Goal: Task Accomplishment & Management: Use online tool/utility

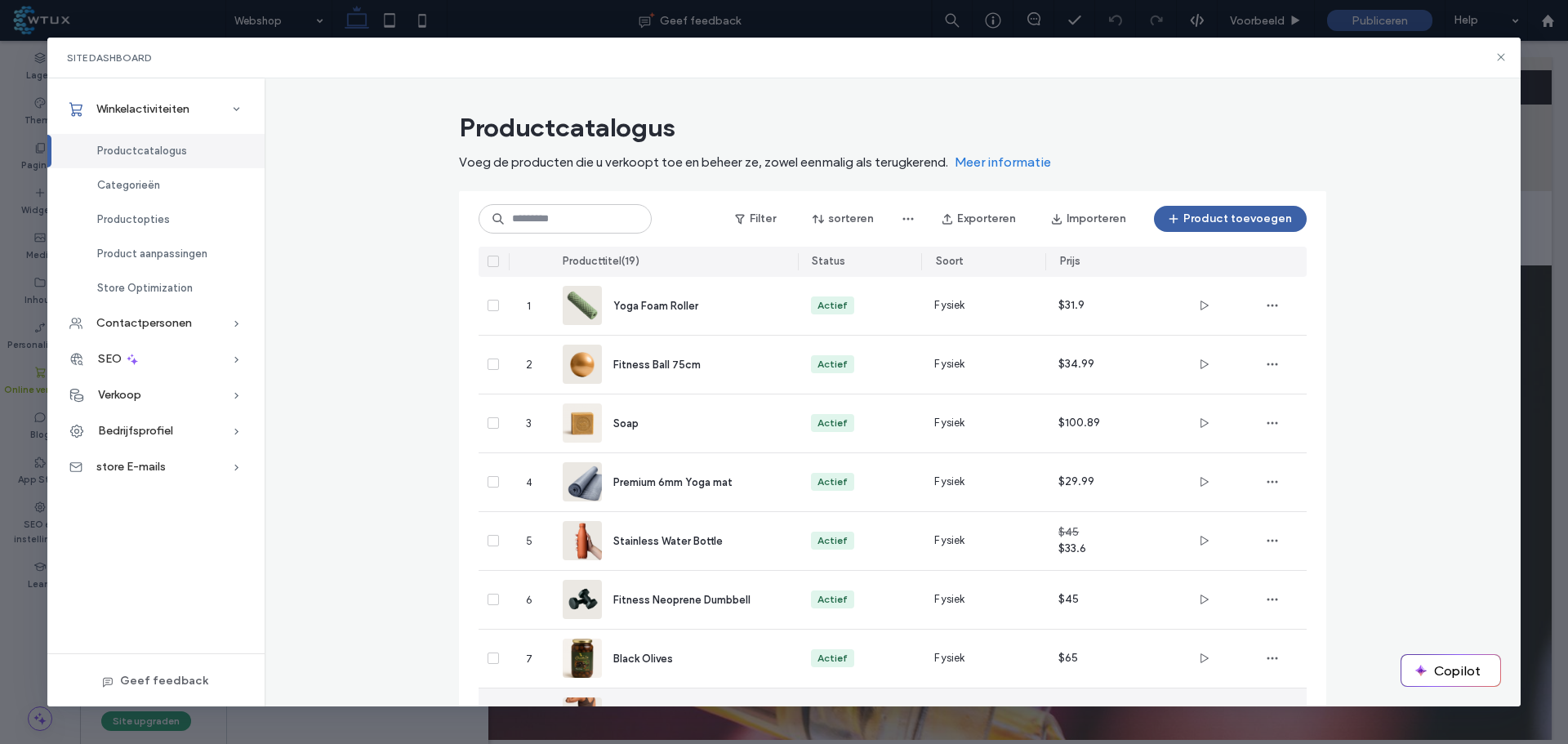
click at [689, 712] on span "Cycling Body Suit" at bounding box center [657, 718] width 88 height 12
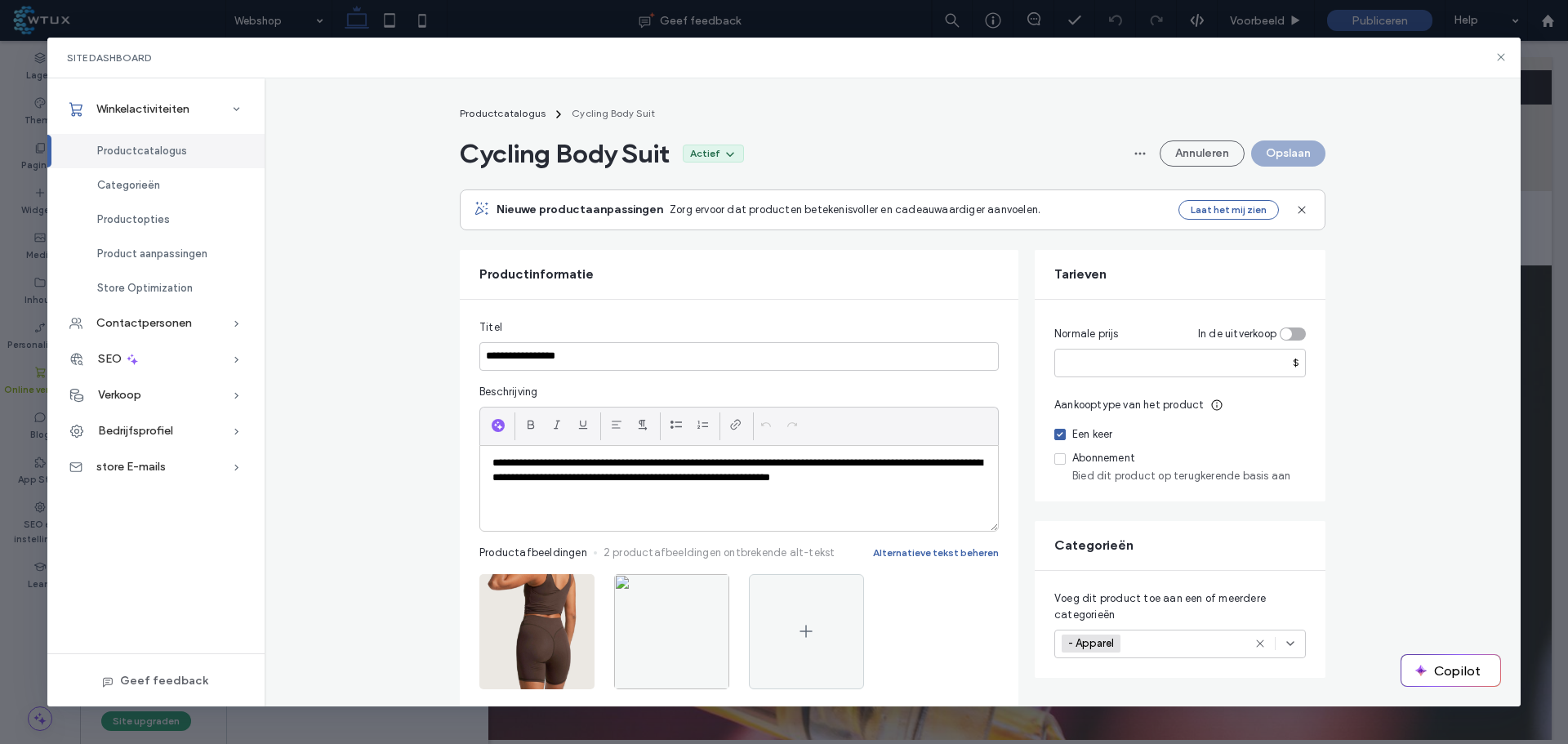
click at [528, 109] on span "Productcatalogus" at bounding box center [503, 113] width 86 height 12
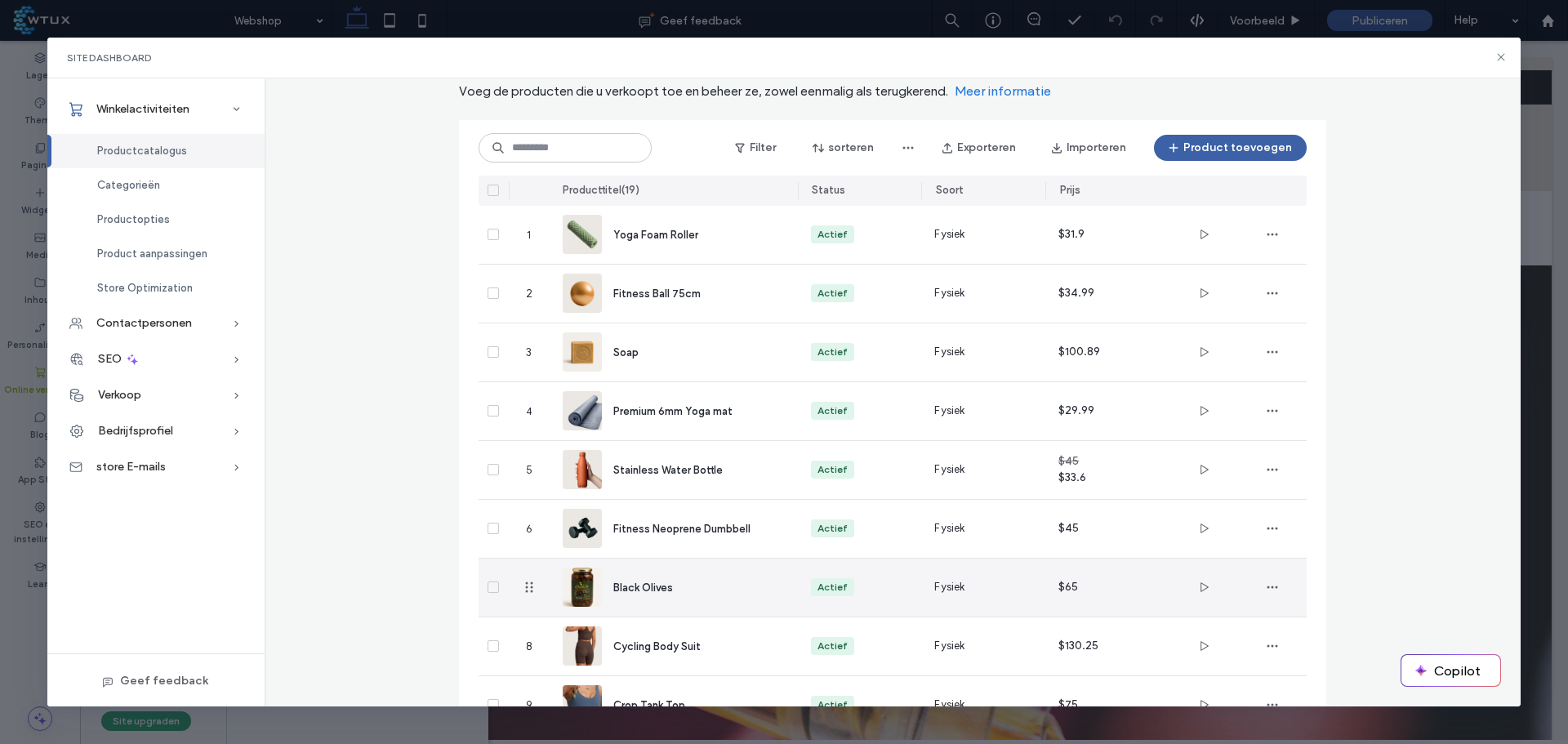
scroll to position [227, 0]
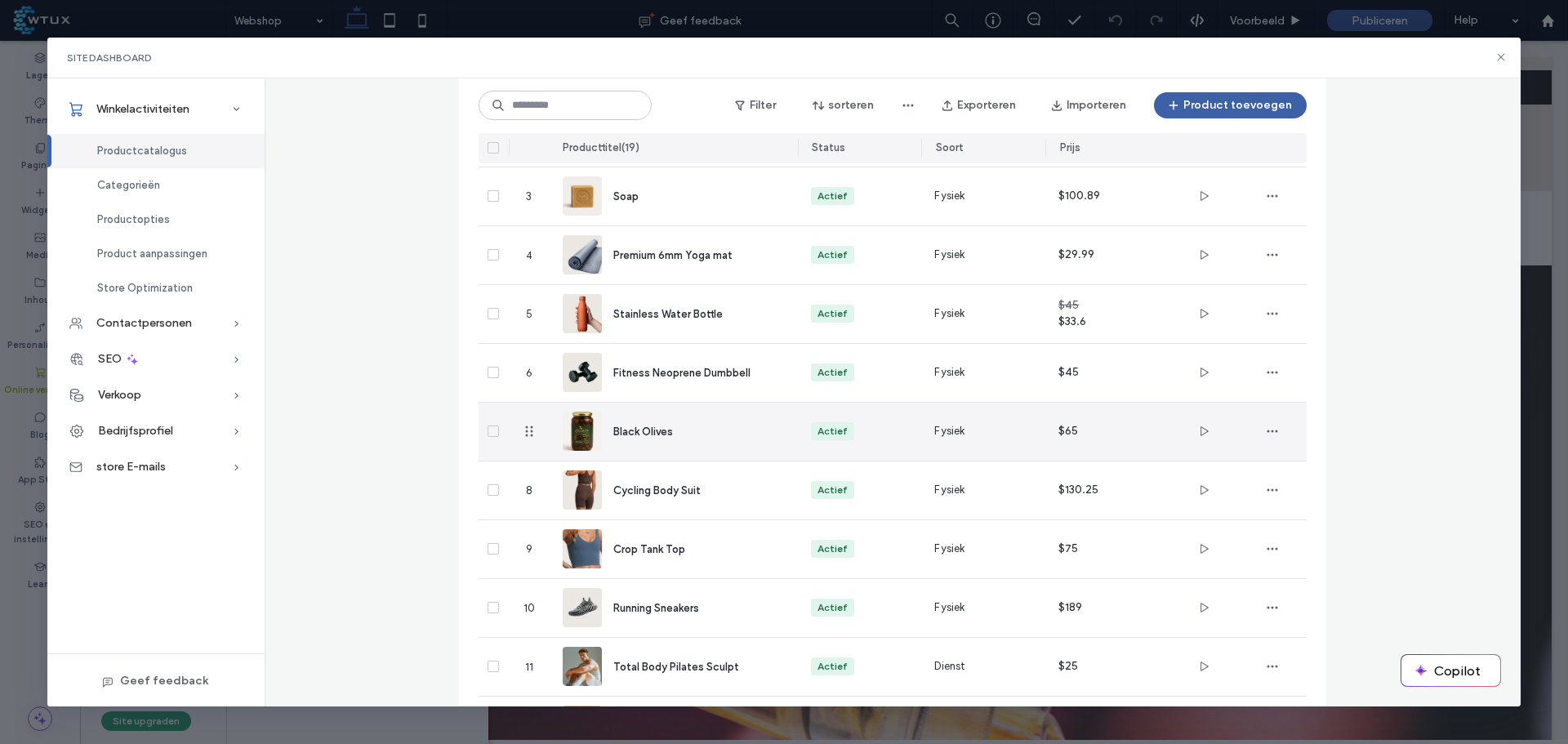
click at [666, 425] on span "Black Olives" at bounding box center [643, 432] width 60 height 12
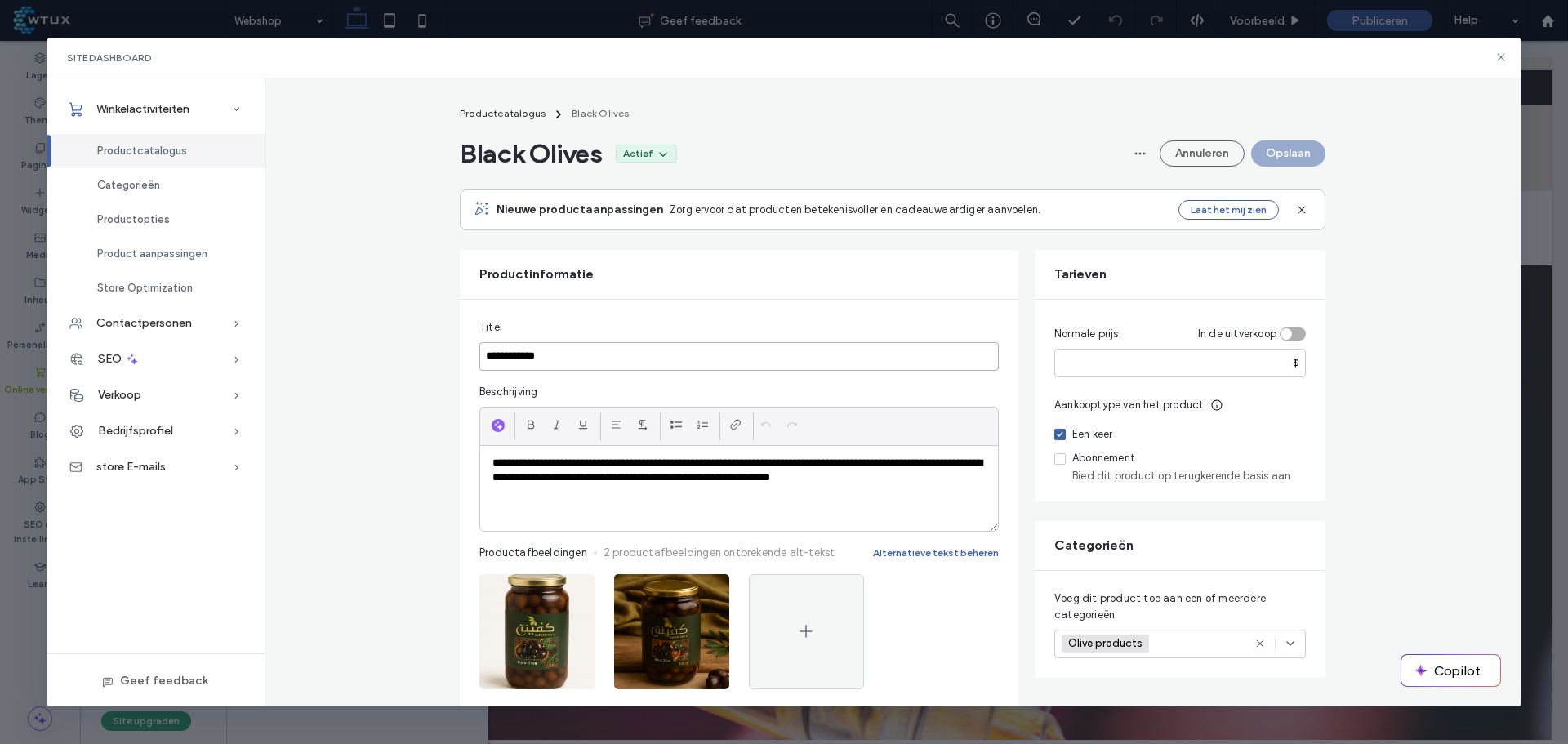
click at [614, 349] on input "**********" at bounding box center [739, 356] width 519 height 29
type input "**********"
drag, startPoint x: 426, startPoint y: 432, endPoint x: 426, endPoint y: 450, distance: 18.0
click at [534, 116] on span "Productcatalogus" at bounding box center [503, 113] width 86 height 12
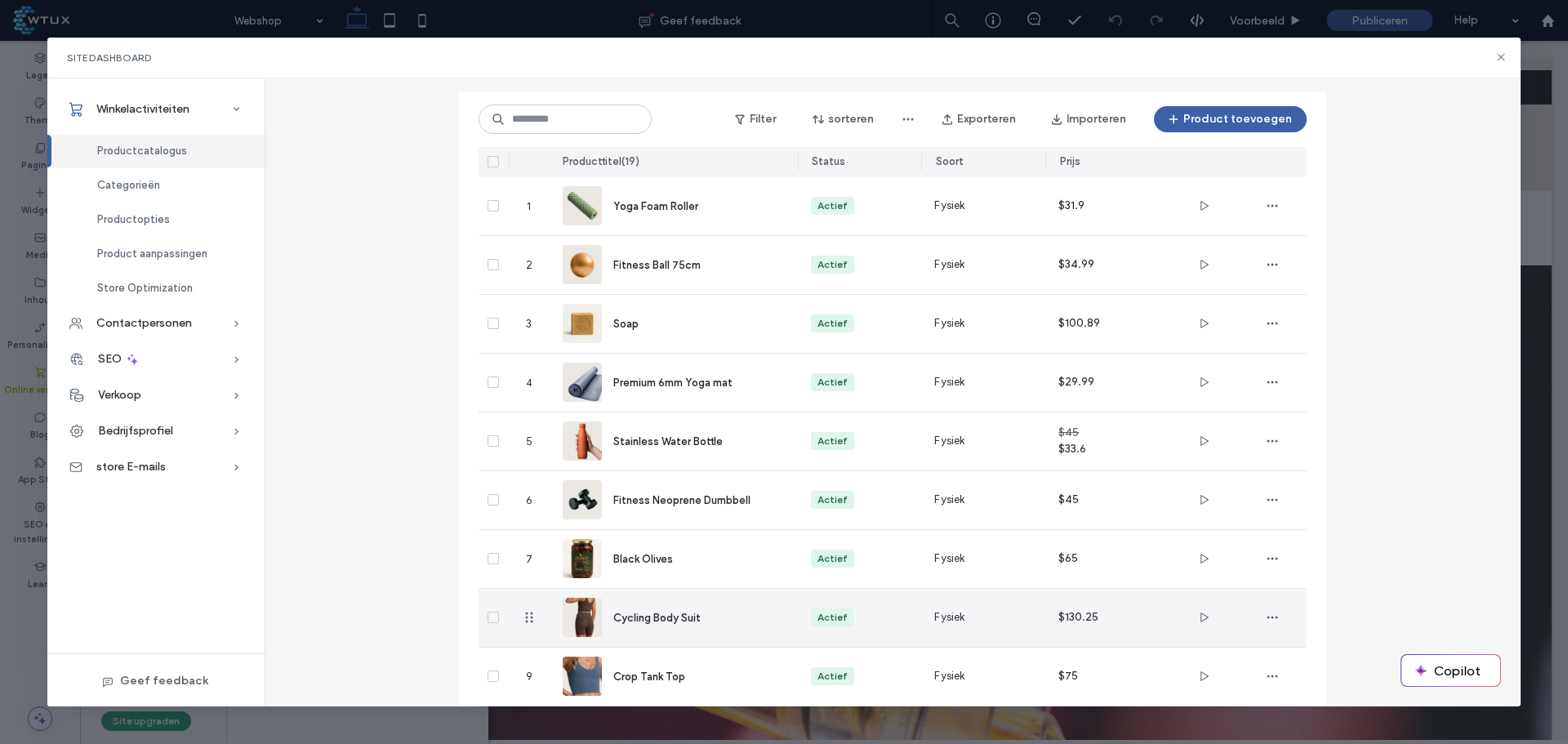
scroll to position [227, 0]
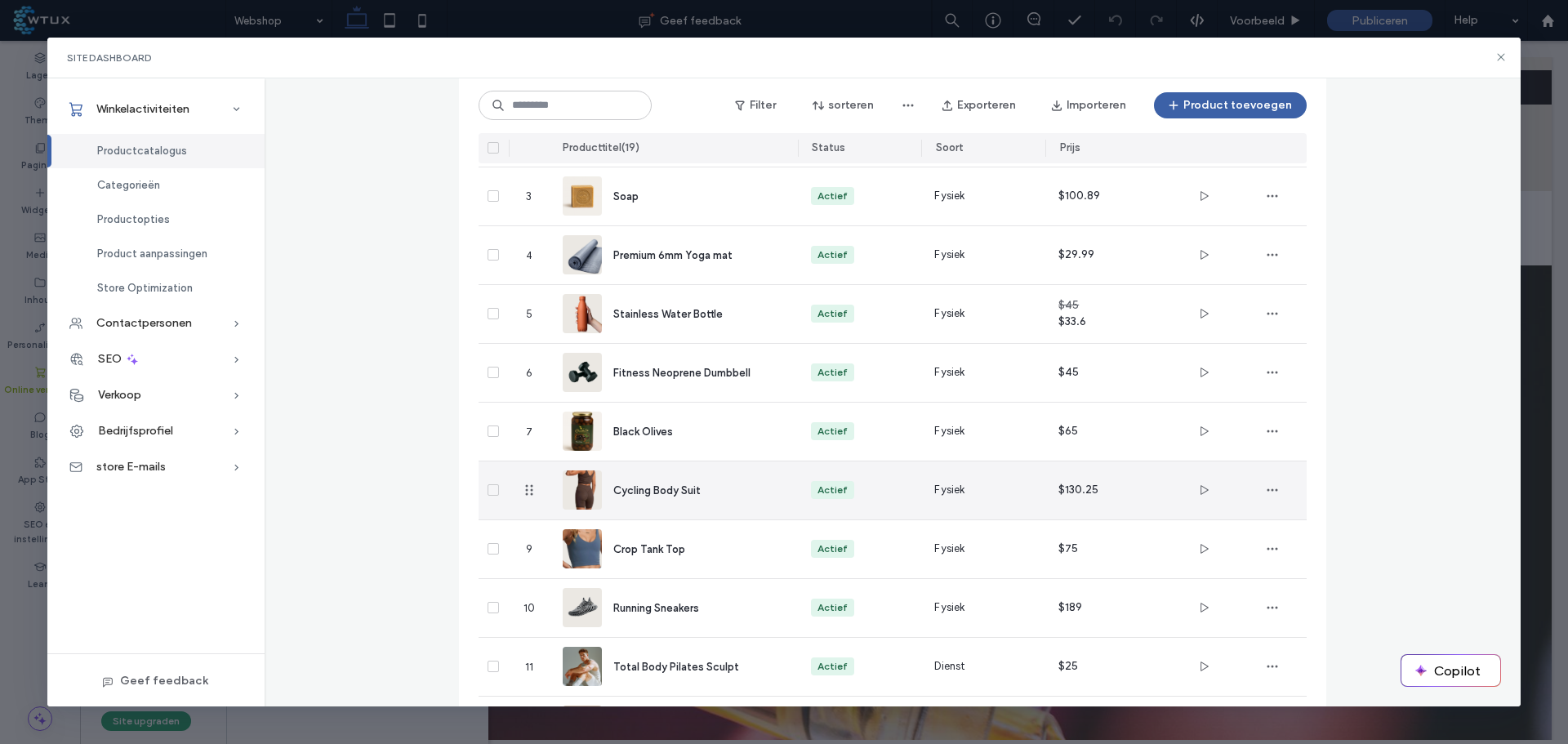
click at [664, 474] on div "Cycling Body Suit" at bounding box center [674, 490] width 222 height 58
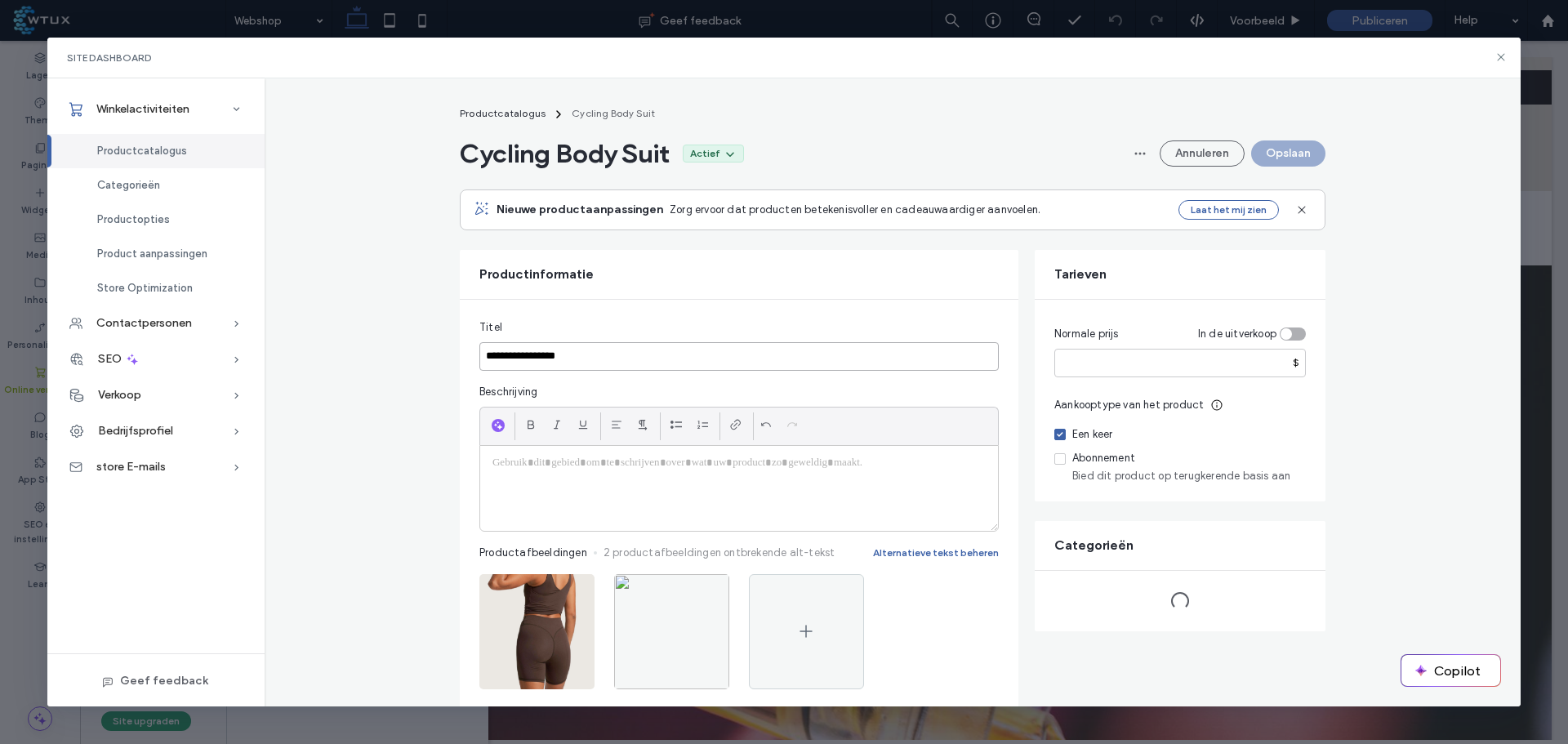
click at [577, 352] on input "**********" at bounding box center [739, 356] width 519 height 29
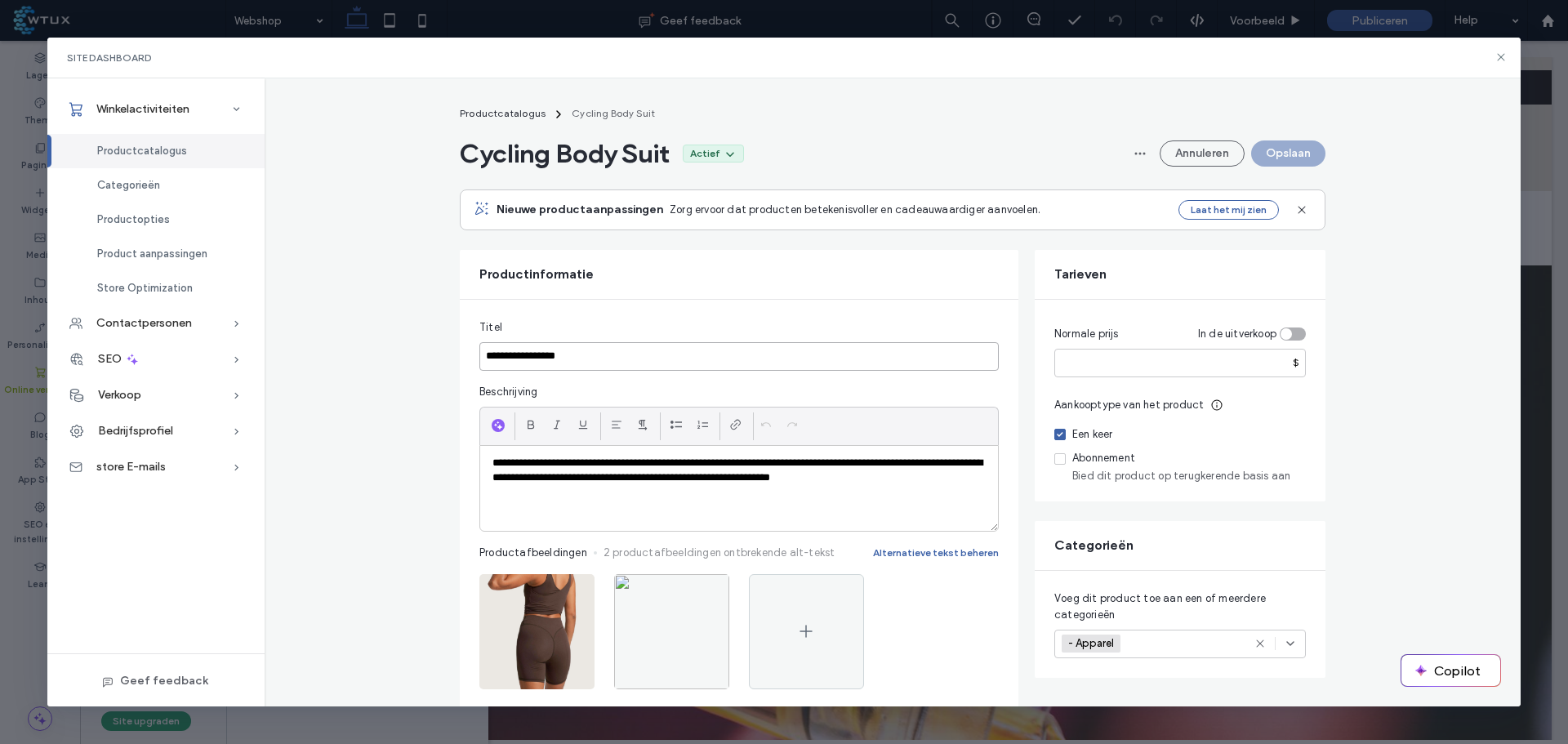
click at [577, 352] on input "**********" at bounding box center [739, 356] width 519 height 29
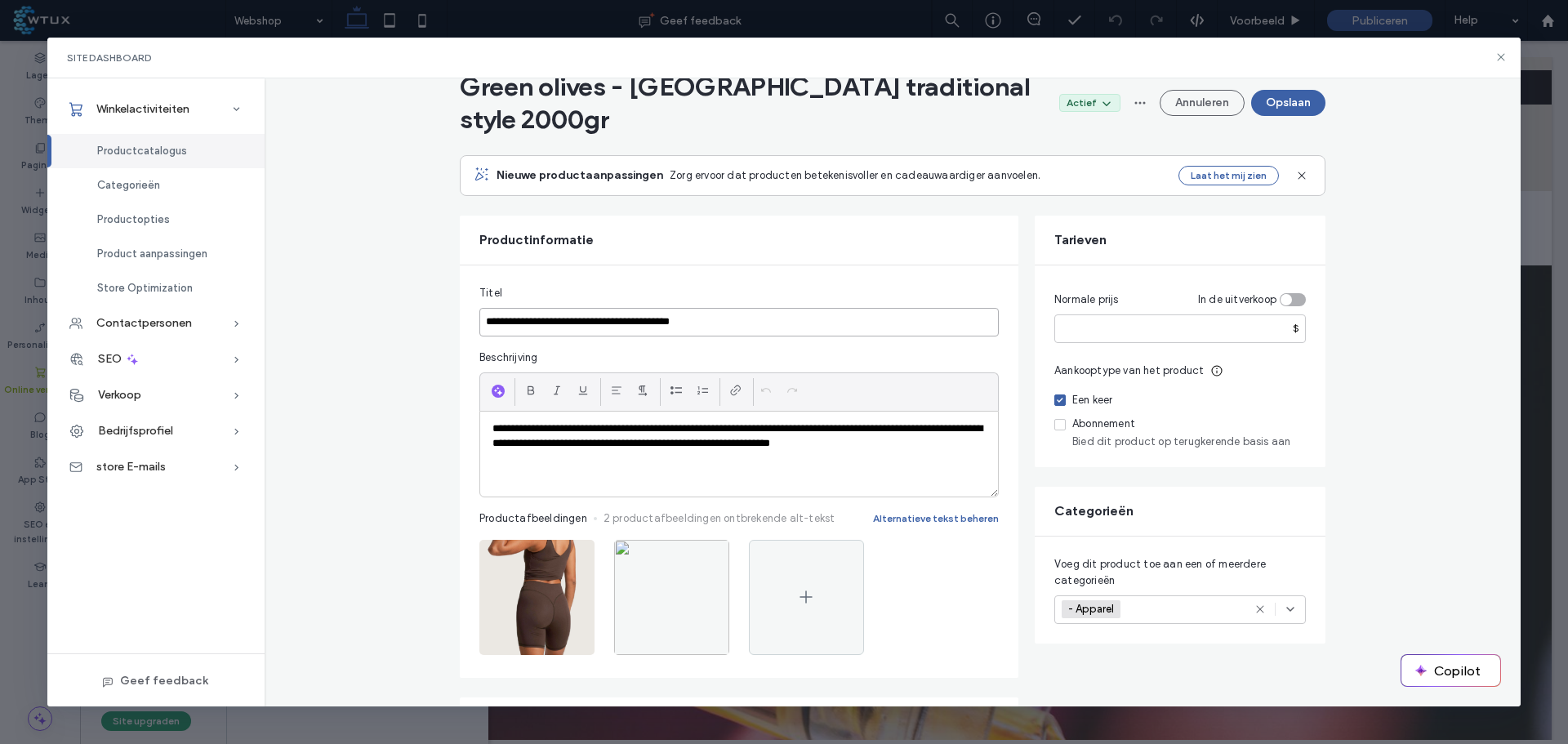
scroll to position [81, 0]
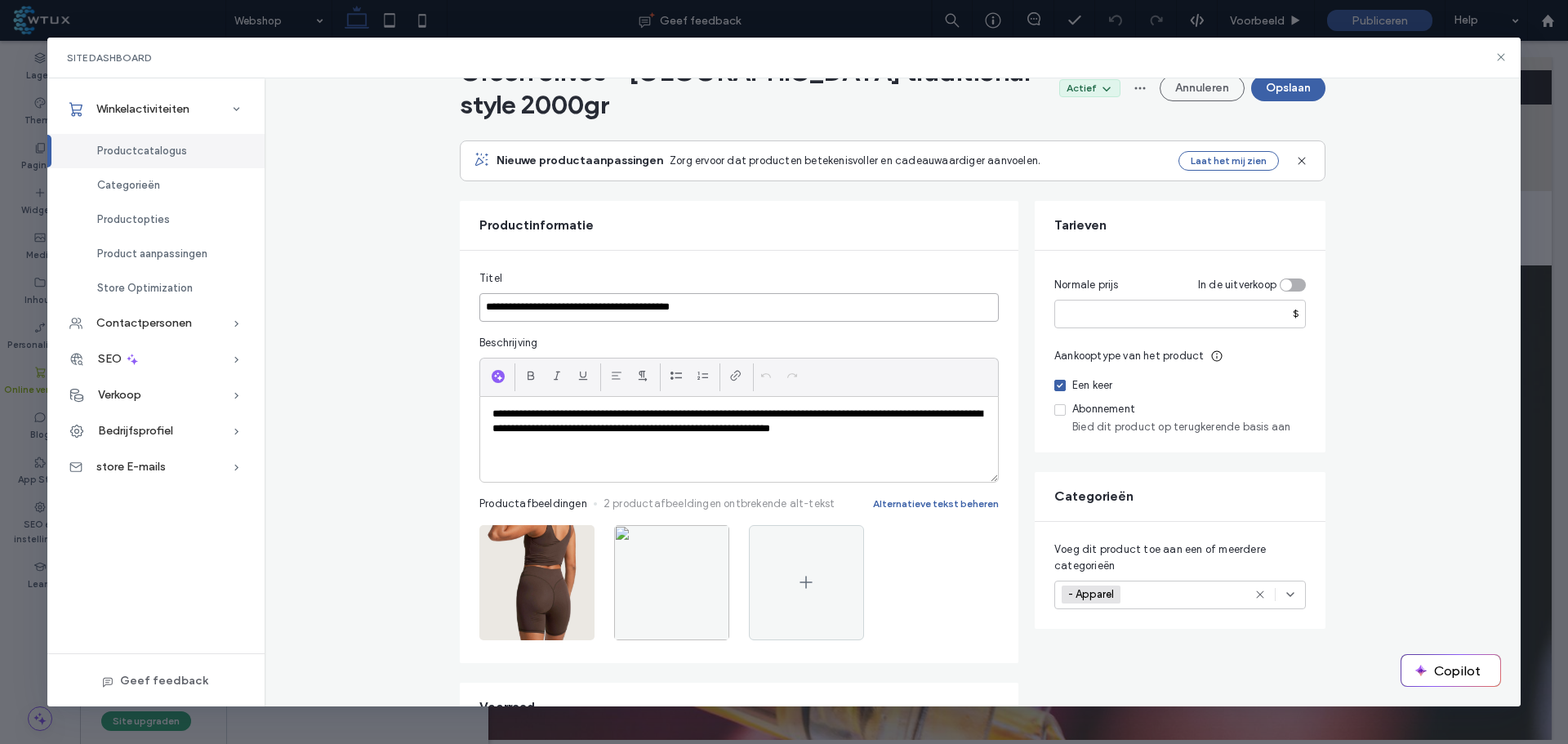
type input "**********"
click at [566, 536] on icon "button" at bounding box center [573, 542] width 13 height 13
click at [542, 618] on span "Afbeelding verwijderen" at bounding box center [510, 614] width 114 height 17
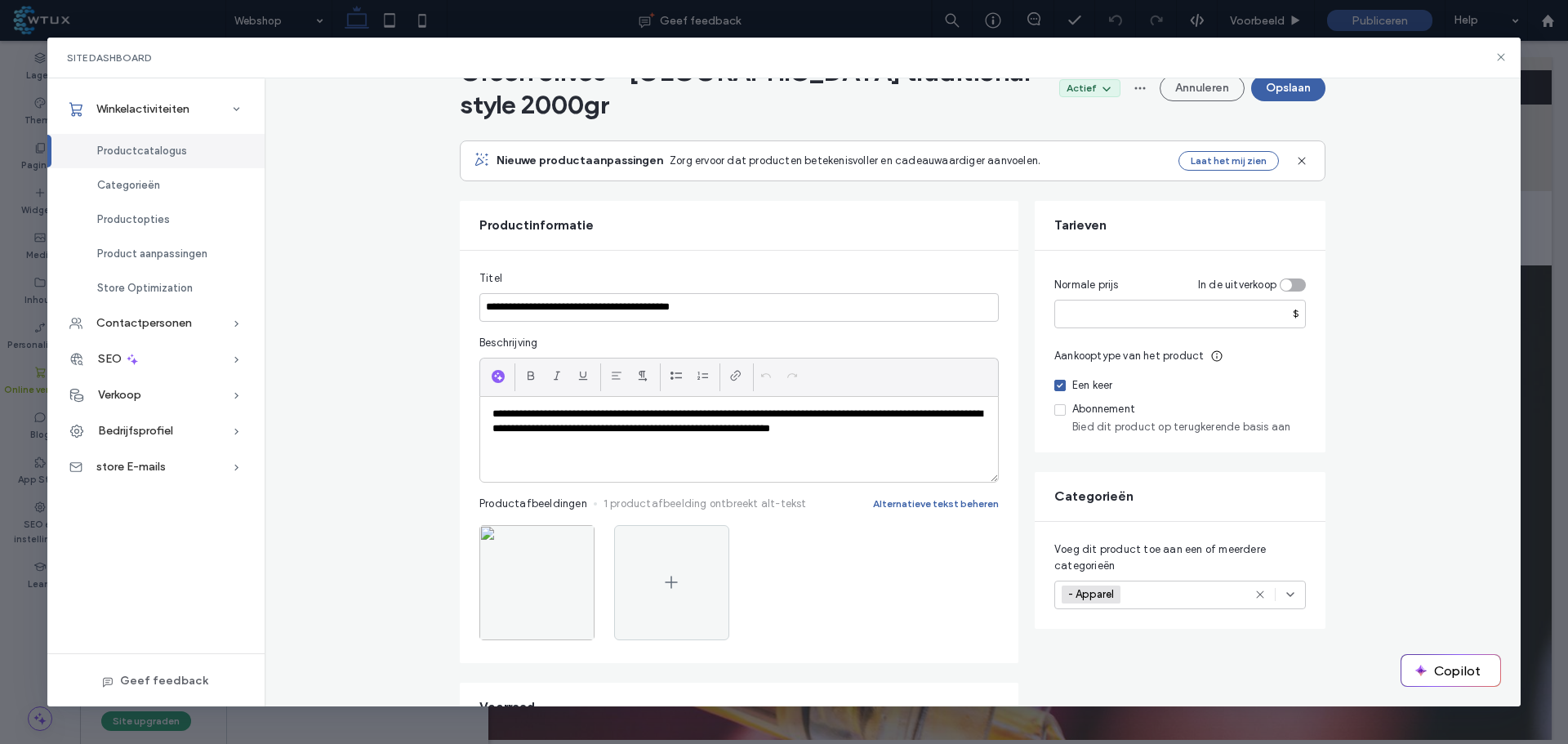
click at [566, 536] on icon "button" at bounding box center [573, 542] width 13 height 13
click at [552, 615] on span "Afbeelding verwijderen" at bounding box center [510, 614] width 114 height 17
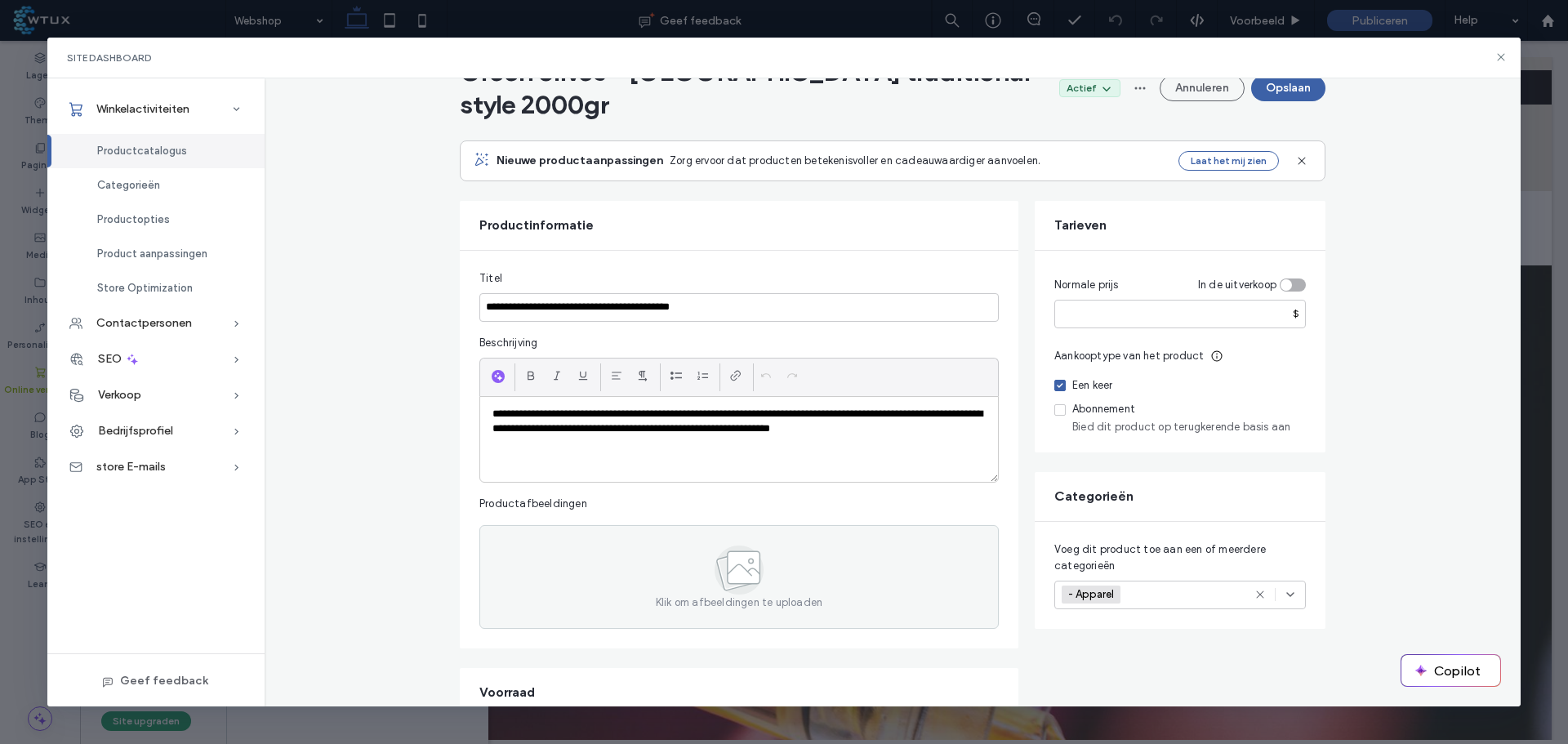
click at [683, 554] on div "Klik om afbeeldingen te uploaden" at bounding box center [739, 577] width 519 height 103
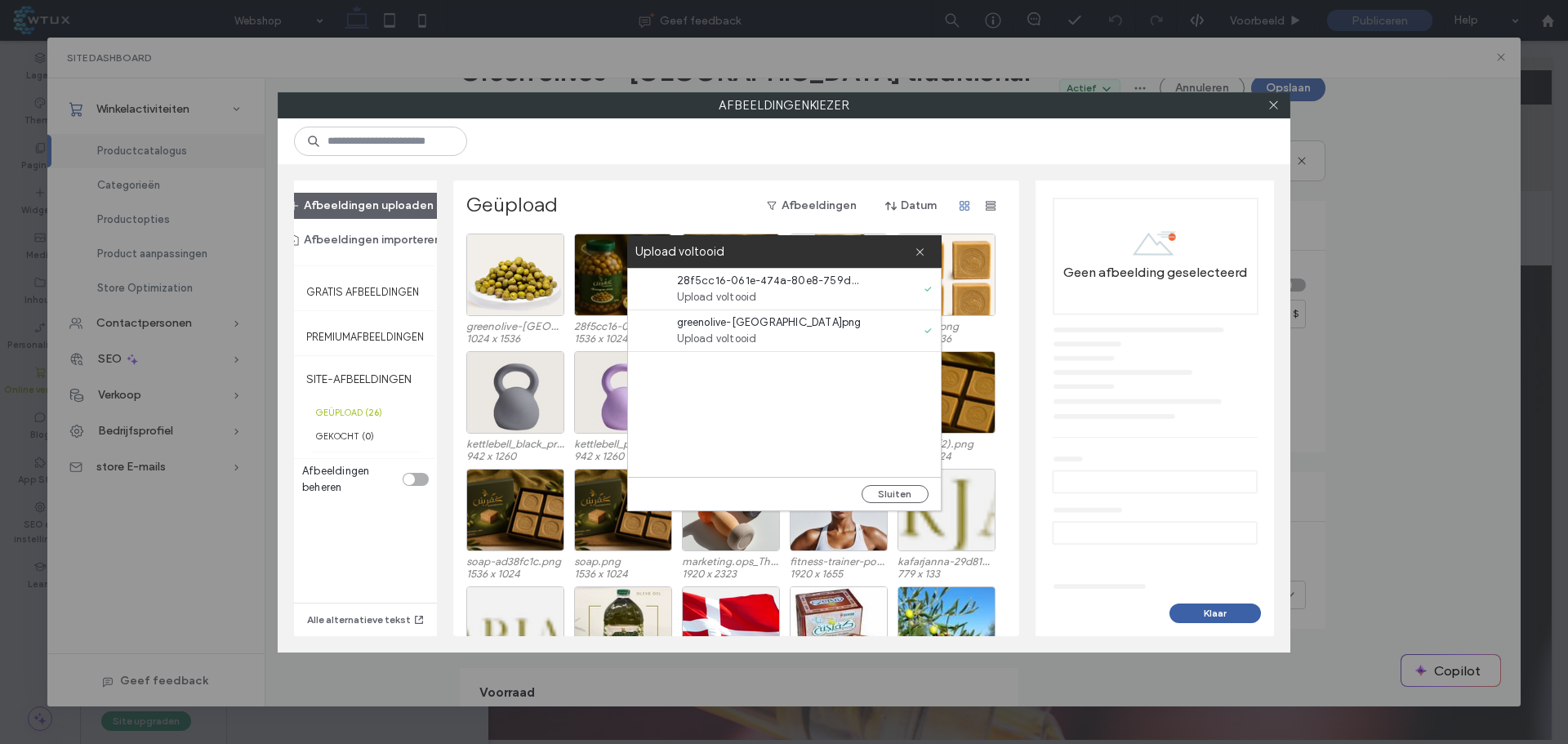
click at [884, 495] on button "Sluiten" at bounding box center [895, 494] width 67 height 18
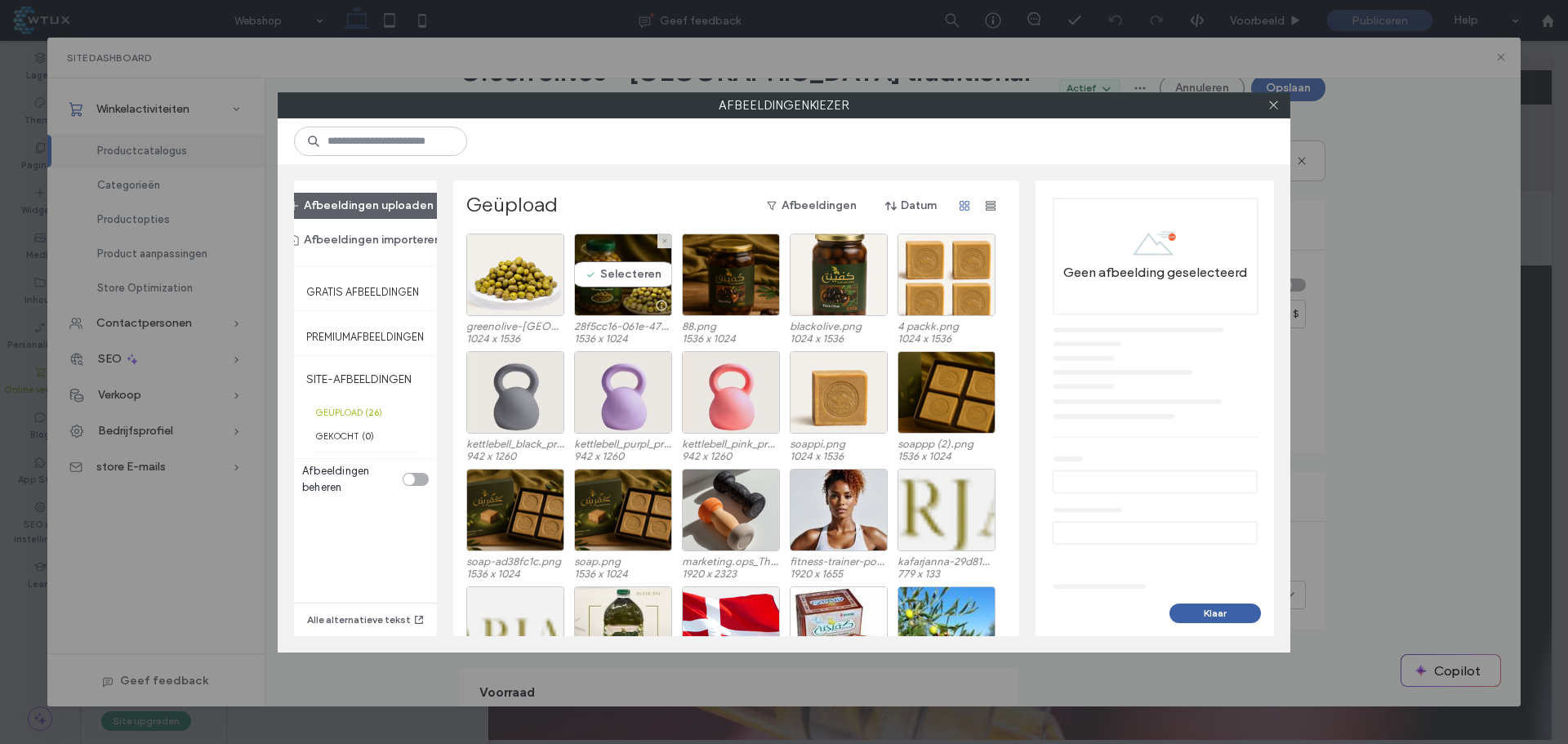
click at [502, 274] on div at bounding box center [516, 275] width 98 height 82
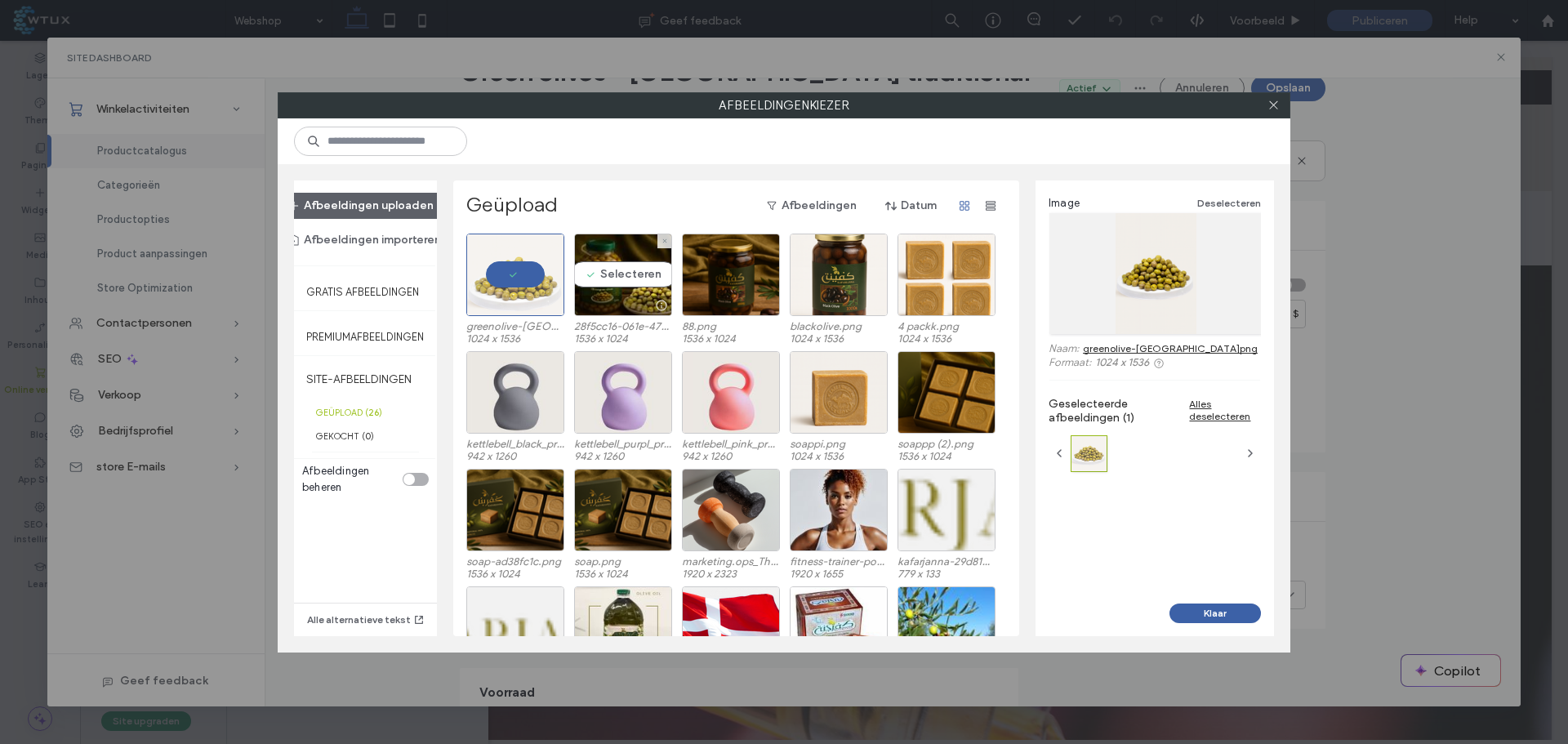
click at [613, 277] on div "Selecteren" at bounding box center [623, 275] width 98 height 82
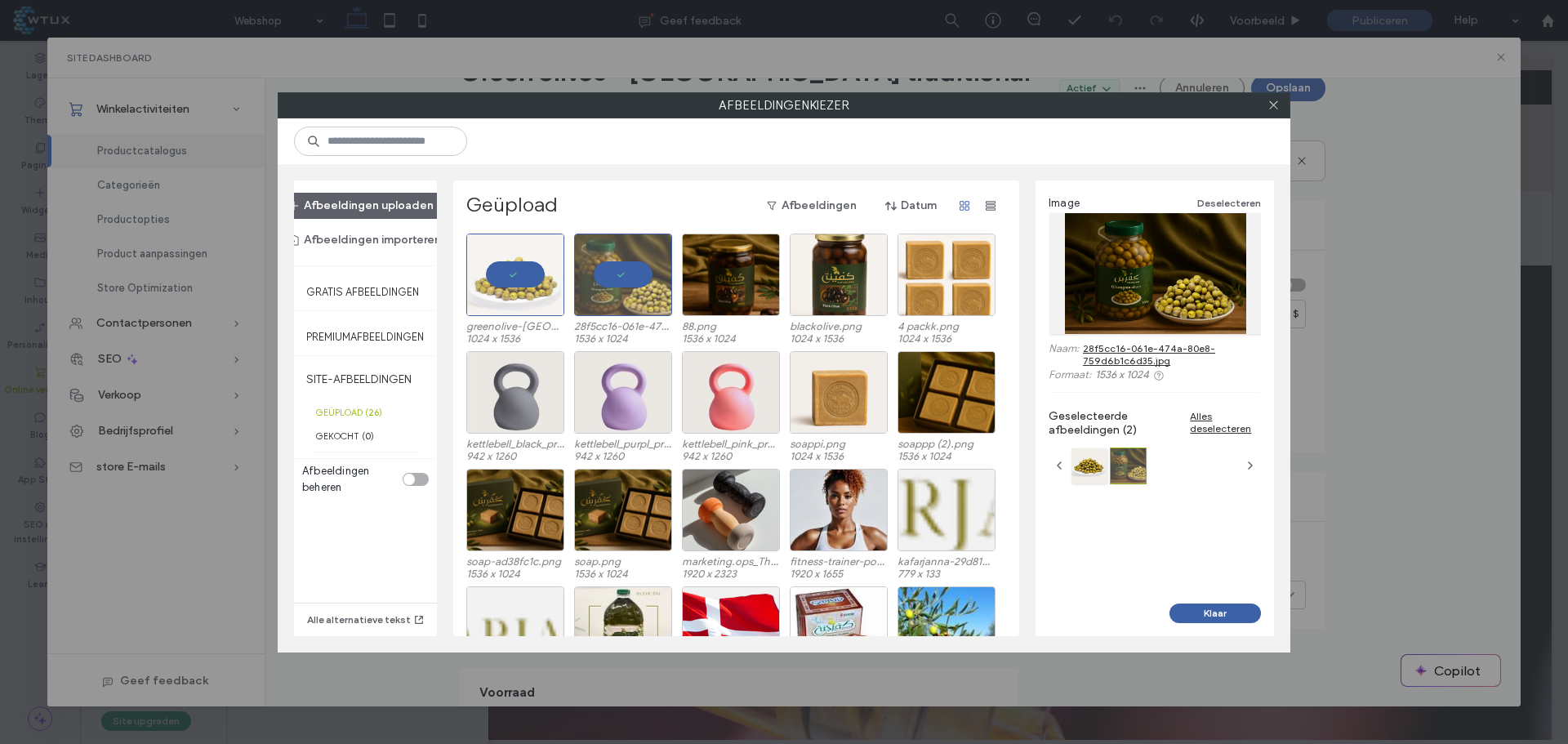
click at [1210, 614] on button "Klaar" at bounding box center [1215, 613] width 91 height 19
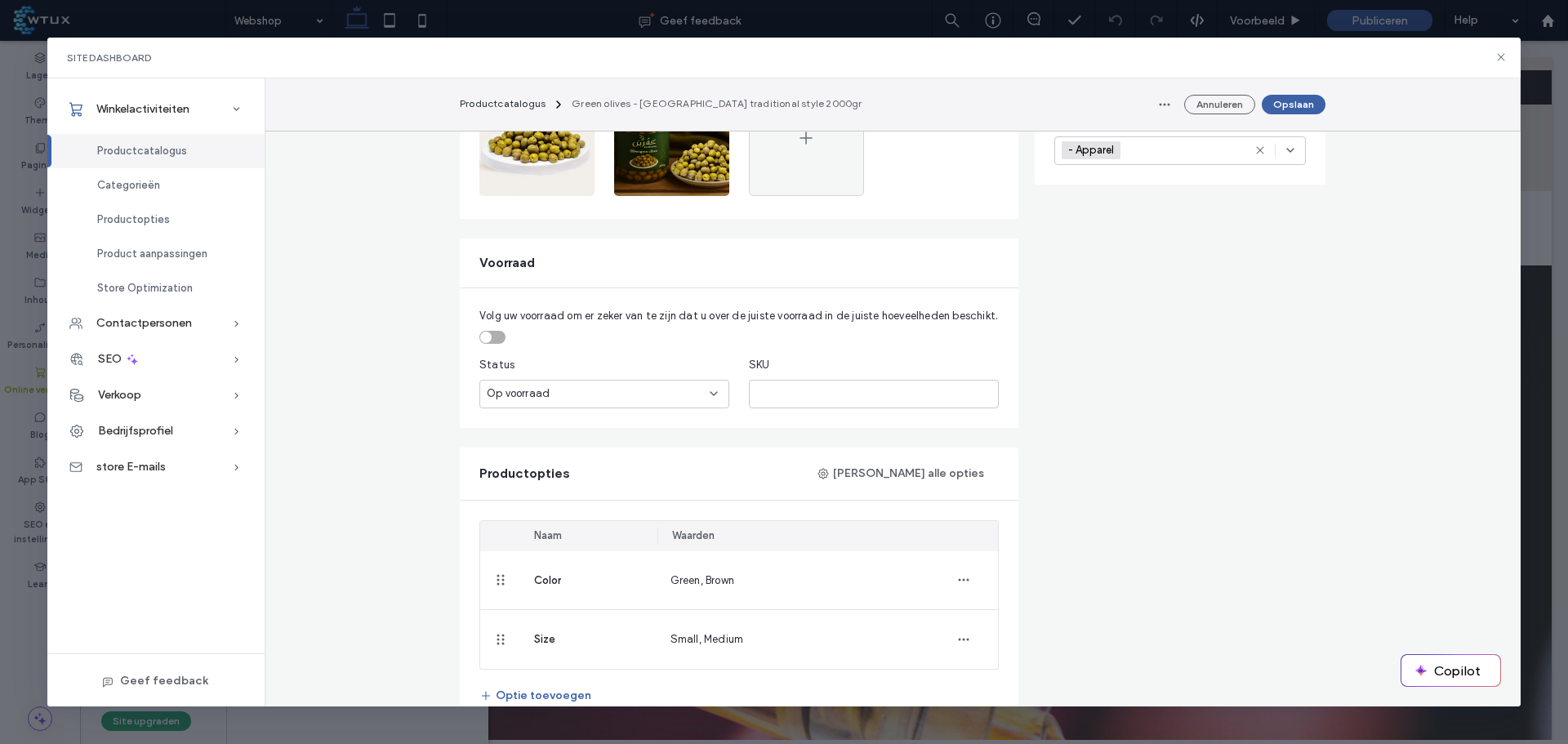
scroll to position [572, 0]
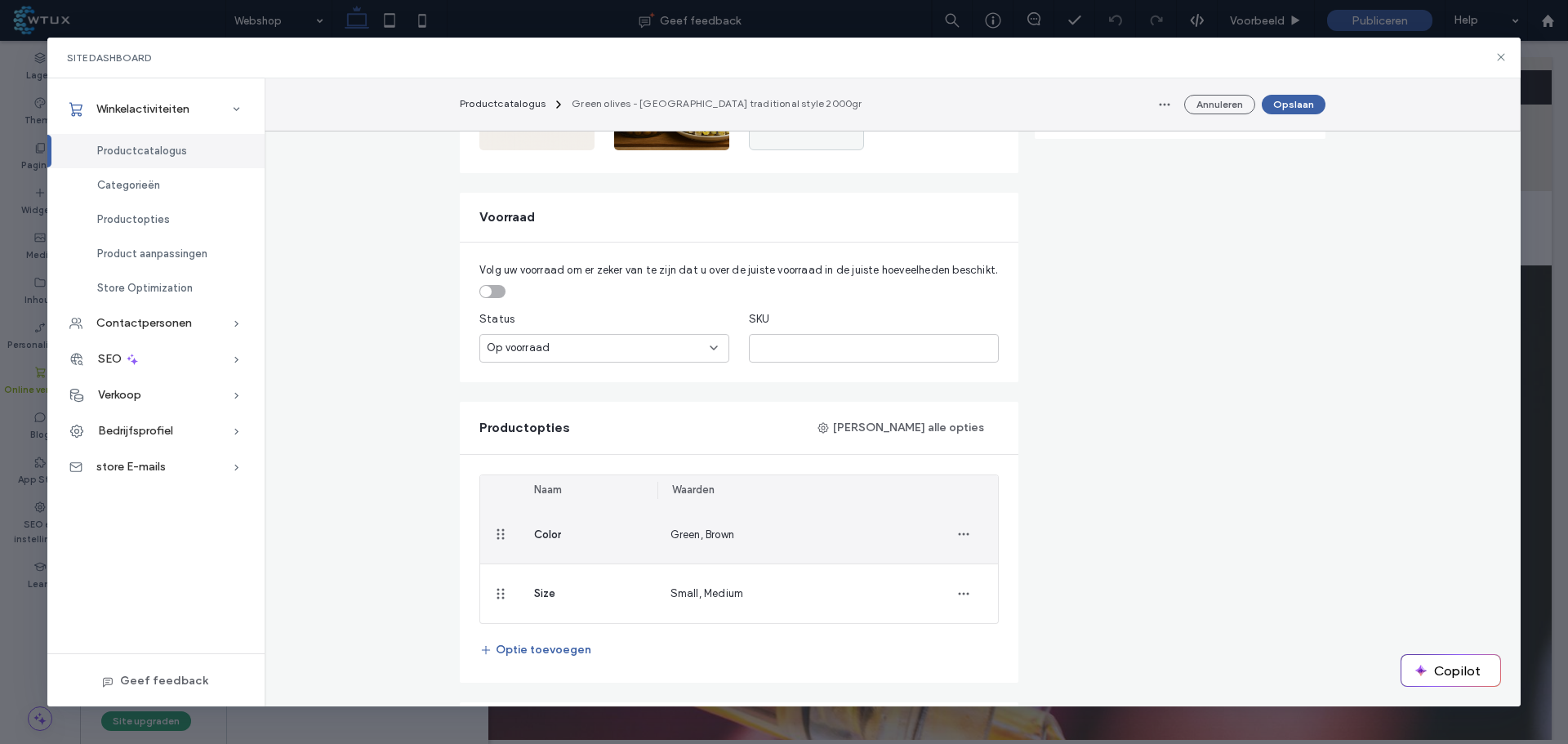
click at [961, 528] on icon "button" at bounding box center [963, 534] width 13 height 13
click at [1020, 580] on span "Verwijderen uit Product" at bounding box center [1036, 574] width 116 height 17
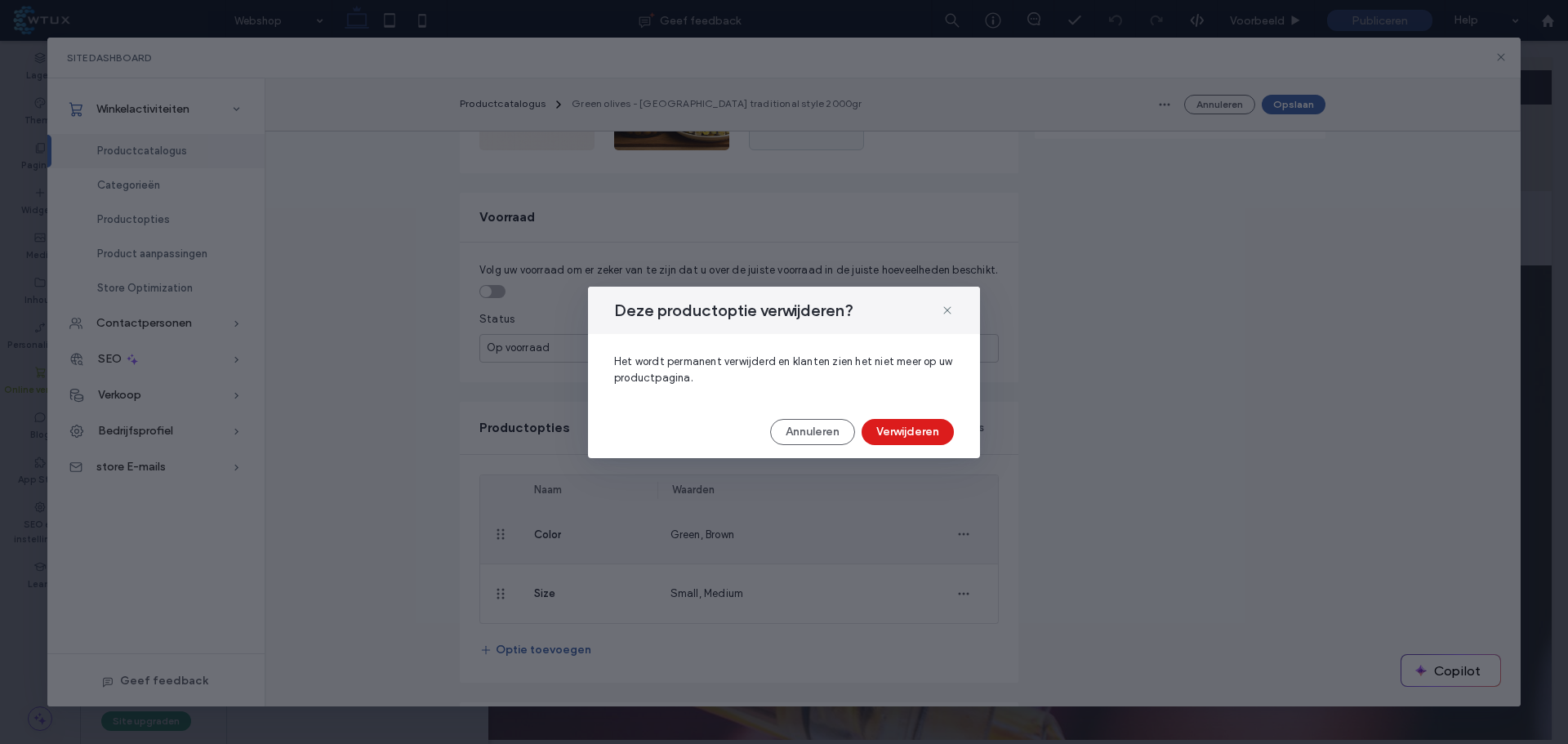
click at [936, 432] on button "Verwijderen" at bounding box center [907, 432] width 92 height 26
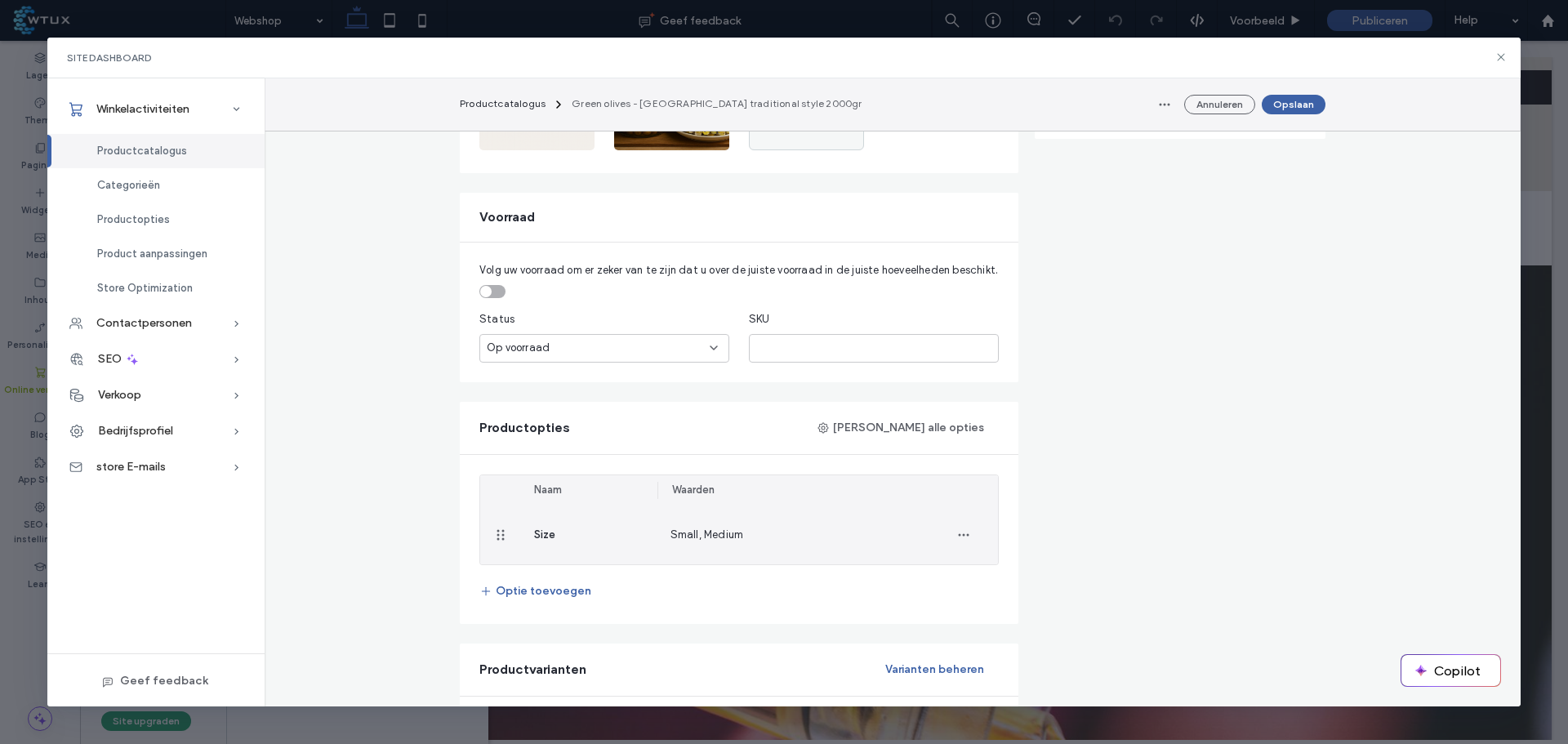
click at [960, 529] on icon "button" at bounding box center [963, 535] width 13 height 13
click at [1008, 574] on span "Verwijderen uit Product" at bounding box center [1036, 575] width 116 height 17
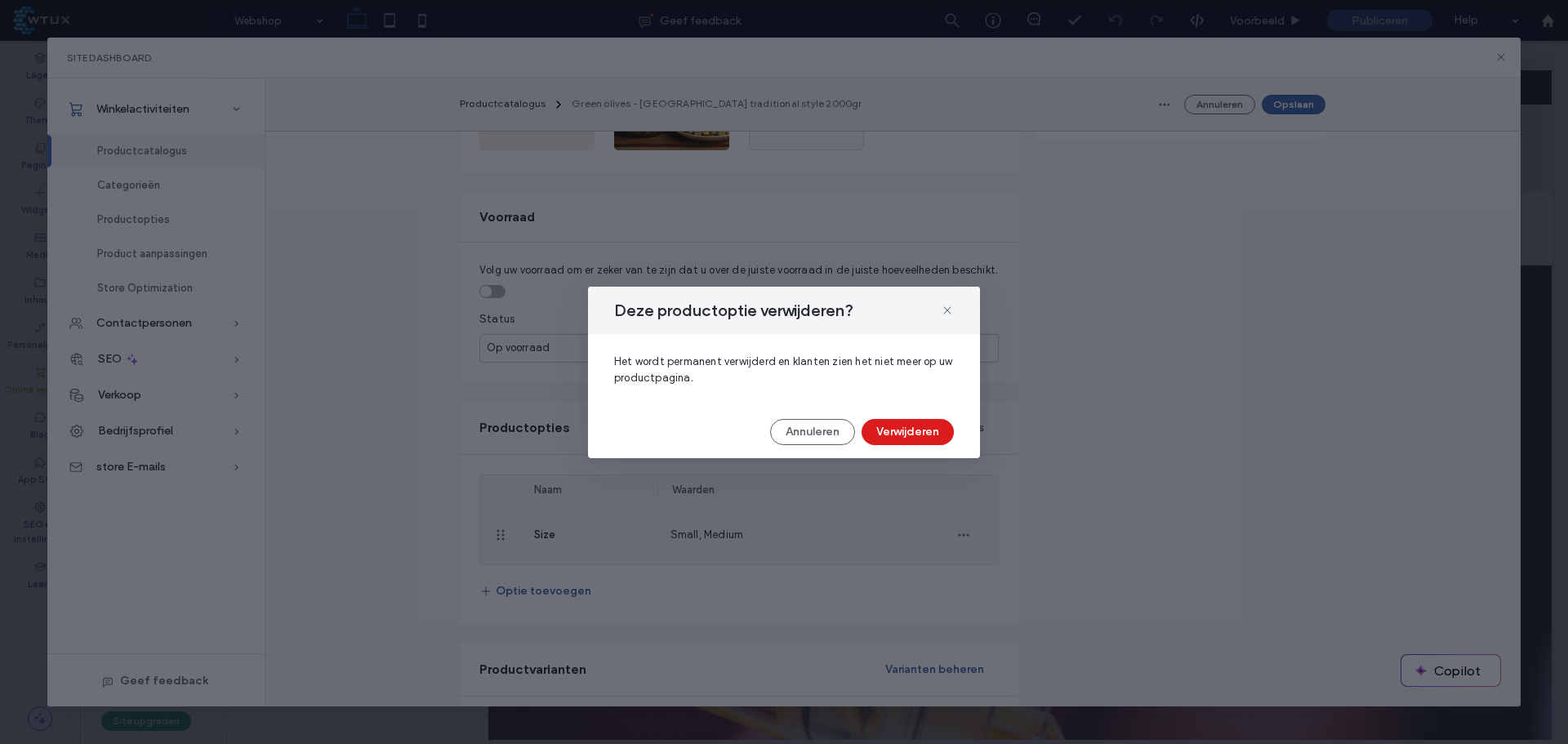
click at [917, 431] on button "Verwijderen" at bounding box center [907, 432] width 92 height 26
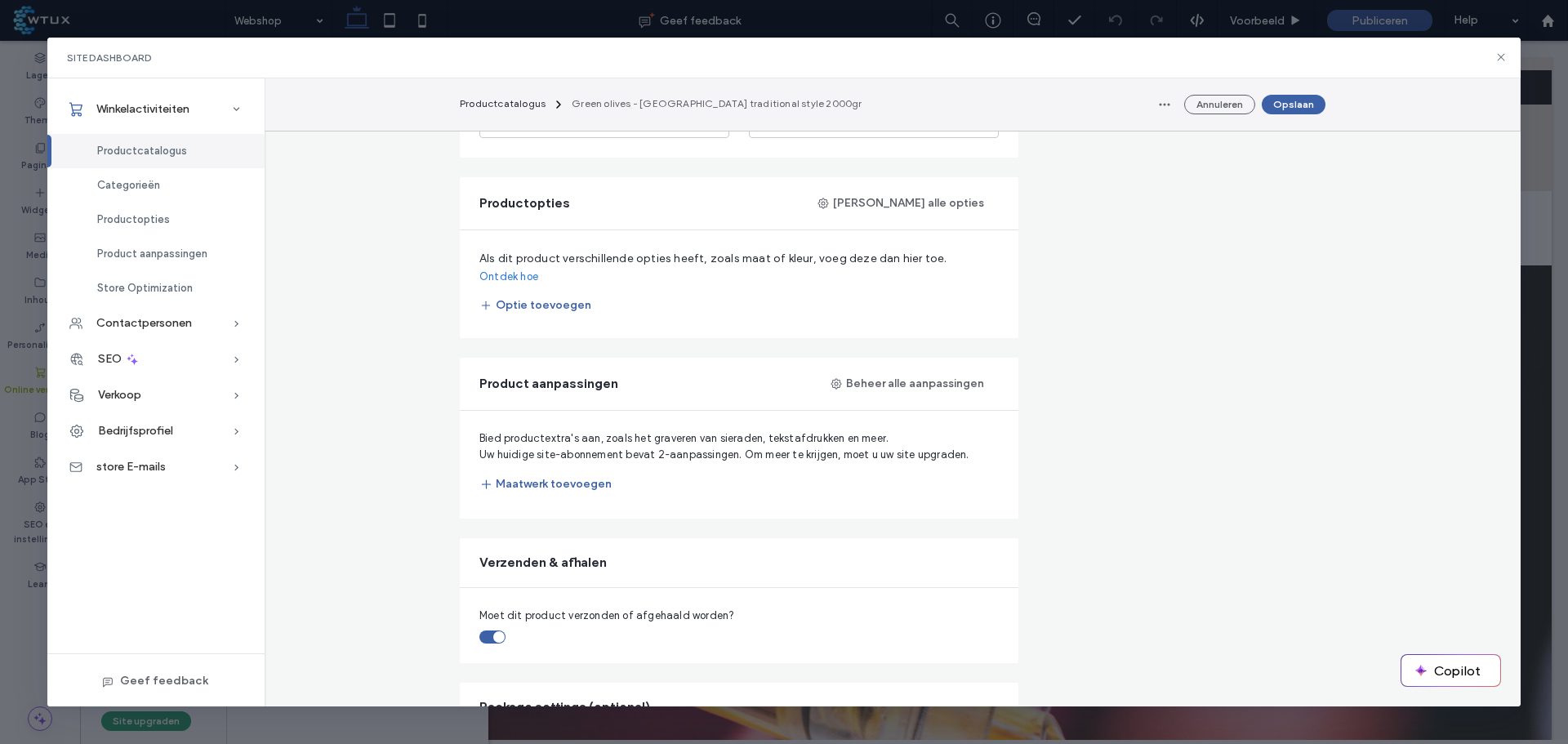
scroll to position [735, 0]
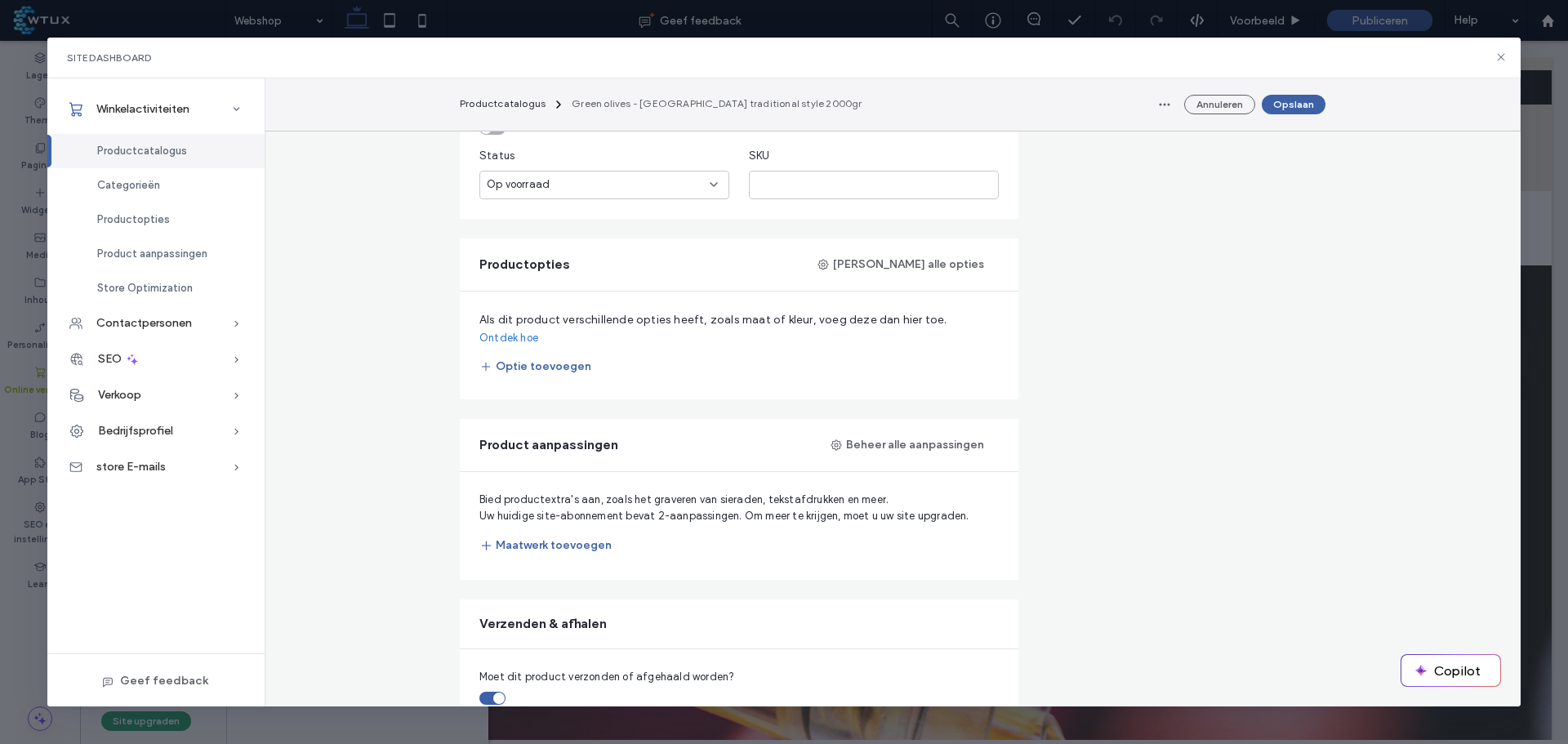
click at [573, 354] on button "Optie toevoegen" at bounding box center [536, 367] width 112 height 26
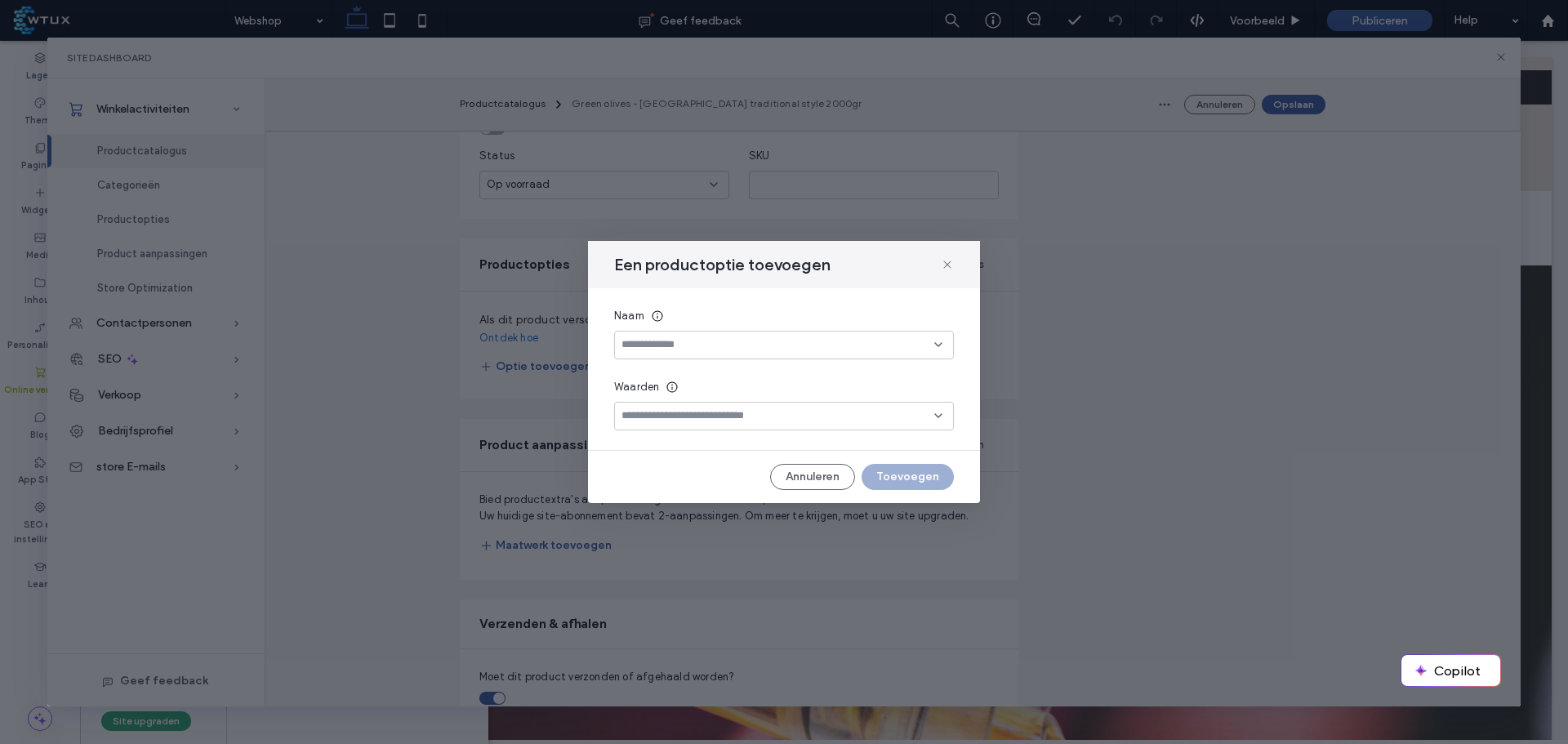
click at [725, 347] on input at bounding box center [777, 344] width 313 height 13
click at [700, 404] on div "Amount" at bounding box center [784, 402] width 338 height 29
click at [659, 414] on input at bounding box center [777, 415] width 313 height 13
type input "*********"
click at [707, 445] on div "Kiezen "2000 gram"" at bounding box center [784, 442] width 323 height 12
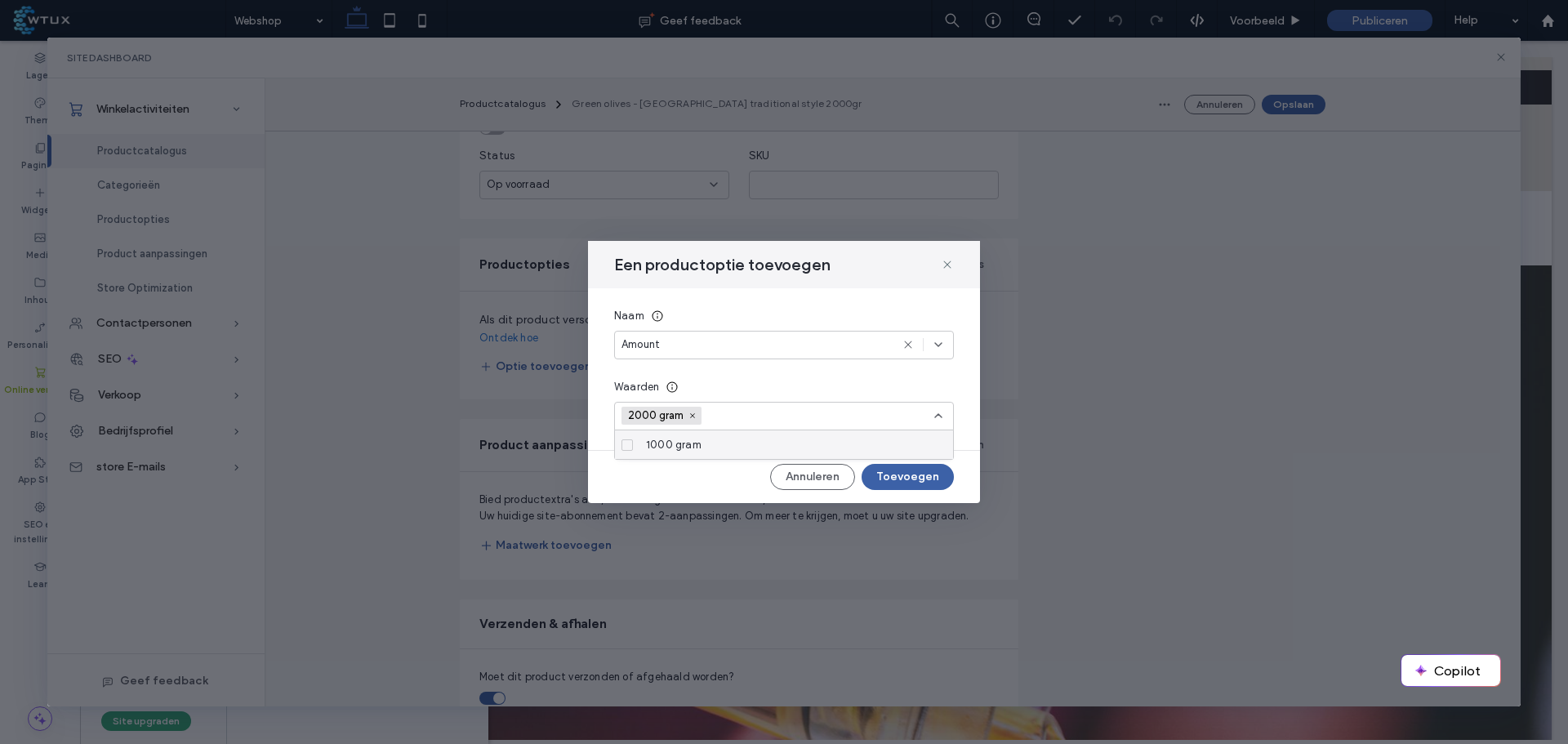
click at [932, 472] on button "Toevoegen" at bounding box center [907, 477] width 92 height 26
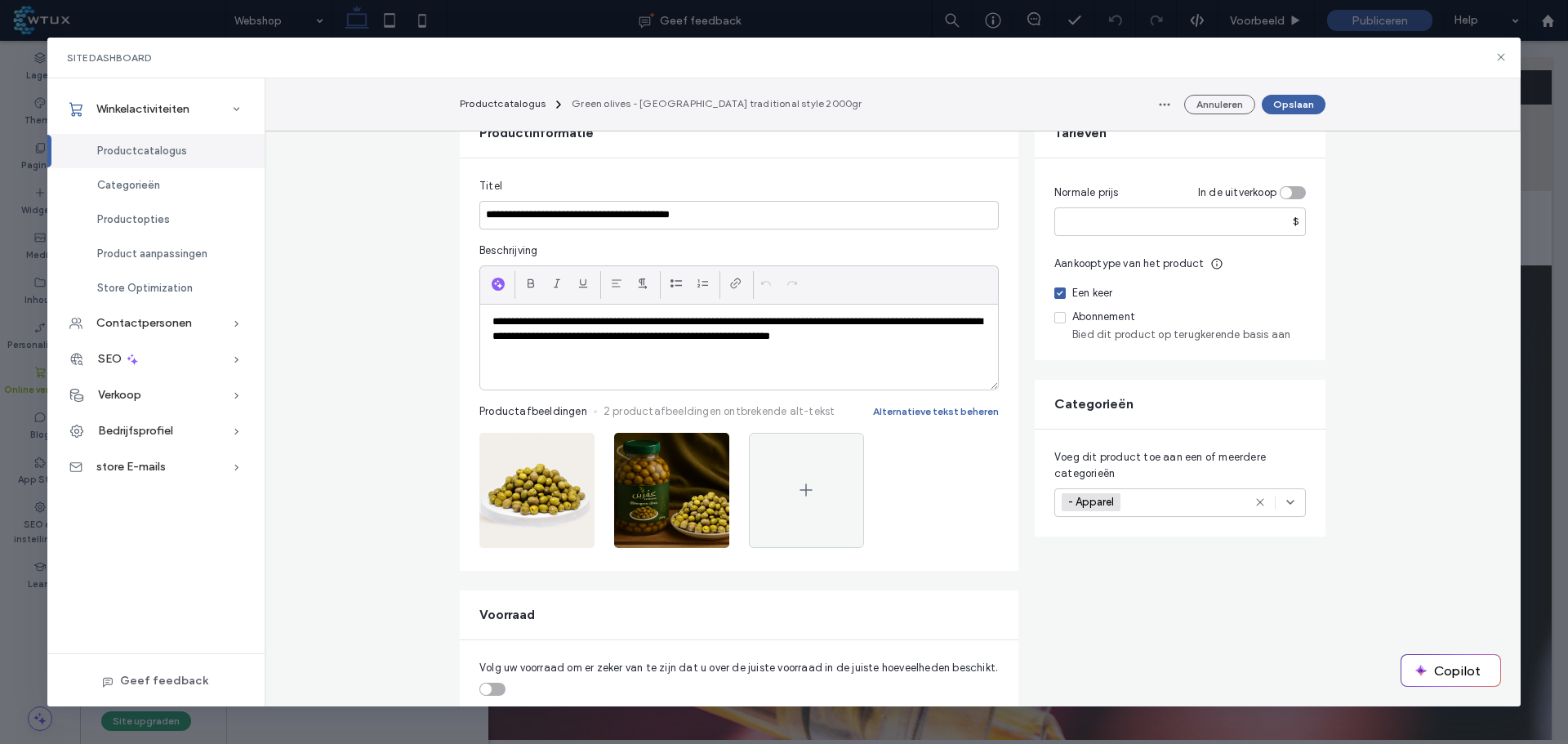
scroll to position [81, 0]
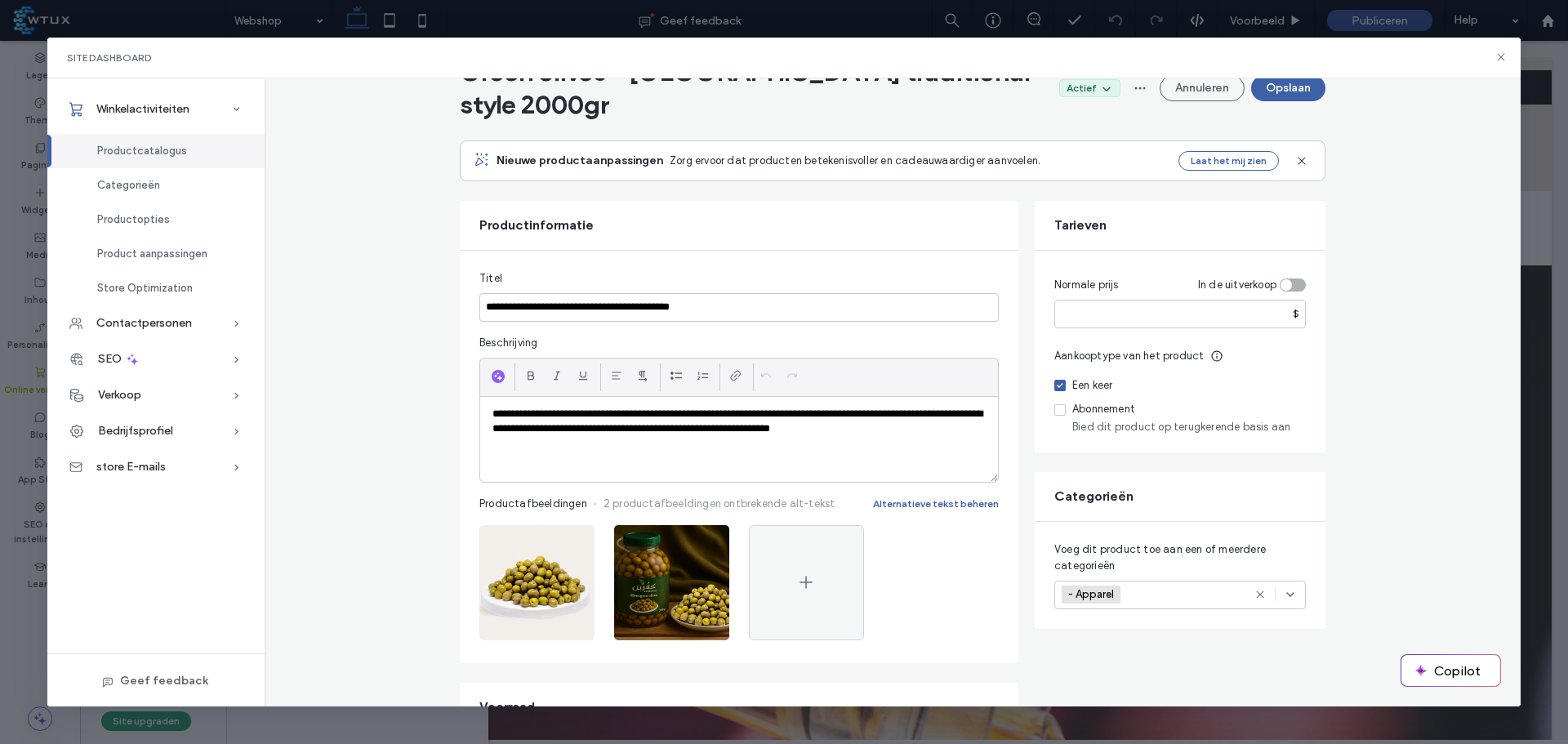
click at [1256, 591] on use at bounding box center [1260, 594] width 7 height 7
click at [1284, 588] on icon at bounding box center [1290, 594] width 13 height 13
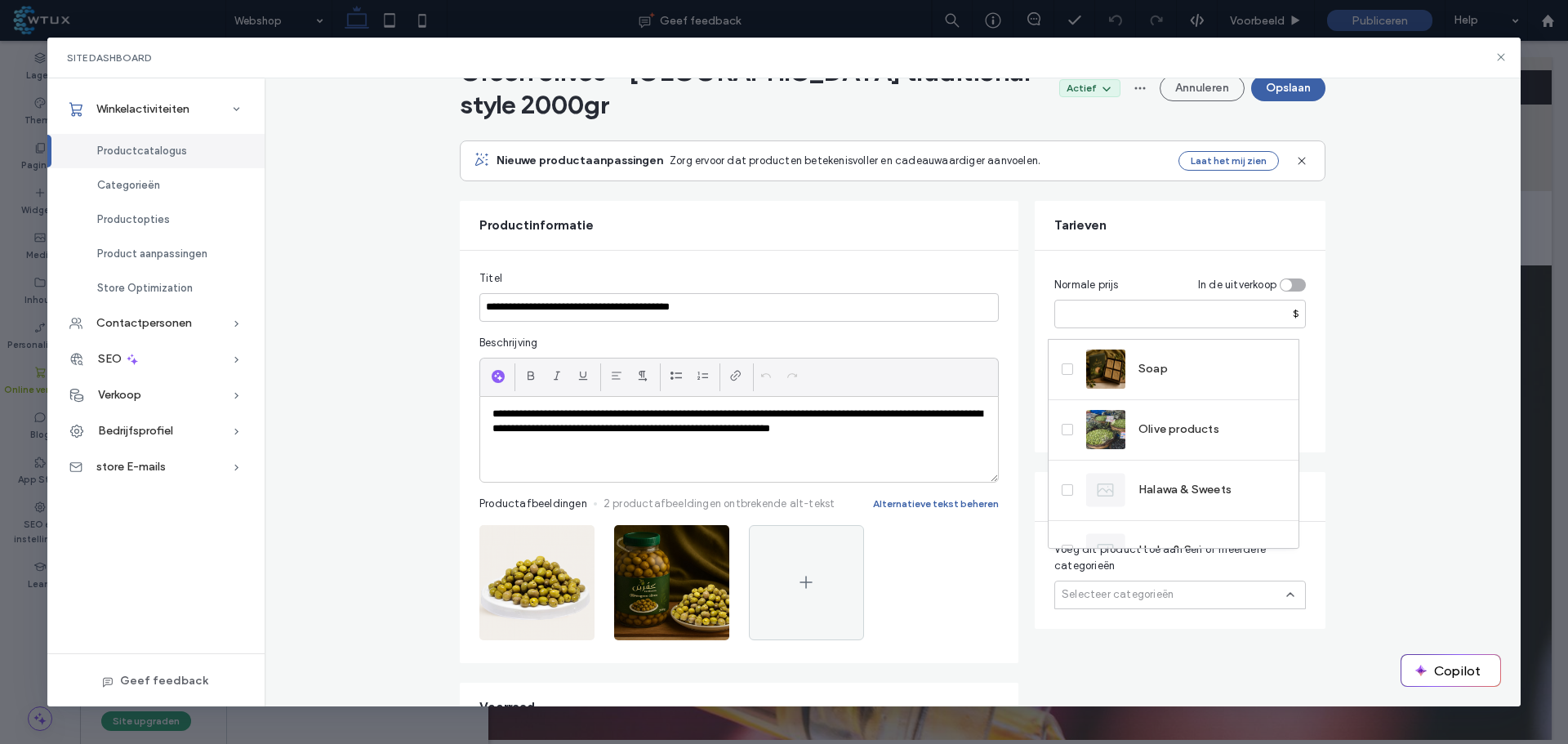
click at [1185, 440] on div "Olive products" at bounding box center [1153, 429] width 133 height 39
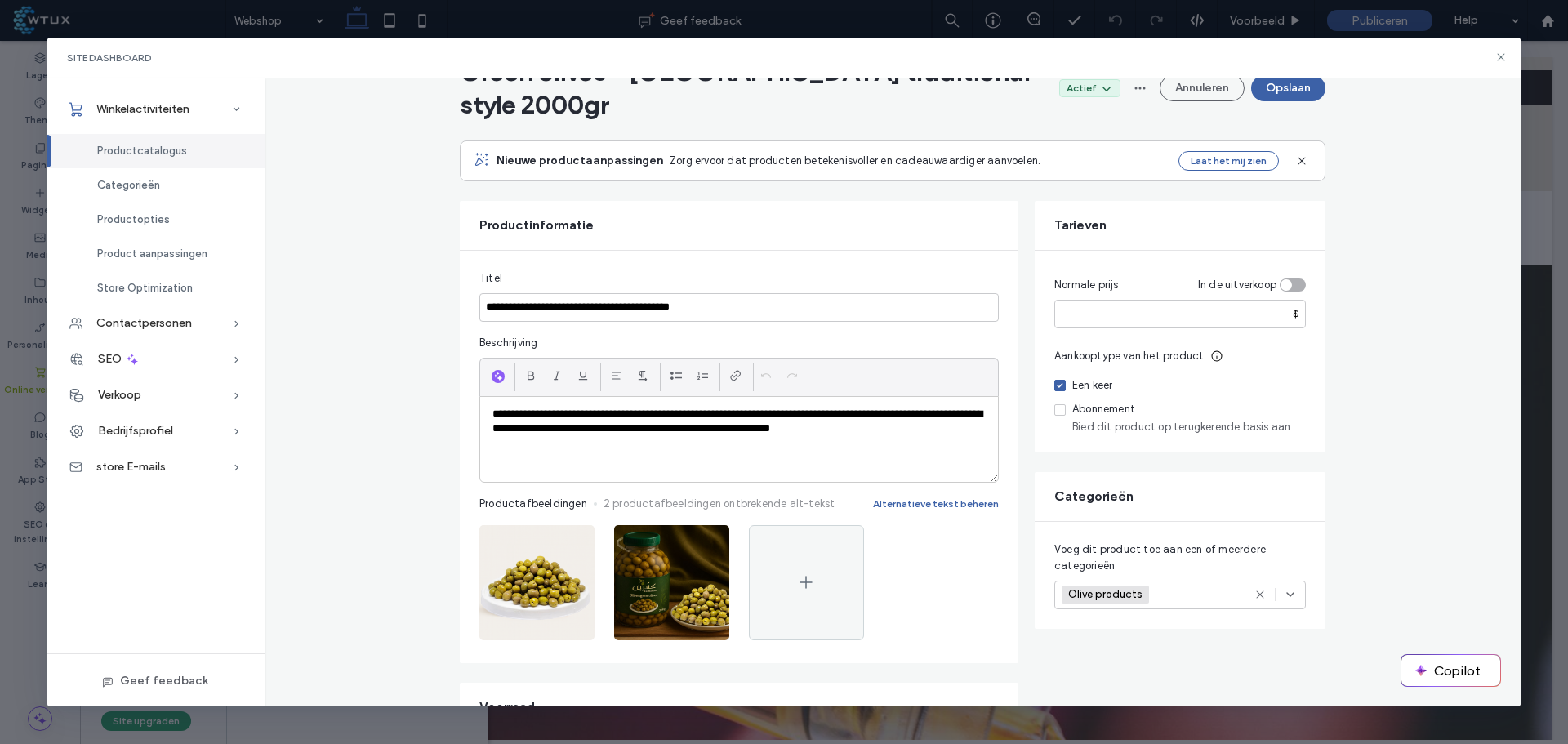
scroll to position [0, 0]
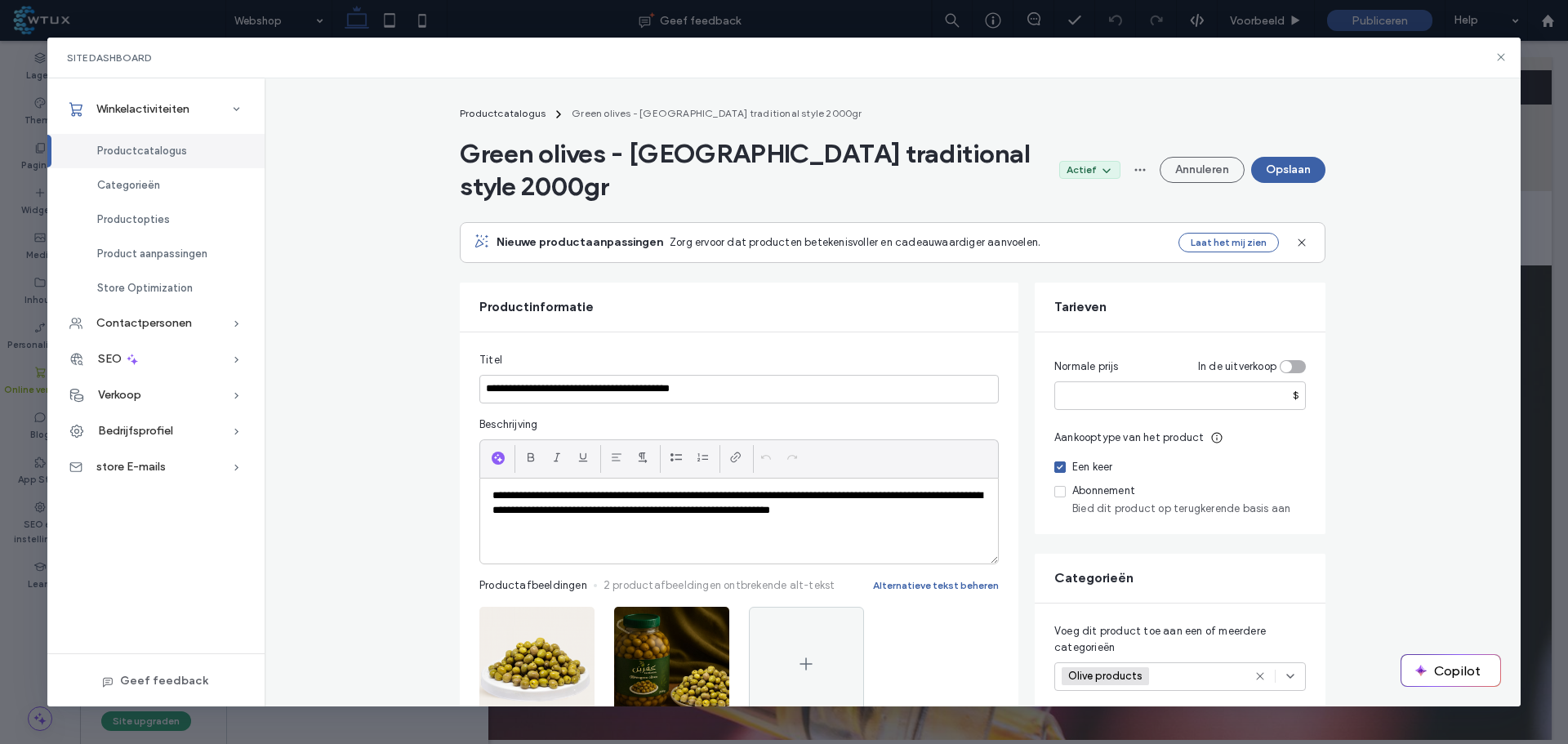
click at [1284, 157] on button "Opslaan" at bounding box center [1288, 170] width 74 height 26
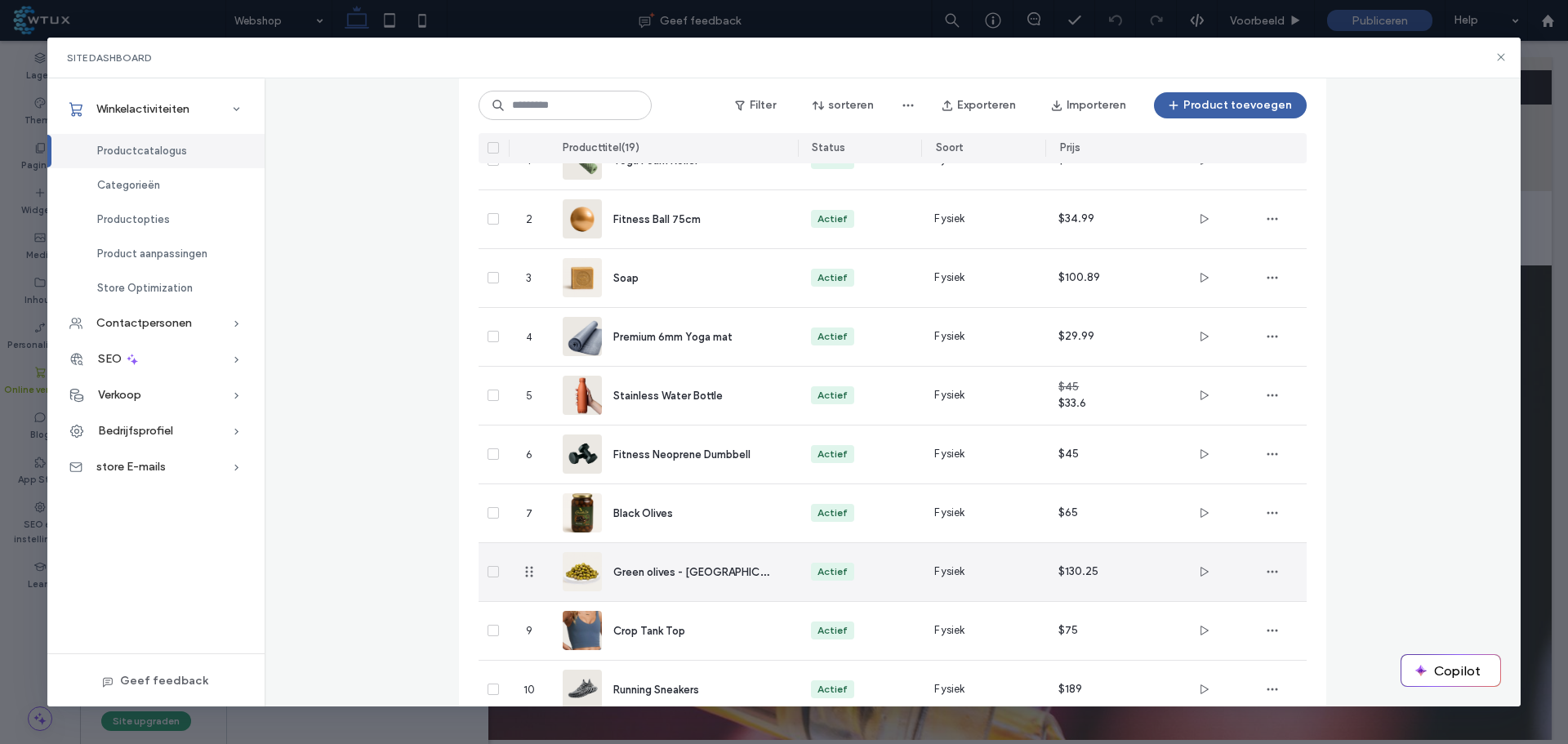
scroll to position [227, 0]
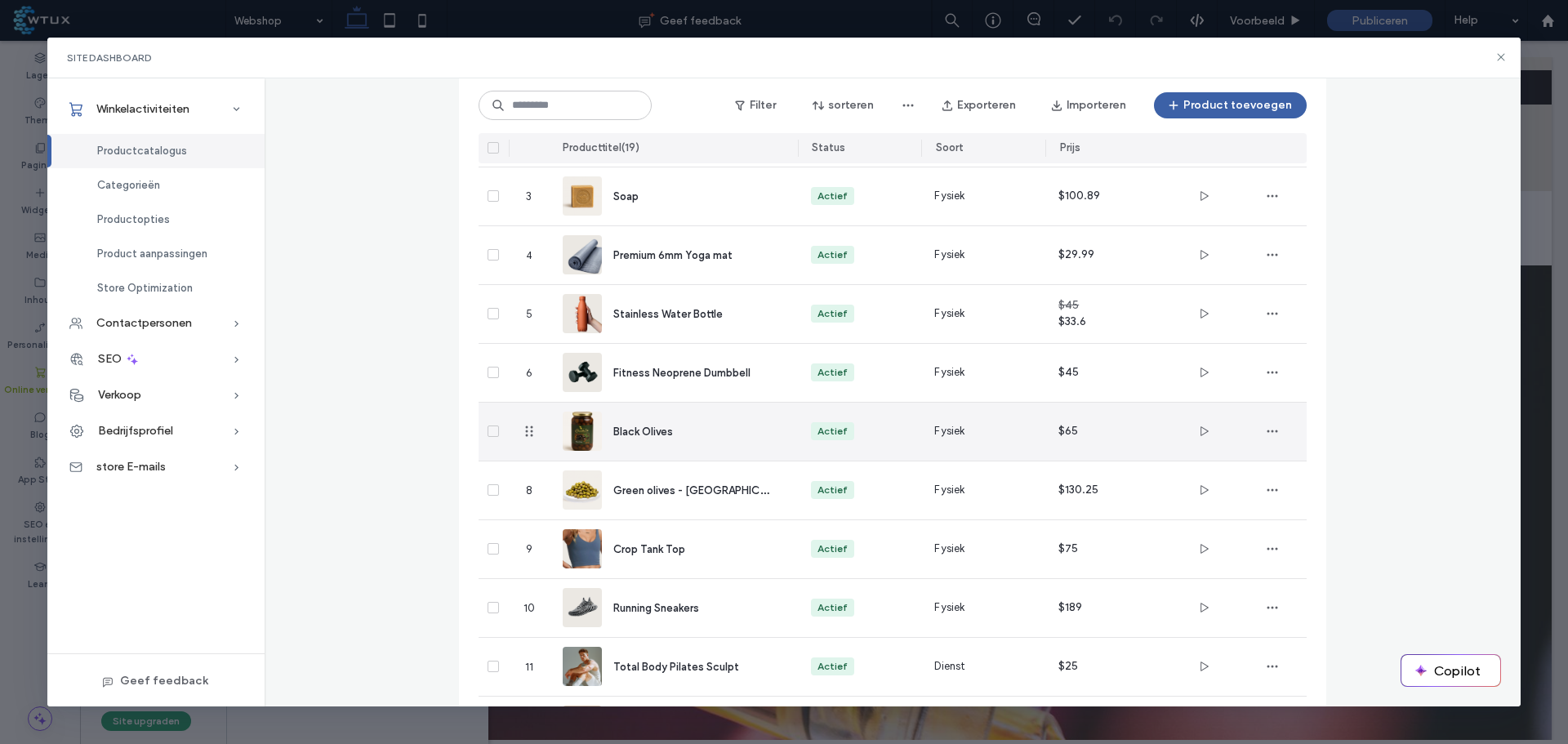
click at [653, 425] on span "Black Olives" at bounding box center [643, 432] width 60 height 12
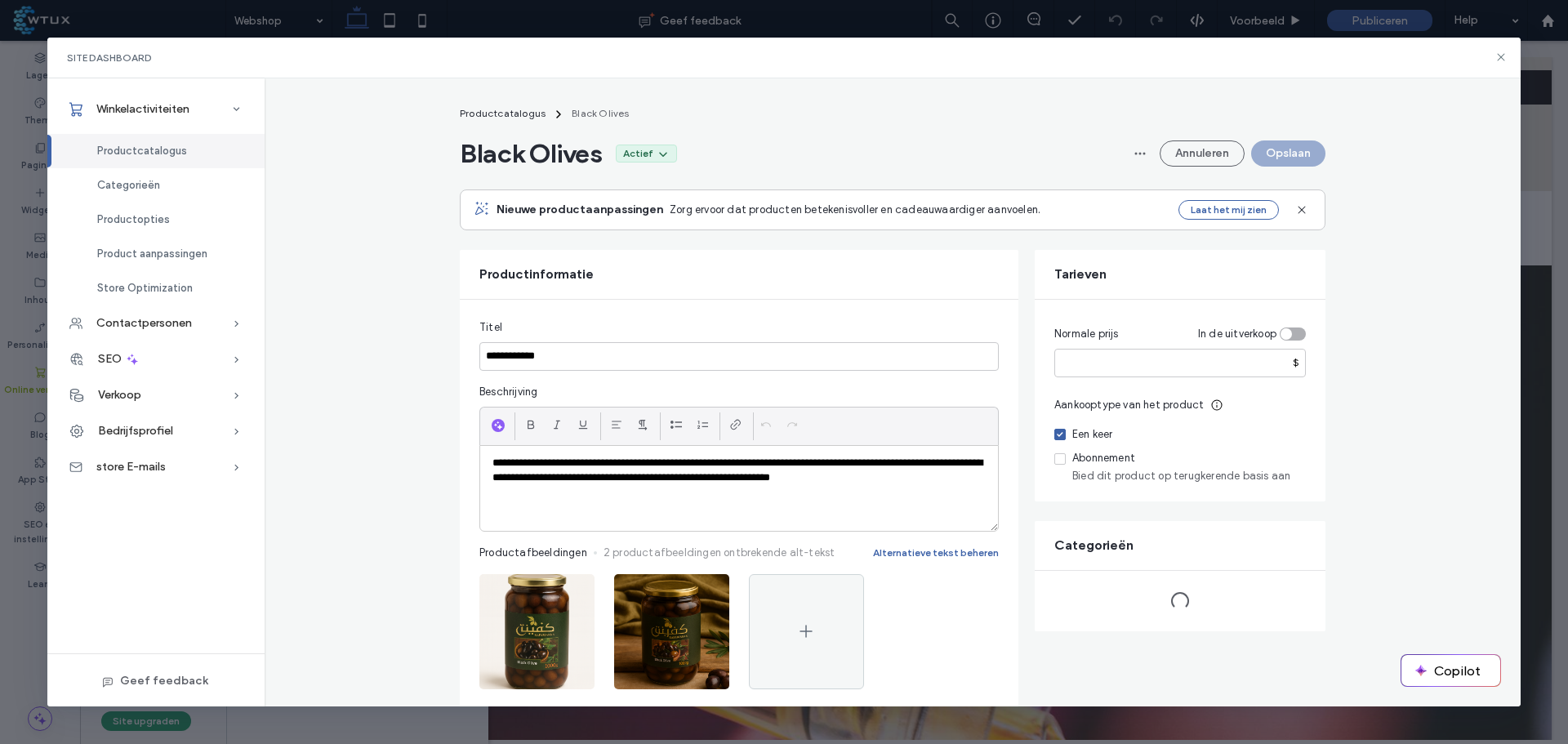
scroll to position [81, 0]
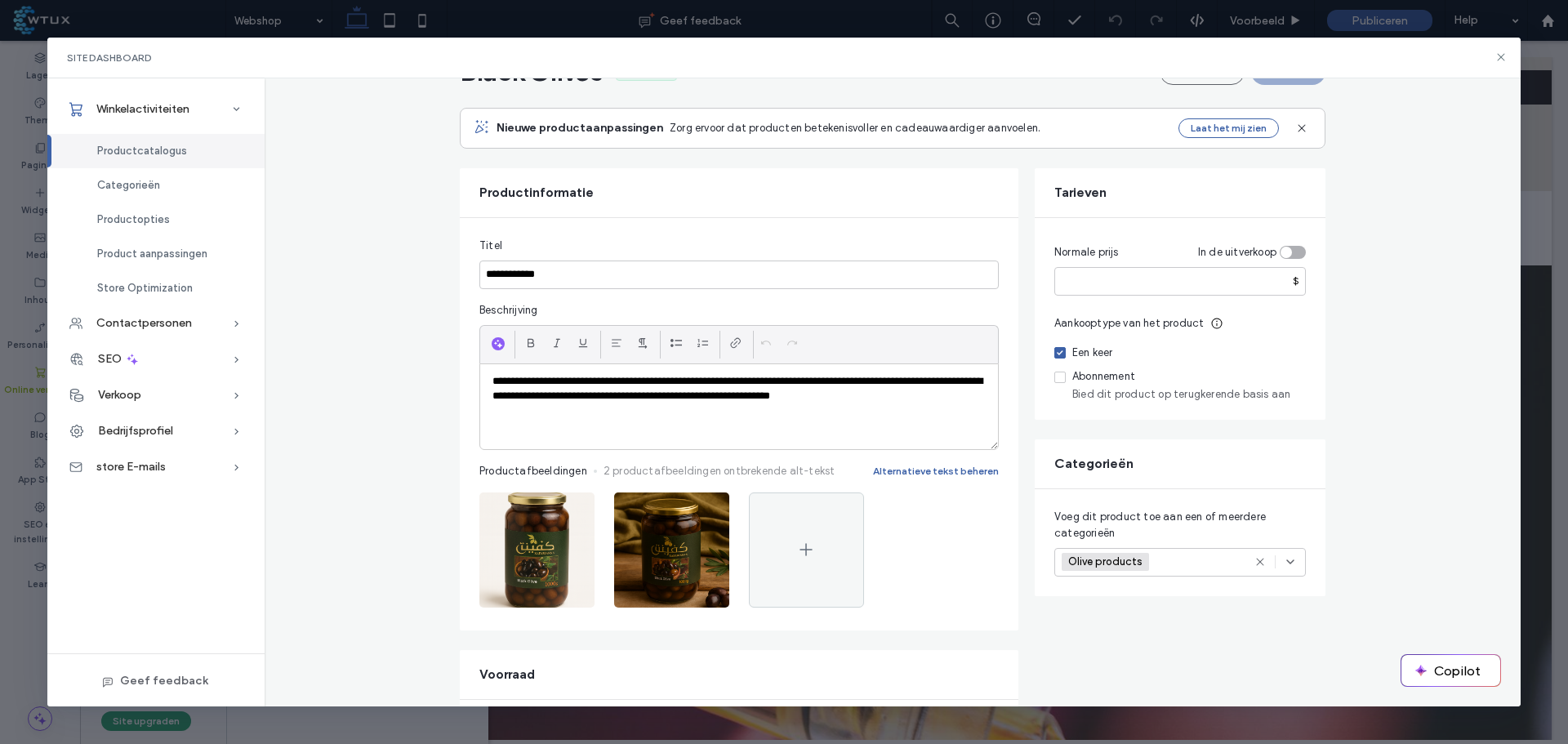
click at [574, 509] on span "button" at bounding box center [573, 509] width 26 height 26
click at [535, 582] on span "Afbeelding vervangen" at bounding box center [507, 583] width 109 height 17
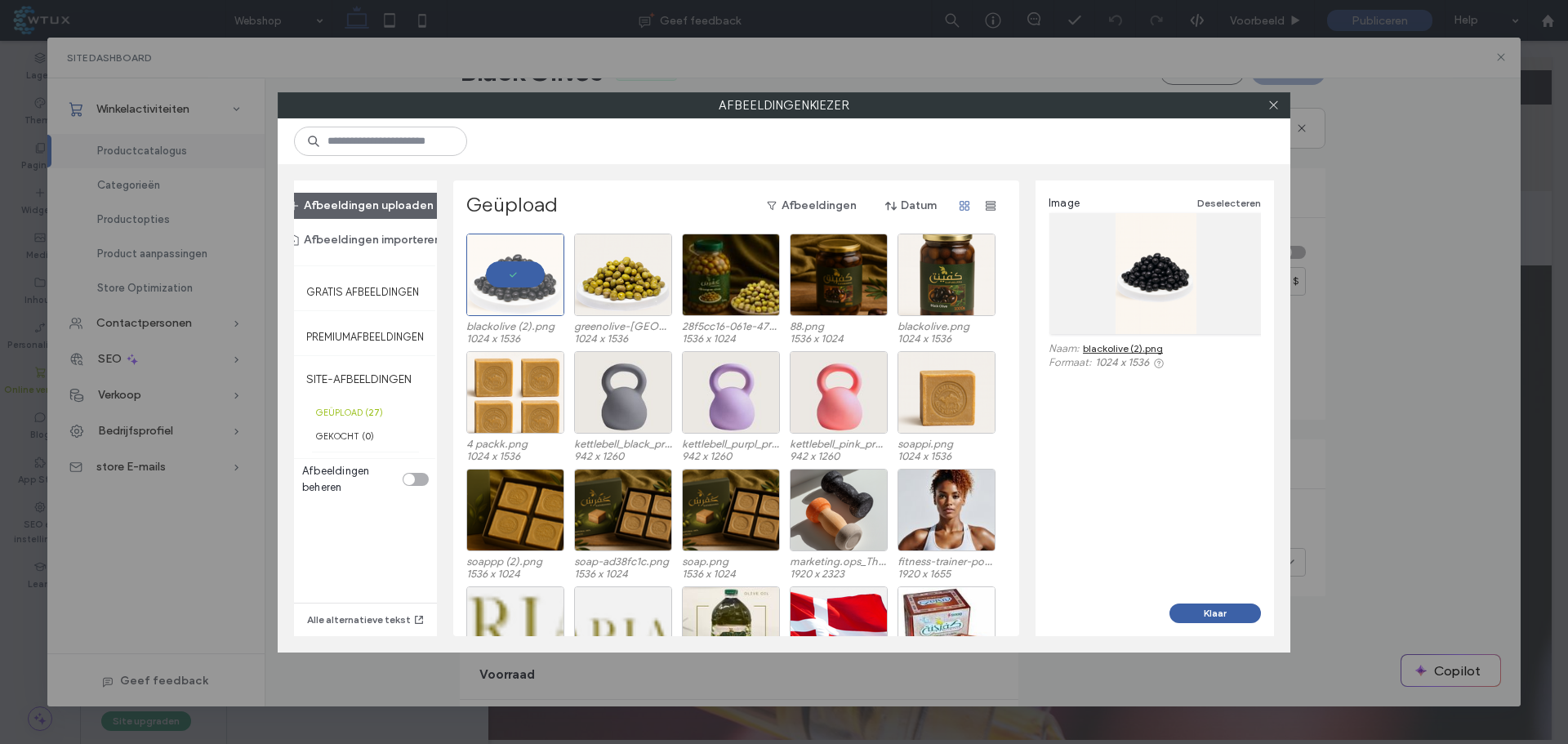
click at [1222, 614] on button "Klaar" at bounding box center [1215, 613] width 91 height 19
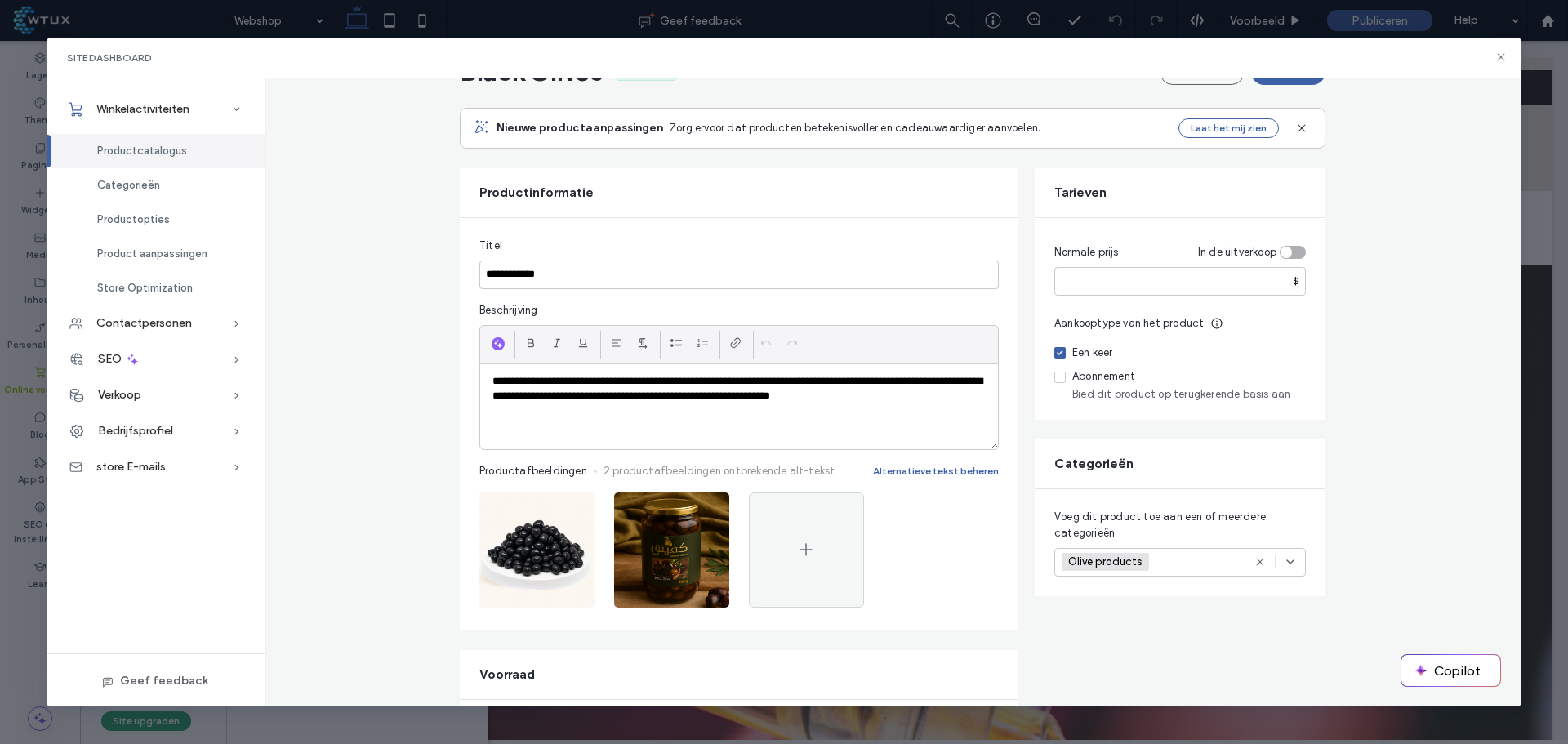
click at [701, 506] on icon "button" at bounding box center [707, 509] width 13 height 13
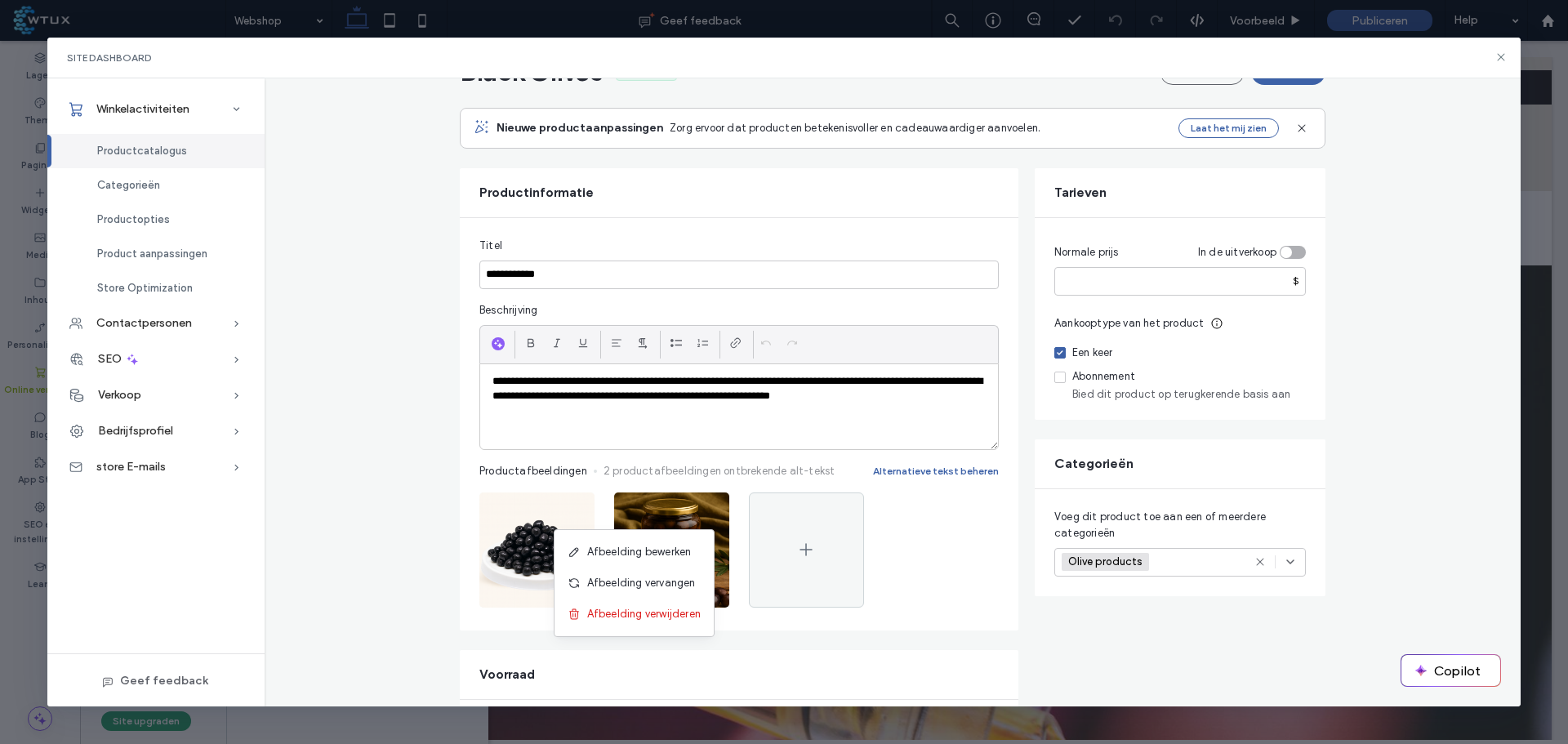
click at [675, 577] on span "Afbeelding vervangen" at bounding box center [642, 583] width 109 height 17
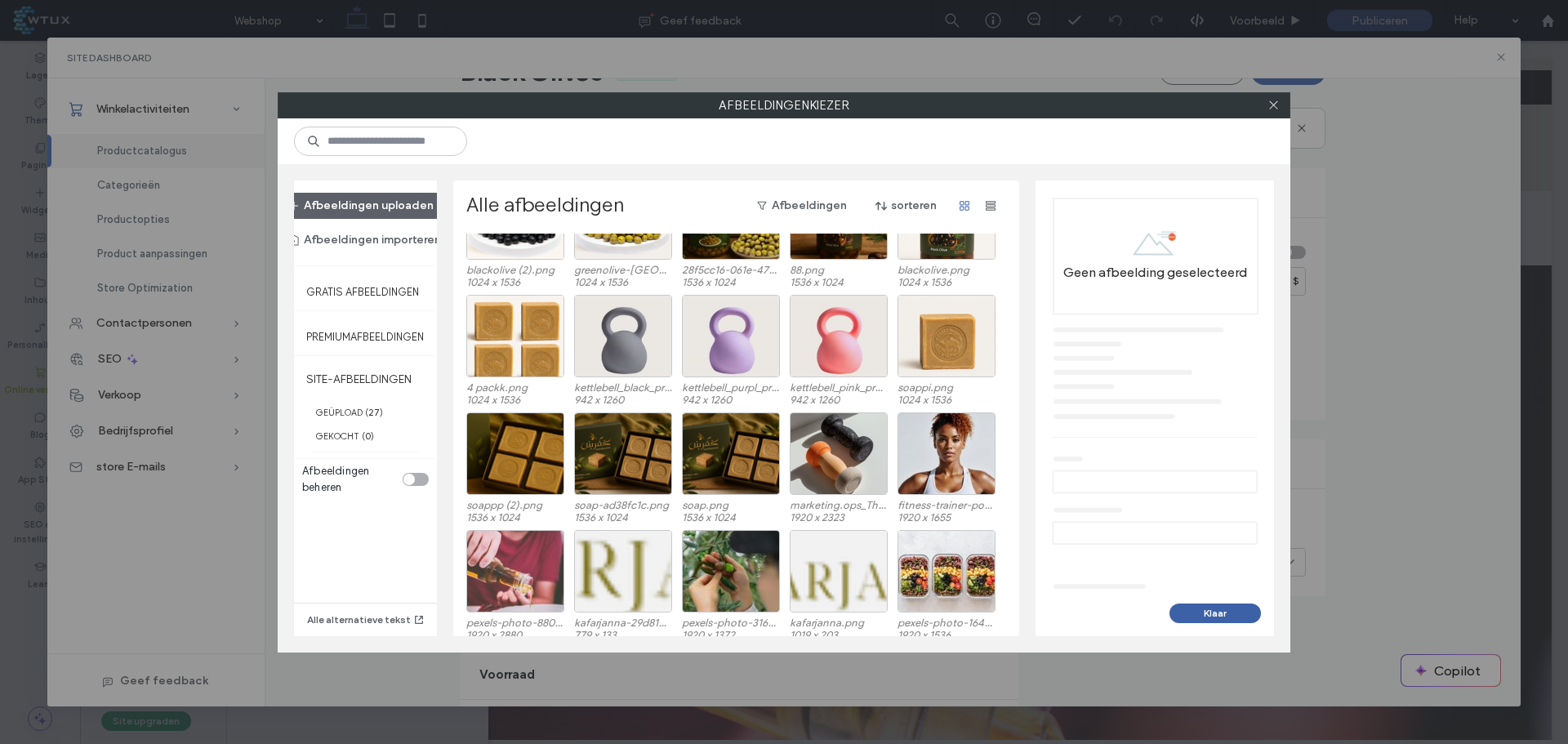
scroll to position [0, 0]
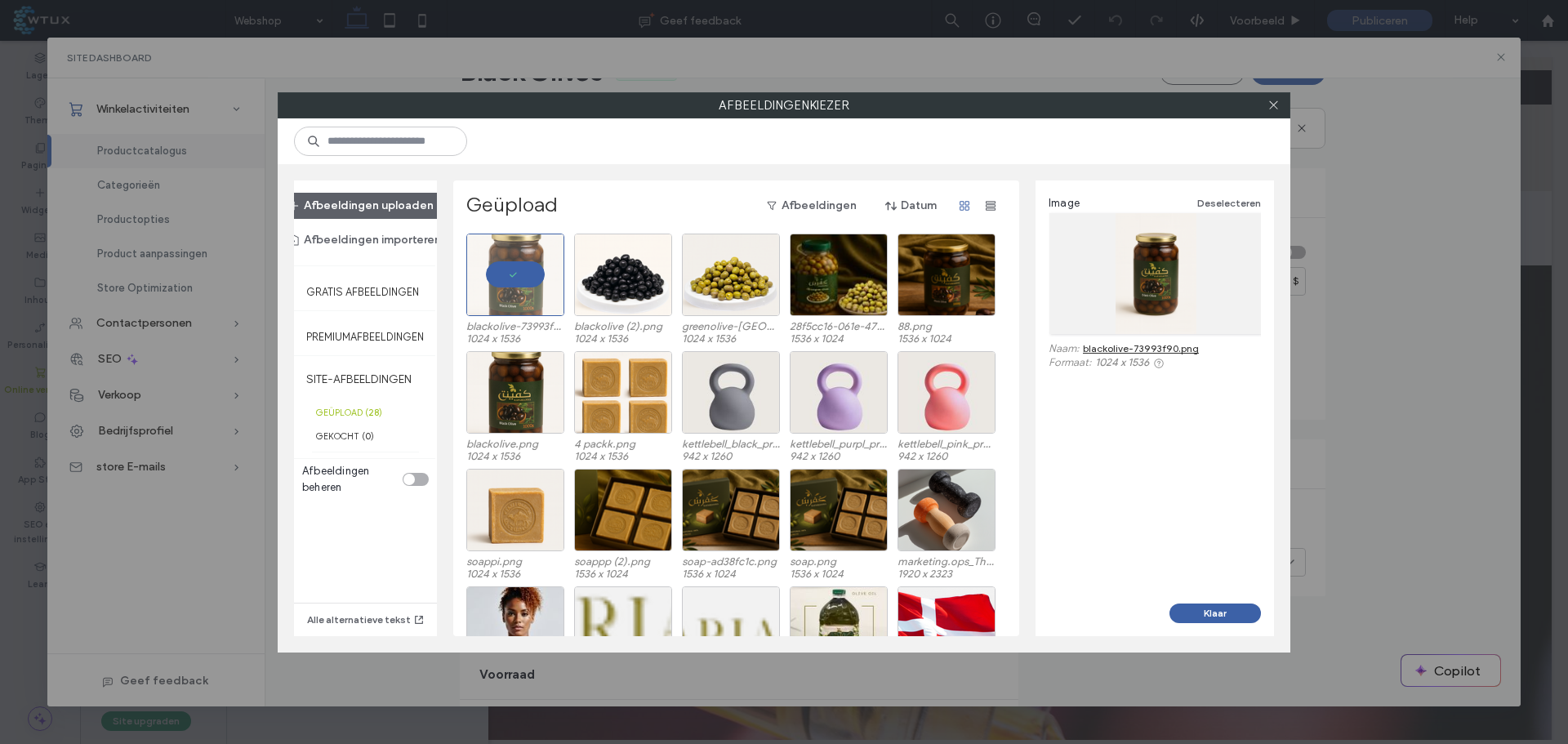
click at [1213, 614] on button "Klaar" at bounding box center [1215, 613] width 91 height 19
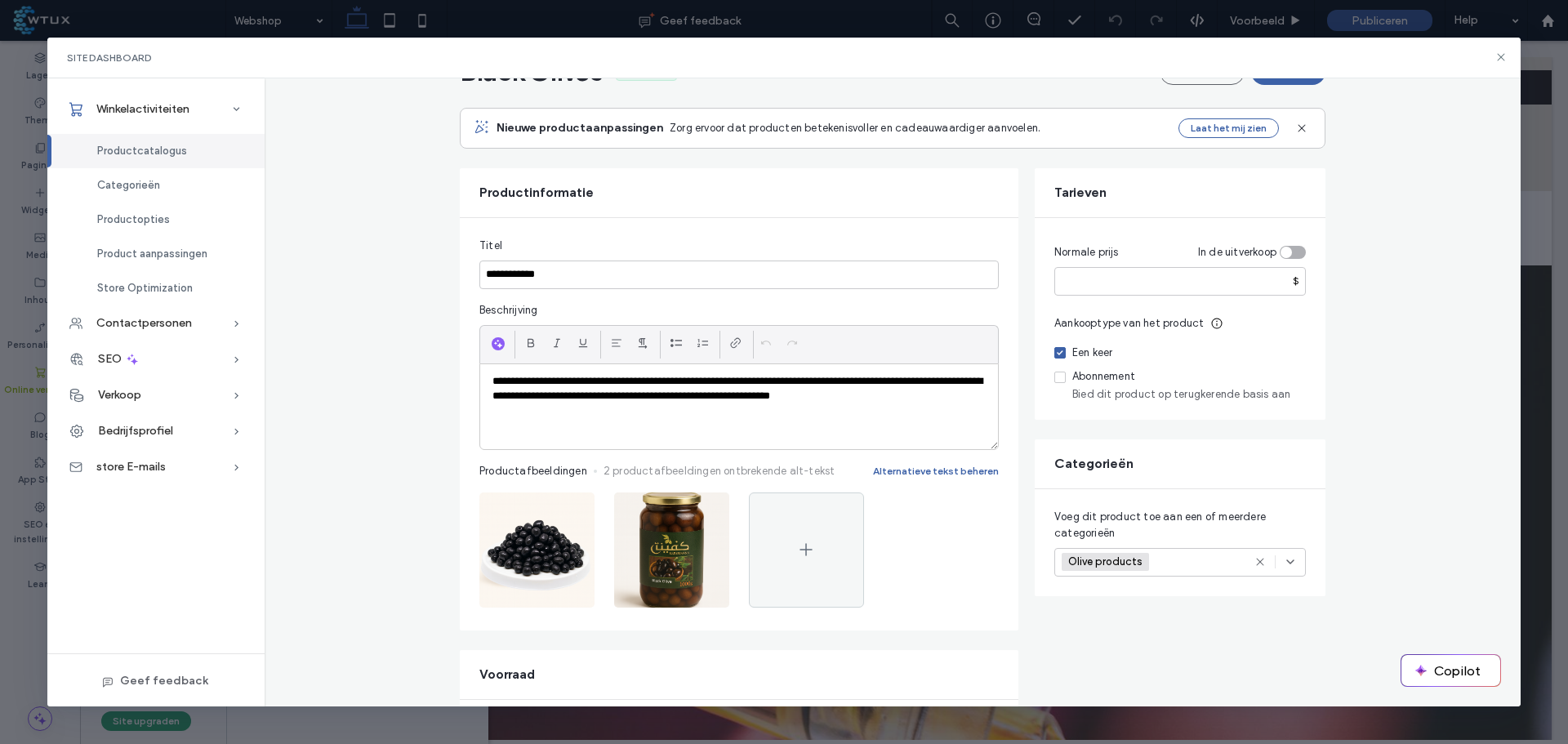
click at [819, 539] on div at bounding box center [807, 551] width 116 height 116
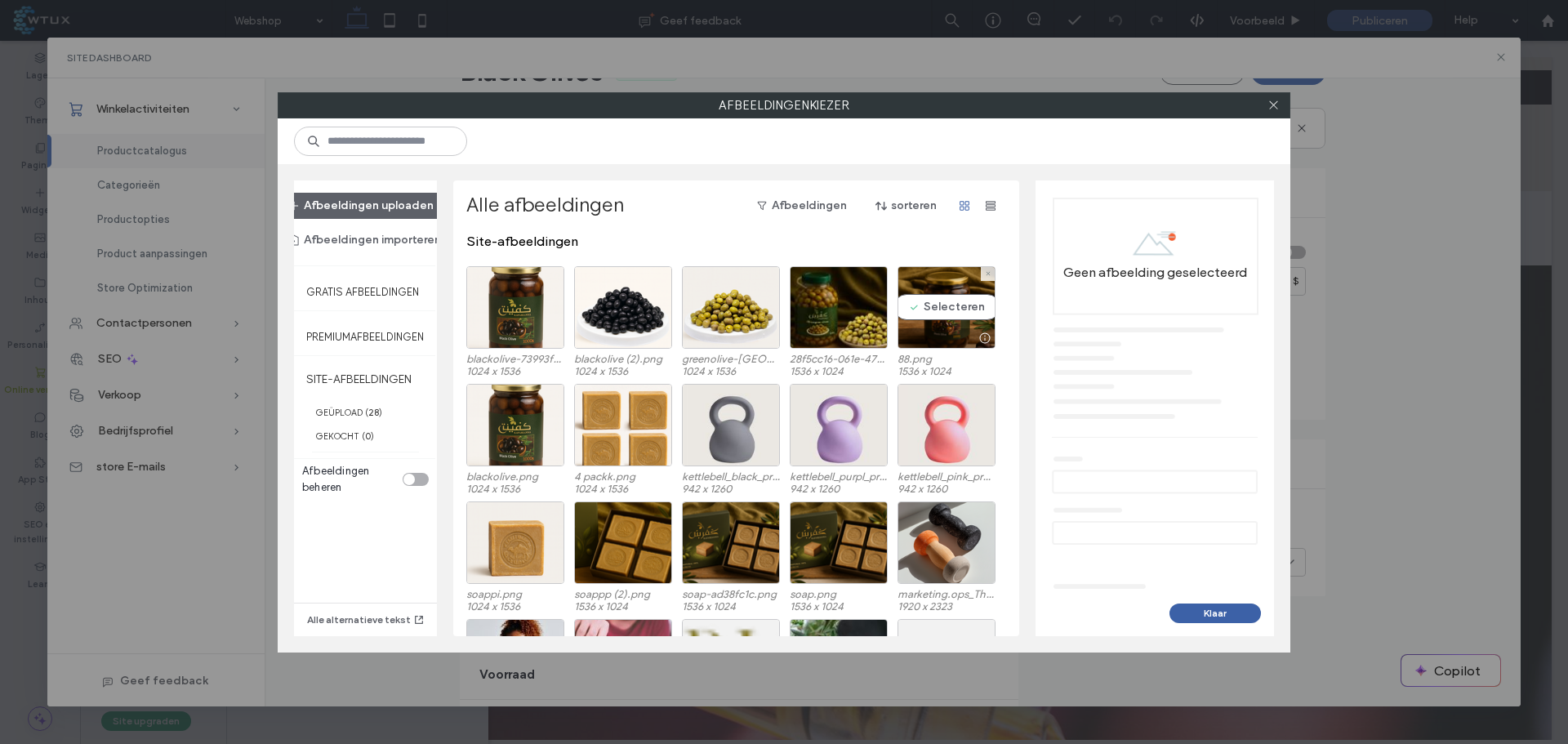
click at [974, 307] on div "Selecteren" at bounding box center [946, 307] width 98 height 82
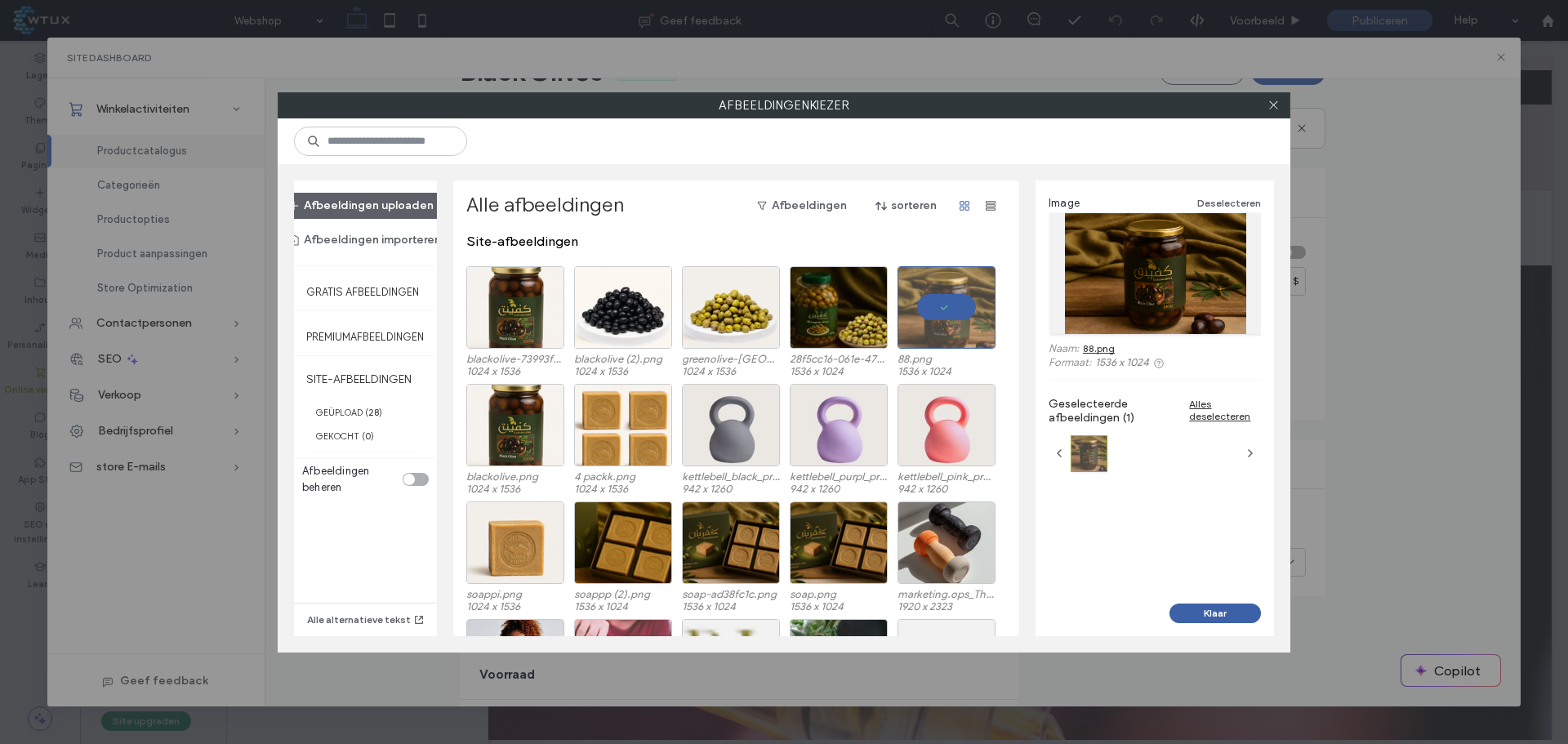
click at [1216, 614] on button "Klaar" at bounding box center [1215, 613] width 91 height 19
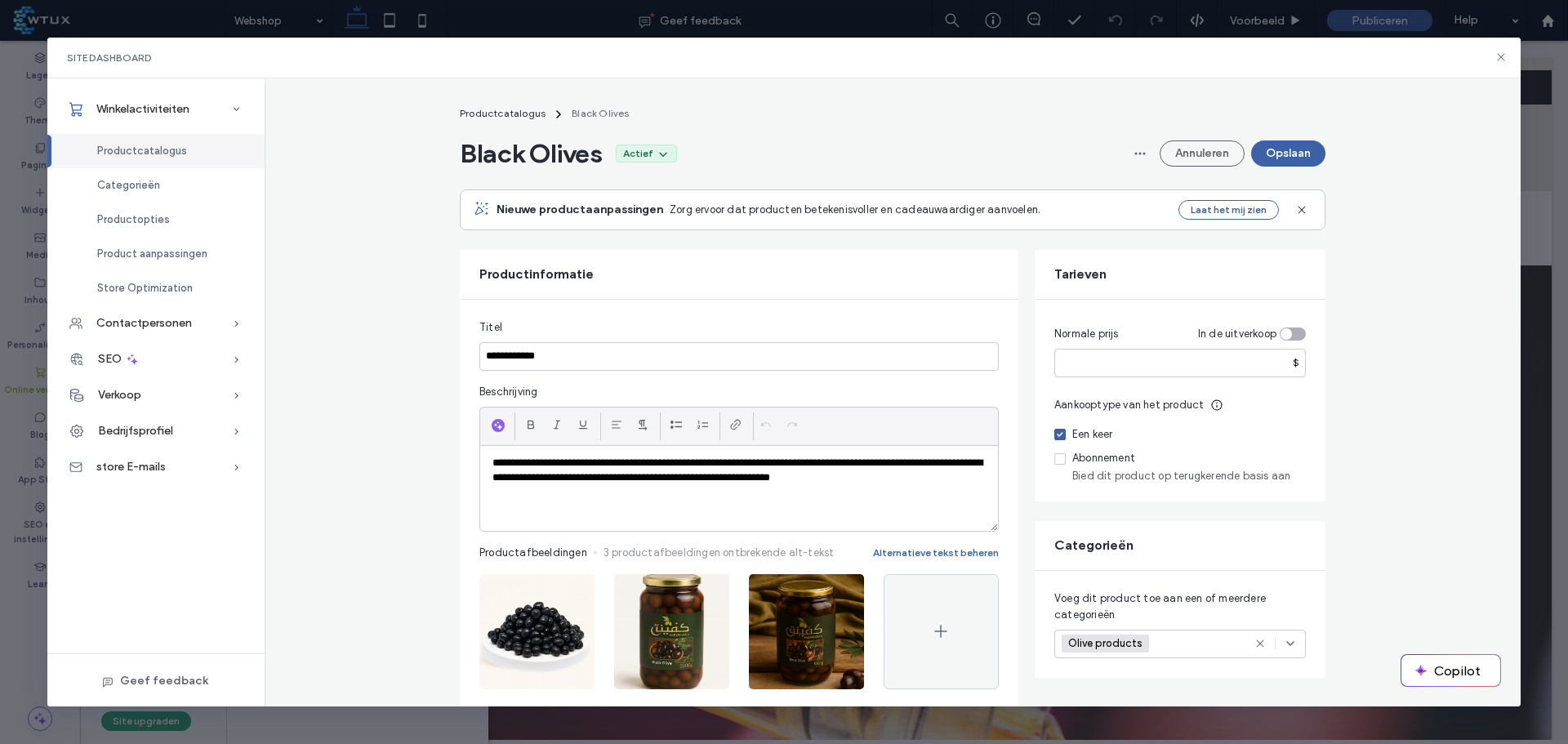
click at [1290, 167] on div "Black Olives Actief Annuleren Opslaan" at bounding box center [892, 153] width 866 height 32
click at [1293, 155] on button "Opslaan" at bounding box center [1288, 153] width 74 height 26
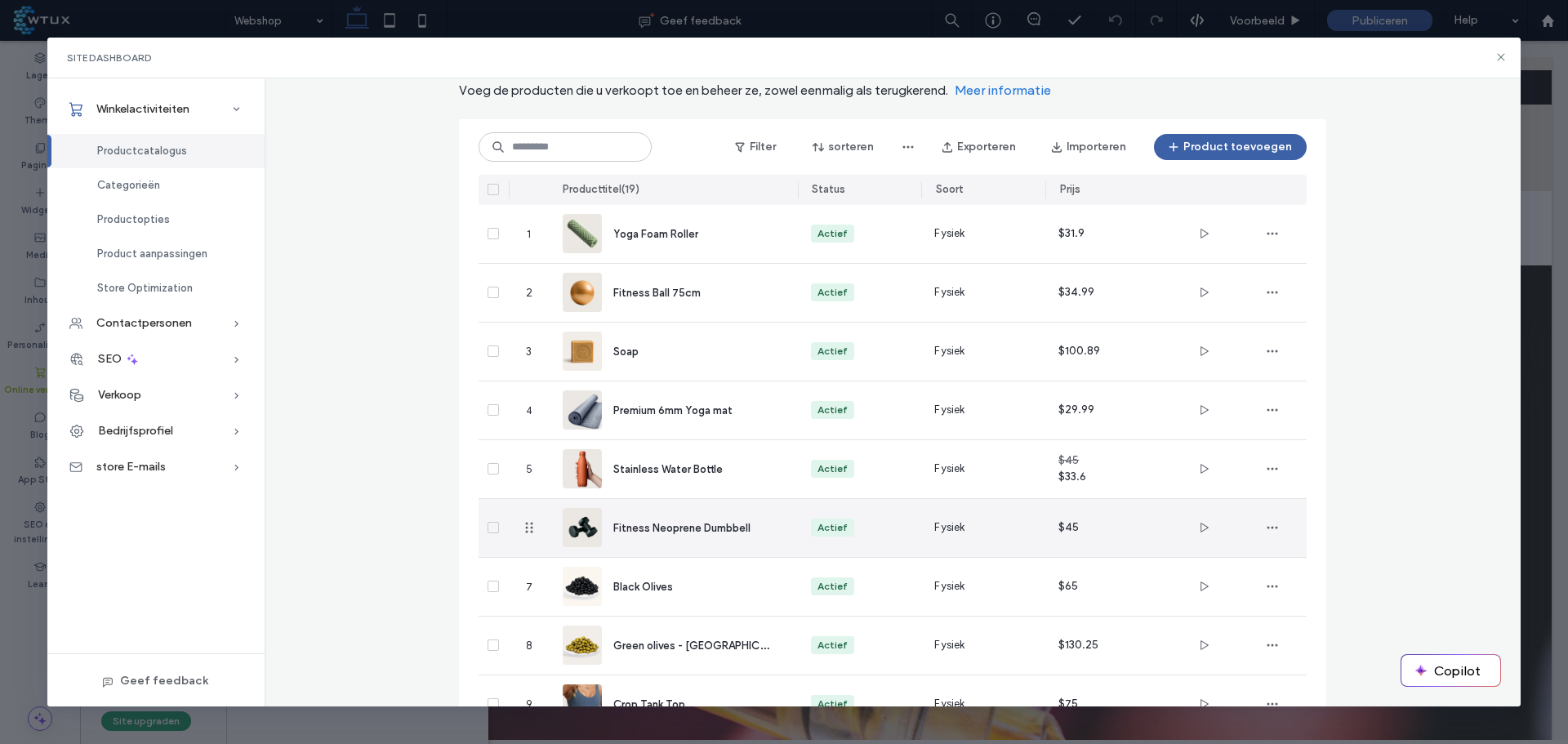
scroll to position [146, 0]
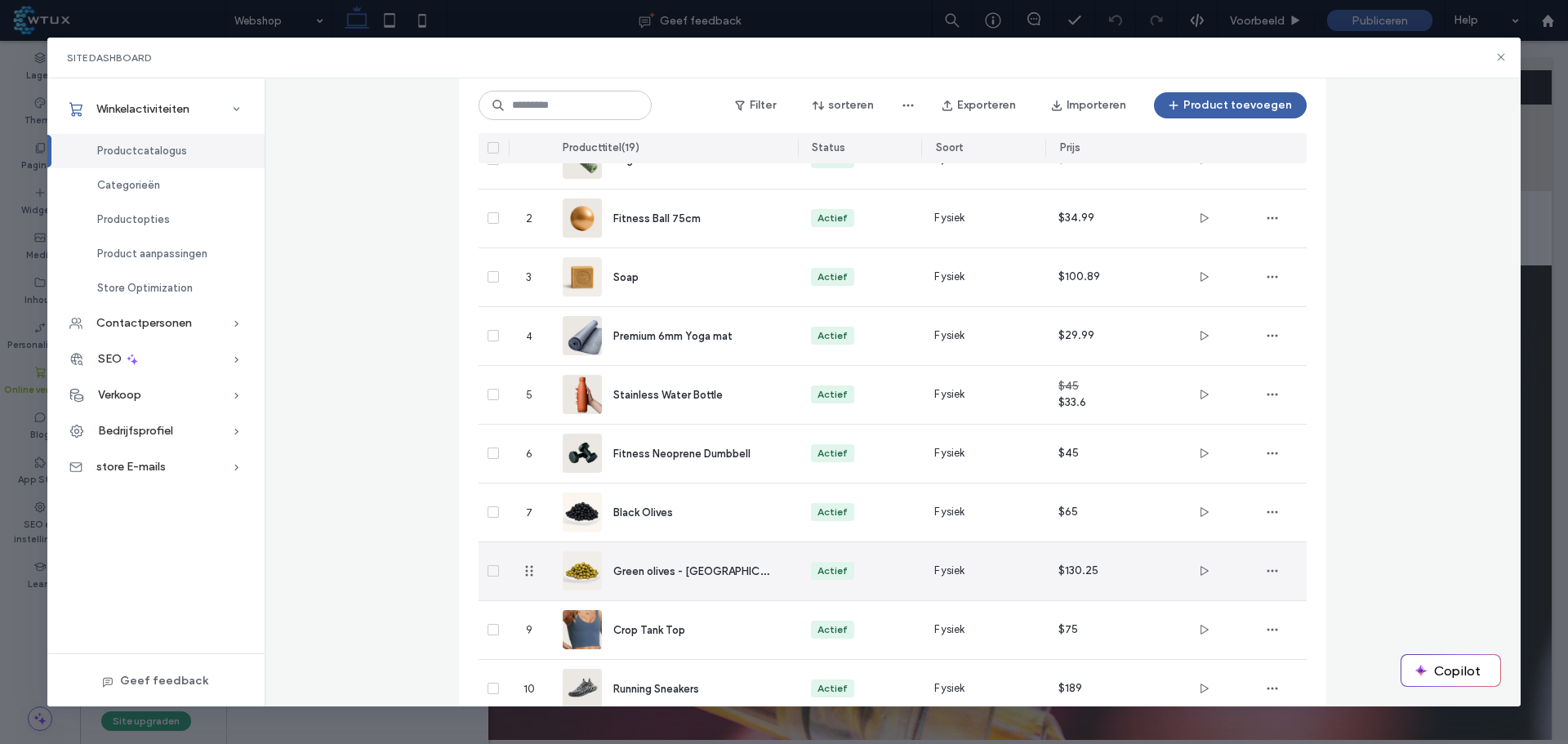
click at [692, 591] on div "Green olives - [GEOGRAPHIC_DATA] traditional style 2000gr" at bounding box center [674, 571] width 222 height 58
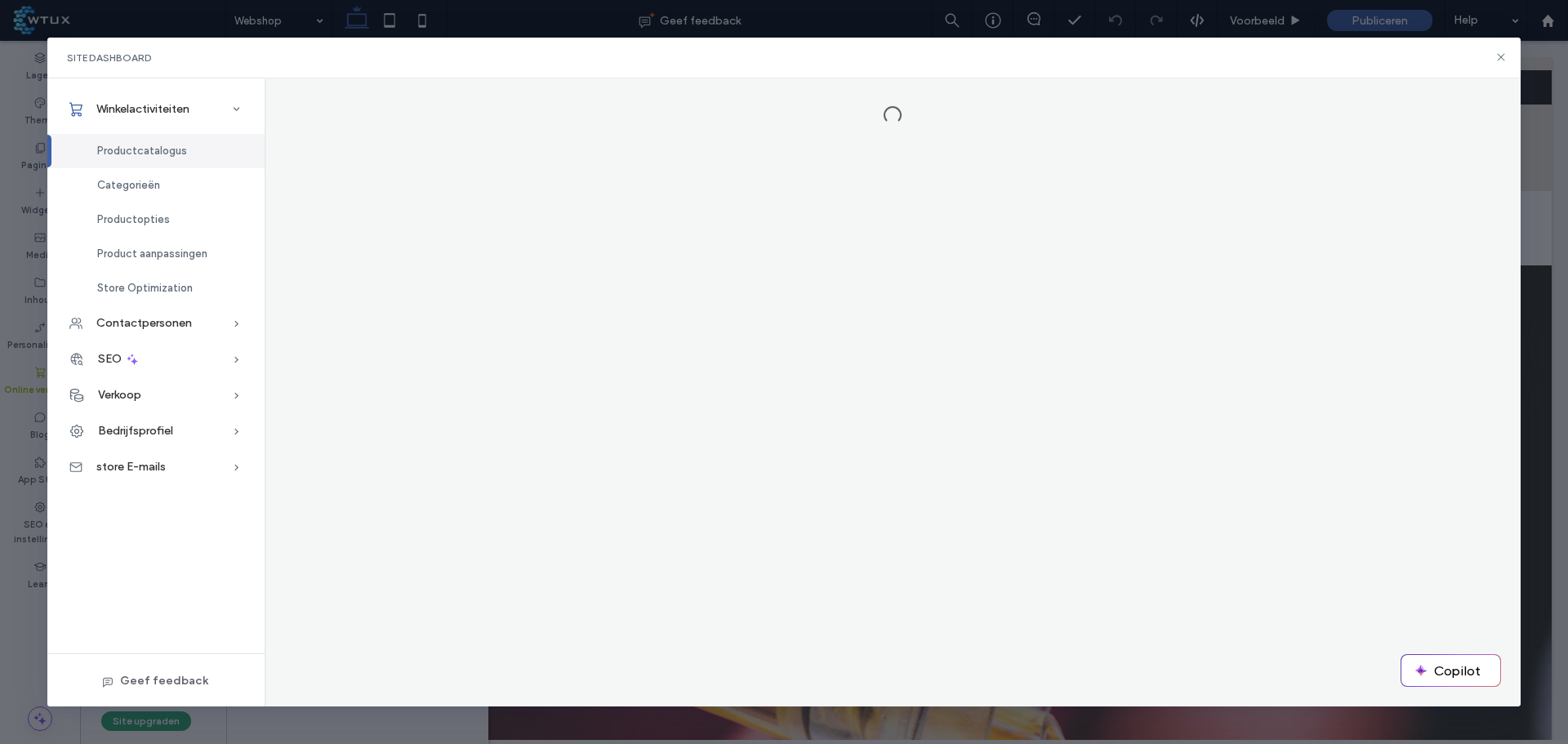
scroll to position [0, 0]
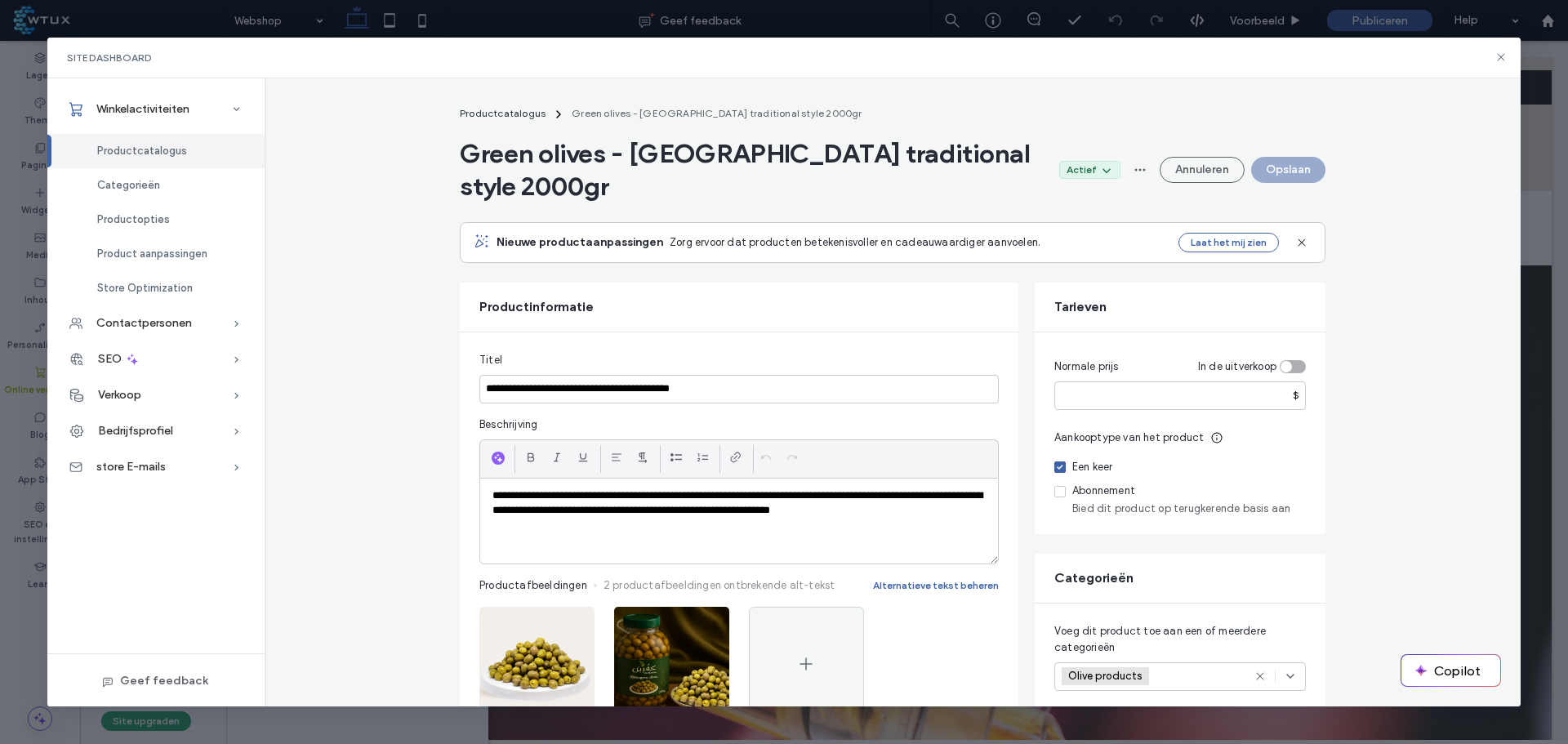
click at [687, 607] on img at bounding box center [672, 664] width 116 height 116
click at [704, 617] on icon "button" at bounding box center [707, 623] width 13 height 13
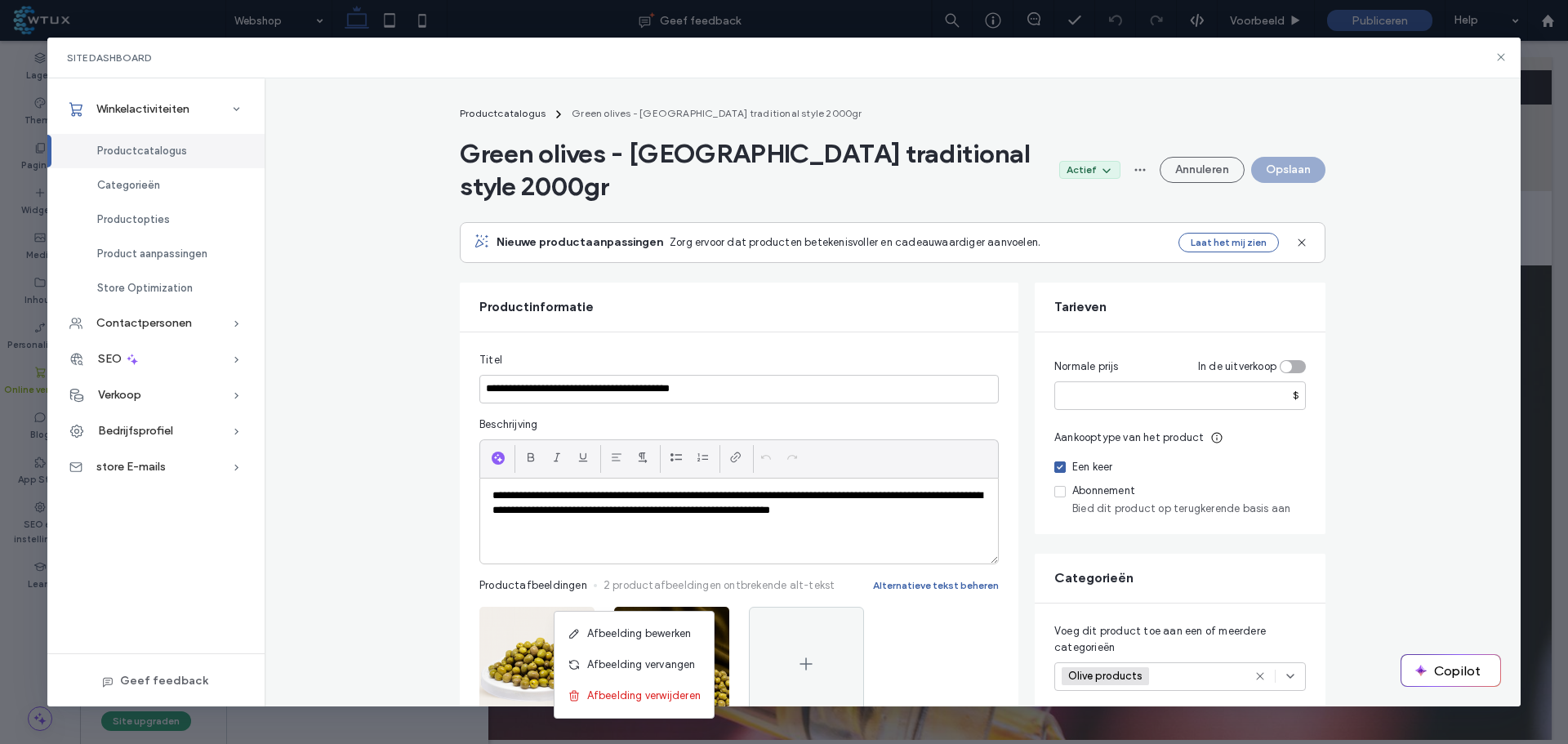
click at [682, 661] on span "Afbeelding vervangen" at bounding box center [642, 664] width 109 height 17
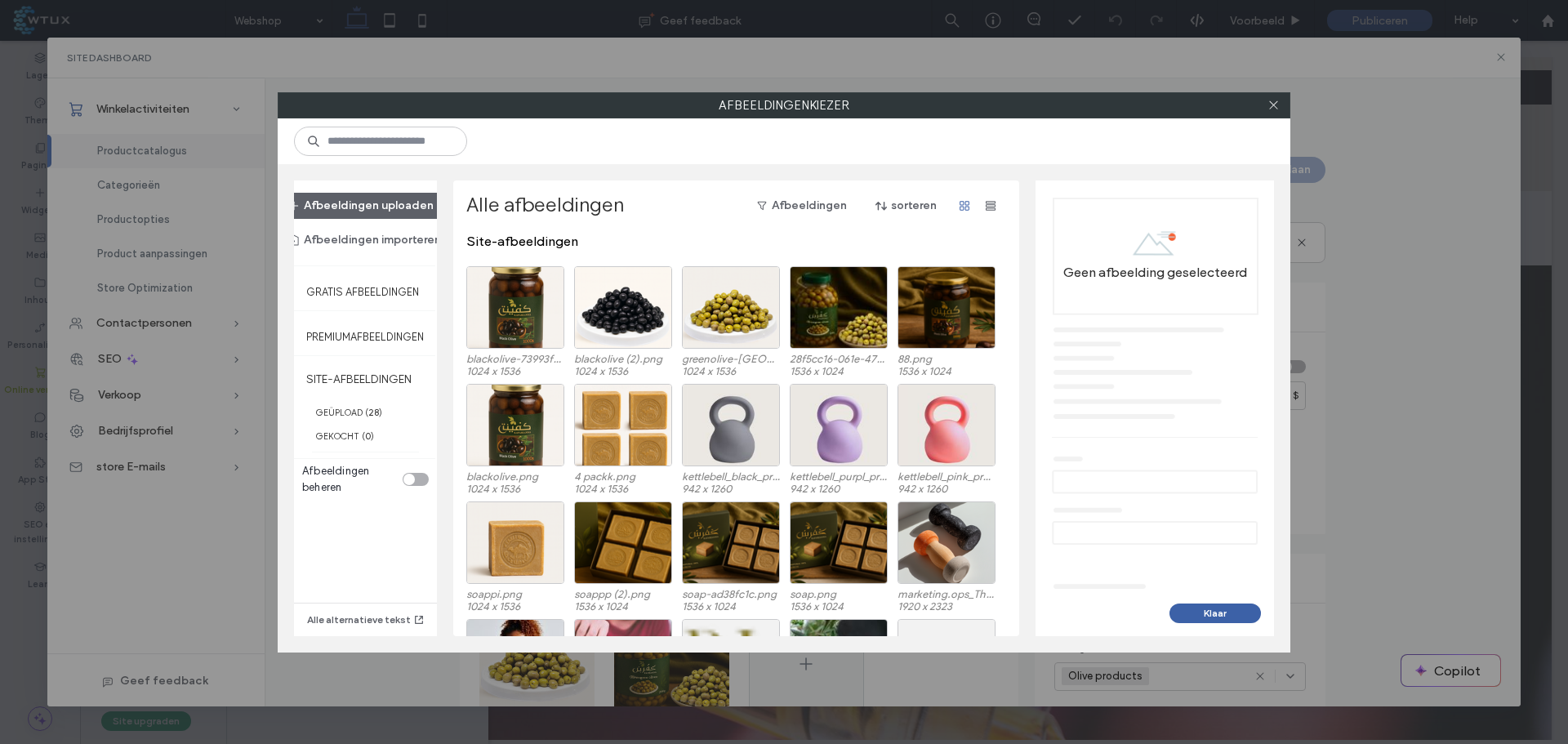
click at [1271, 107] on icon at bounding box center [1274, 105] width 12 height 12
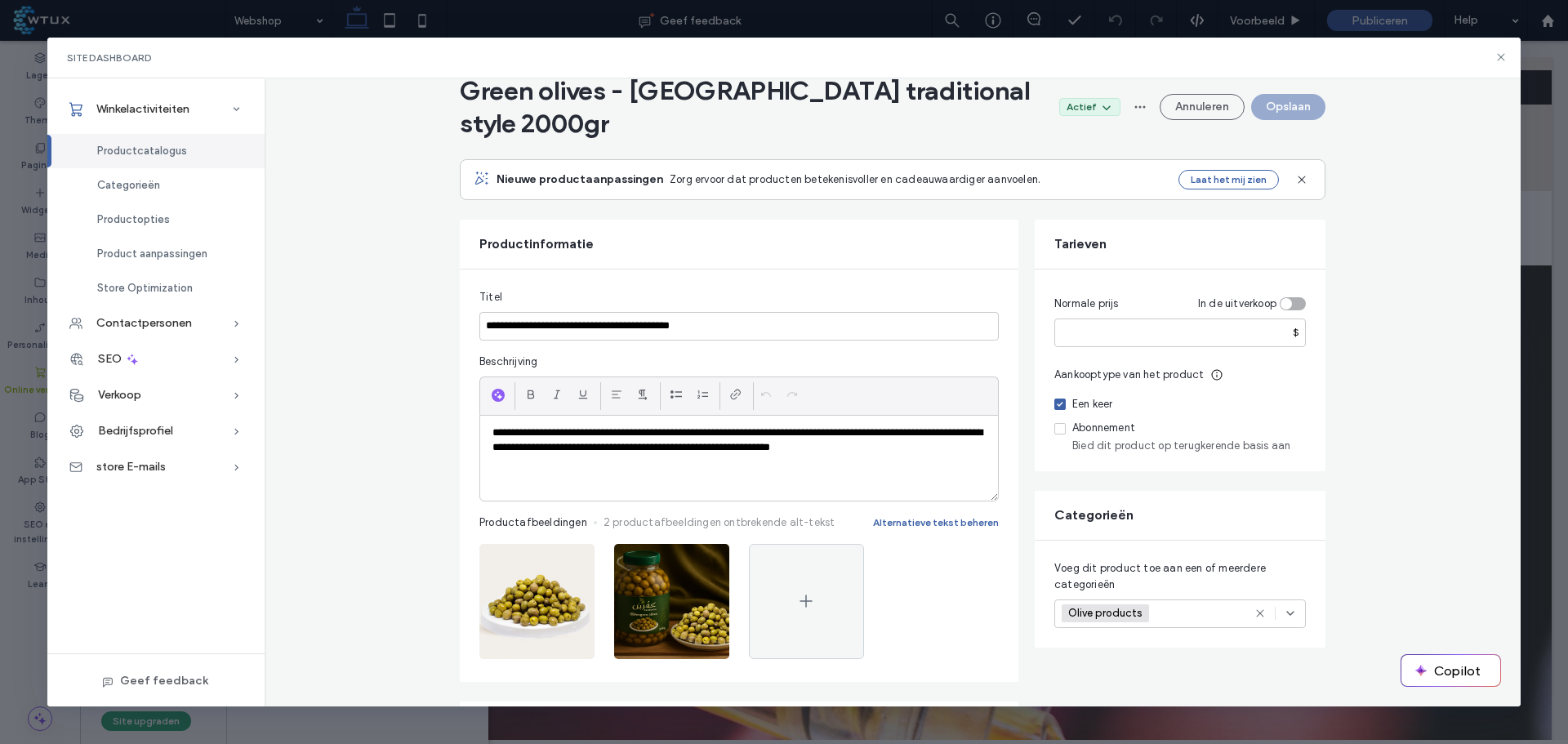
scroll to position [164, 0]
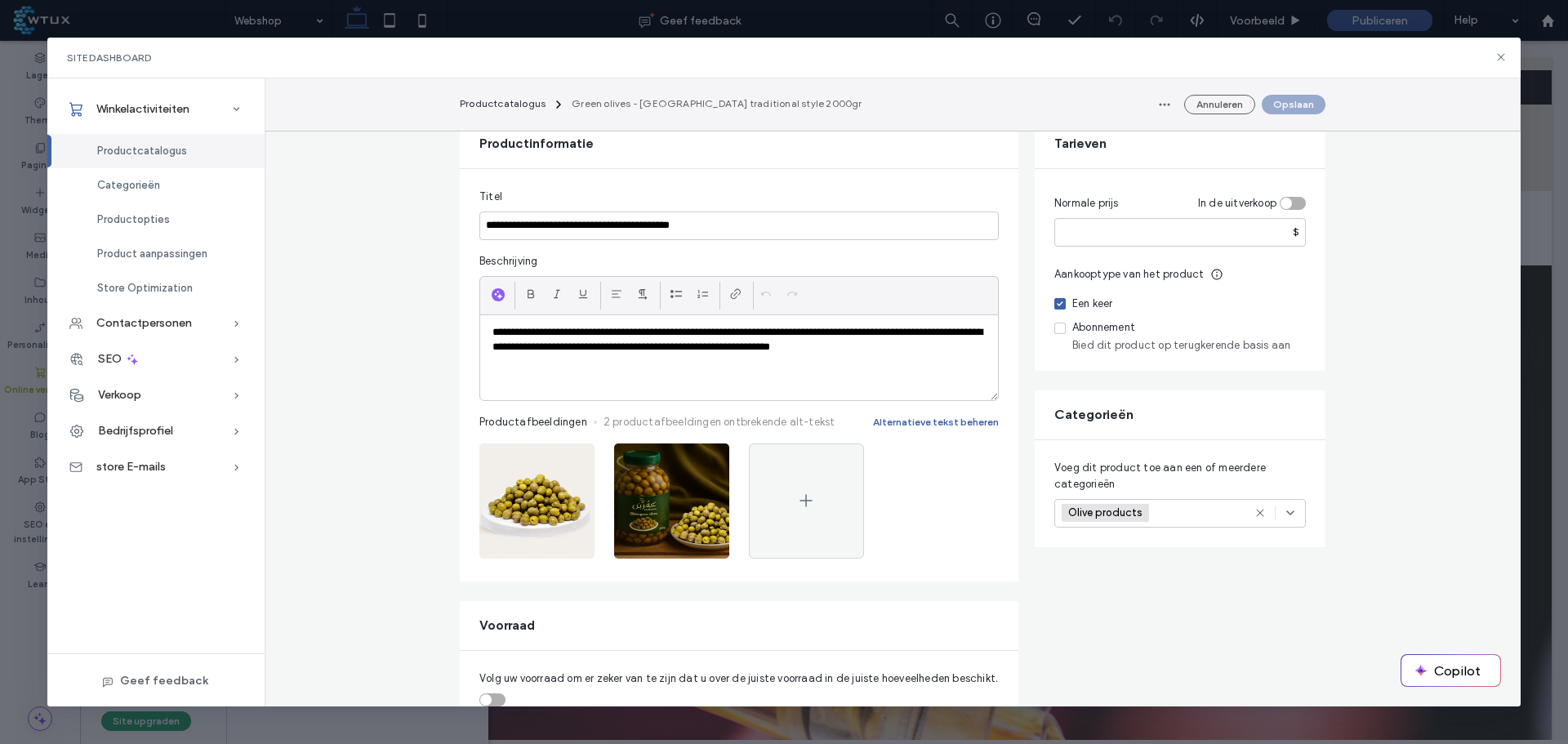
click at [701, 454] on icon "button" at bounding box center [707, 460] width 13 height 13
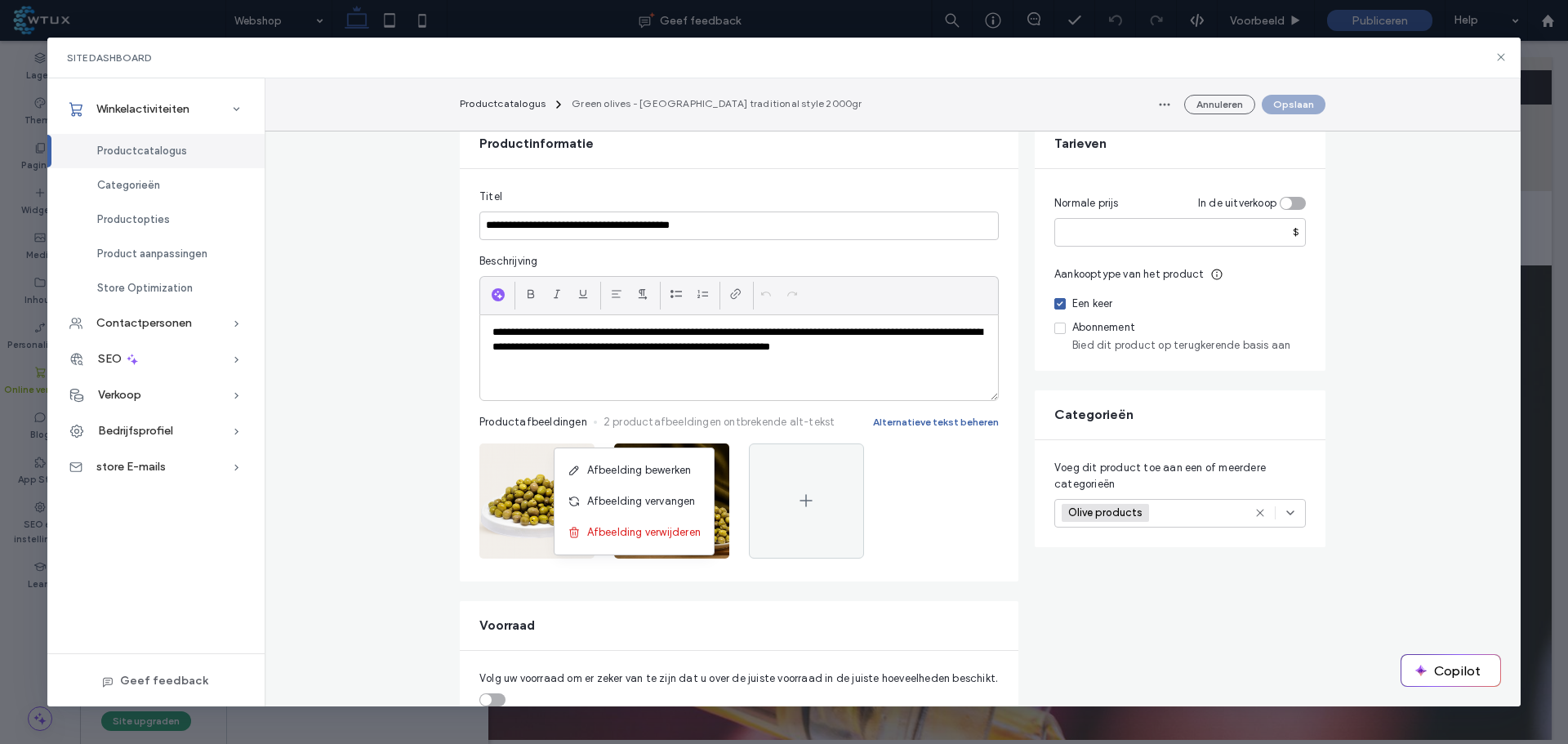
click at [812, 446] on div at bounding box center [807, 502] width 116 height 116
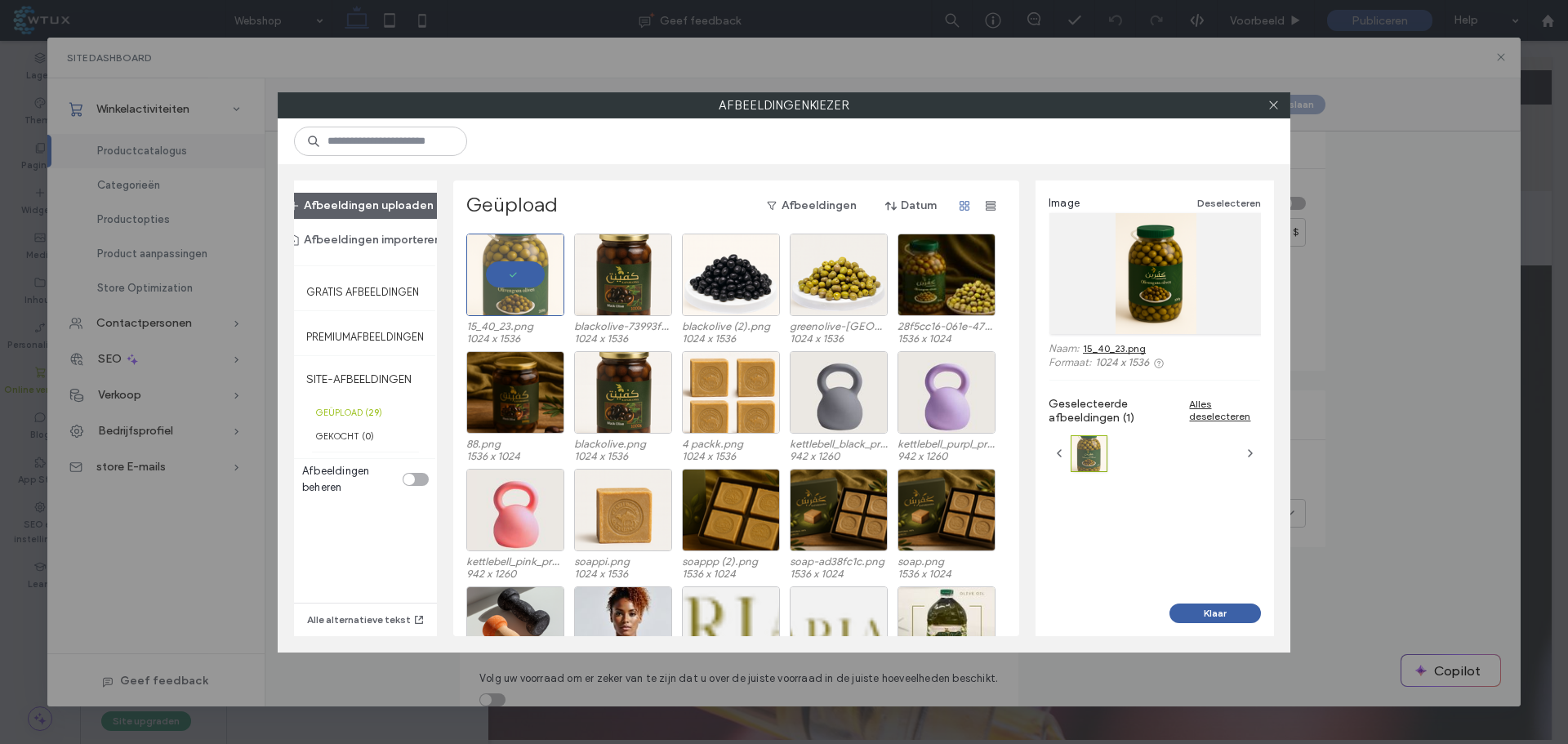
click at [1234, 618] on button "Klaar" at bounding box center [1215, 613] width 91 height 19
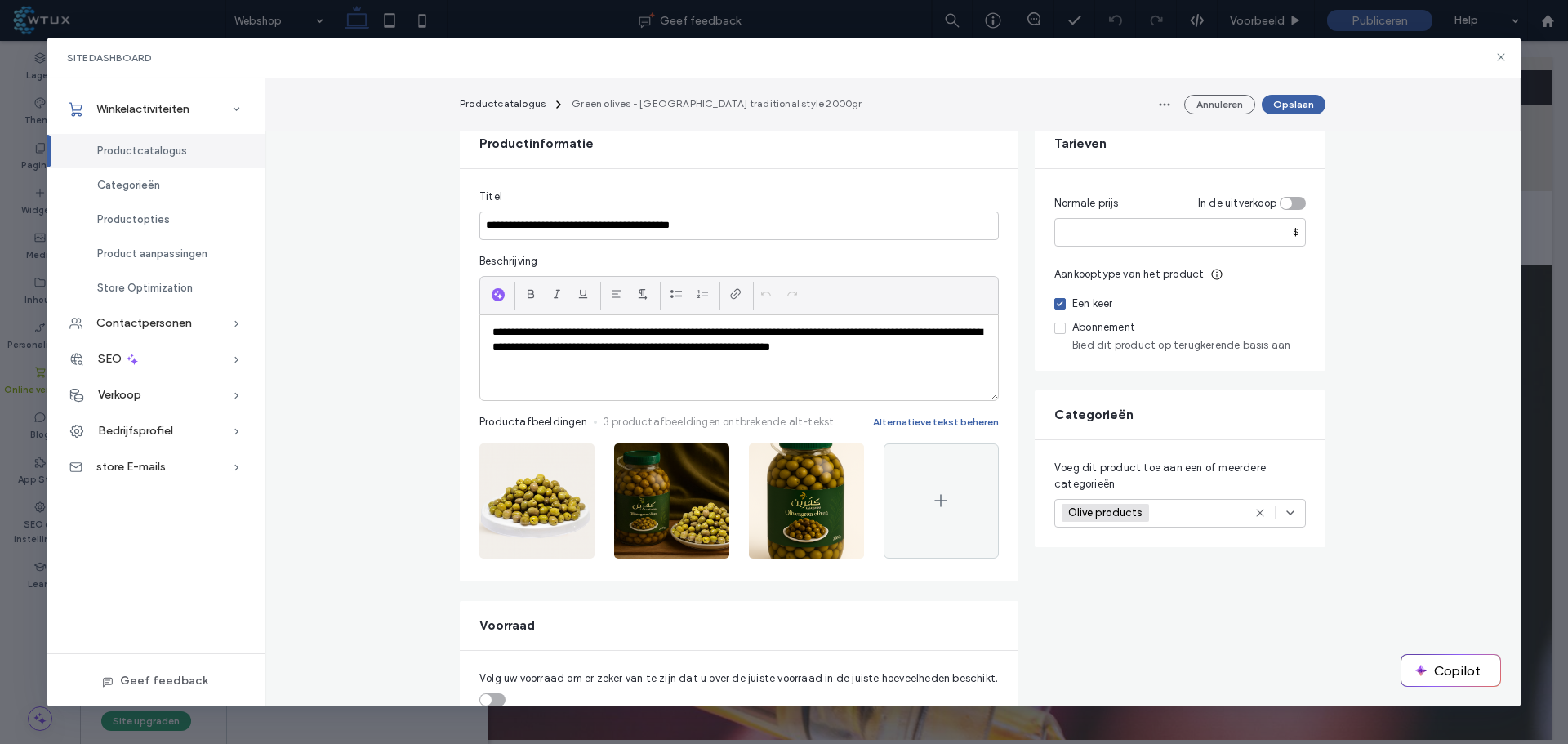
click at [704, 454] on icon "button" at bounding box center [707, 460] width 13 height 13
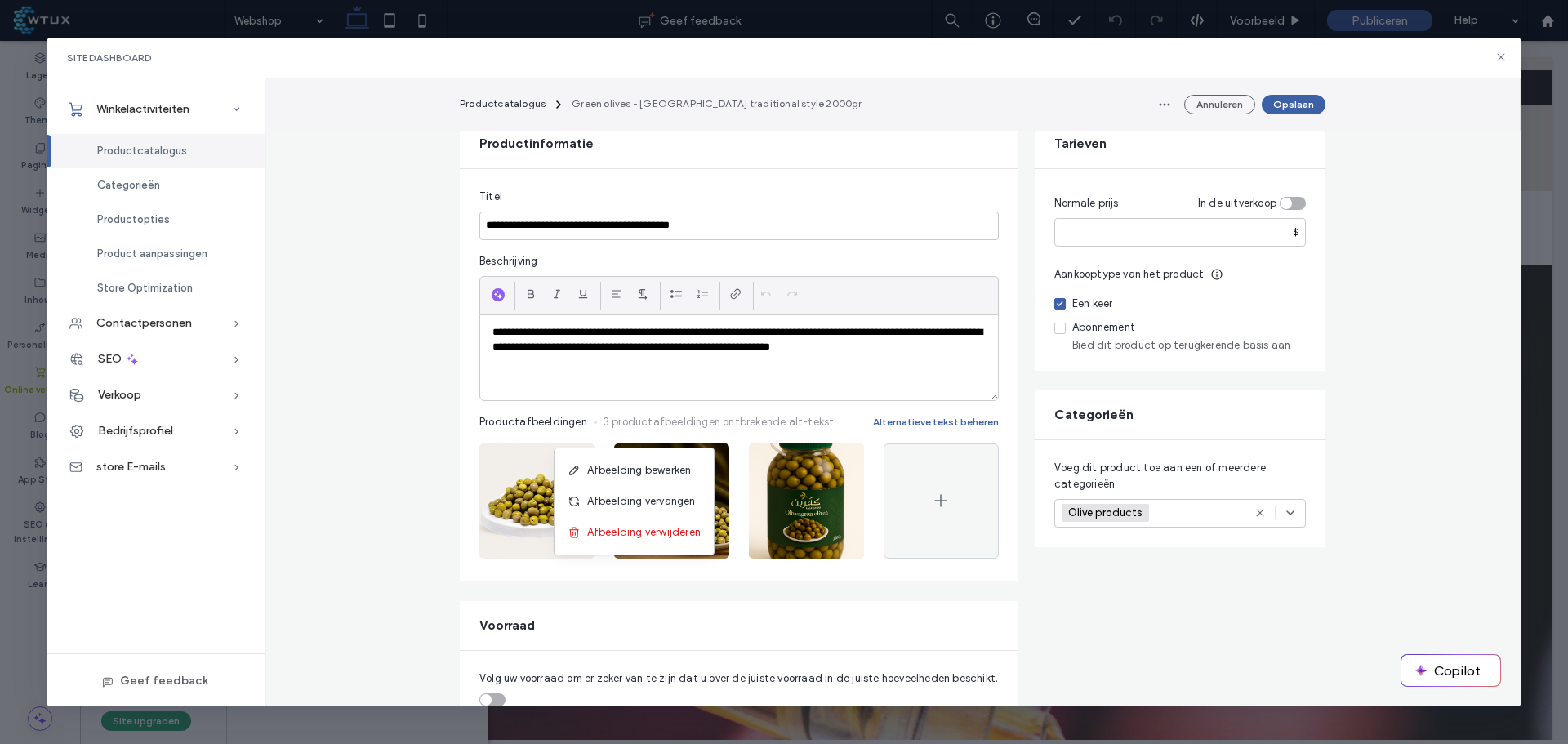
click at [667, 537] on span "Afbeelding verwijderen" at bounding box center [644, 532] width 114 height 17
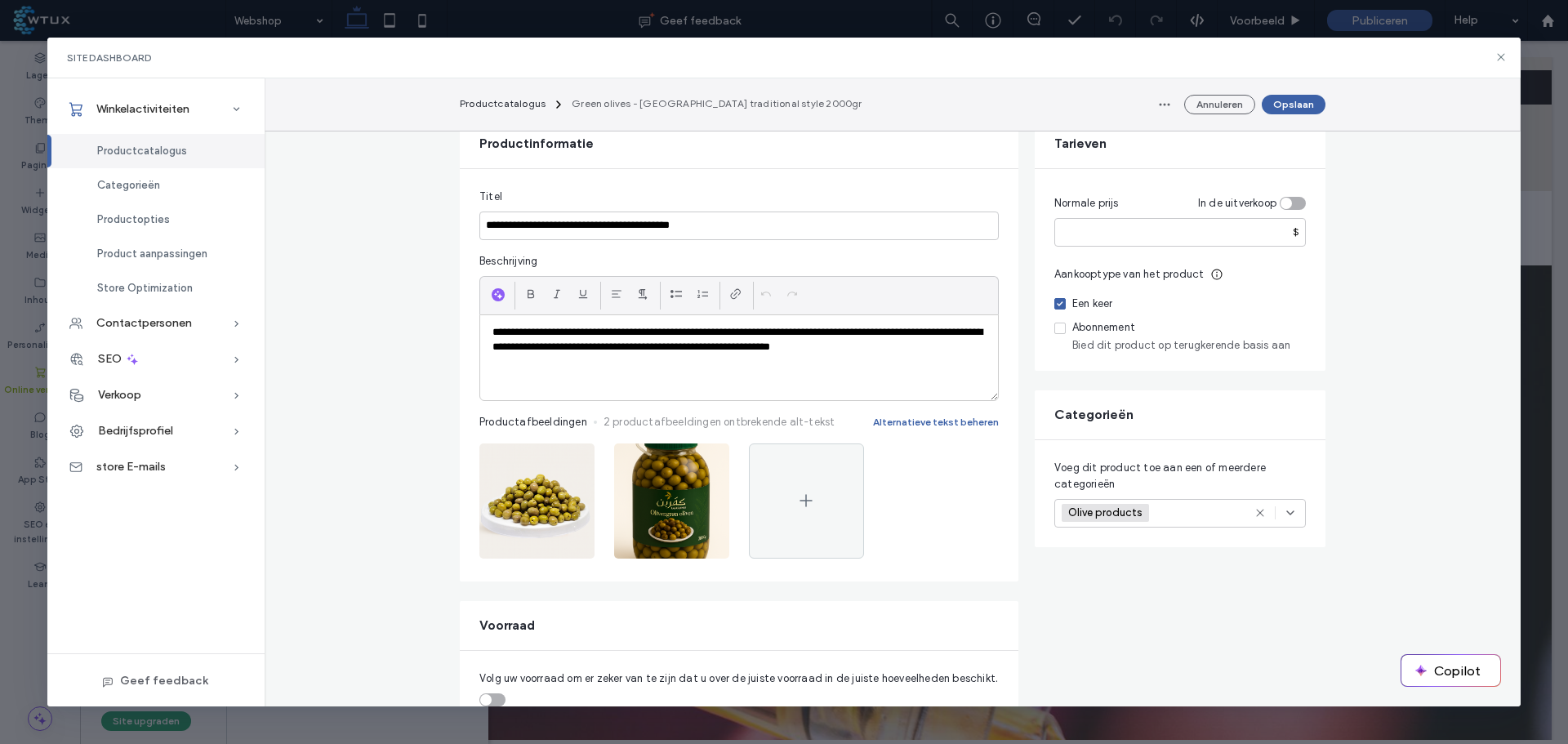
click at [810, 494] on span at bounding box center [806, 502] width 19 height 114
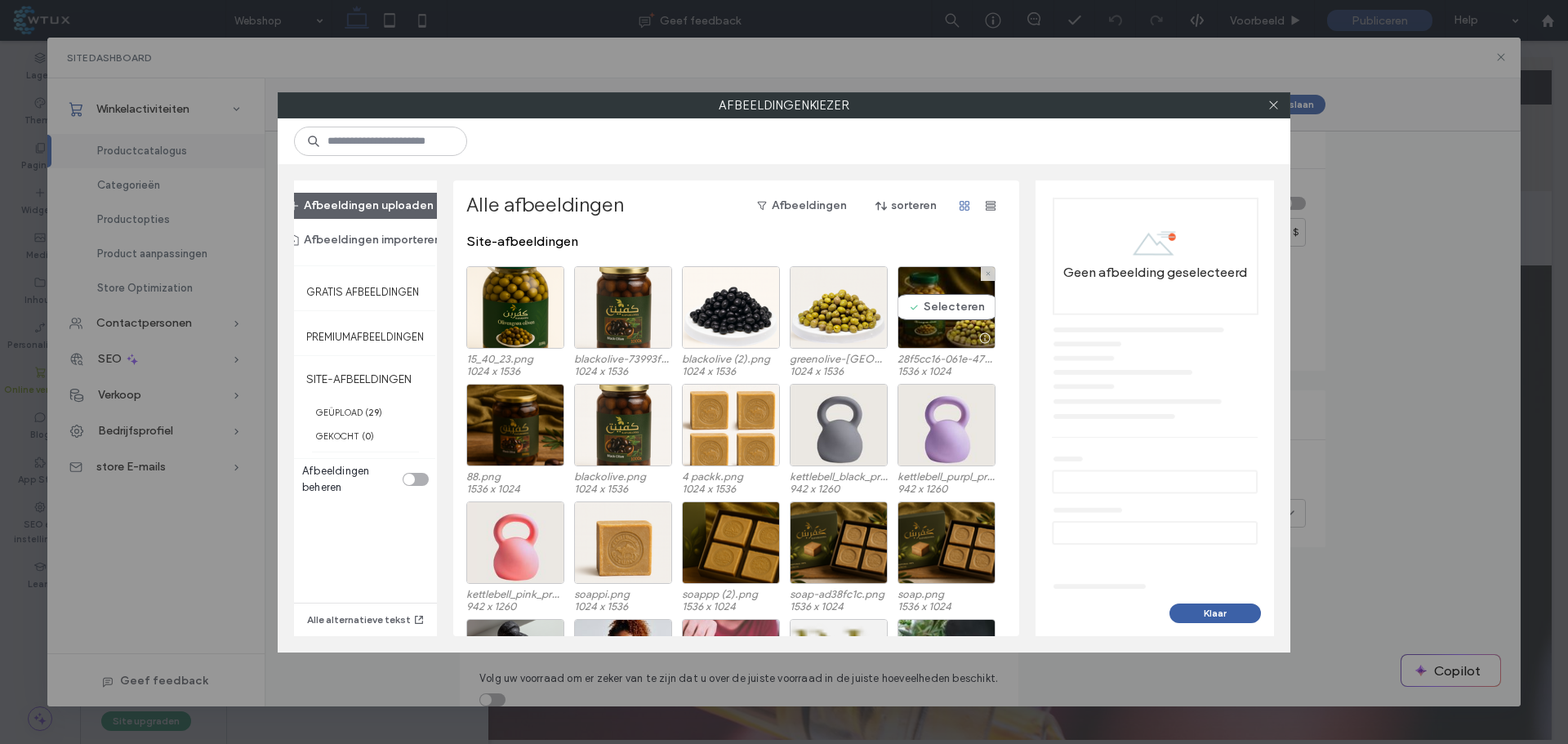
click at [944, 302] on div "Selecteren" at bounding box center [946, 307] width 98 height 82
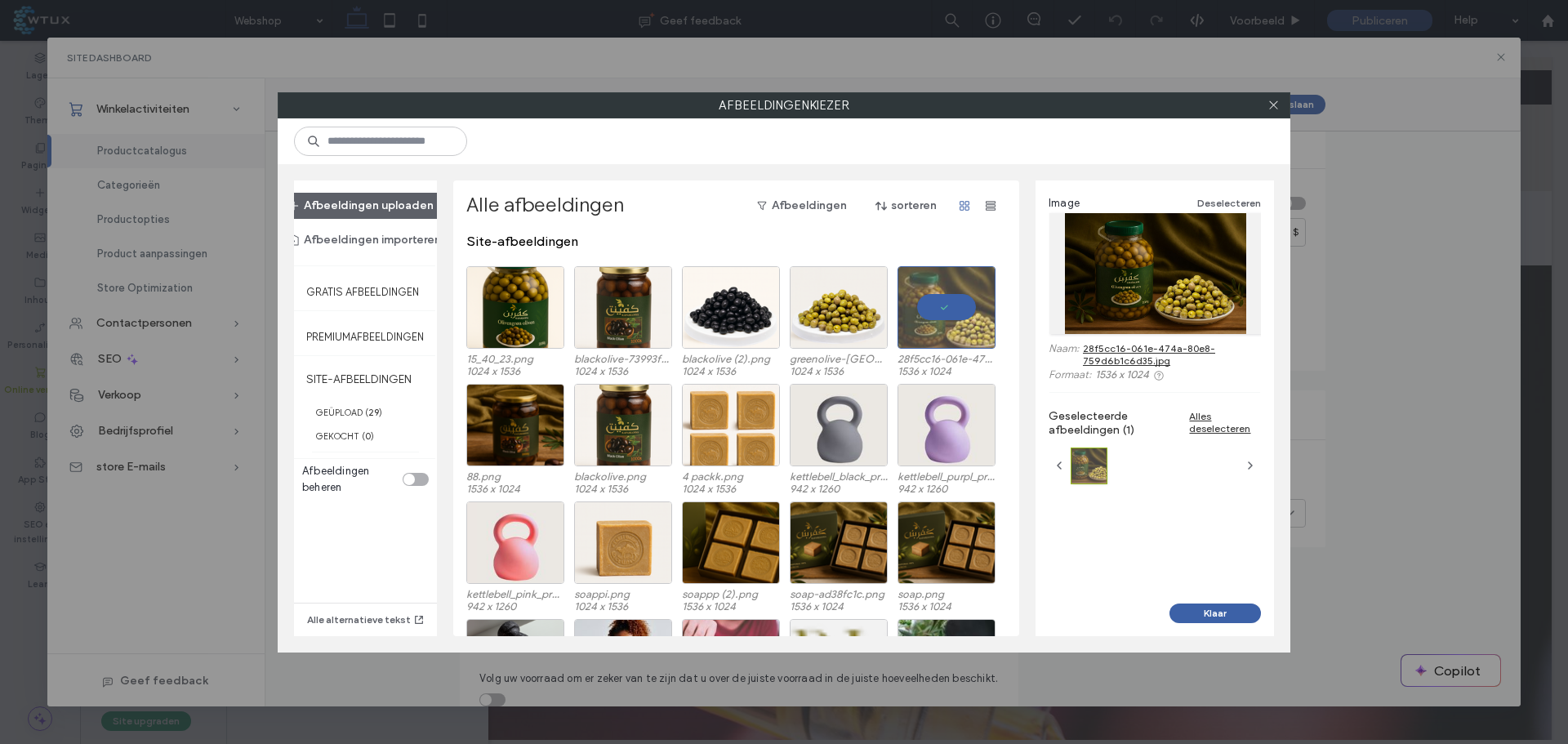
click at [1223, 608] on button "Klaar" at bounding box center [1215, 613] width 91 height 19
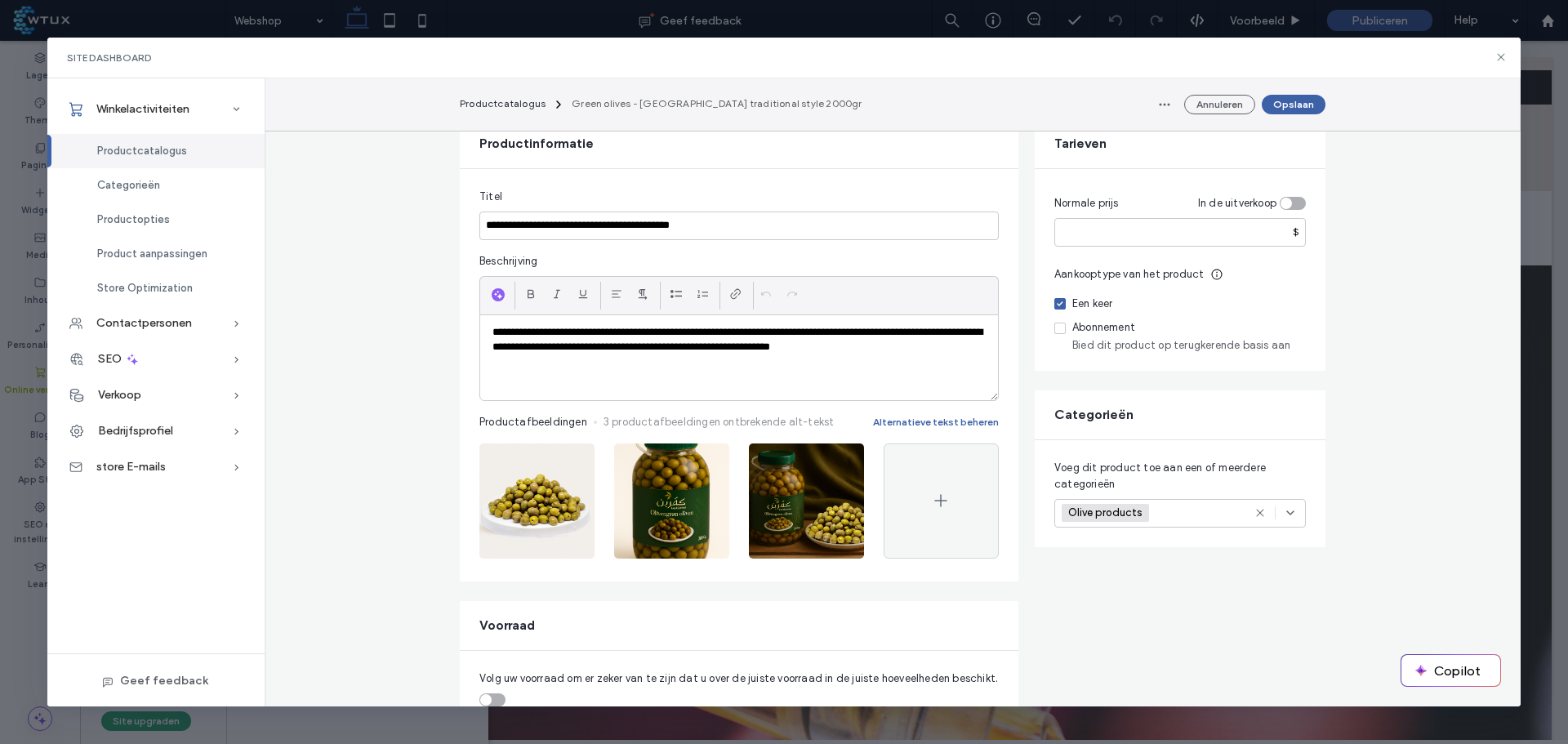
click at [1300, 108] on button "Opslaan" at bounding box center [1293, 104] width 64 height 19
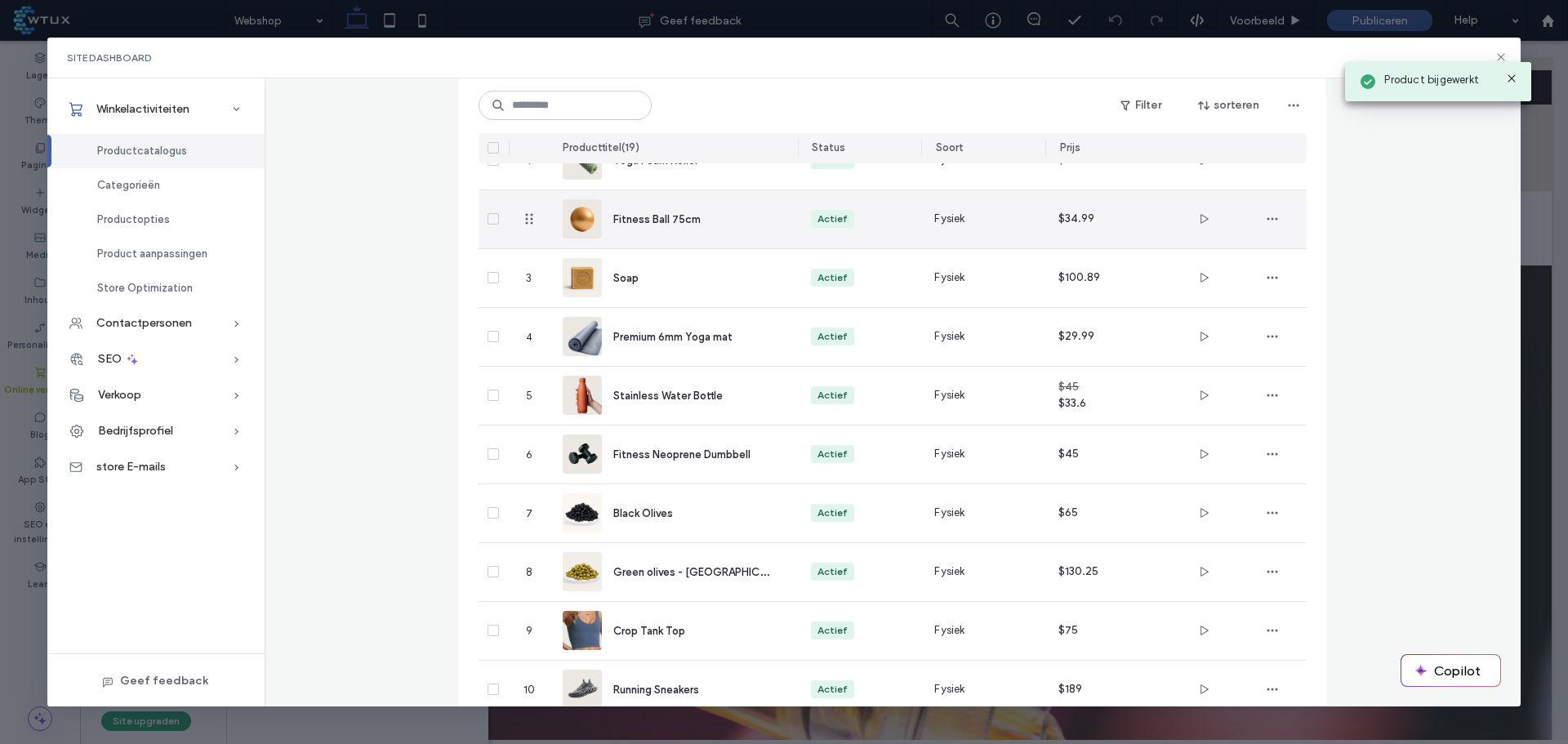
scroll to position [0, 0]
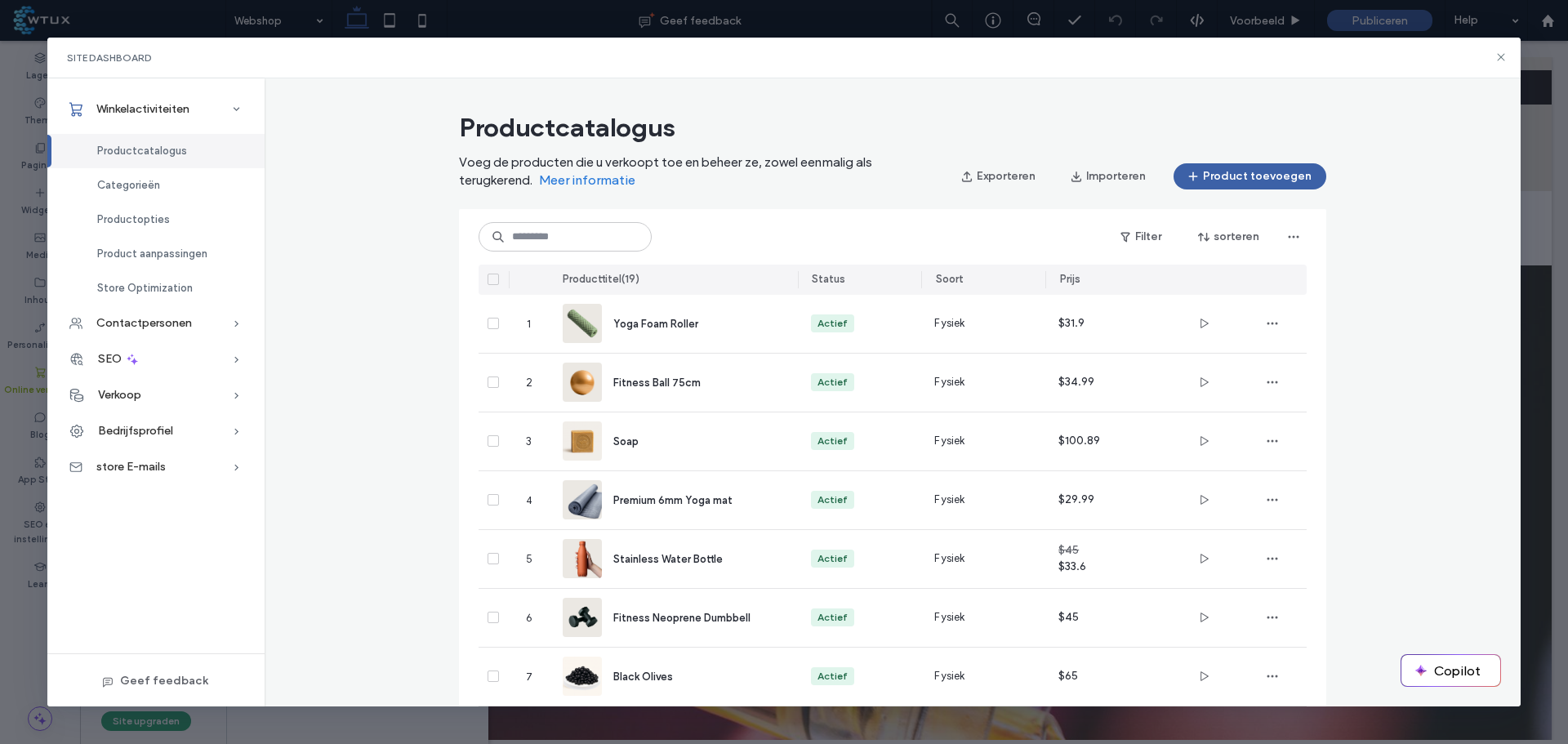
click at [1504, 54] on icon at bounding box center [1501, 57] width 13 height 13
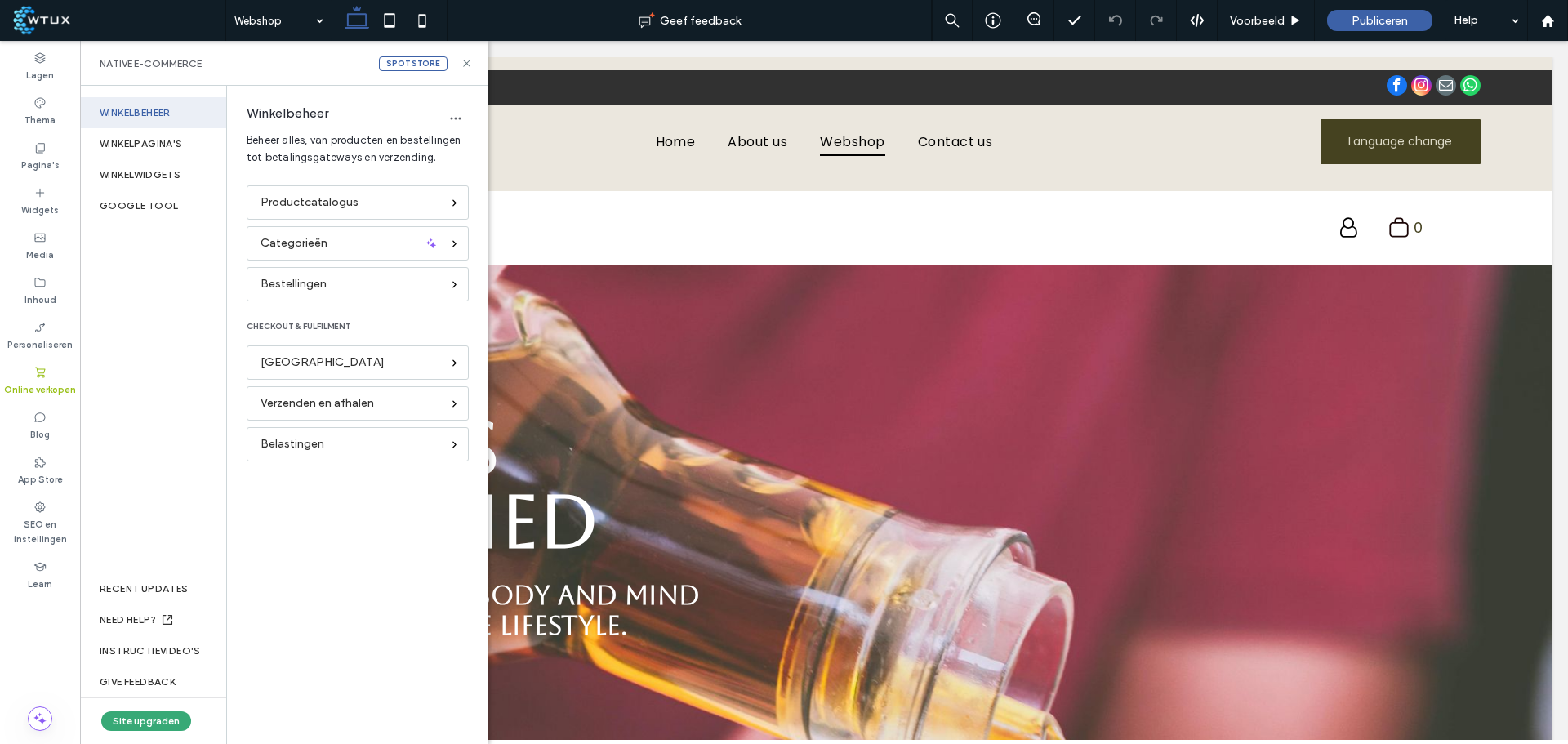
scroll to position [43, 0]
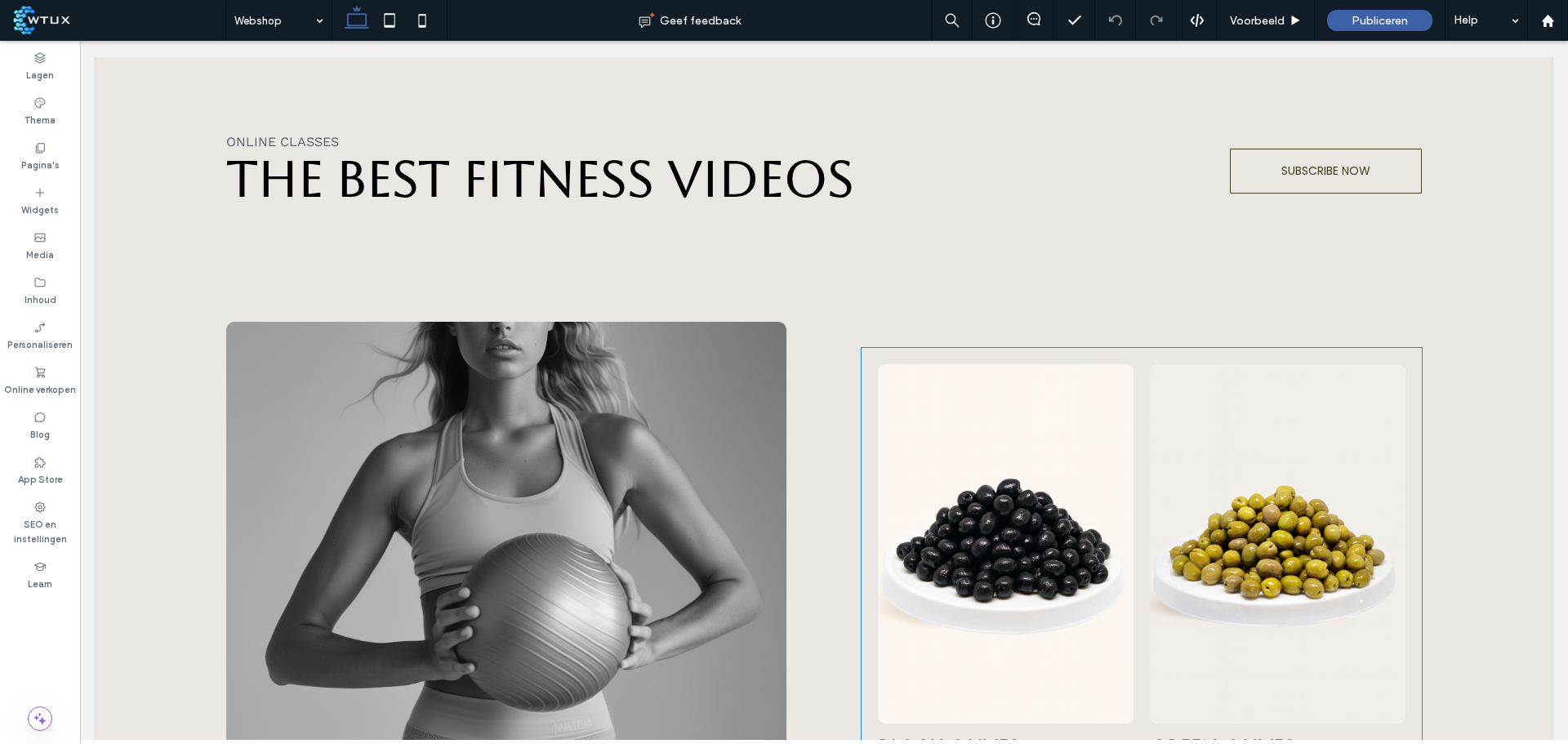
scroll to position [1633, 0]
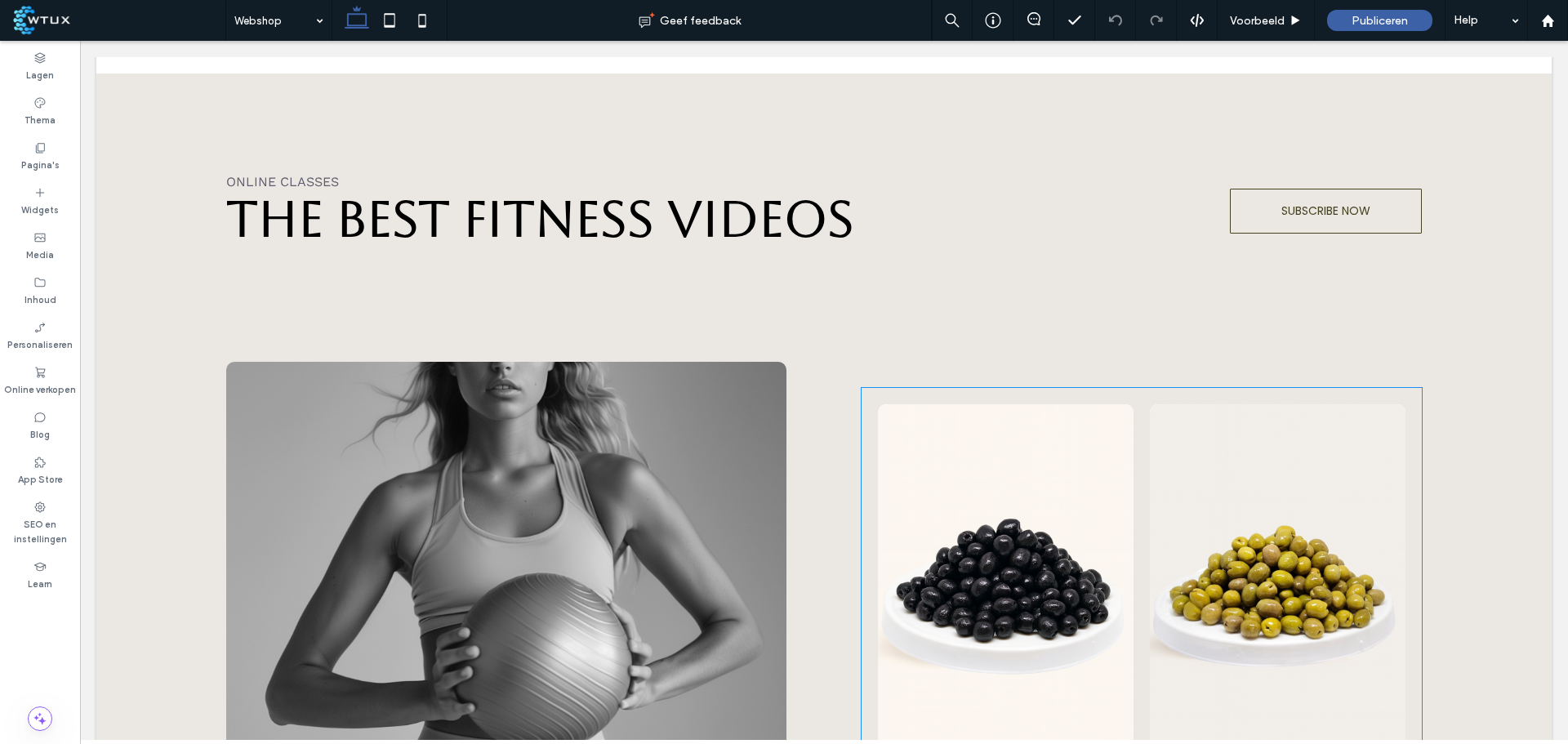
click at [1123, 402] on li "Black Olives 4 $65.00 Button" at bounding box center [1006, 647] width 272 height 503
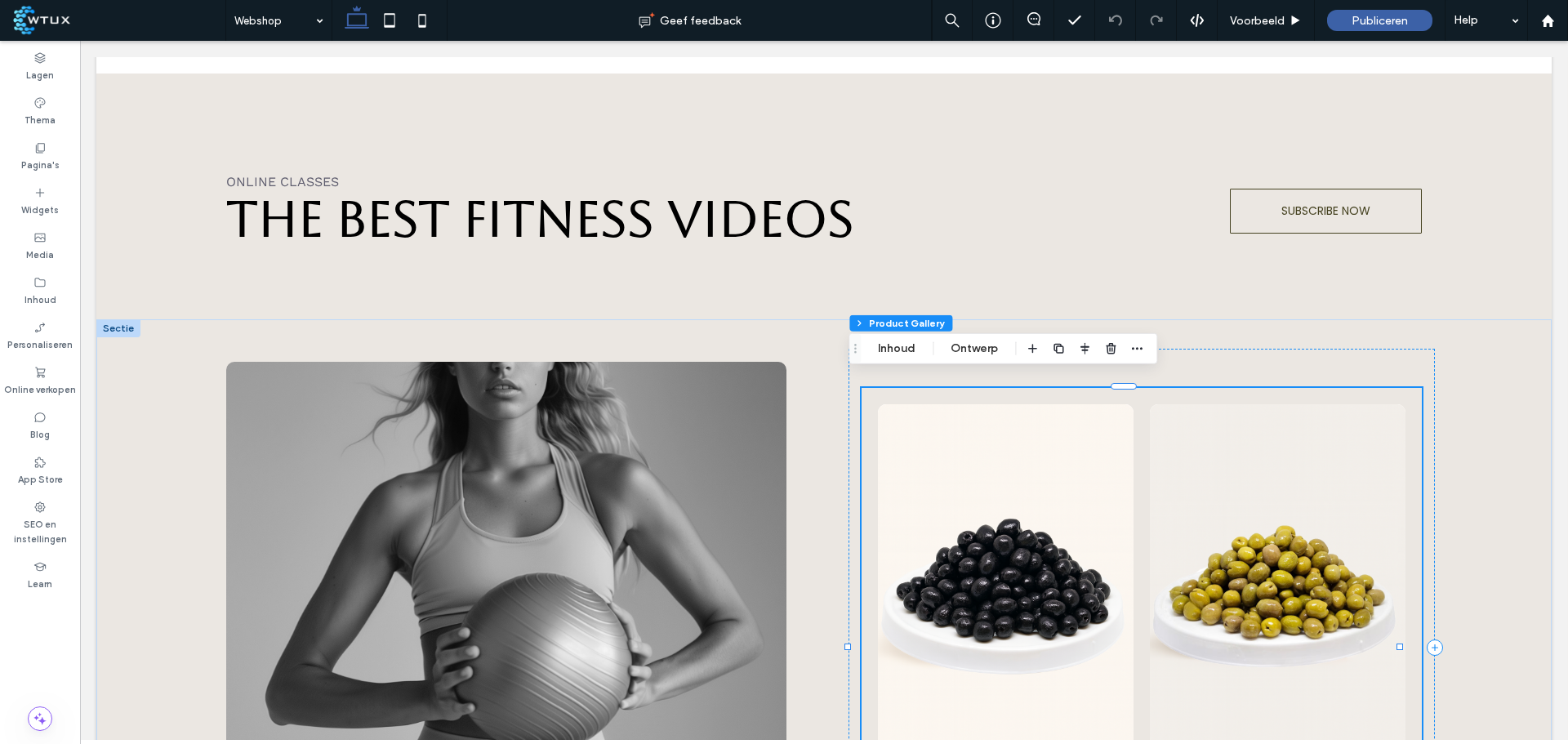
click at [891, 342] on button "Inhoud" at bounding box center [897, 348] width 59 height 19
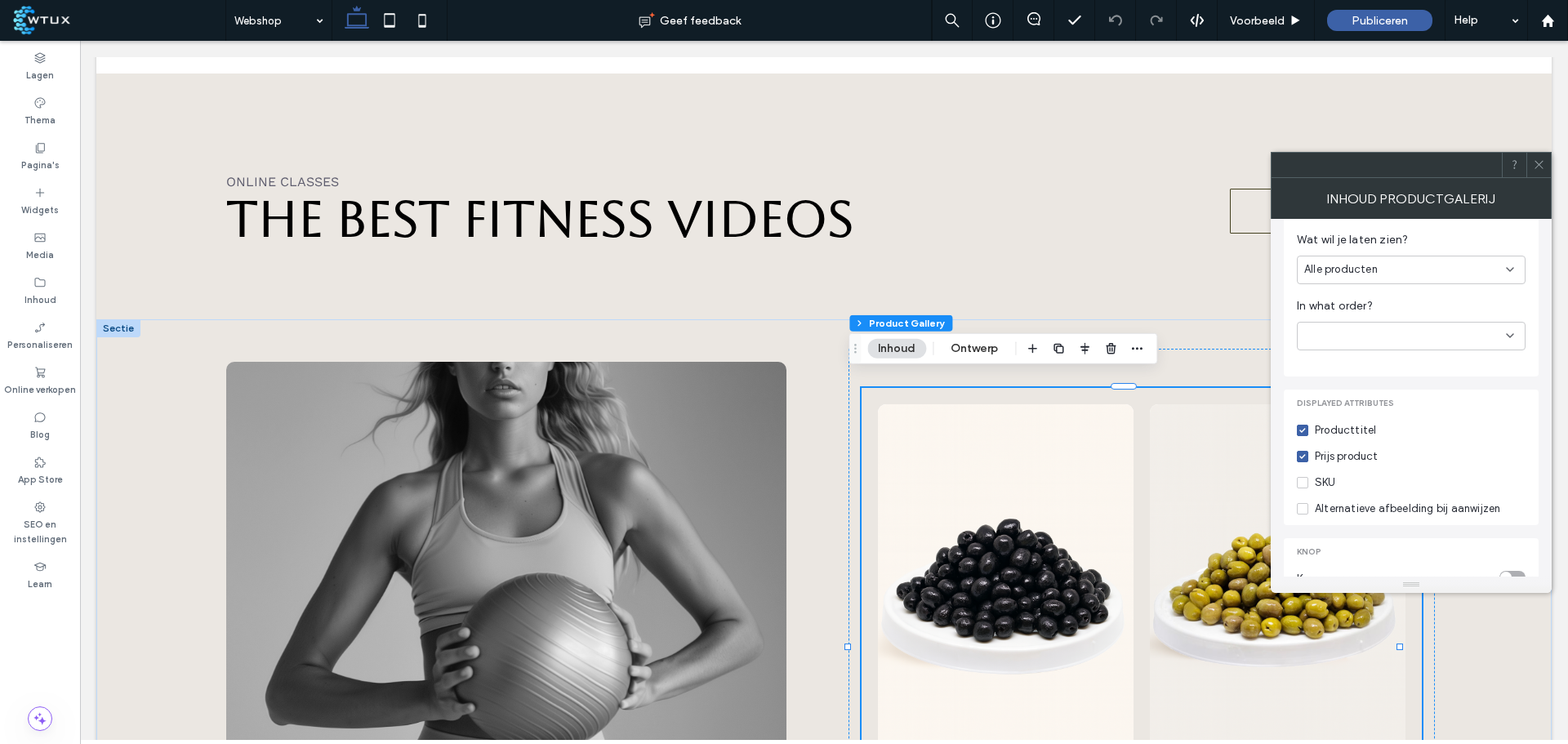
scroll to position [408, 0]
click at [1536, 169] on icon at bounding box center [1539, 165] width 12 height 12
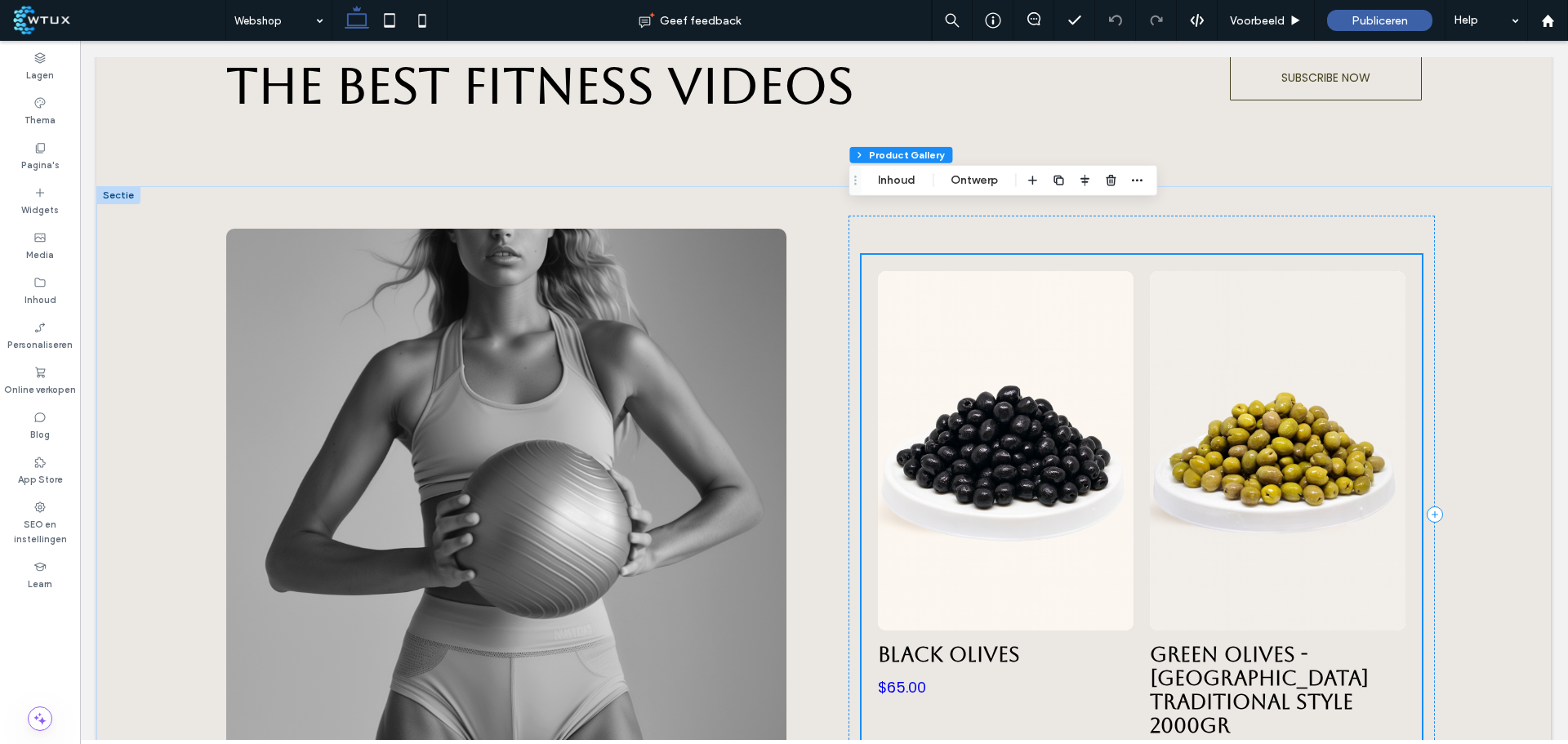
scroll to position [1878, 0]
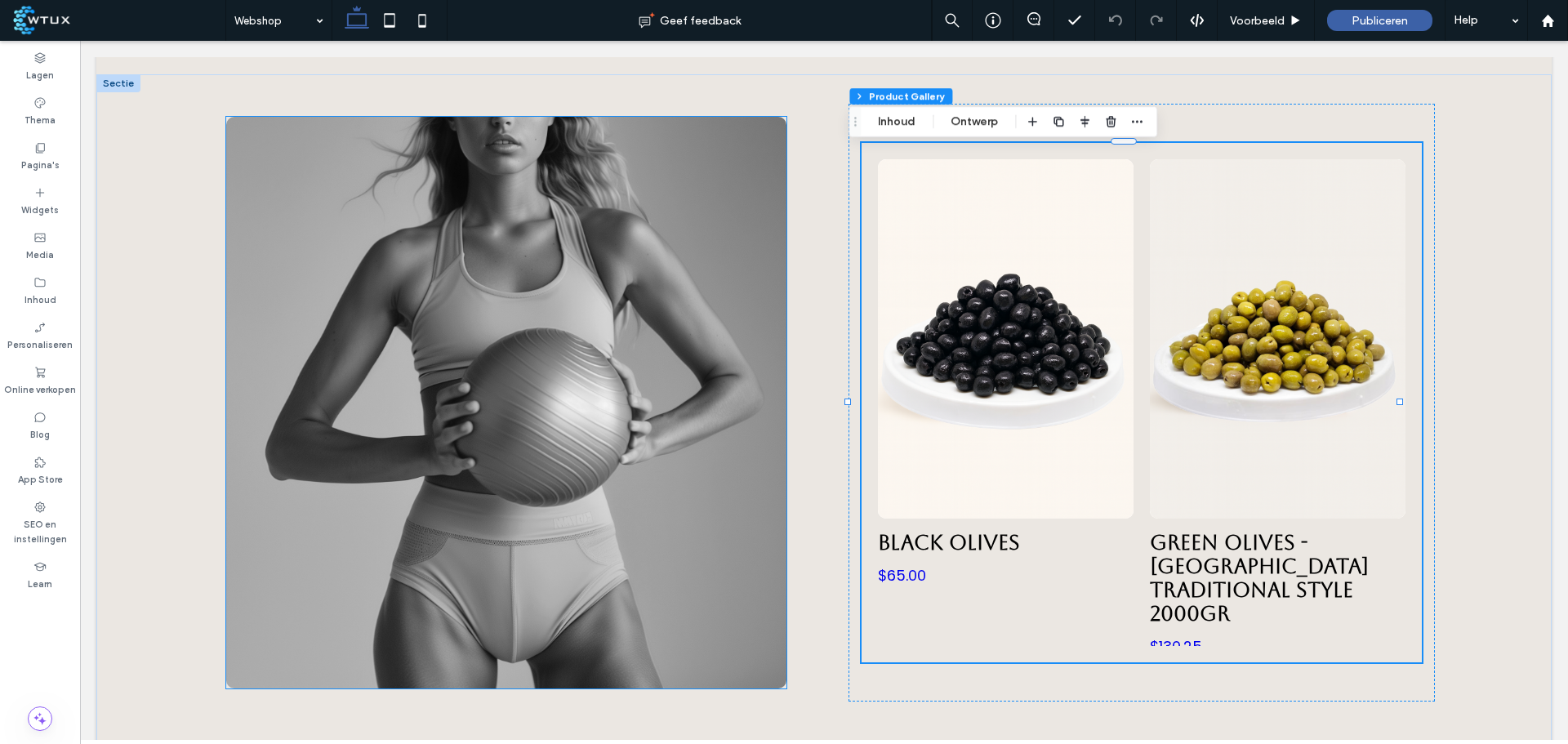
click at [594, 476] on img at bounding box center [506, 402] width 561 height 572
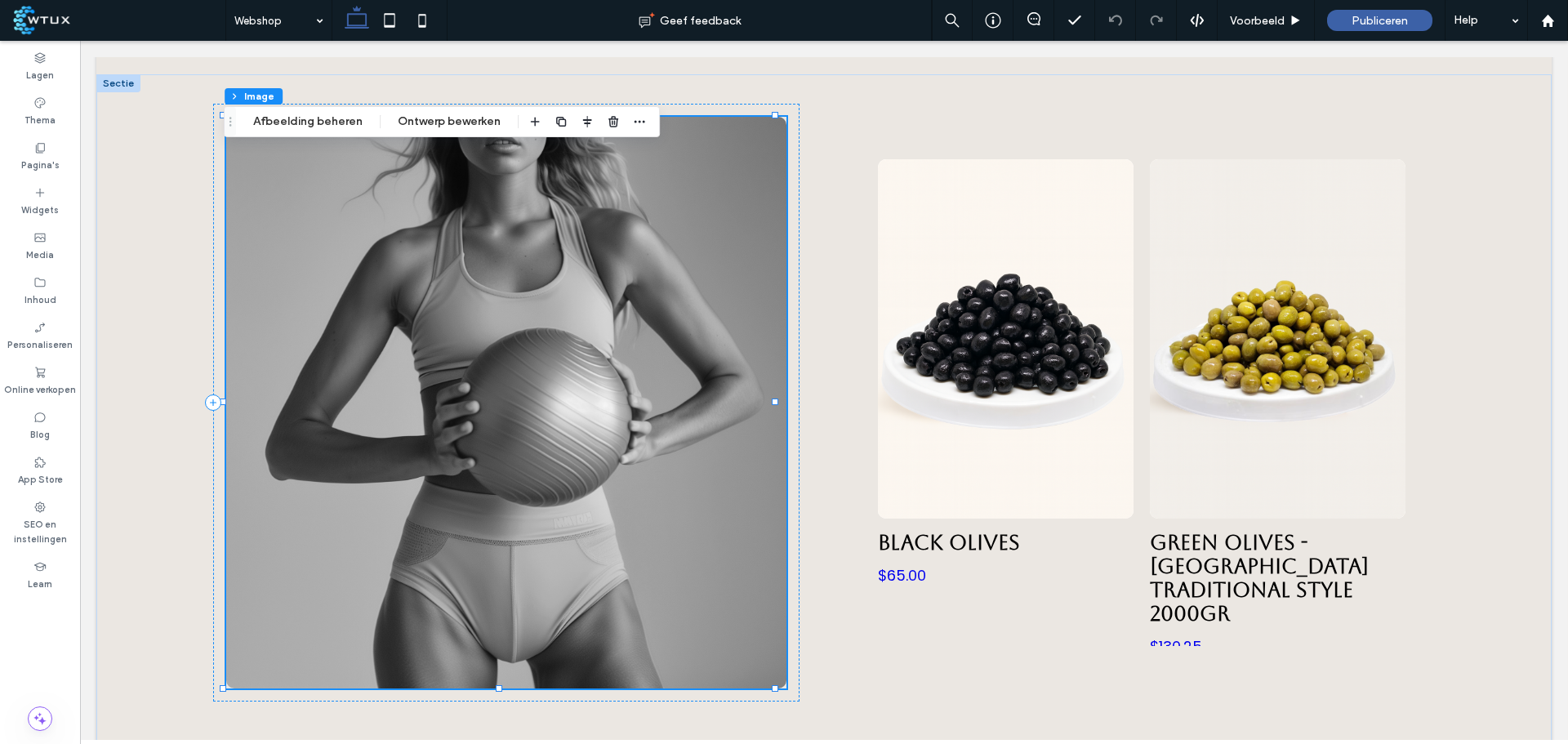
click at [332, 126] on button "Afbeelding beheren" at bounding box center [307, 122] width 130 height 19
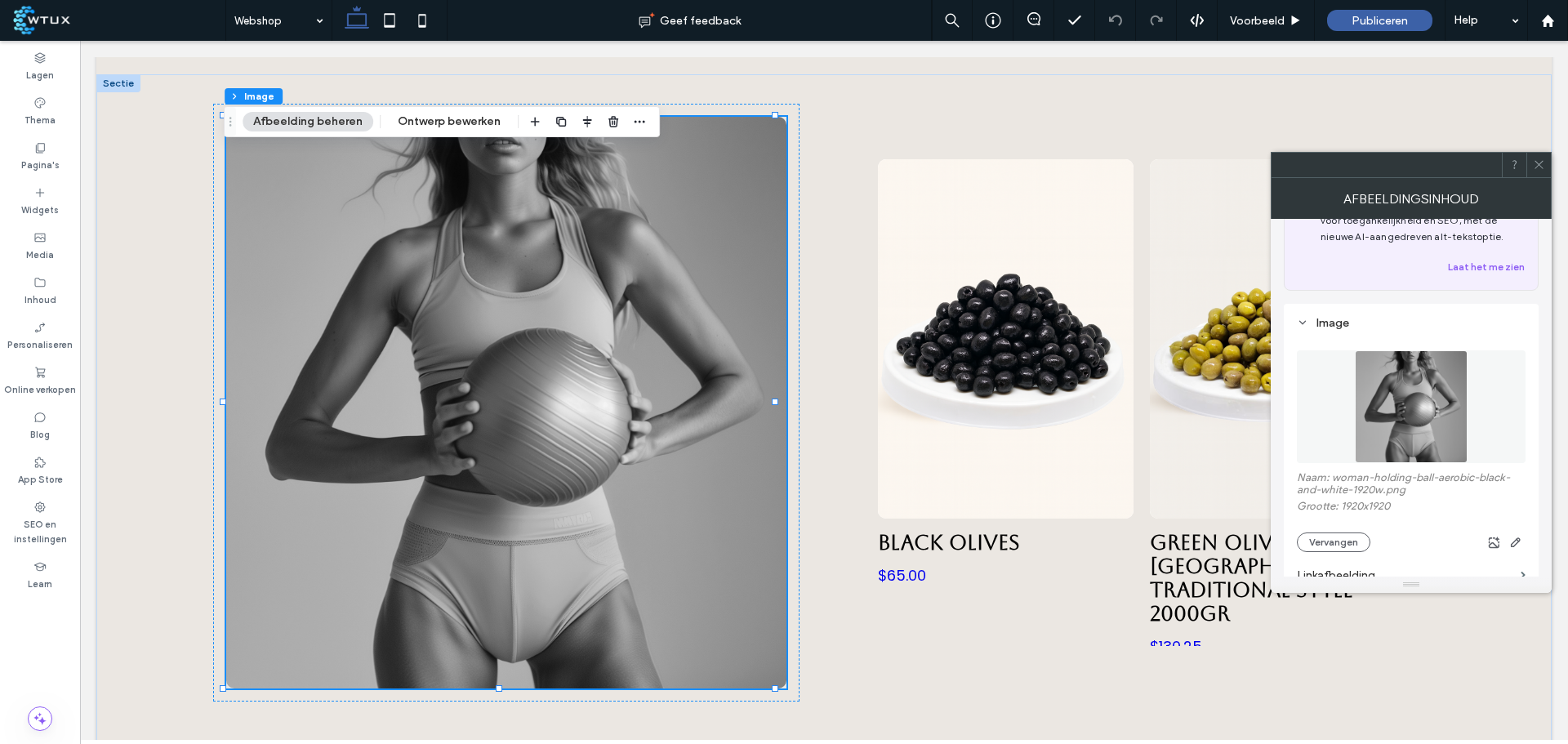
scroll to position [164, 0]
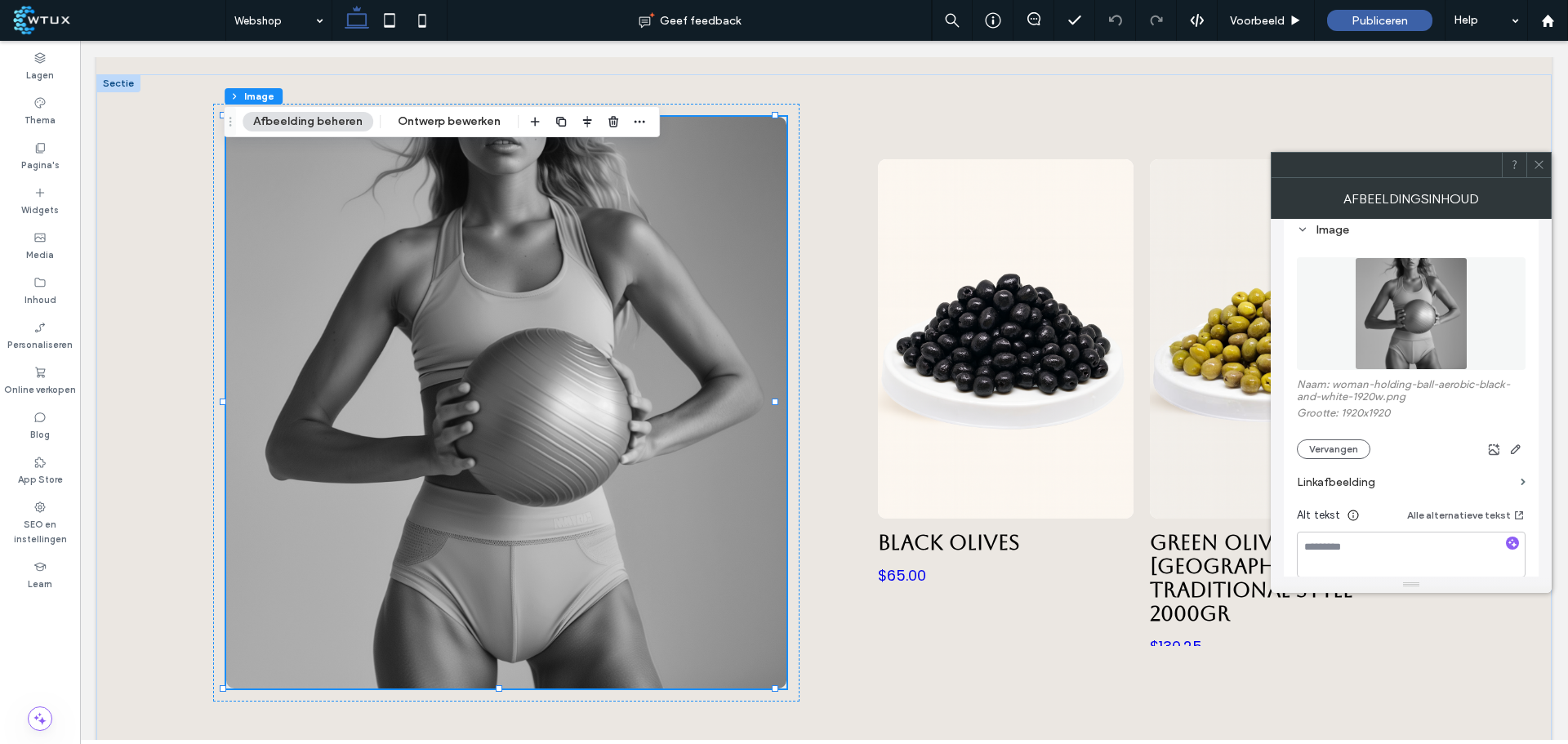
click at [1332, 444] on button "Vervangen" at bounding box center [1334, 449] width 74 height 19
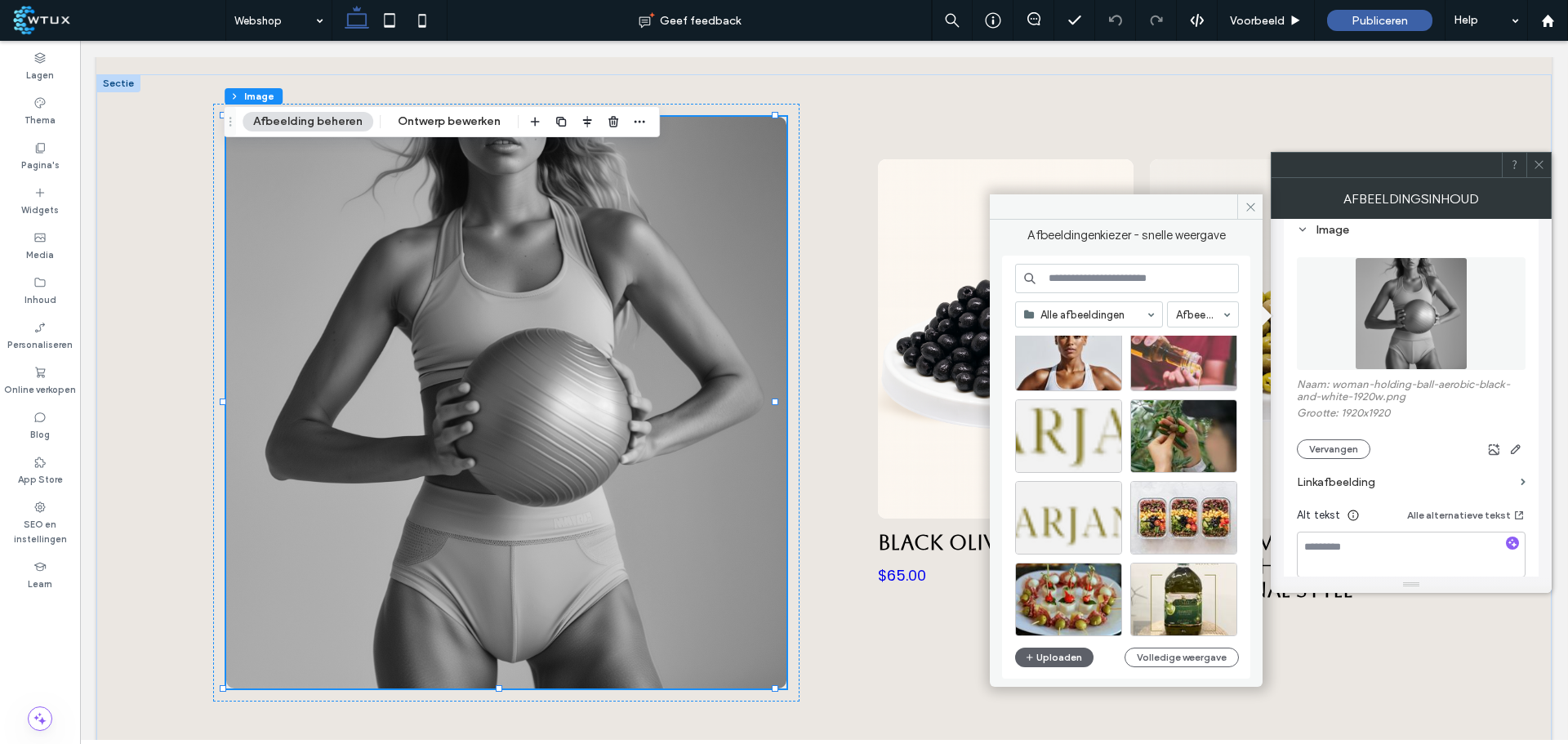
scroll to position [700, 0]
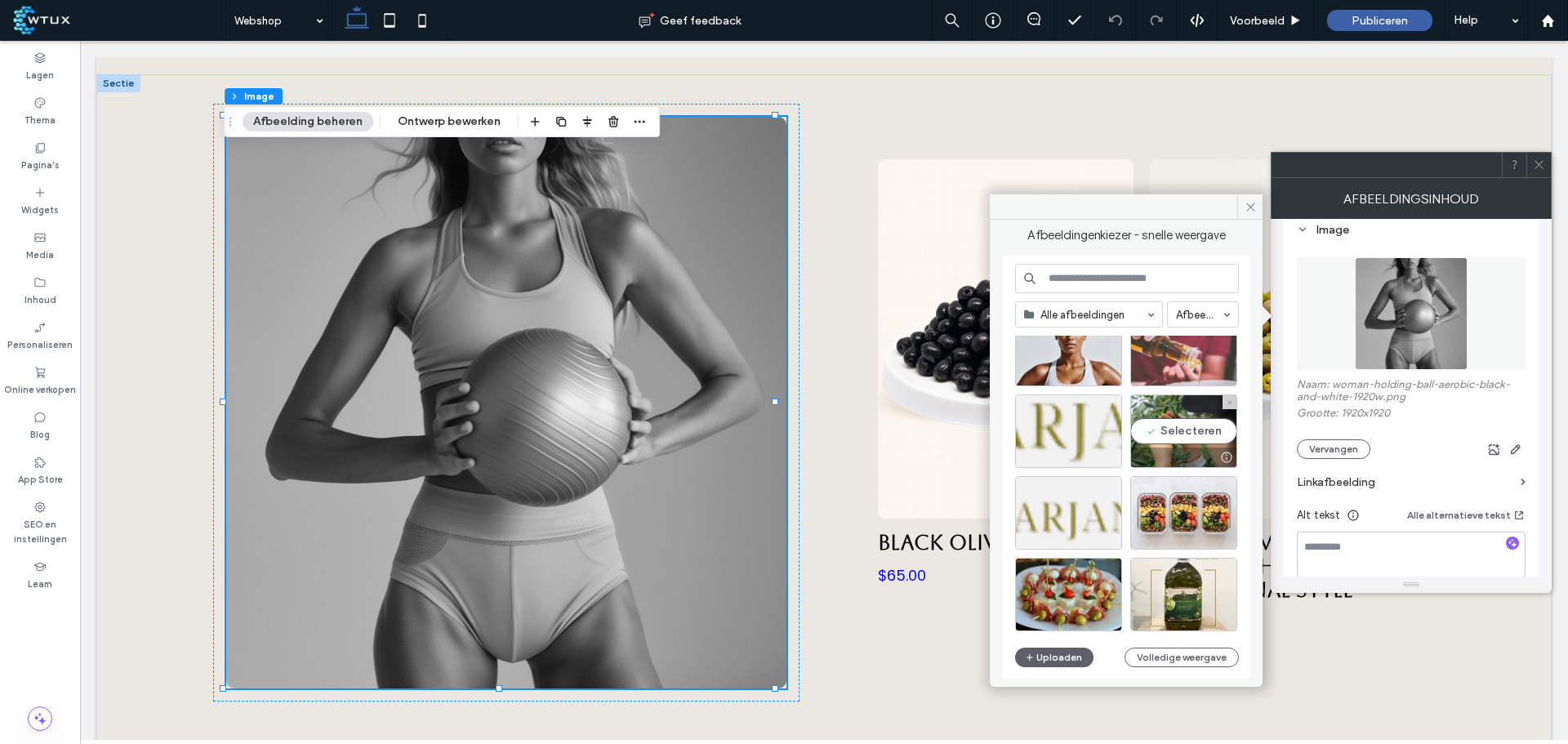
click at [1187, 431] on div "Selecteren" at bounding box center [1184, 432] width 107 height 74
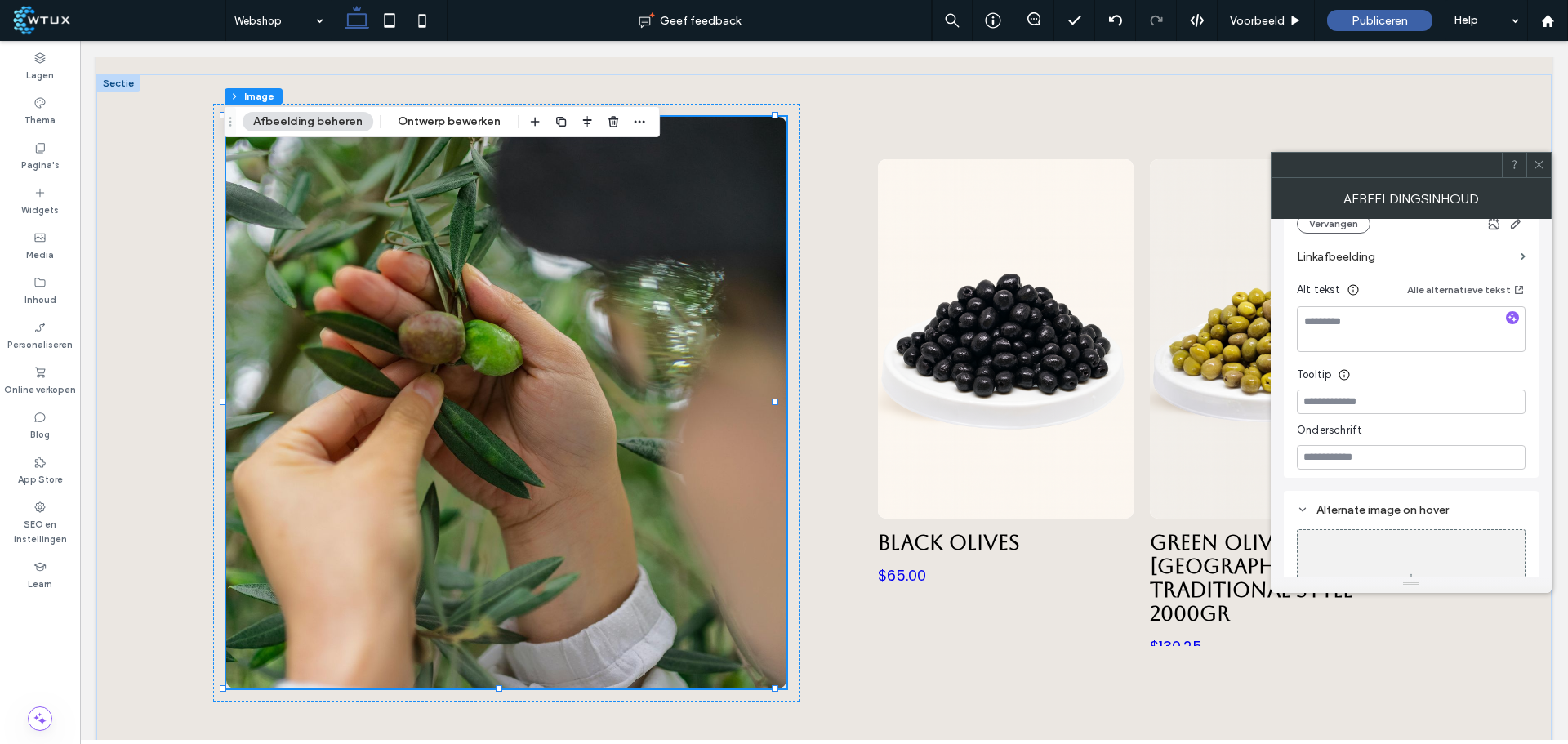
scroll to position [219, 0]
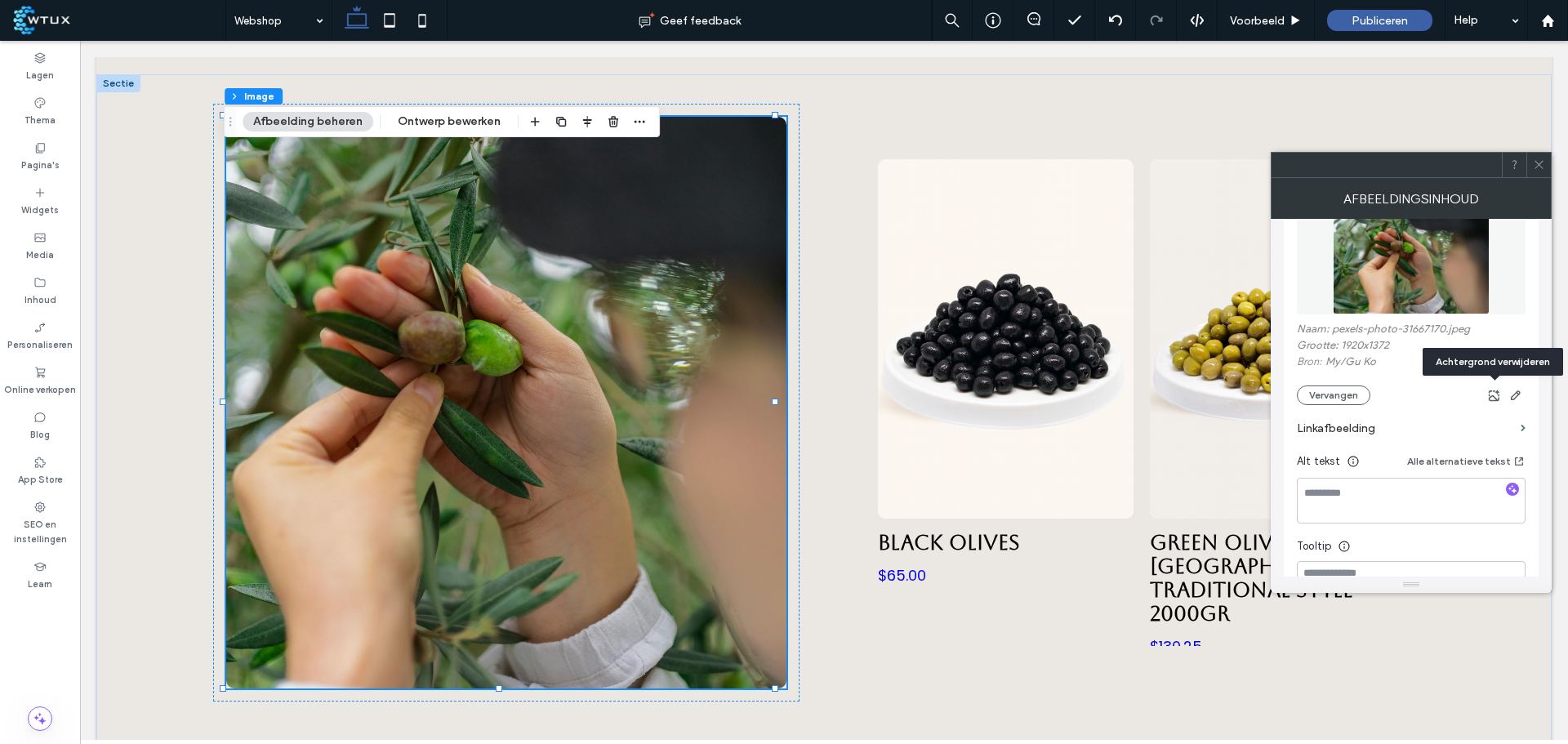
click at [1500, 395] on icon "button" at bounding box center [1494, 395] width 13 height 13
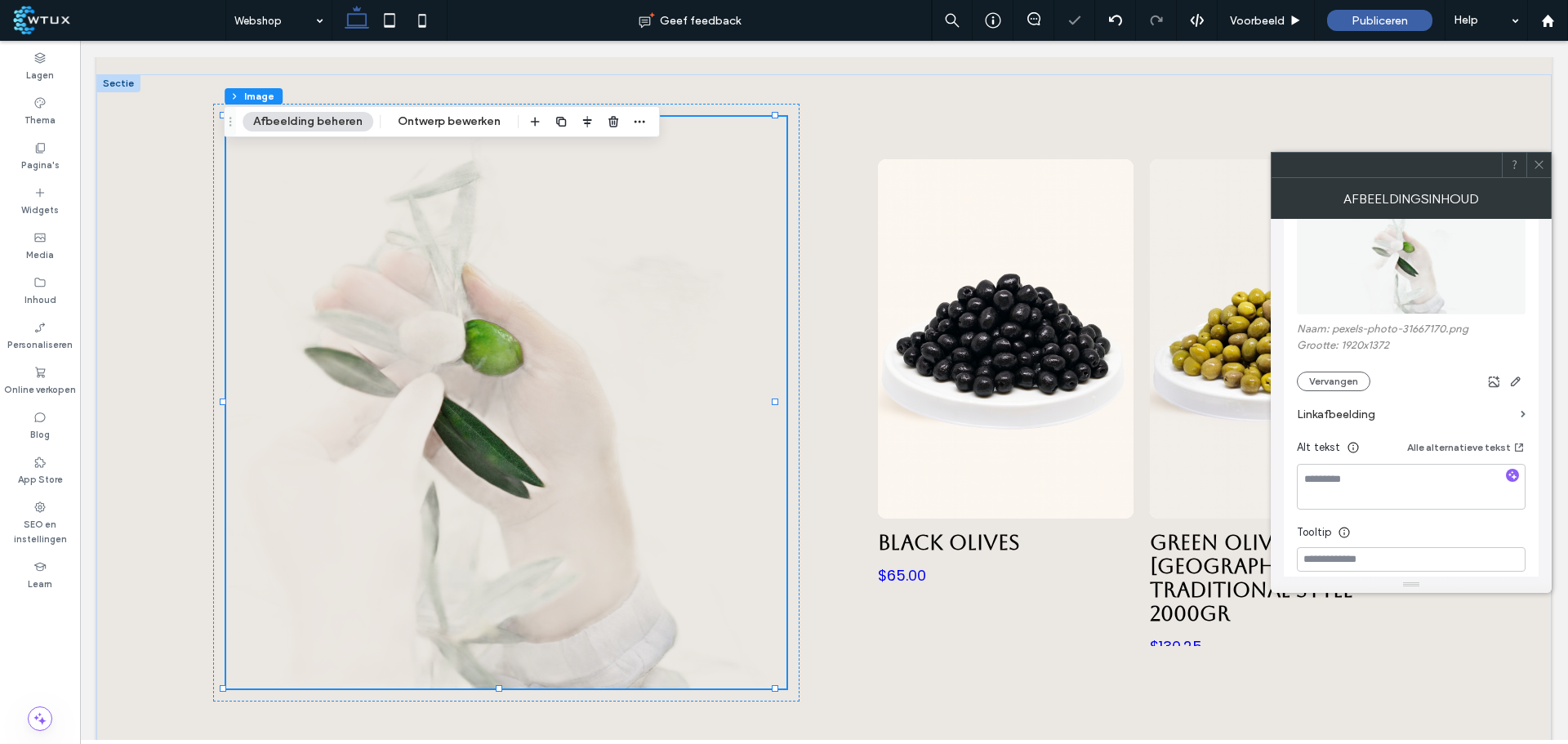
click at [1356, 379] on button "Vervangen" at bounding box center [1334, 382] width 74 height 19
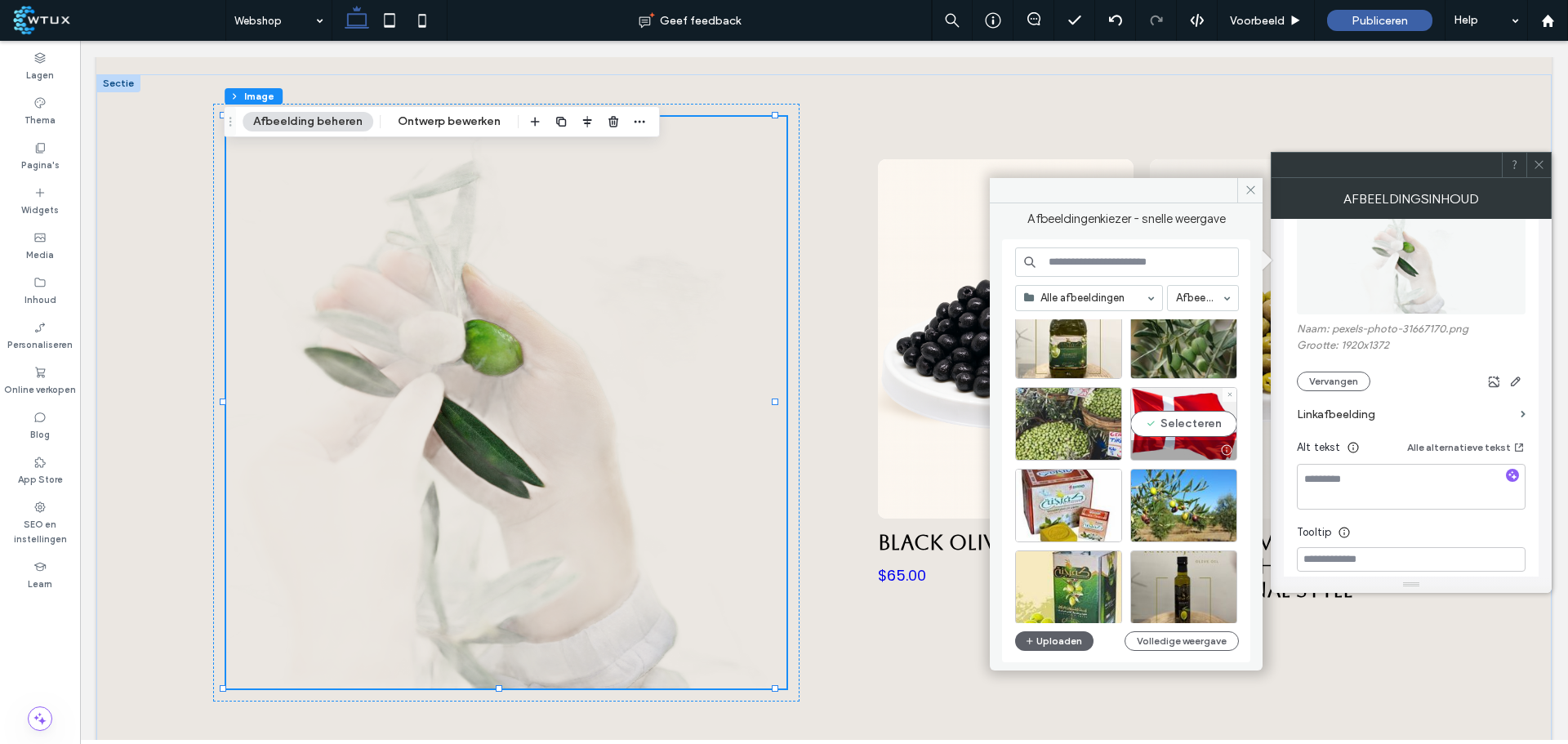
scroll to position [1042, 0]
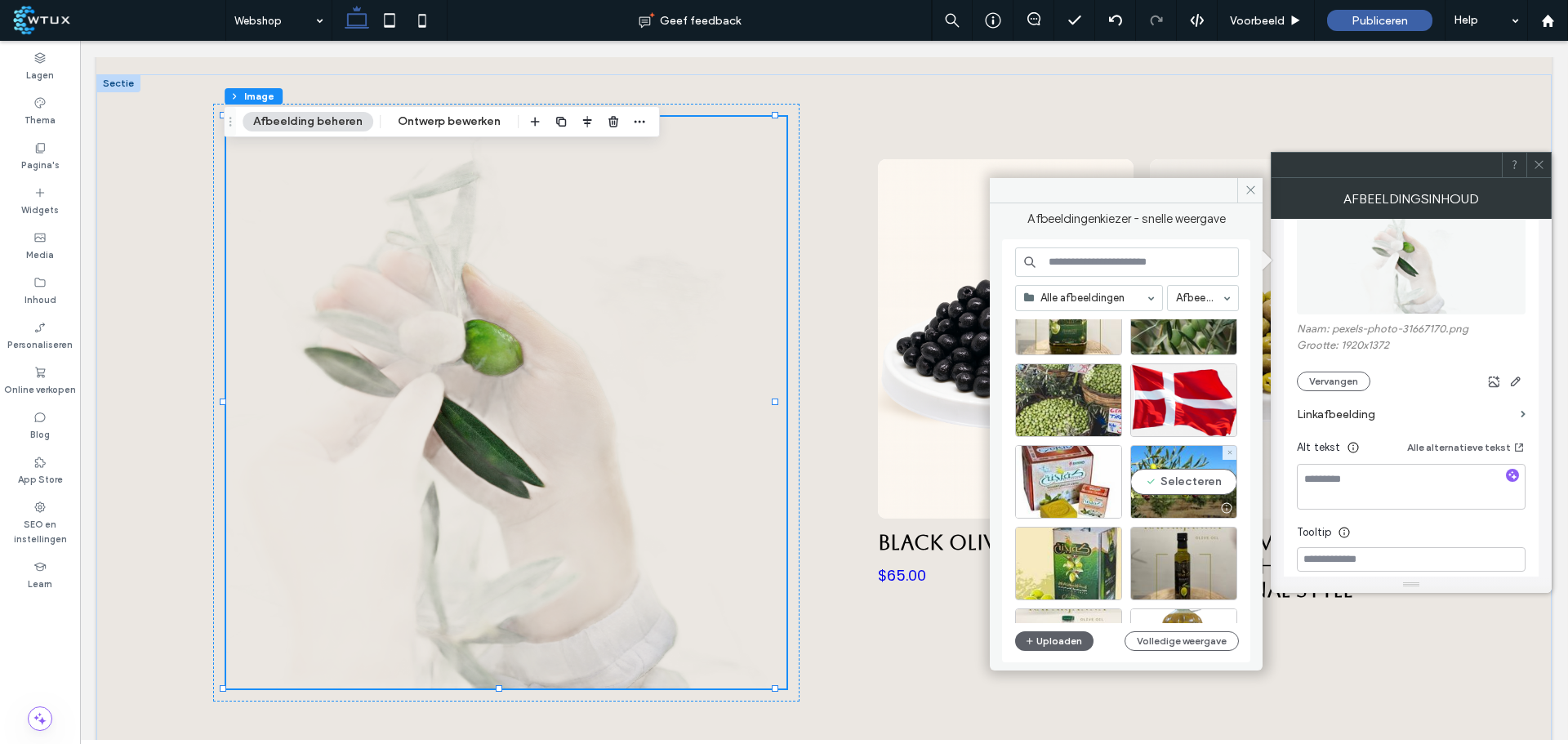
click at [1188, 480] on div "Selecteren" at bounding box center [1184, 481] width 107 height 74
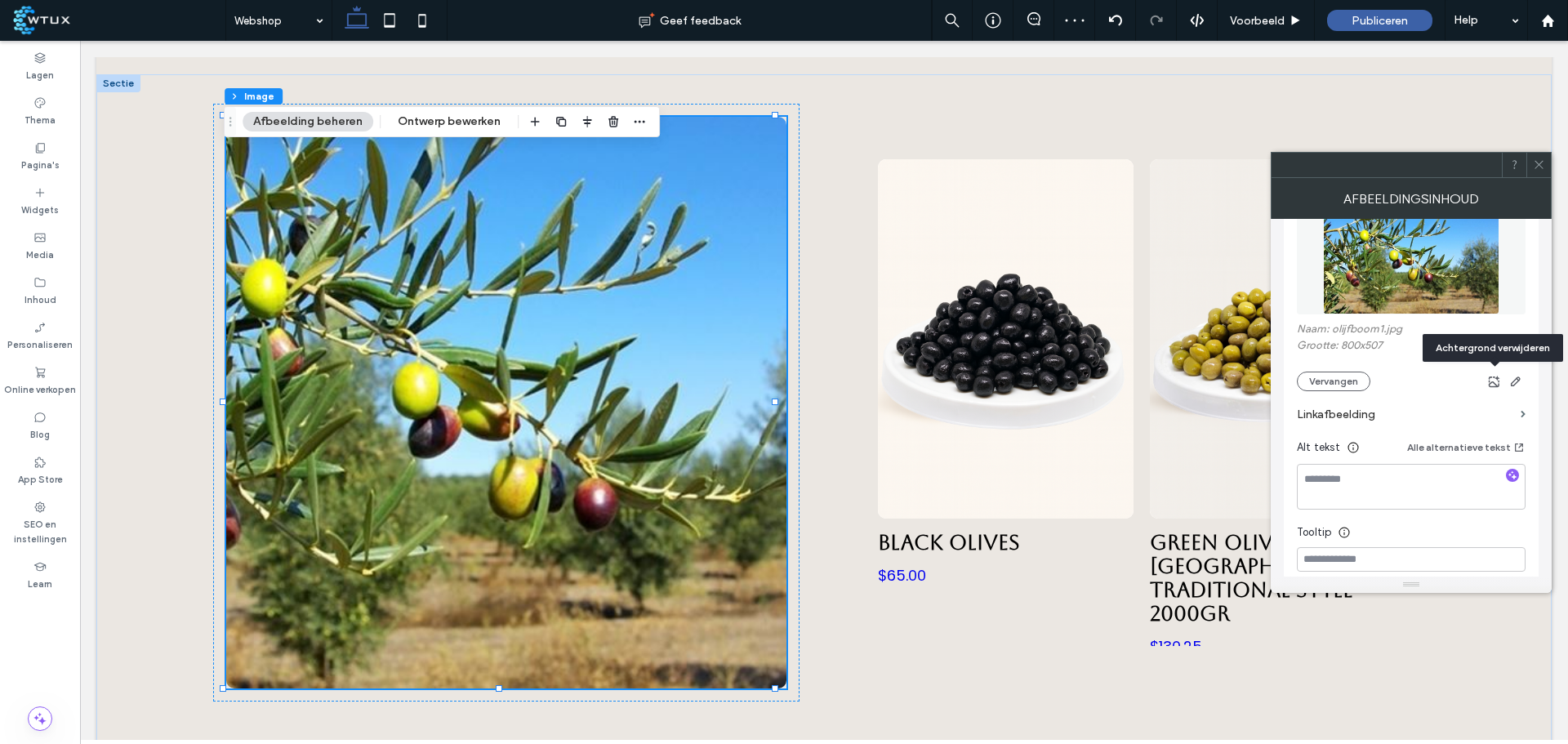
click at [1494, 378] on icon "button" at bounding box center [1494, 381] width 13 height 13
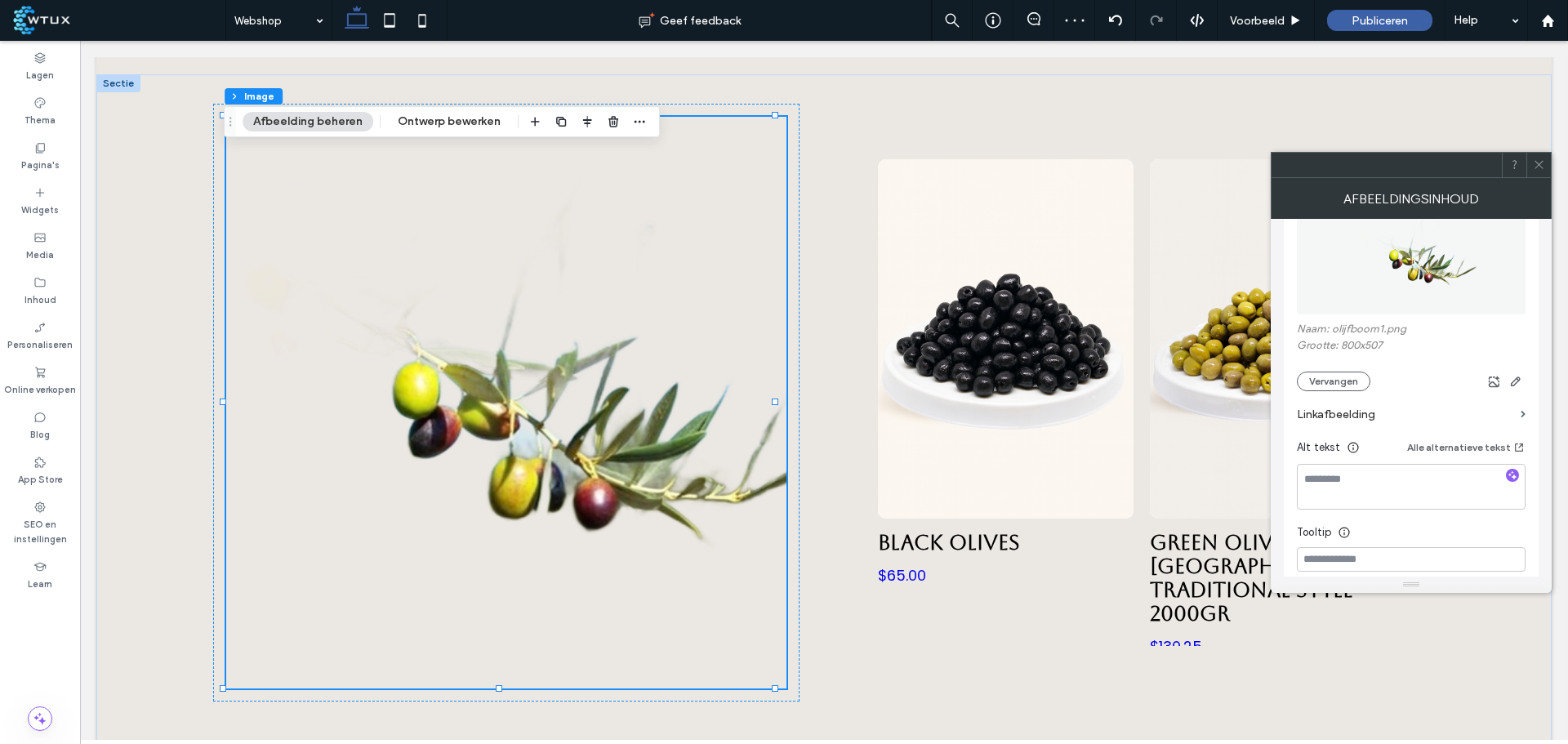
click at [1346, 383] on button "Vervangen" at bounding box center [1334, 382] width 74 height 19
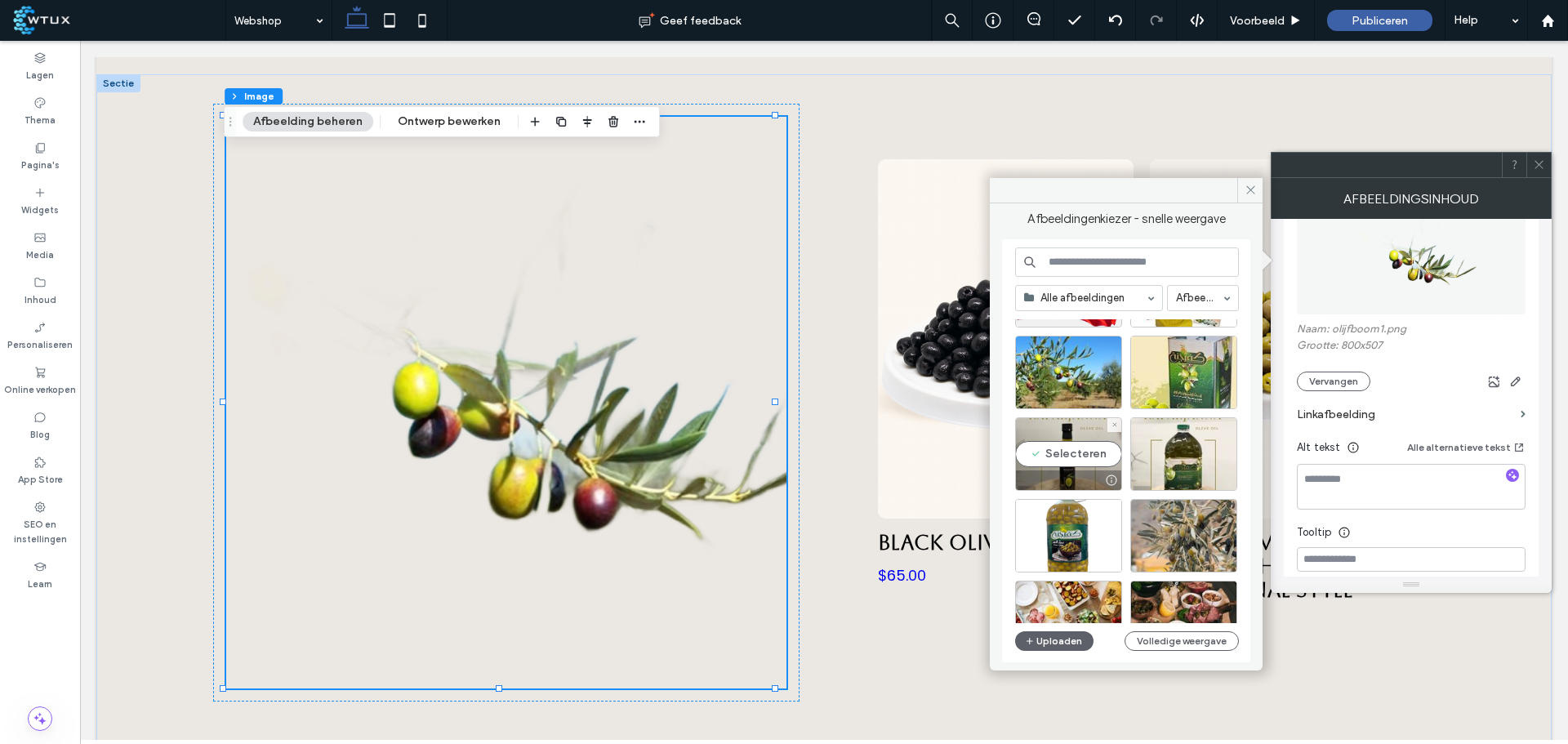
scroll to position [1206, 0]
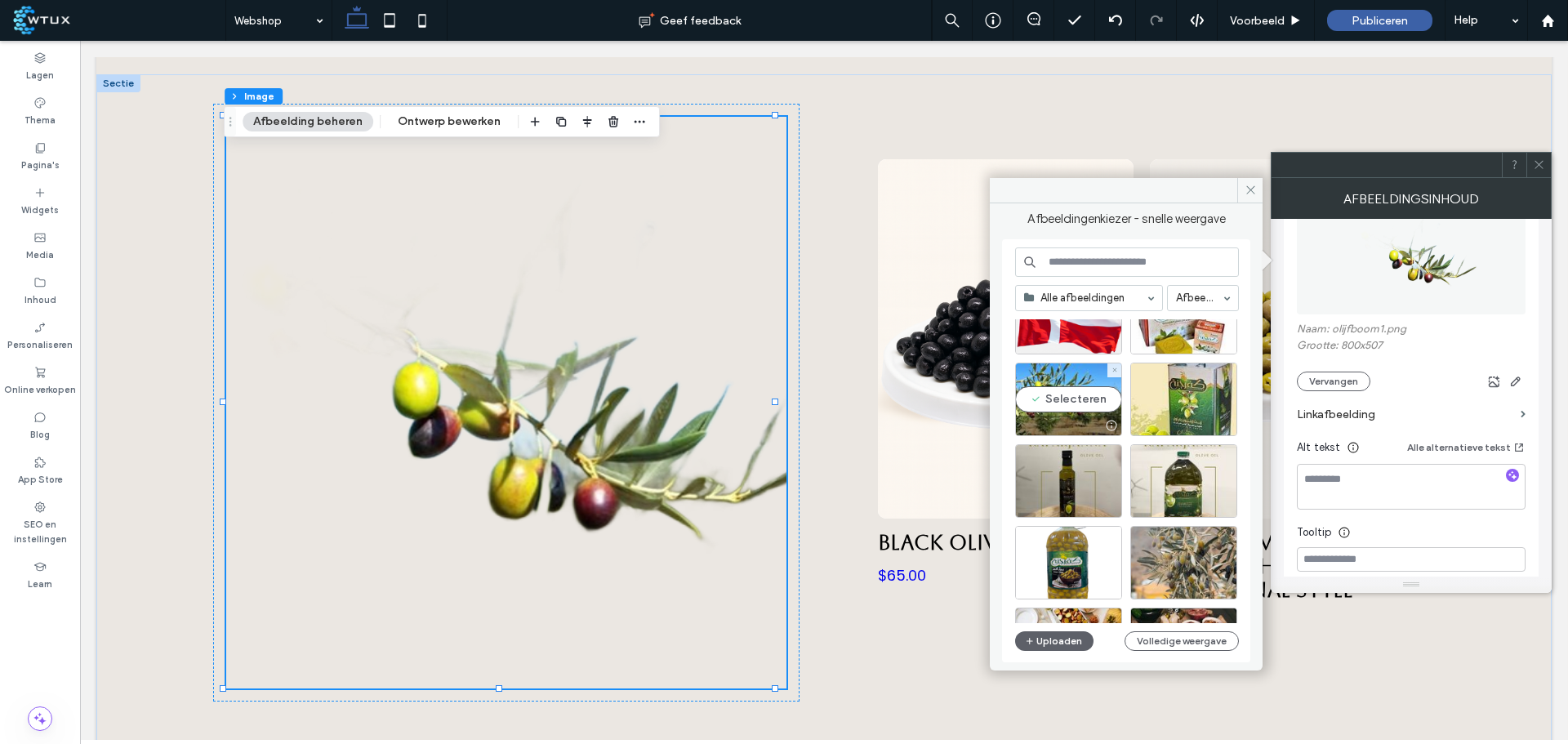
click at [1075, 398] on div "Selecteren" at bounding box center [1069, 399] width 107 height 74
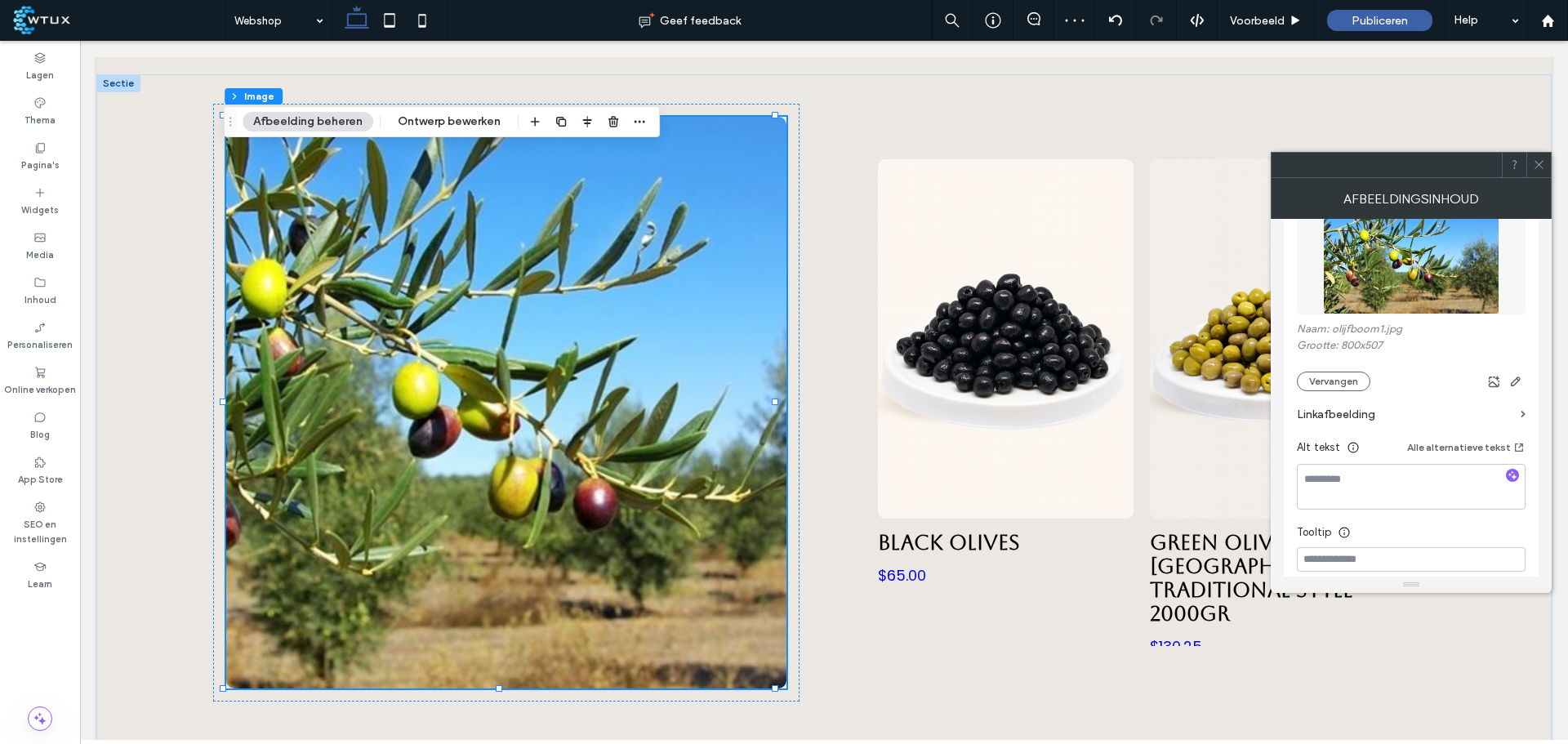
click at [1541, 163] on icon at bounding box center [1539, 165] width 12 height 12
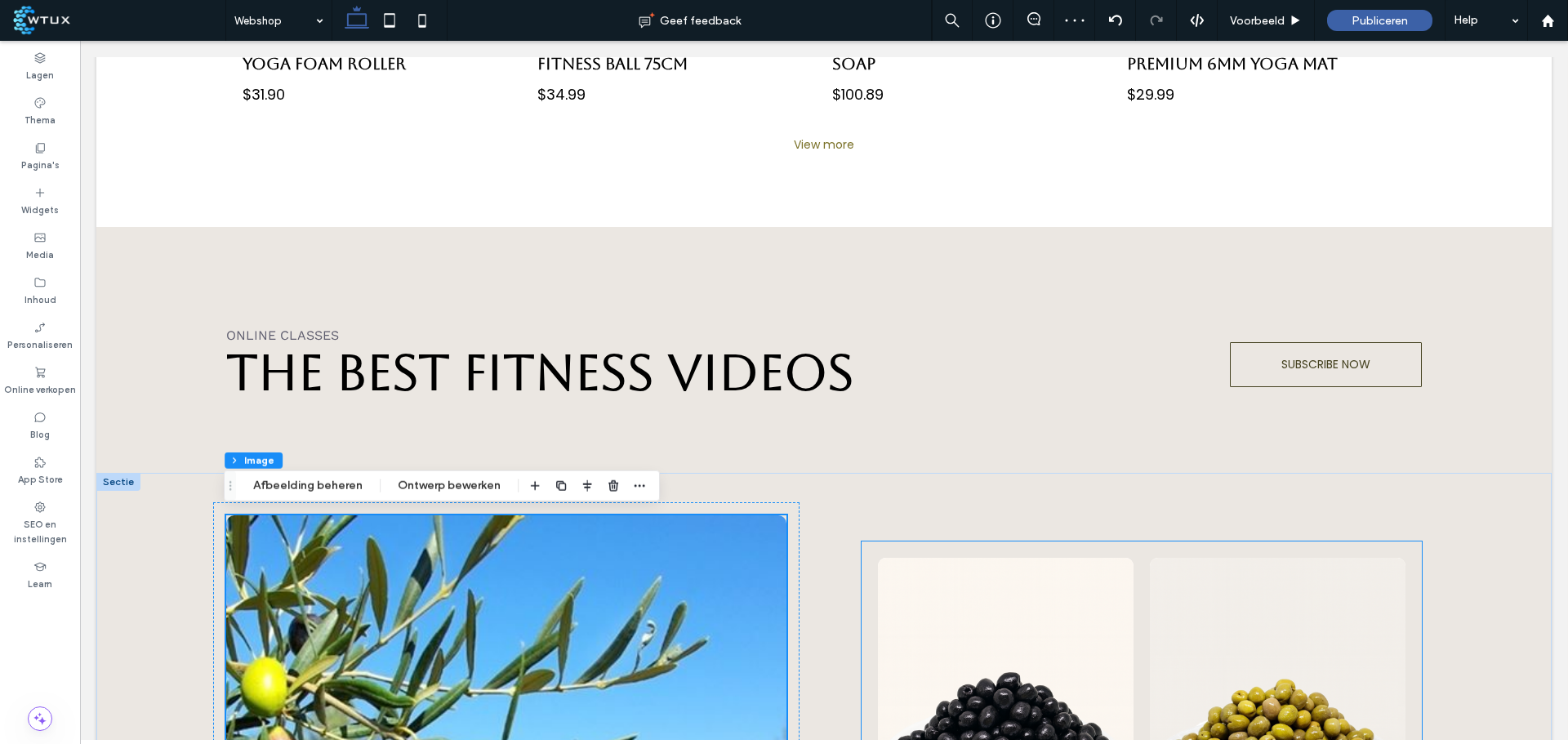
scroll to position [1470, 0]
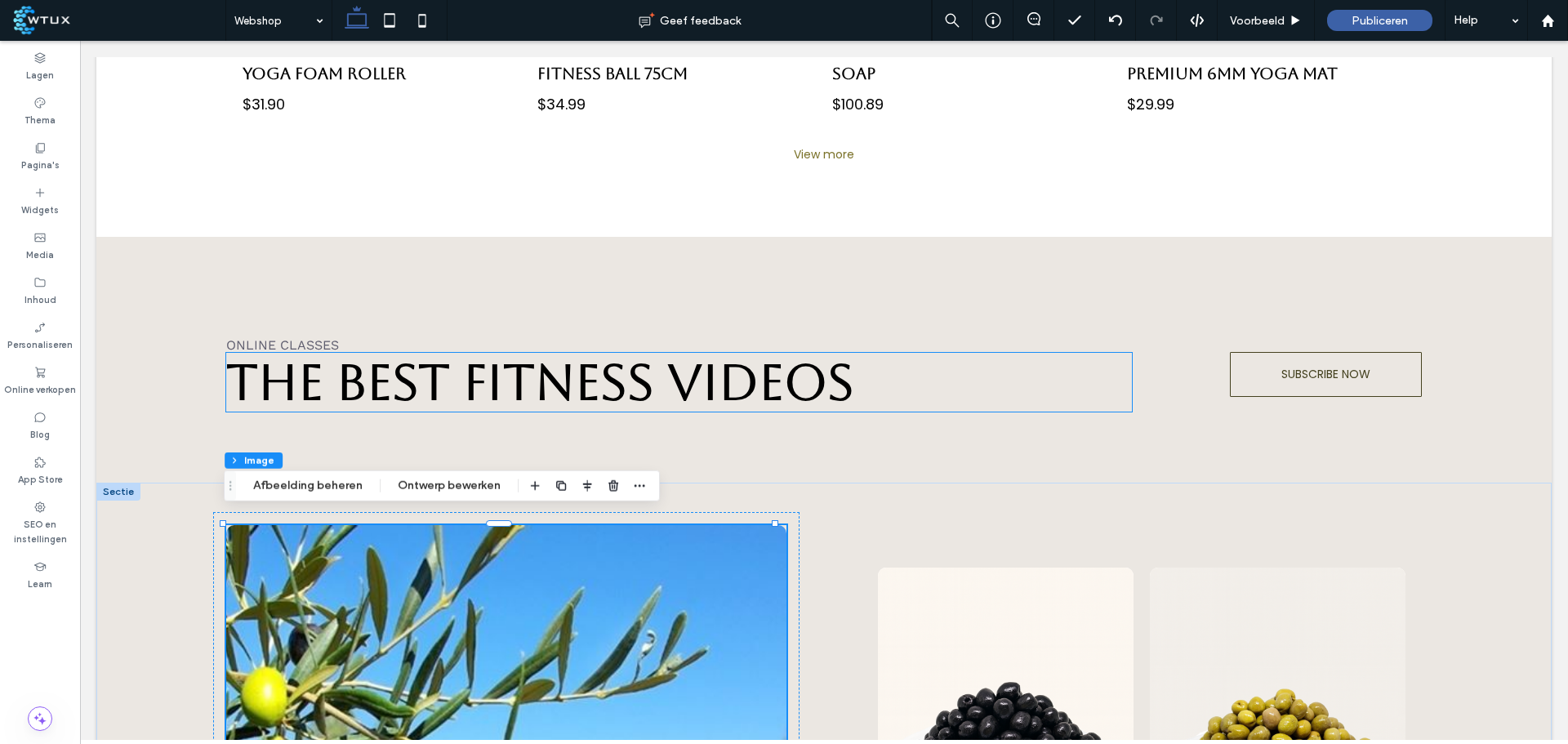
click at [718, 383] on span "The best fitness videos" at bounding box center [539, 382] width 628 height 57
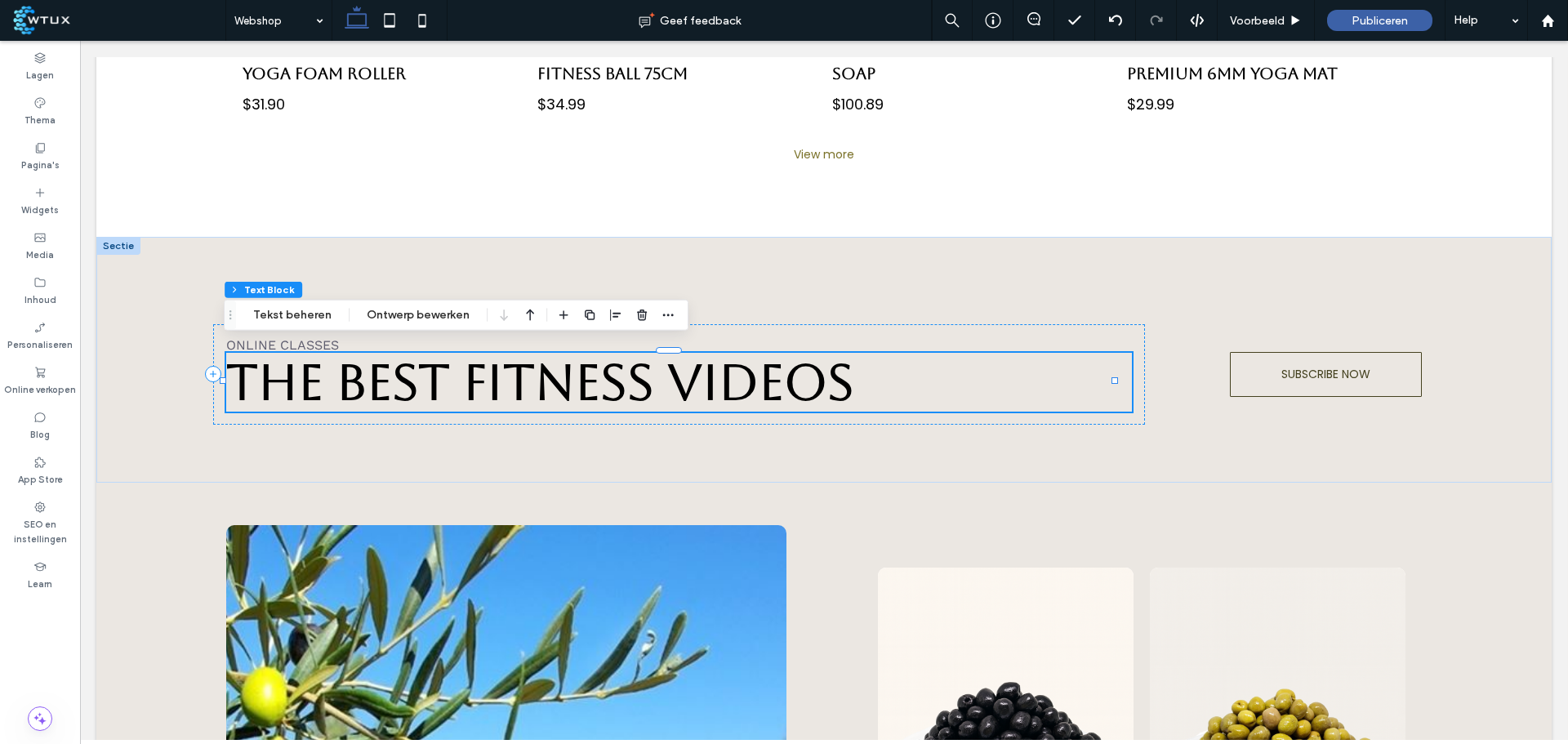
click at [316, 314] on button "Tekst beheren" at bounding box center [292, 315] width 100 height 19
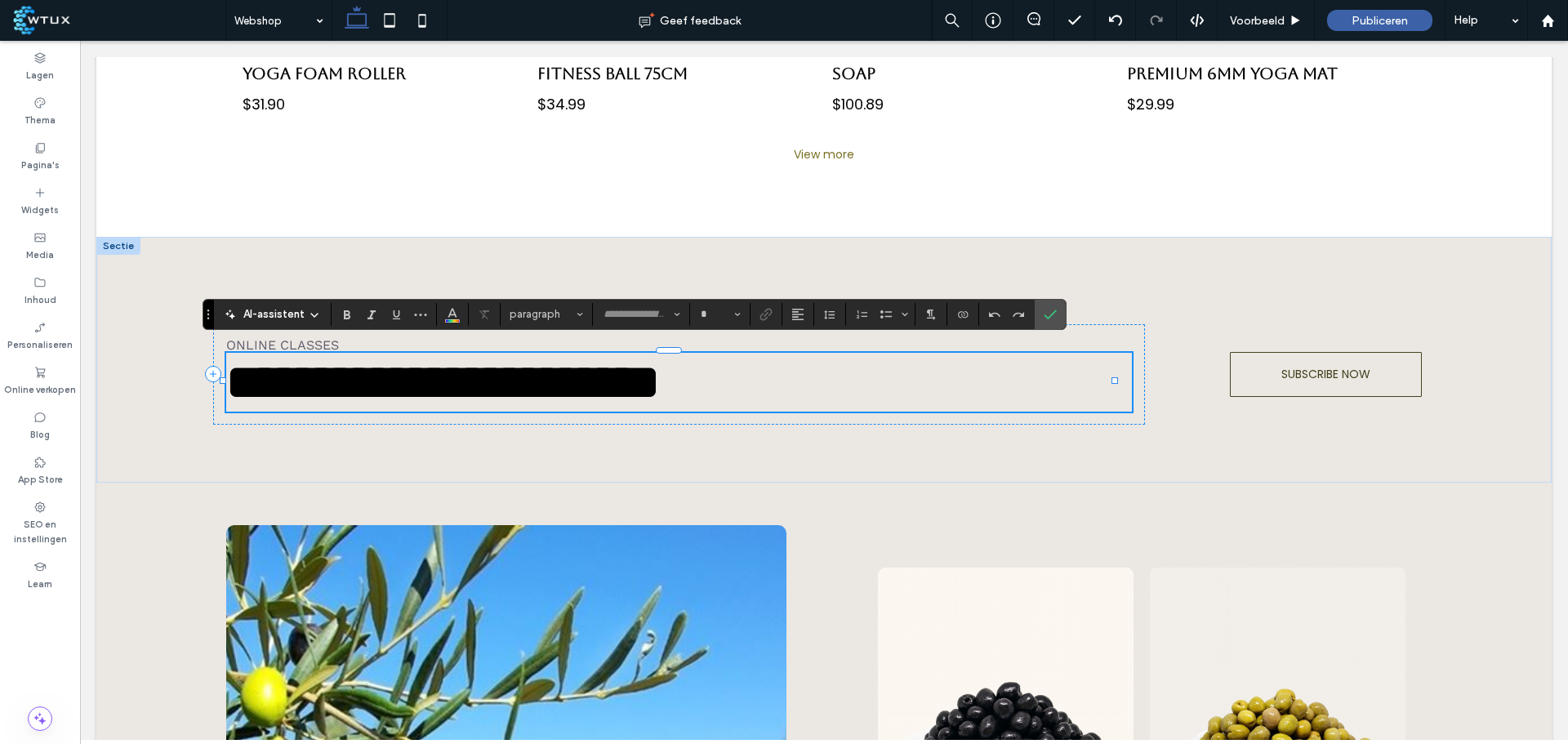
click at [517, 372] on span "**********" at bounding box center [442, 383] width 433 height 49
type input "*******"
type input "**"
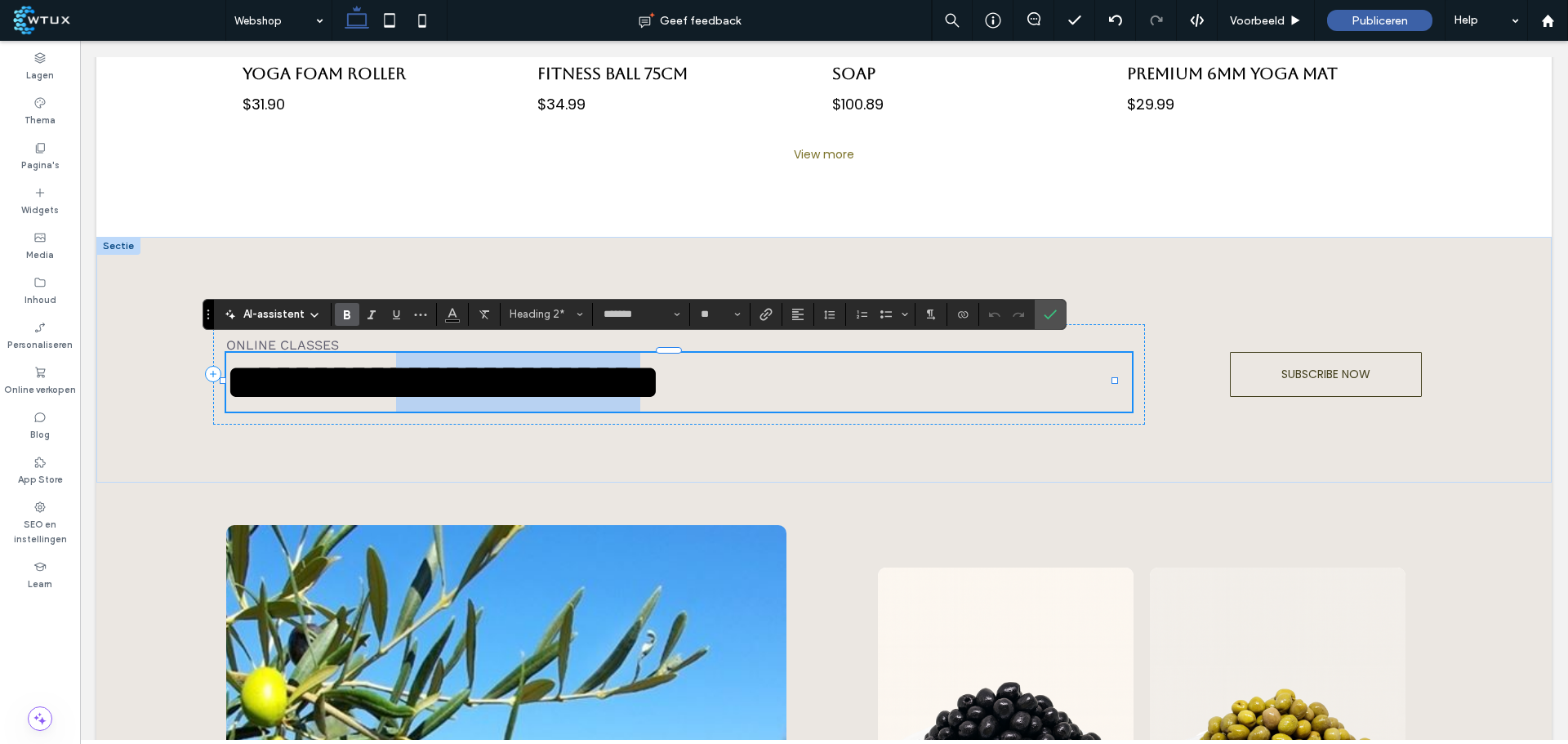
drag, startPoint x: 465, startPoint y: 367, endPoint x: 822, endPoint y: 396, distance: 358.2
click at [660, 396] on span "**********" at bounding box center [442, 383] width 433 height 49
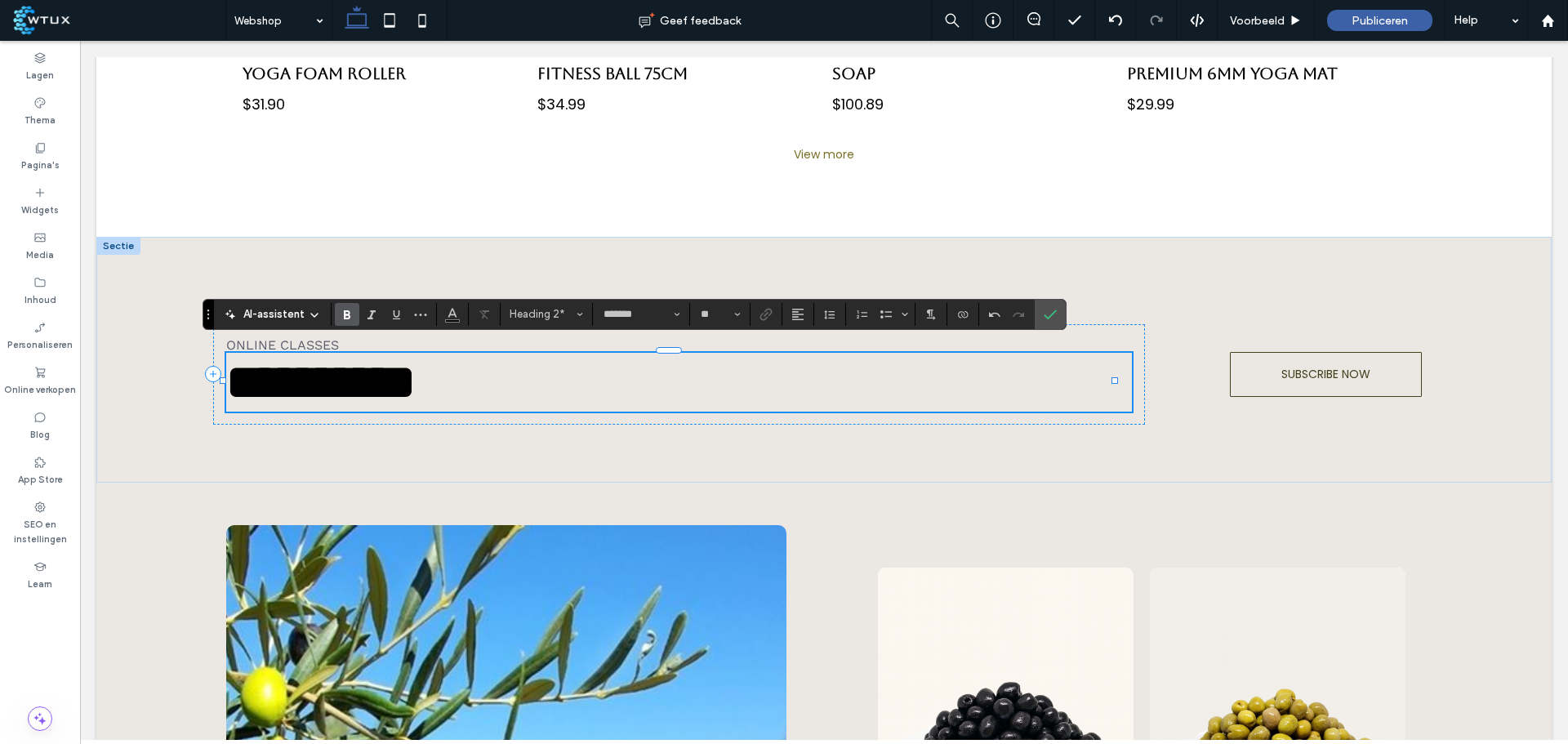
click at [616, 395] on h2 "**********" at bounding box center [679, 382] width 906 height 59
click at [1054, 312] on icon "Bevestigen" at bounding box center [1050, 314] width 13 height 13
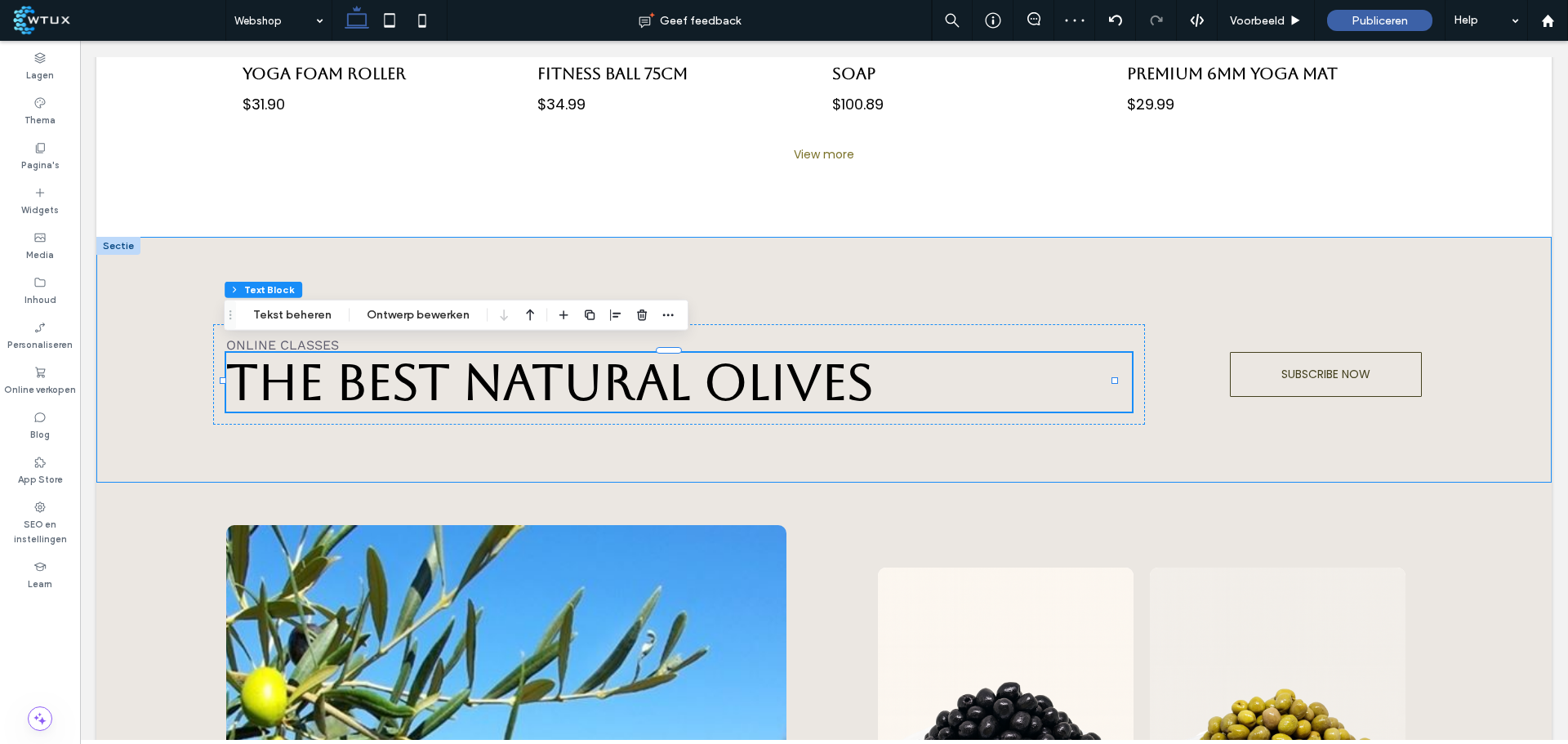
click at [115, 310] on div "ONLINE CLASSES The best NATURAL OLIVES SUBSCRIBE NOW" at bounding box center [824, 360] width 1456 height 246
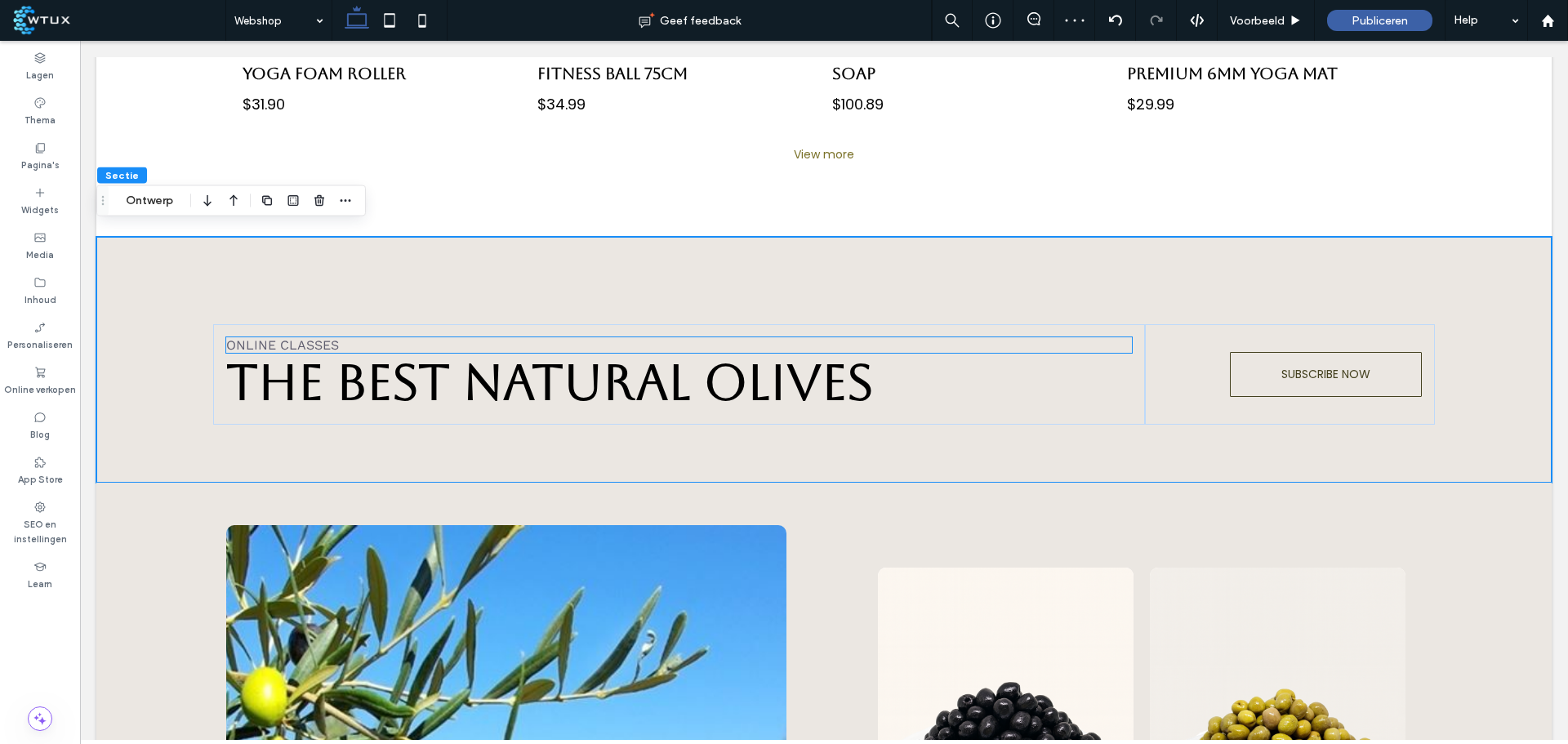
click at [304, 337] on span "ONLINE CLASSES" at bounding box center [282, 345] width 113 height 16
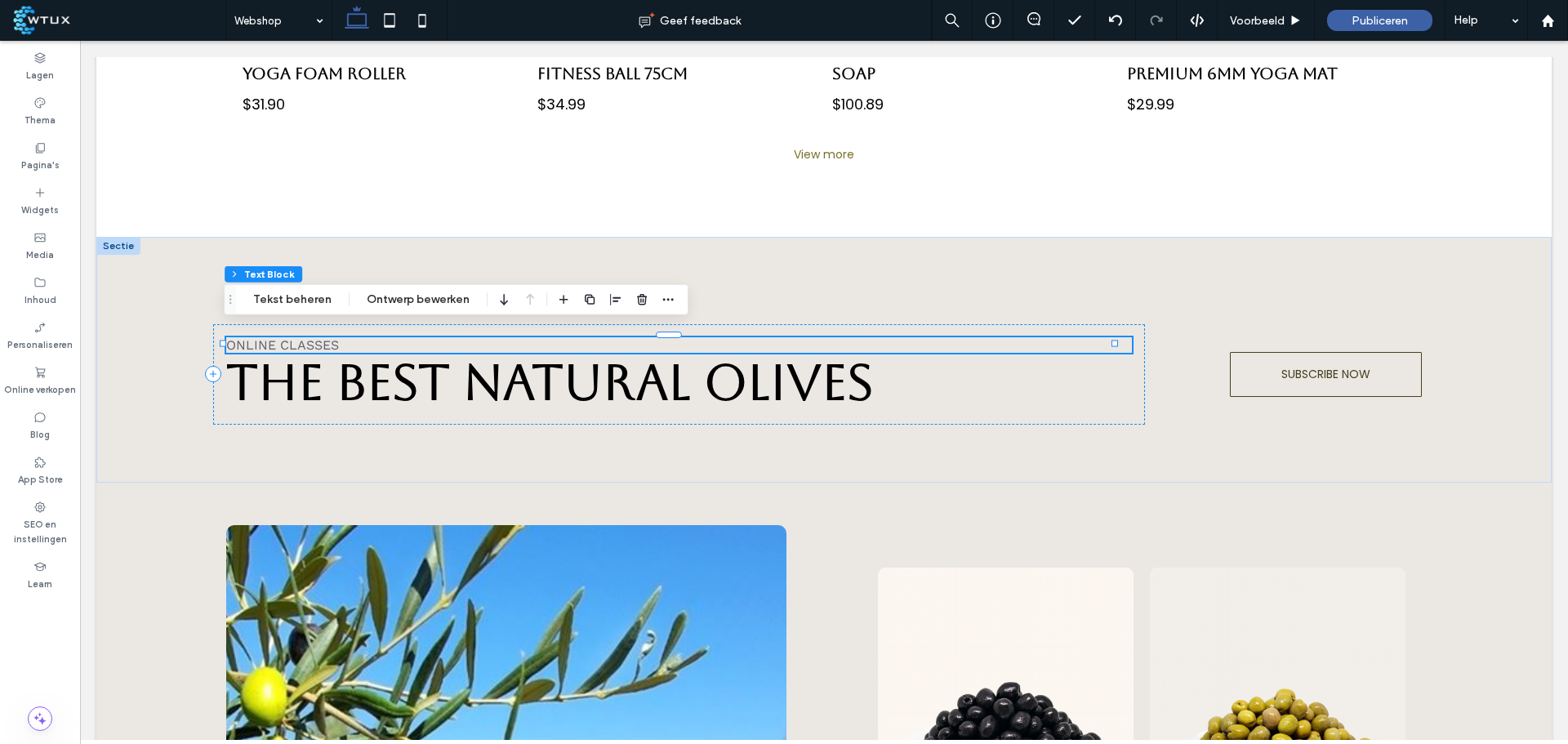
click at [308, 303] on button "Tekst beheren" at bounding box center [292, 299] width 100 height 19
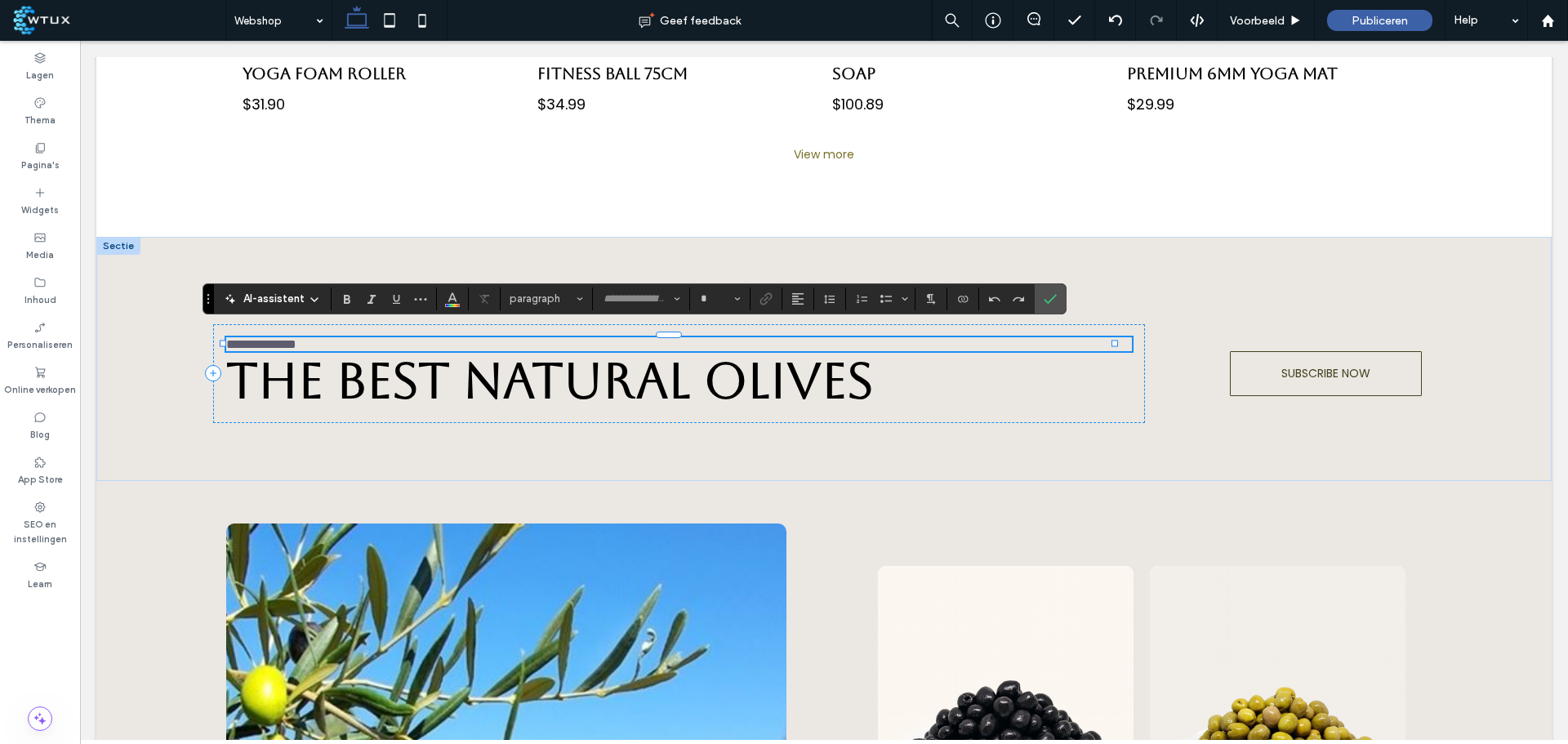
type input "*********"
type input "**"
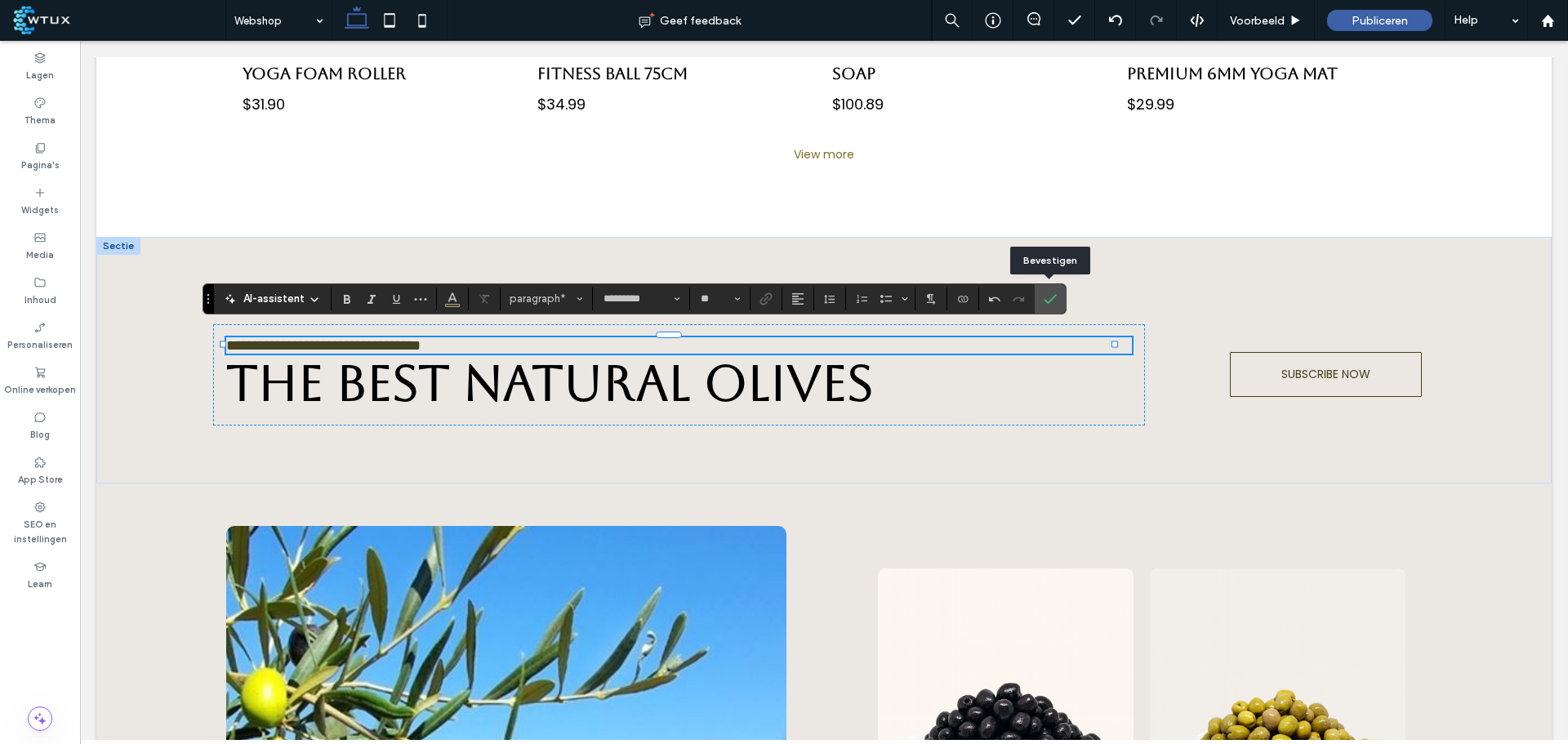
click at [1054, 297] on use "Bevestigen" at bounding box center [1050, 298] width 13 height 10
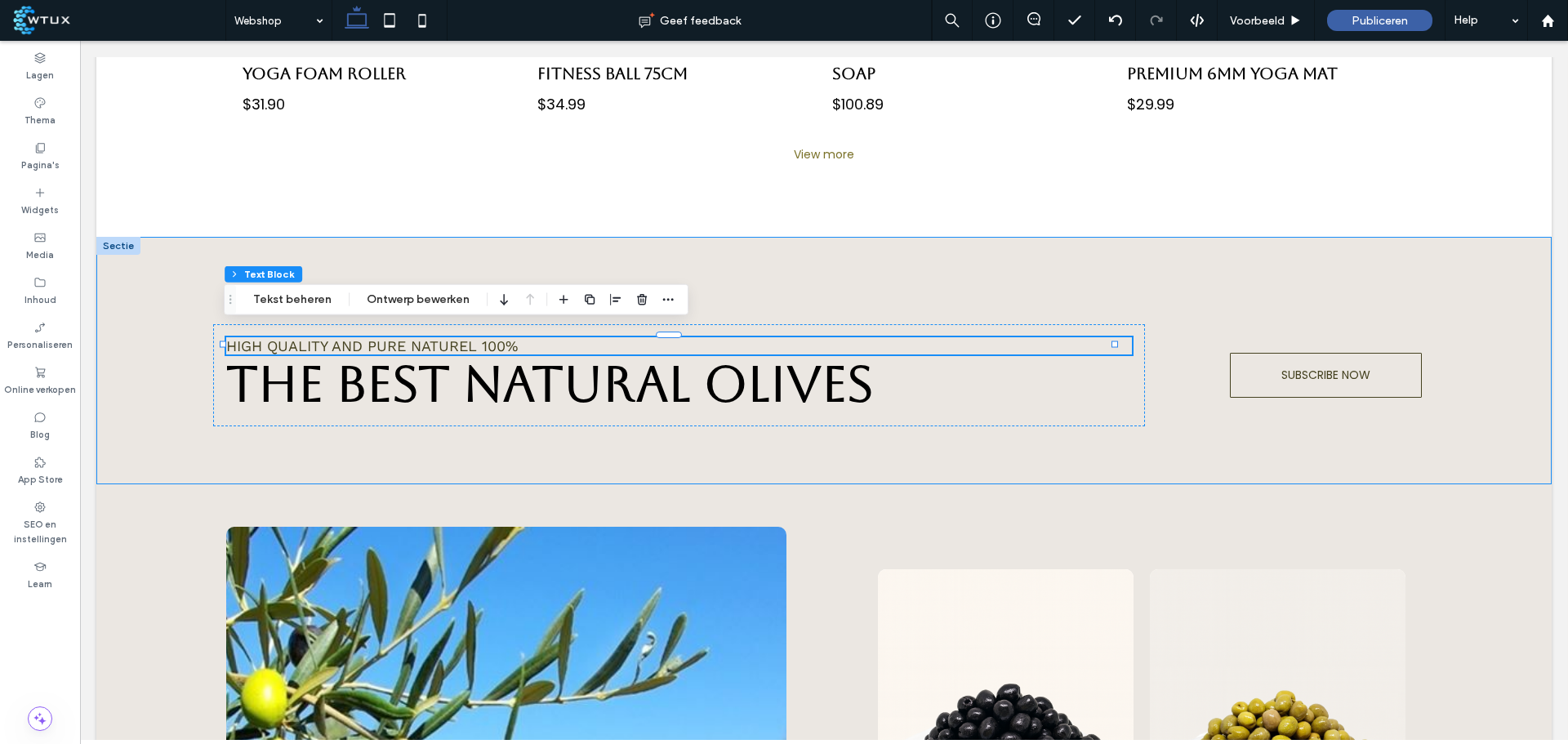
click at [1318, 257] on div "HIGH QUALITY AND PURE NATUREL 100% The best NATURAL OLIVES SUBSCRIBE NOW" at bounding box center [824, 361] width 1456 height 248
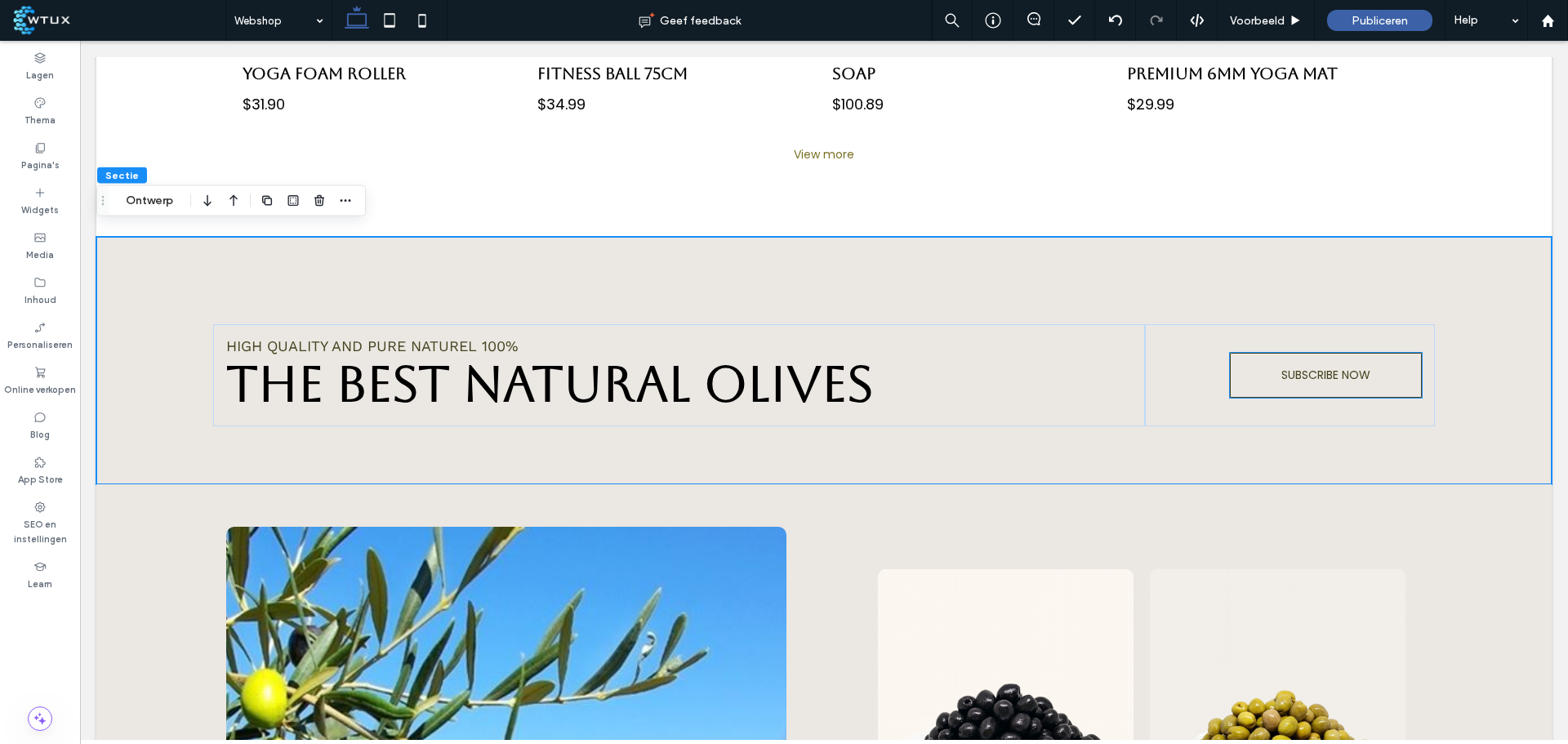
click at [1320, 369] on span "SUBSCRIBE NOW" at bounding box center [1326, 376] width 89 height 18
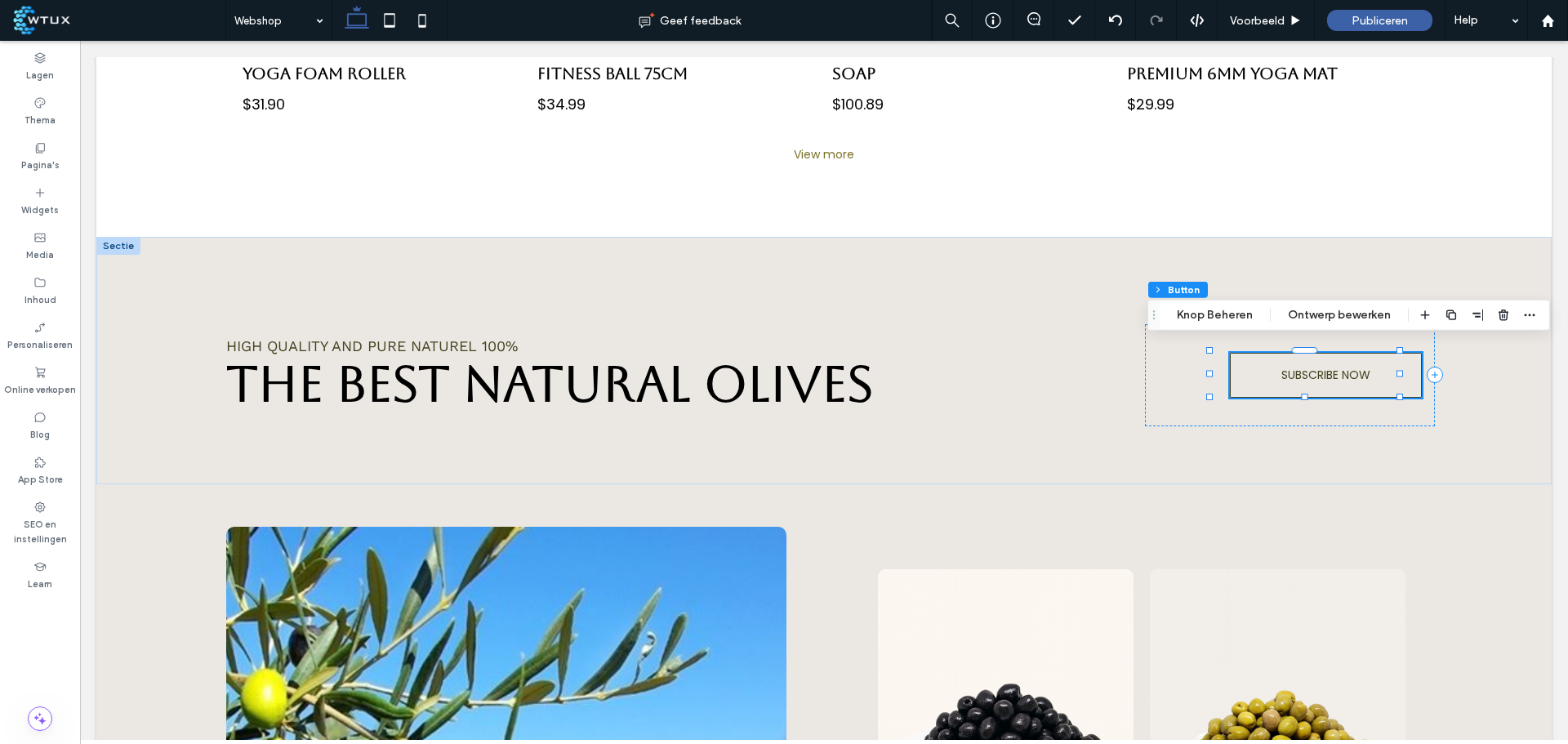
drag, startPoint x: 1232, startPoint y: 315, endPoint x: 830, endPoint y: 320, distance: 402.0
click at [1232, 315] on button "Knop Beheren" at bounding box center [1214, 315] width 97 height 19
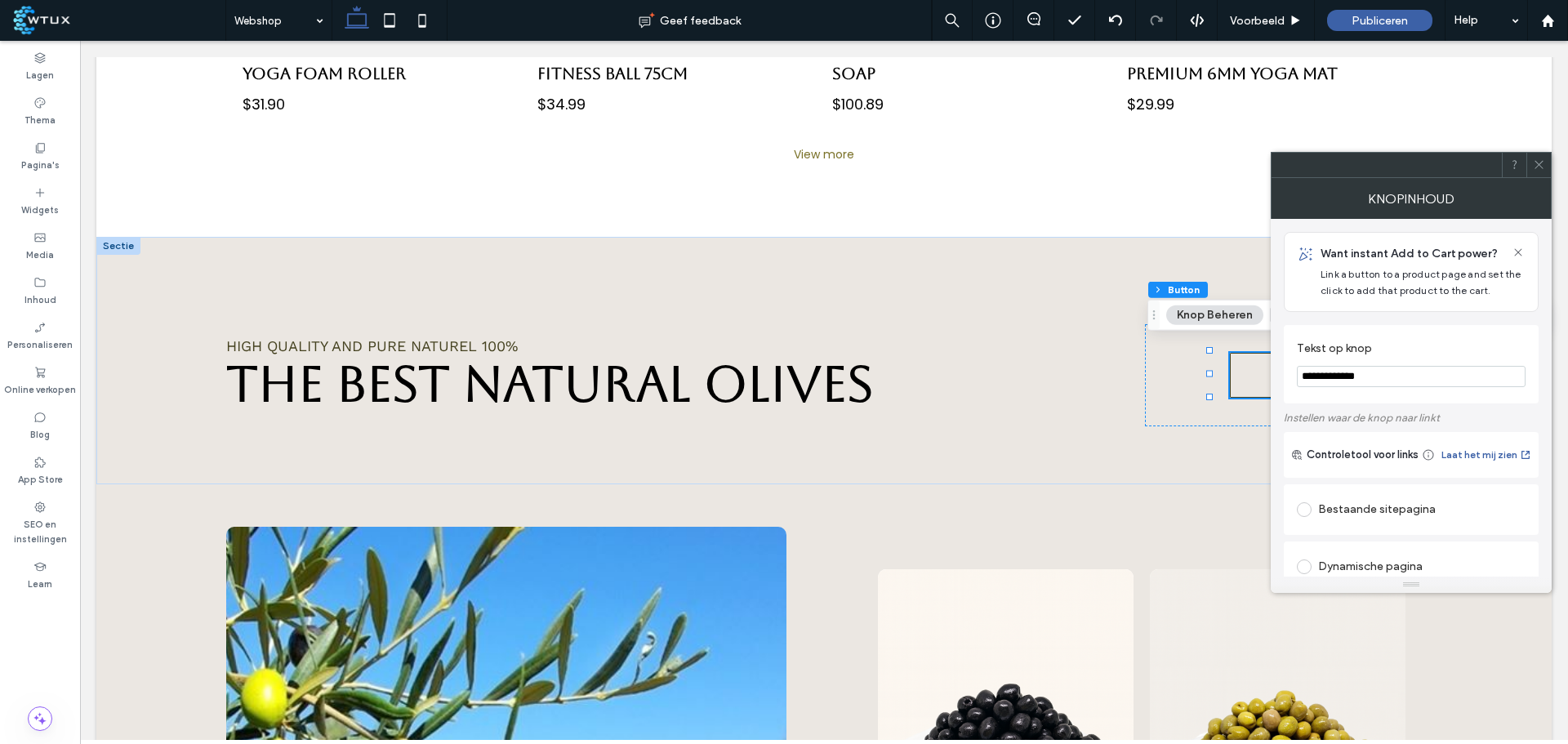
drag, startPoint x: 1485, startPoint y: 411, endPoint x: 1206, endPoint y: 366, distance: 282.6
type input "*"
type input "**********"
click at [1535, 165] on icon at bounding box center [1539, 165] width 12 height 12
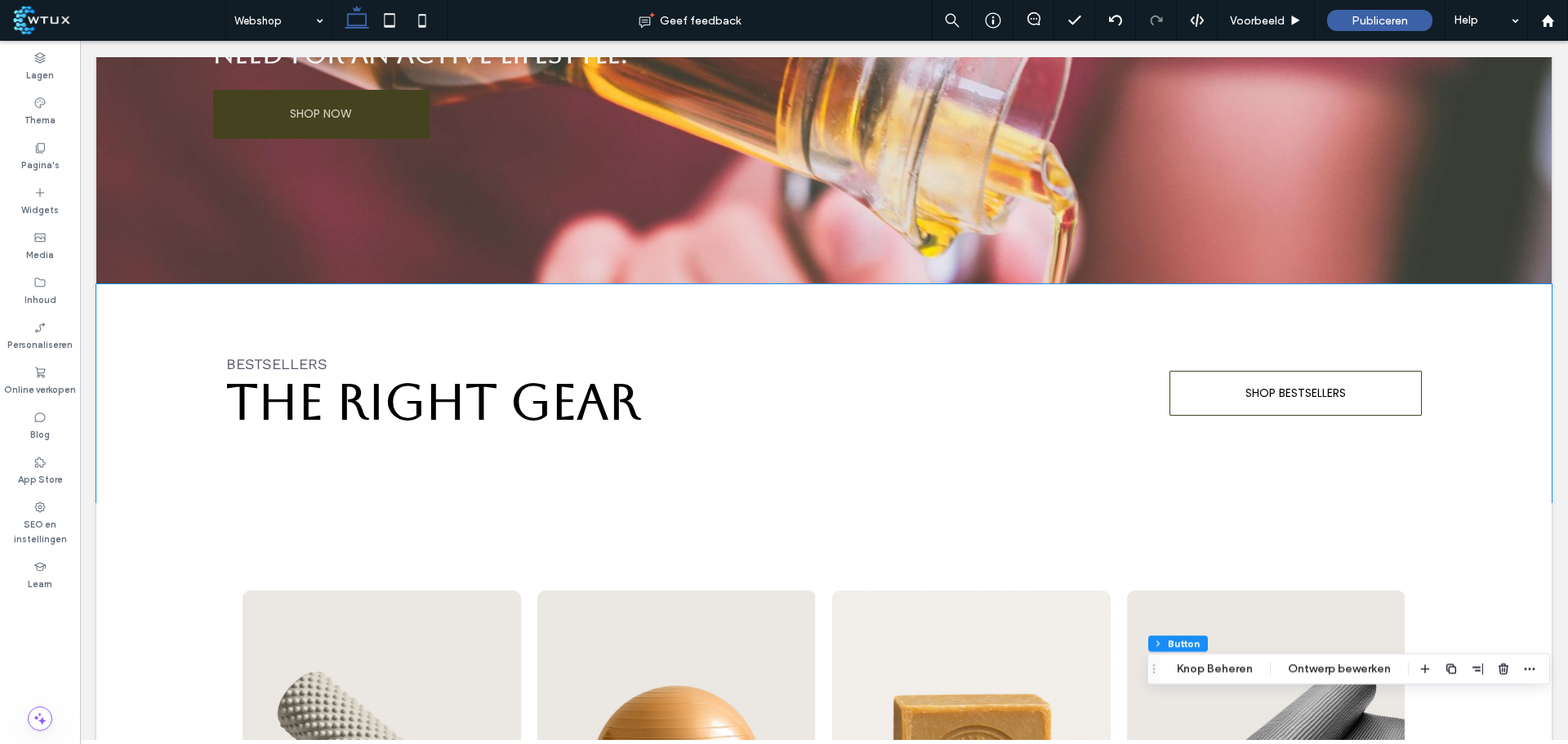
scroll to position [1062, 0]
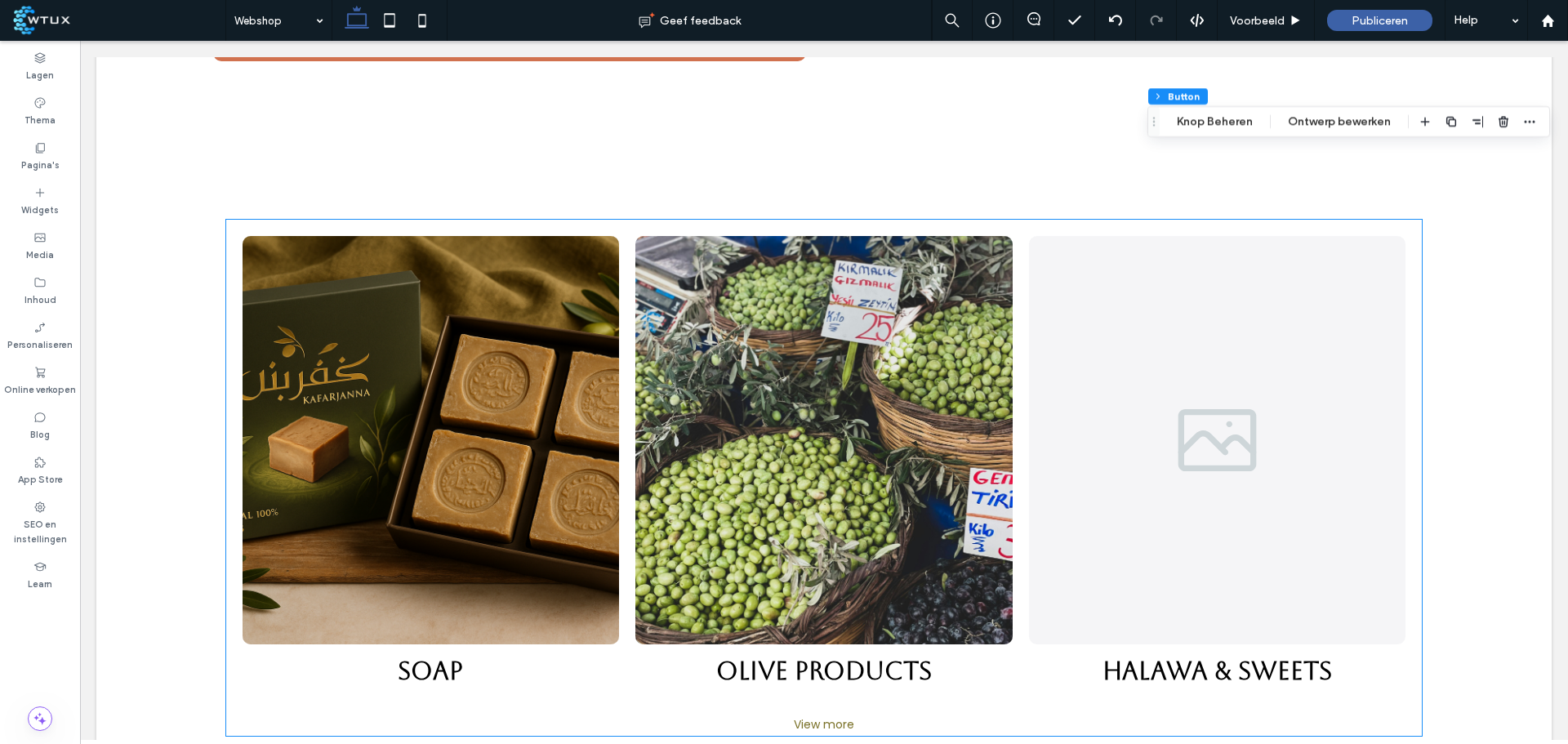
scroll to position [4906, 0]
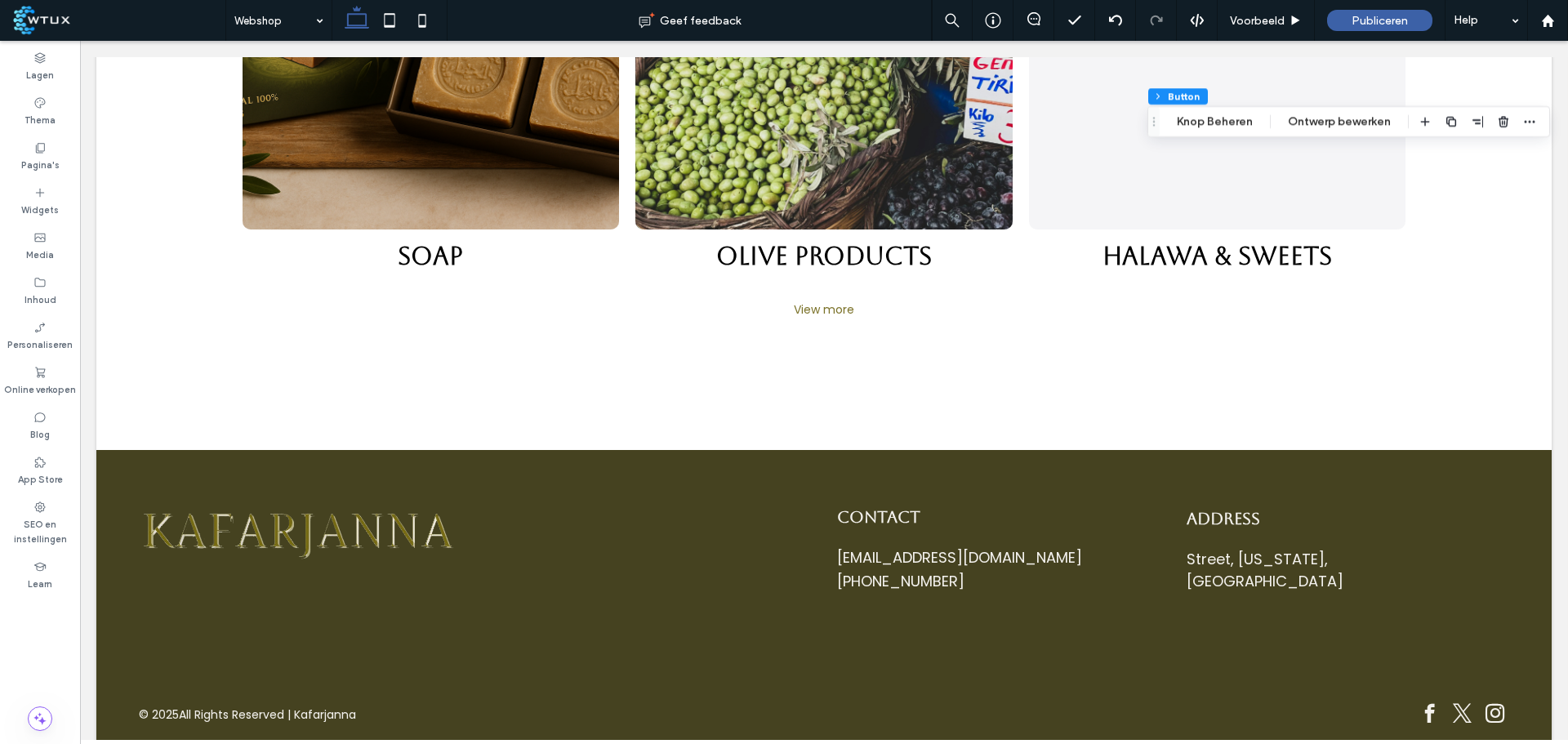
click at [809, 425] on div "Voettekst" at bounding box center [824, 437] width 149 height 25
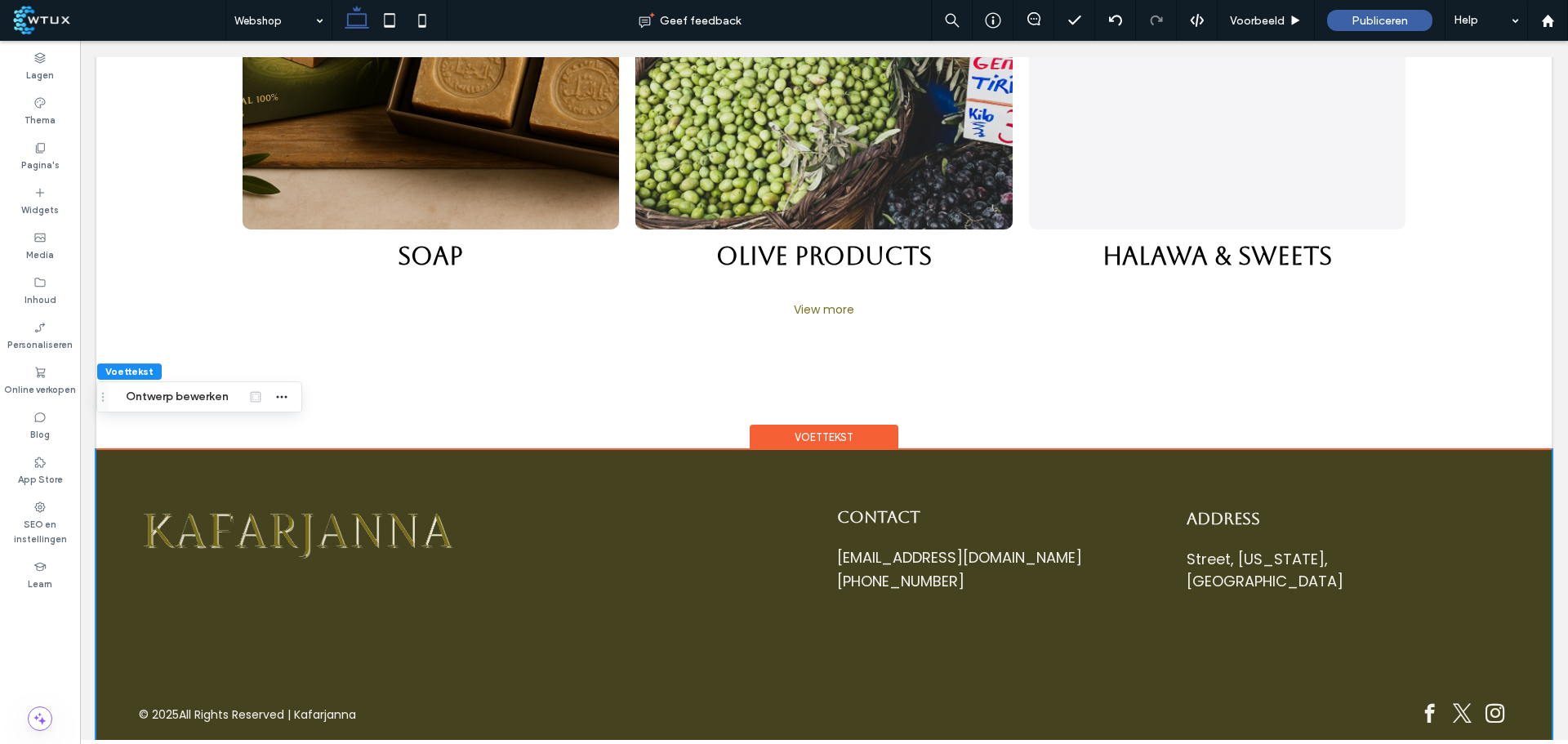
click at [820, 441] on div "+ Sectie toevoegen" at bounding box center [824, 450] width 108 height 18
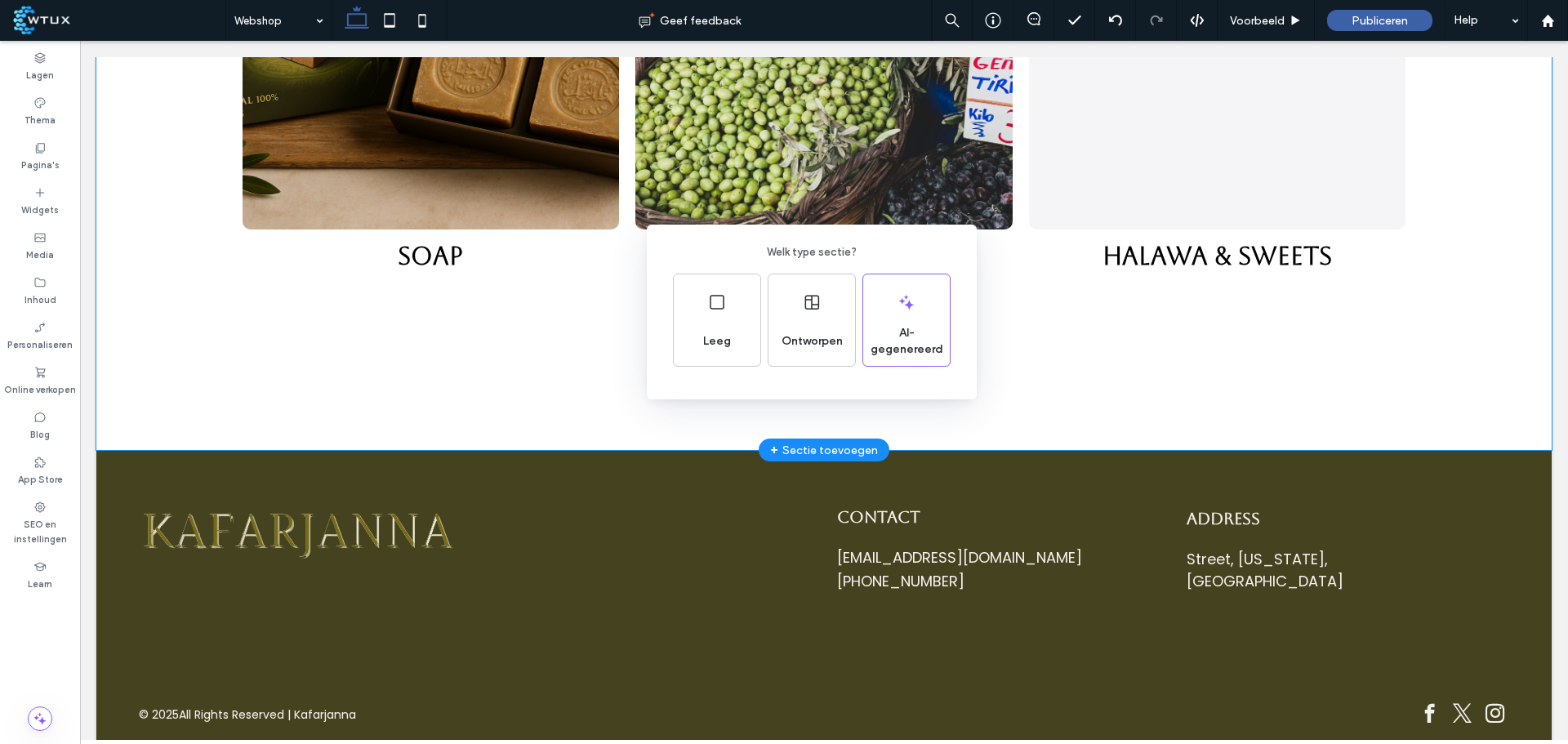
click at [903, 310] on icon at bounding box center [906, 302] width 19 height 19
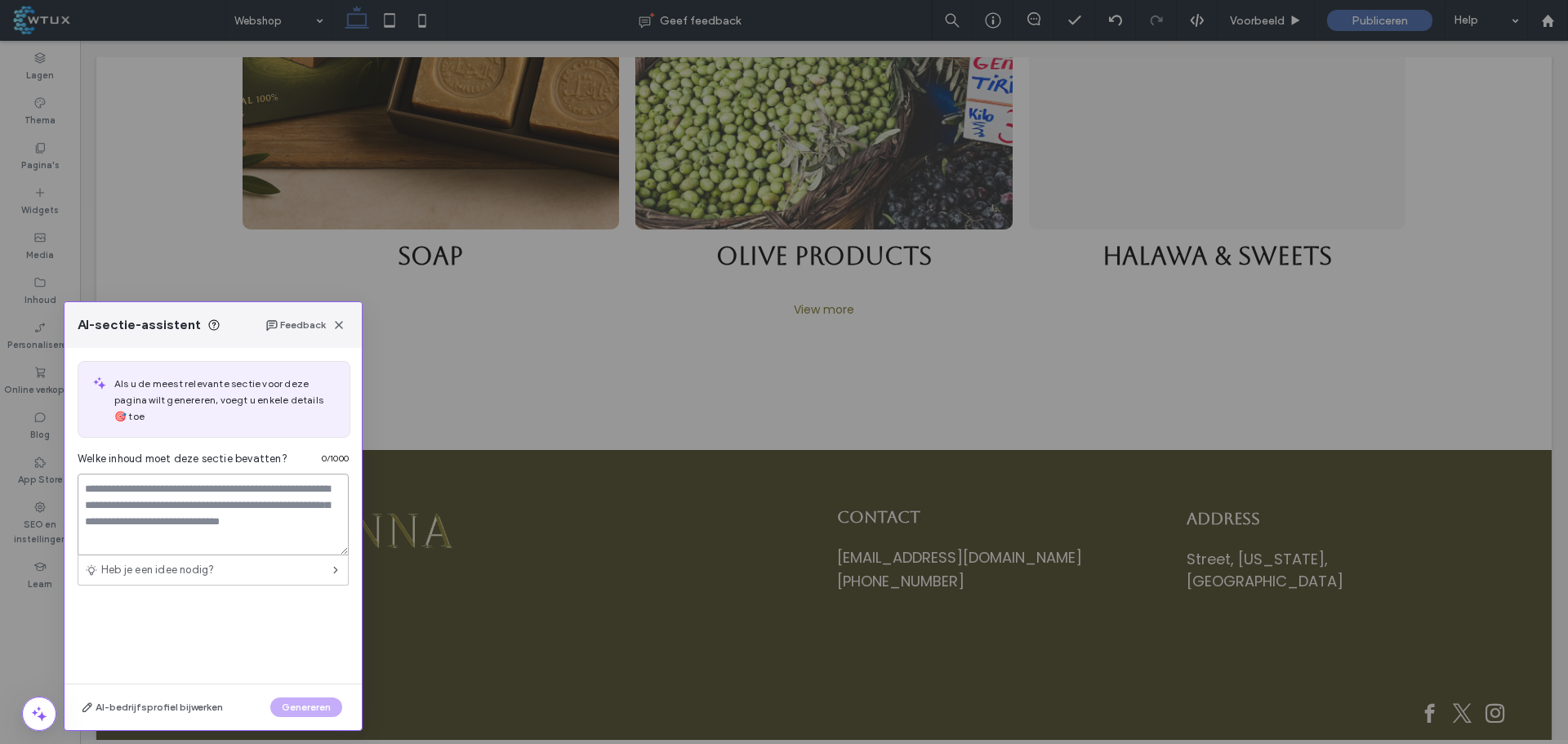
click at [235, 483] on textarea at bounding box center [214, 514] width 271 height 81
type textarea "*"
type textarea "**********"
click at [310, 704] on button "Genereren" at bounding box center [306, 707] width 72 height 19
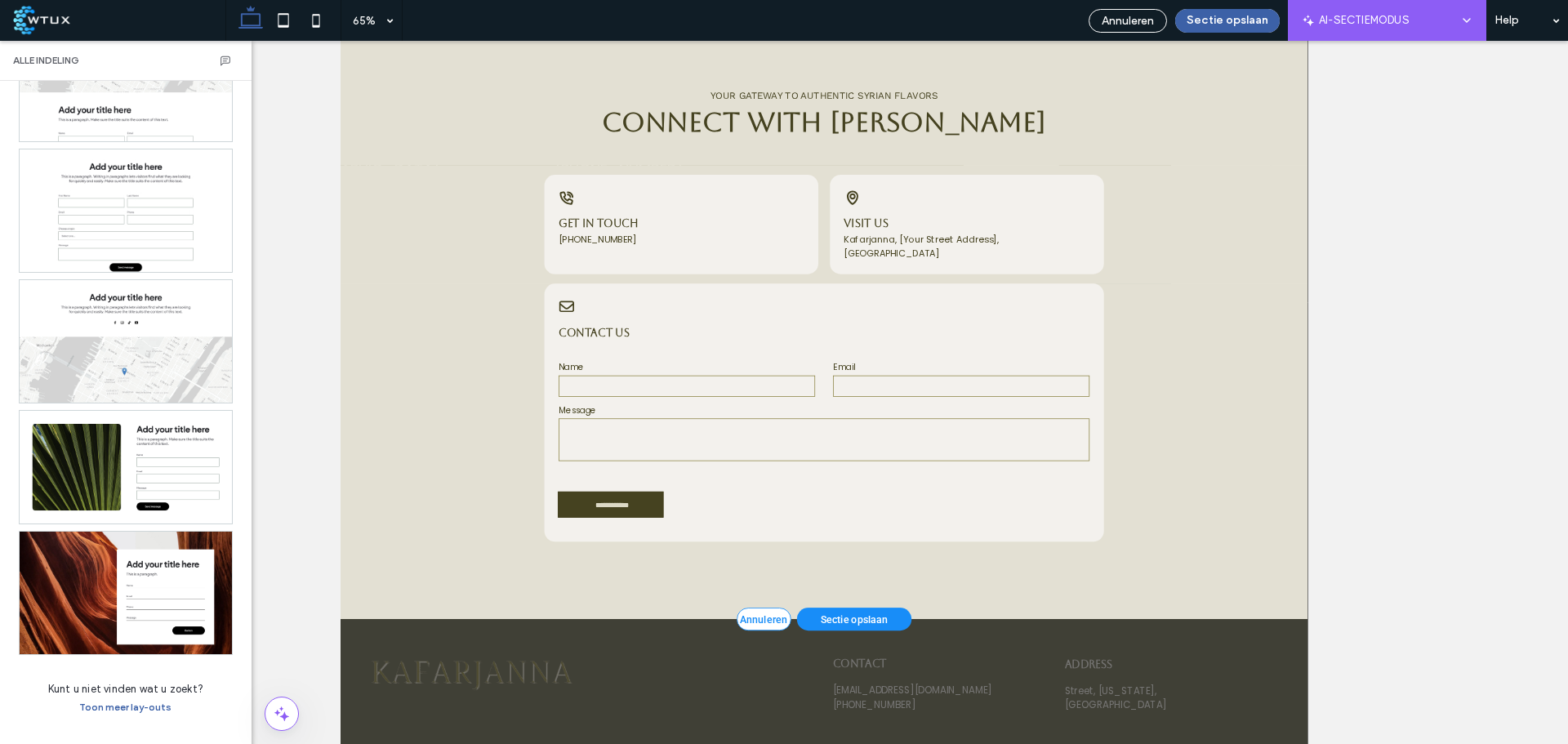
scroll to position [4835, 0]
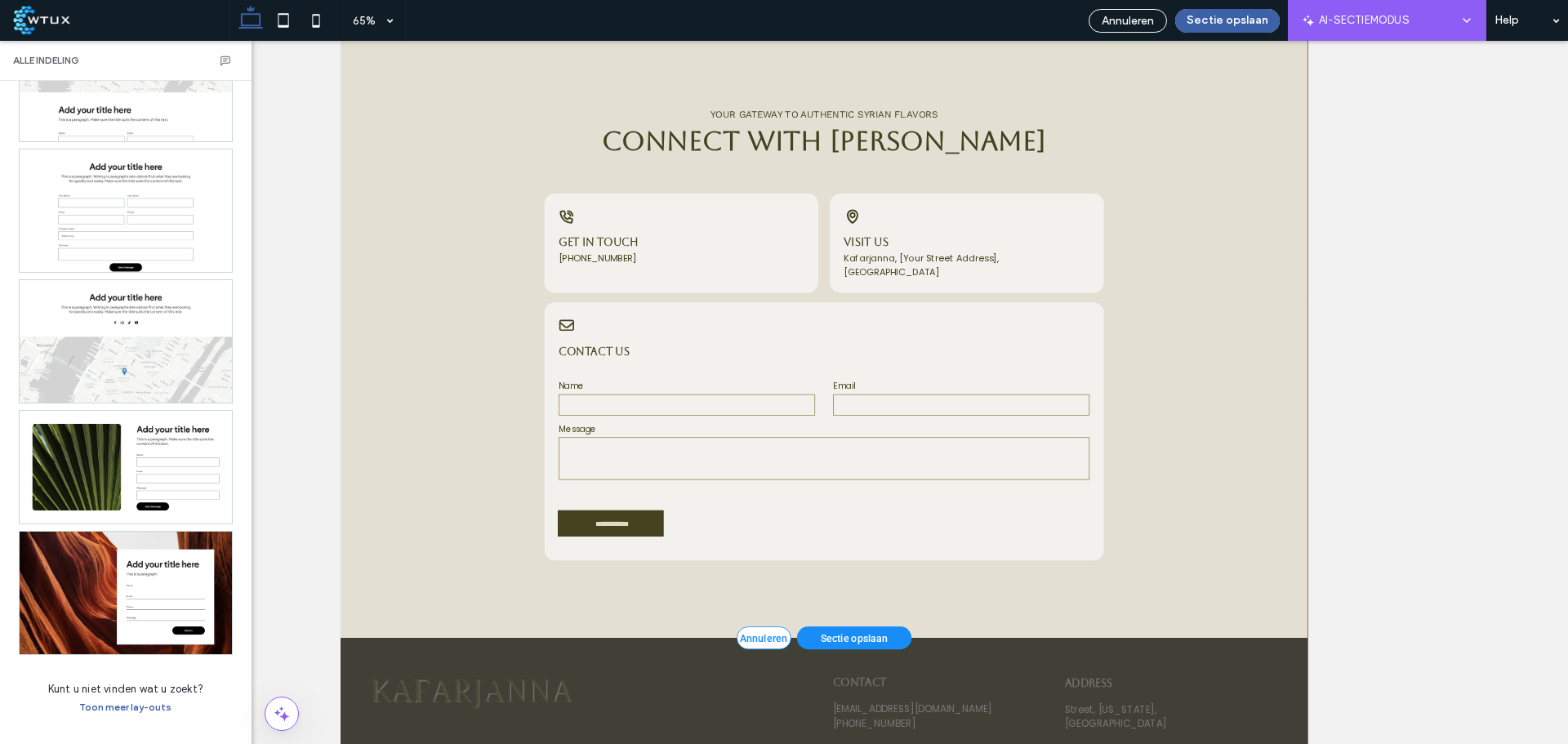
click at [131, 715] on button "Toon meer lay-outs" at bounding box center [125, 707] width 116 height 19
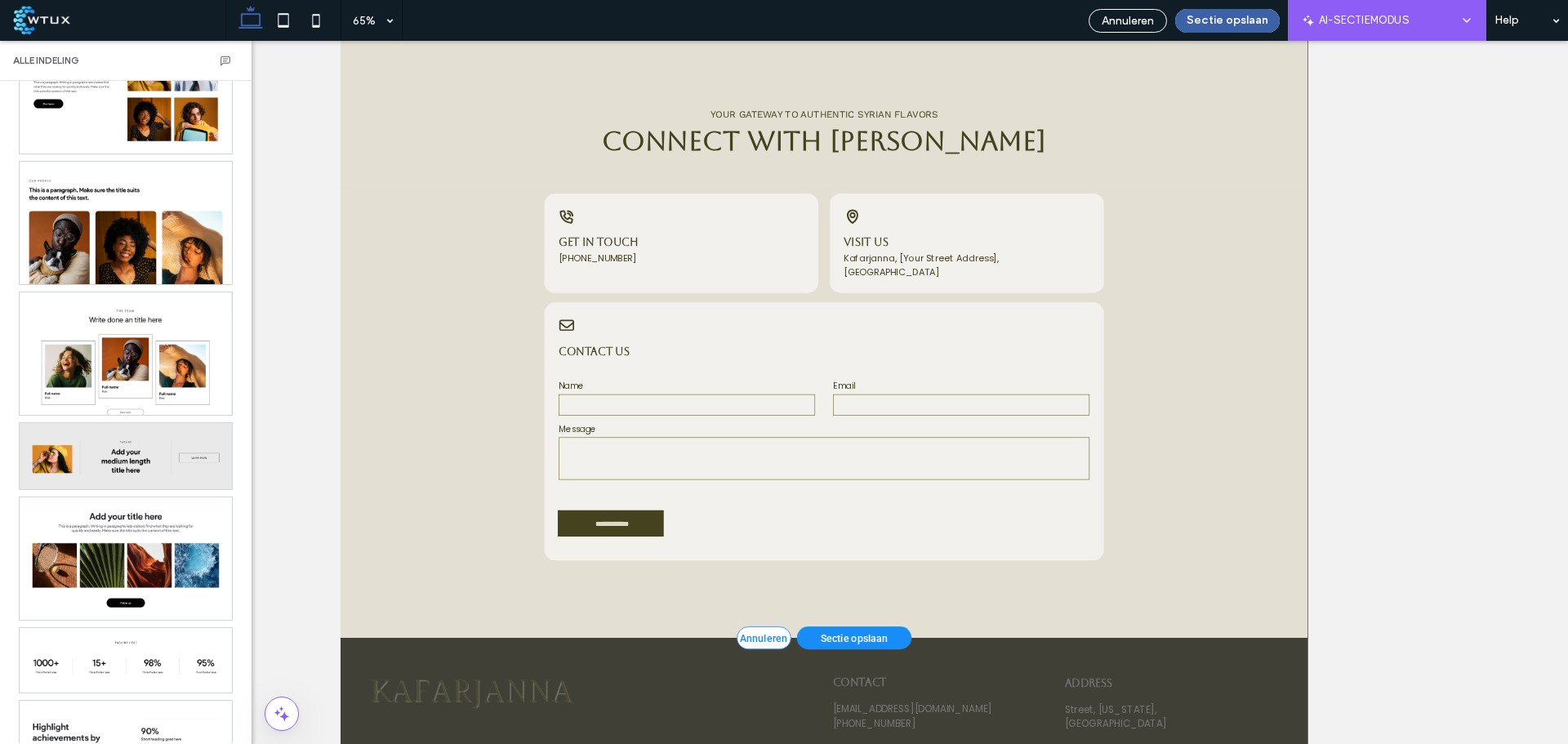
scroll to position [19165, 0]
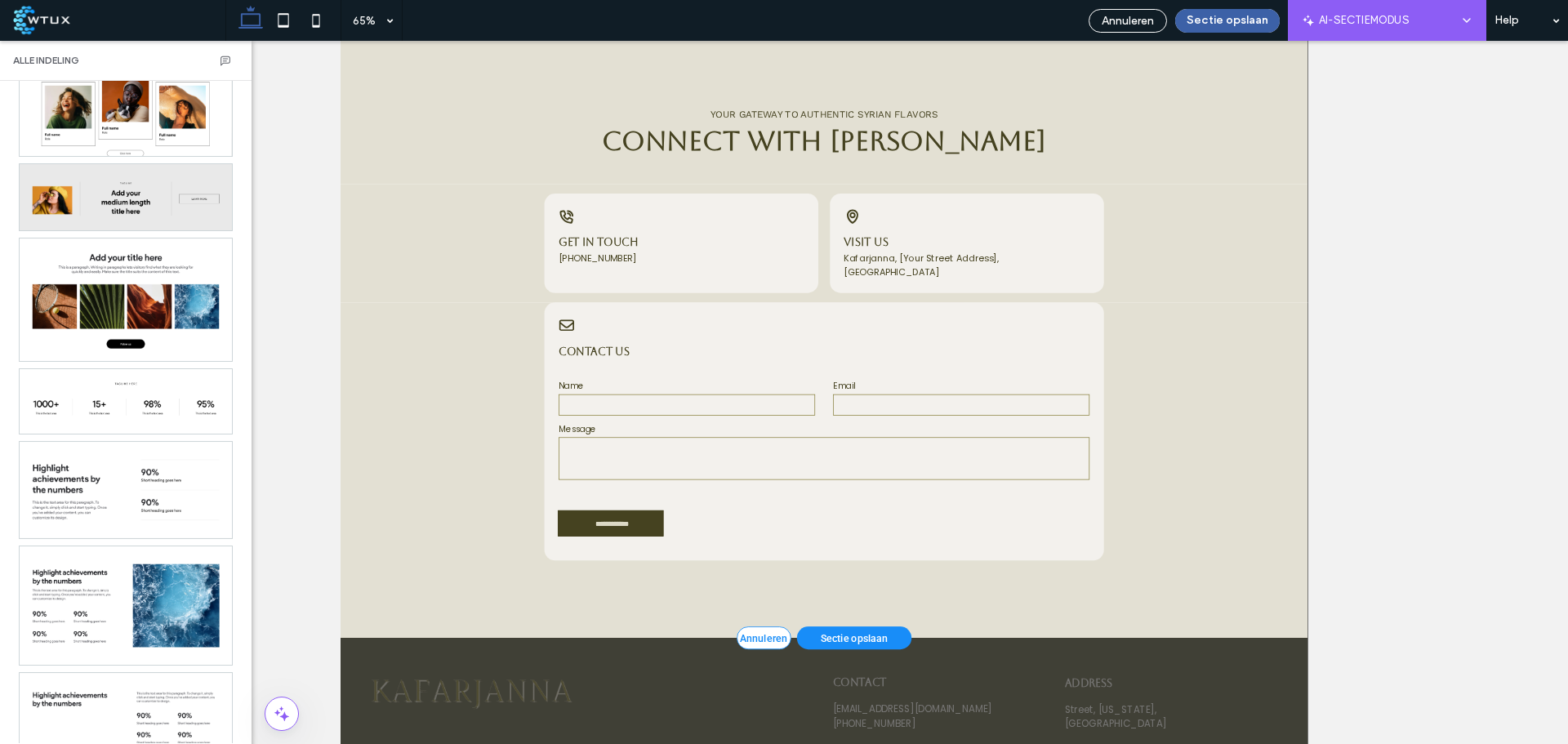
click at [155, 416] on div at bounding box center [125, 402] width 213 height 65
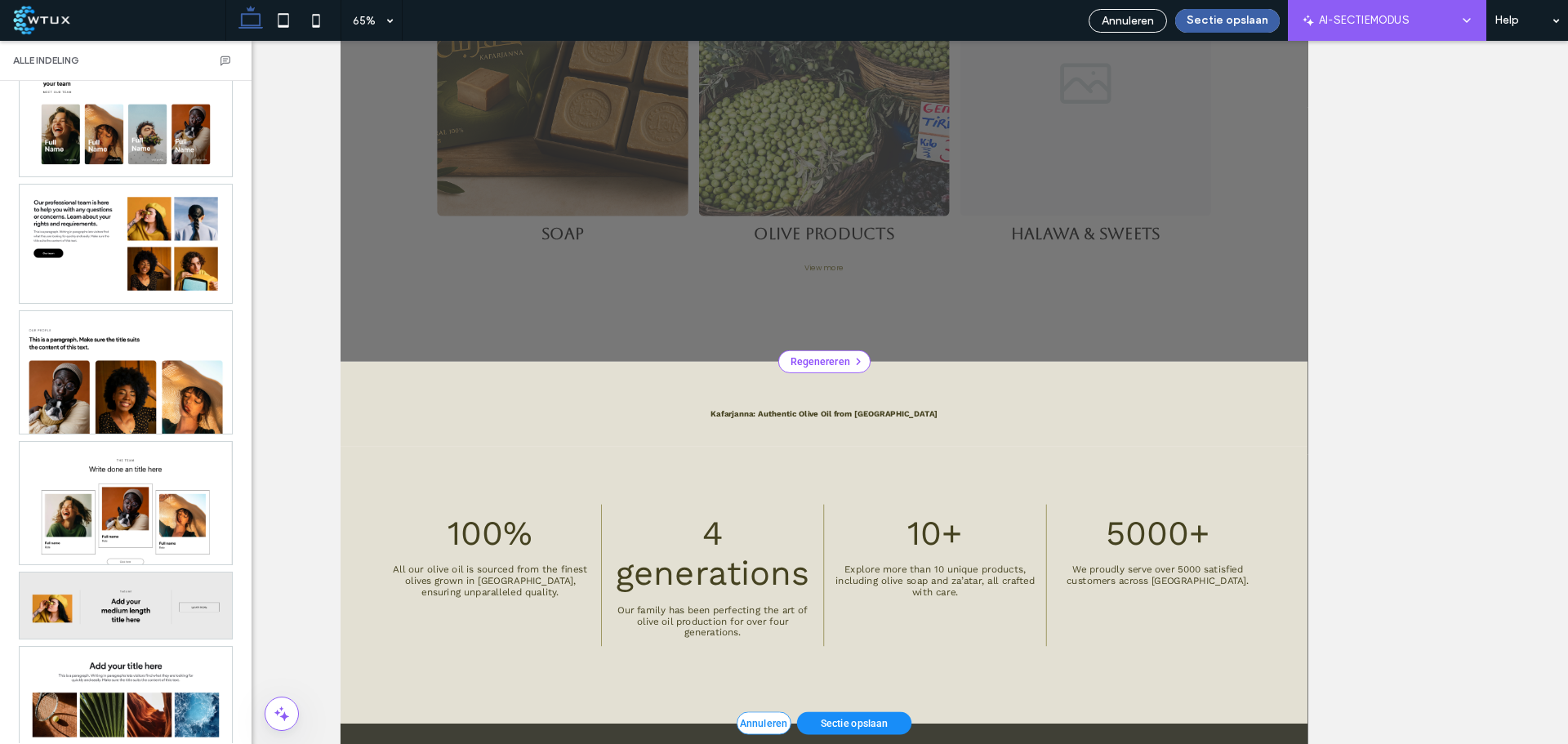
scroll to position [245, 0]
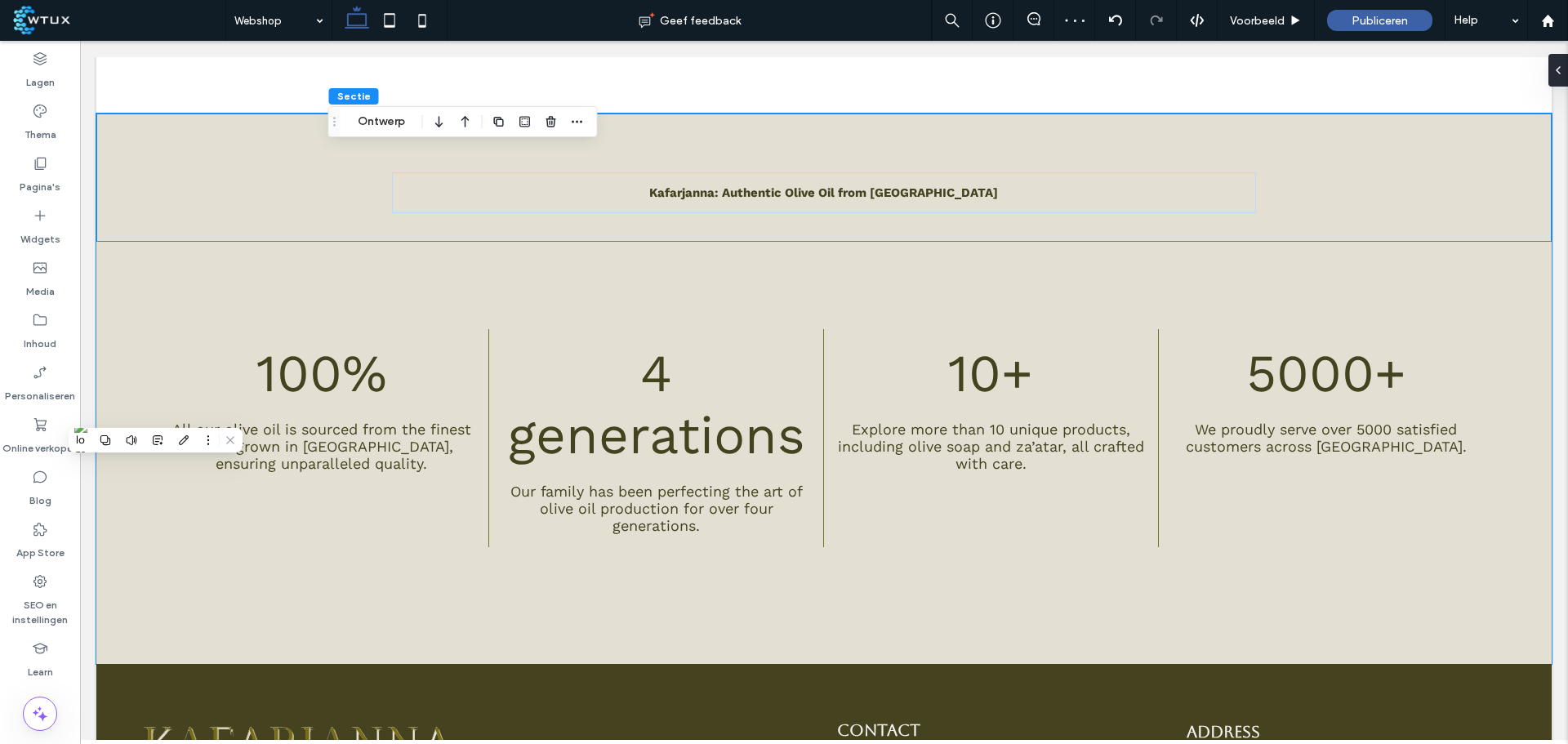
scroll to position [5244, 0]
click at [160, 263] on div "100% All our olive oil is sourced from the finest olives grown in Afrin, ensuri…" at bounding box center [824, 451] width 1456 height 421
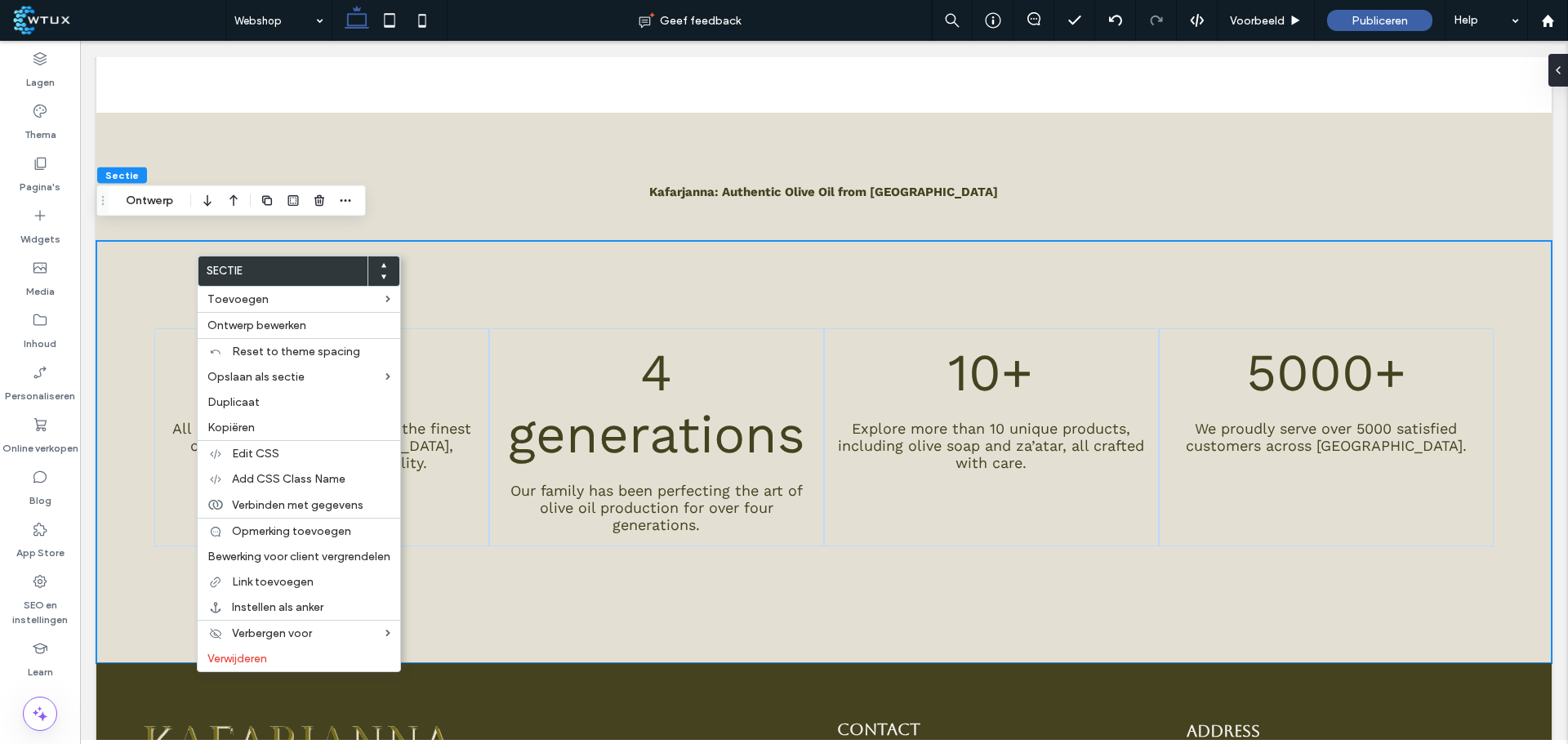
click at [287, 432] on label "Kopiëren" at bounding box center [299, 427] width 183 height 14
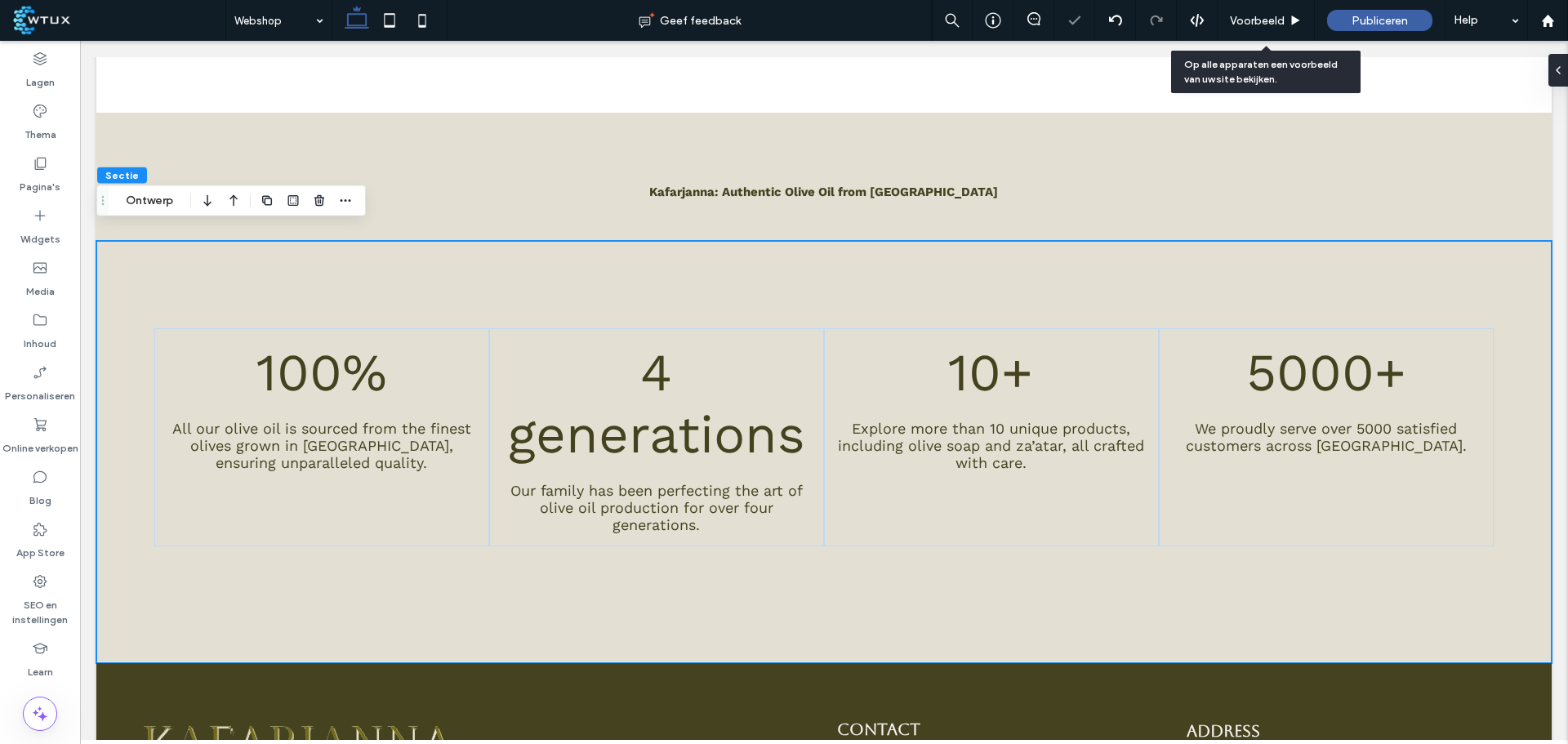
click at [1261, 20] on span "Voorbeeld" at bounding box center [1257, 21] width 55 height 14
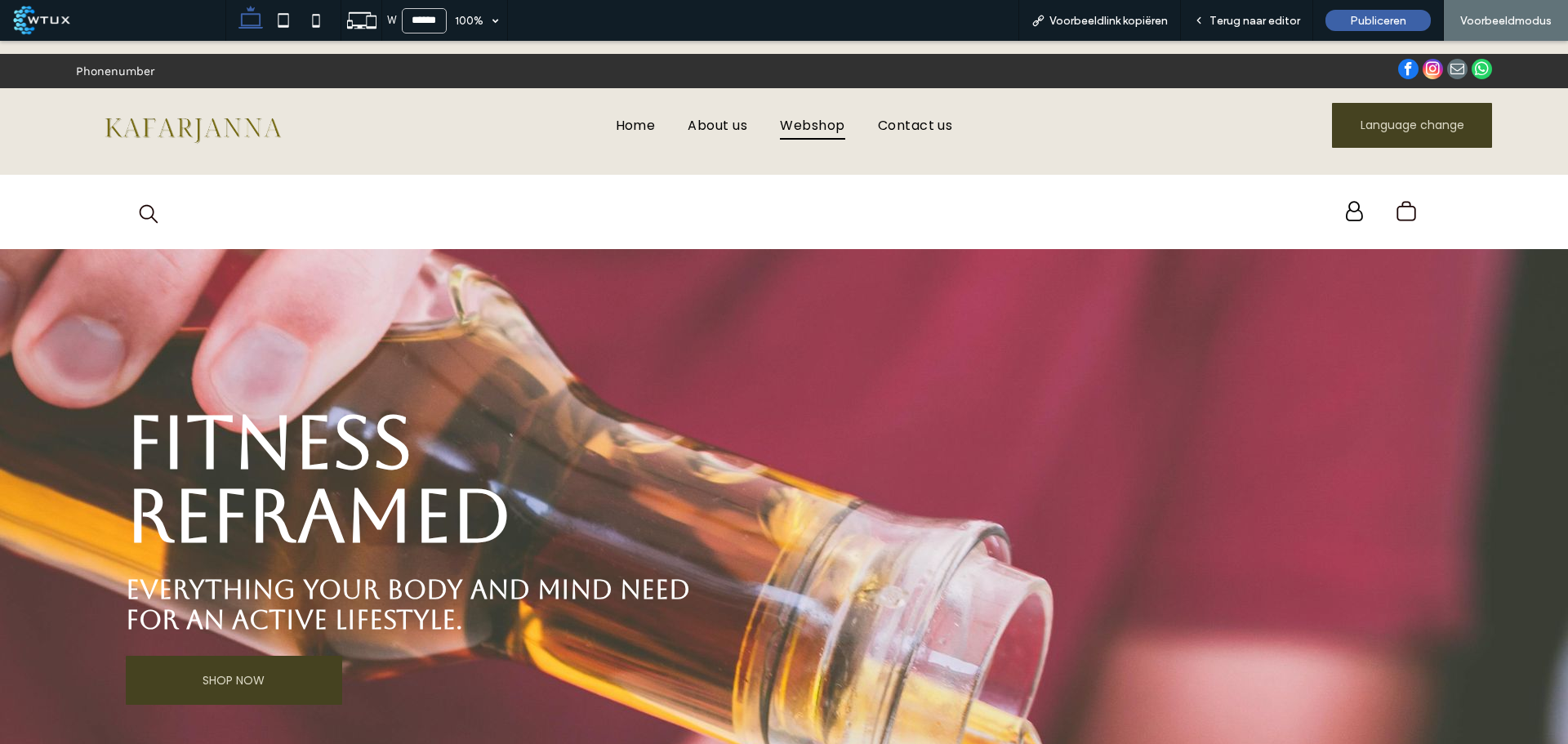
drag, startPoint x: 692, startPoint y: 124, endPoint x: 1043, endPoint y: 106, distance: 351.5
click at [692, 124] on span "About us" at bounding box center [718, 124] width 60 height 29
click at [1237, 23] on span "Terug naar editor" at bounding box center [1255, 21] width 91 height 14
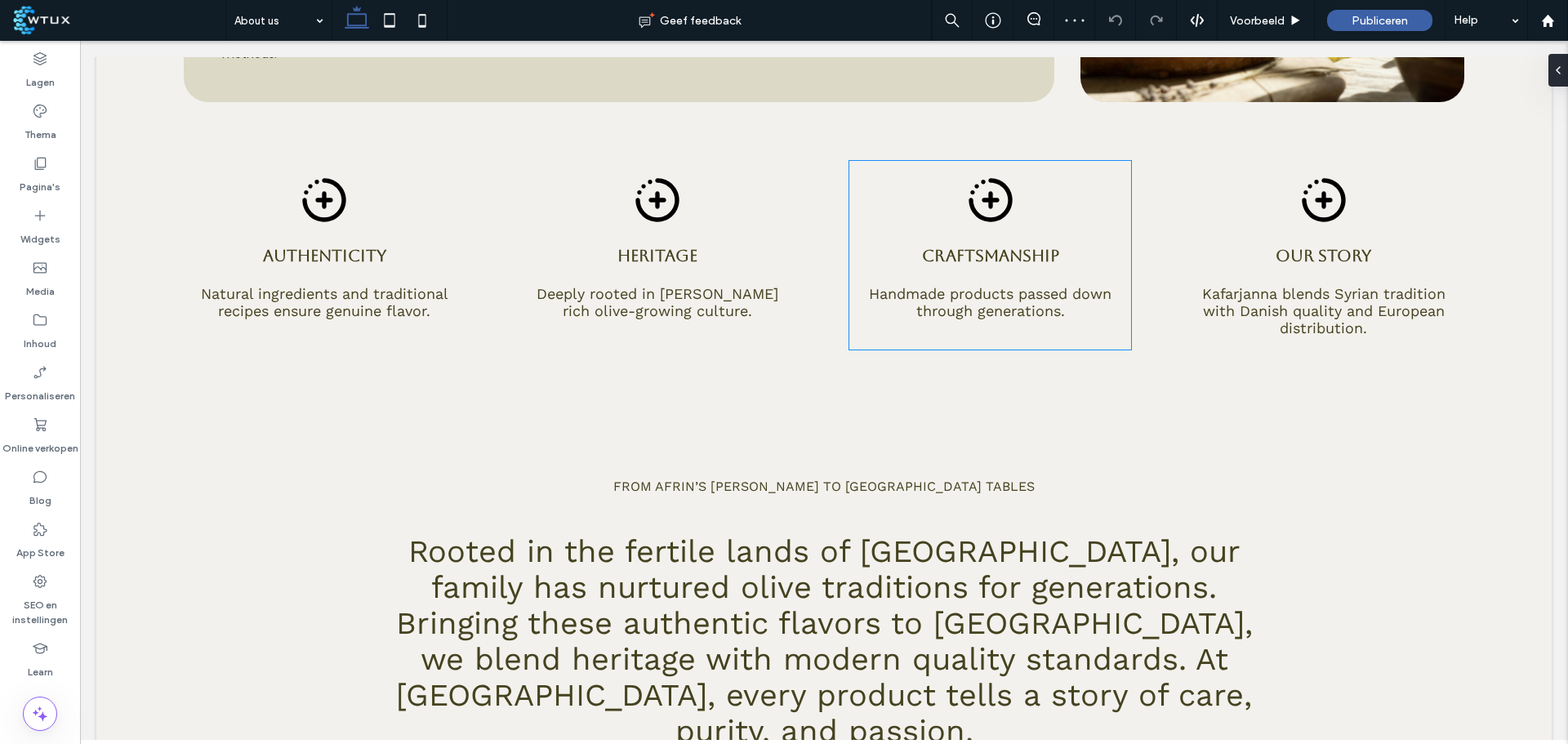
scroll to position [572, 0]
click at [117, 408] on div at bounding box center [118, 417] width 44 height 18
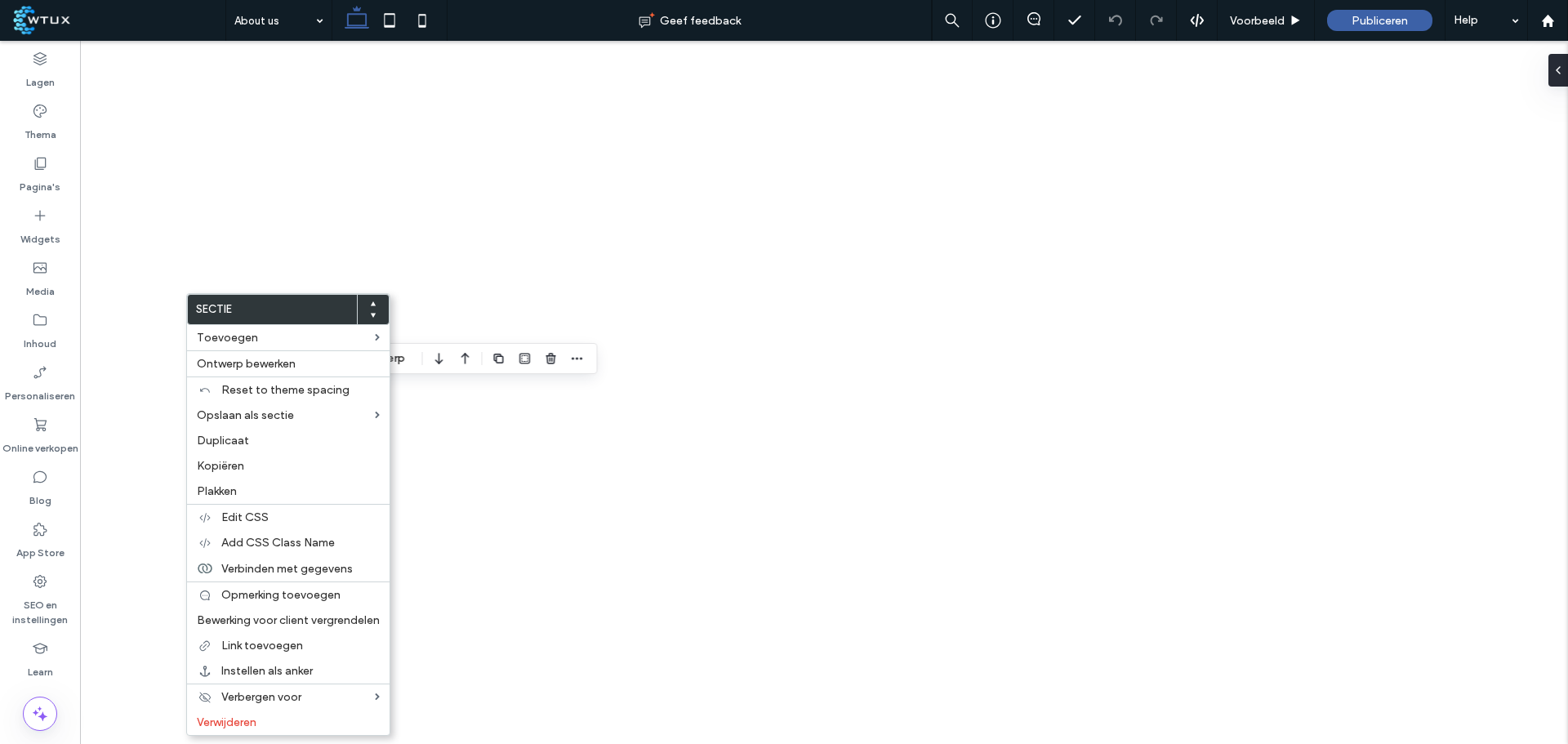
click at [261, 482] on div "Plakken" at bounding box center [288, 491] width 202 height 25
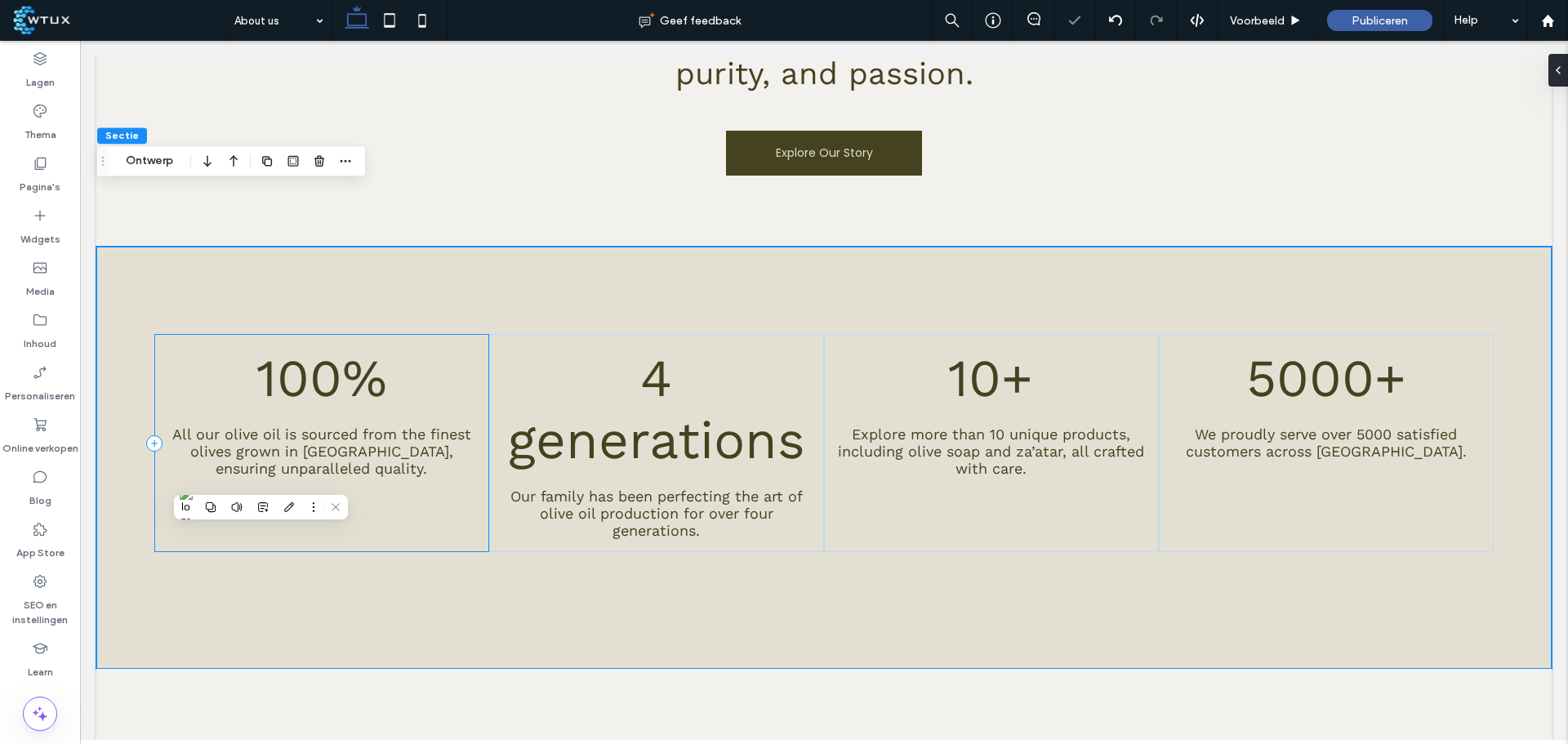
scroll to position [1237, 0]
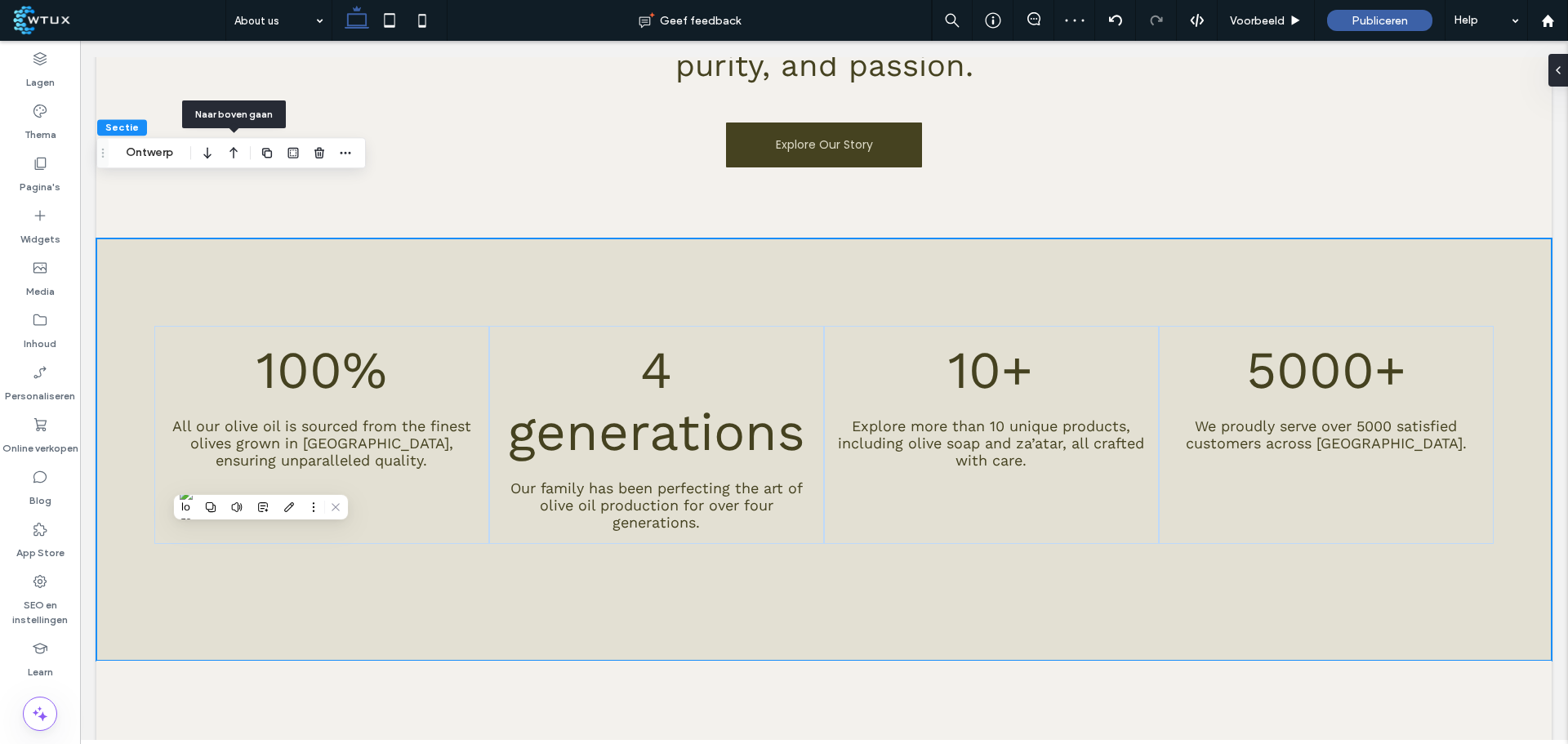
click at [233, 154] on icon "button" at bounding box center [234, 153] width 19 height 30
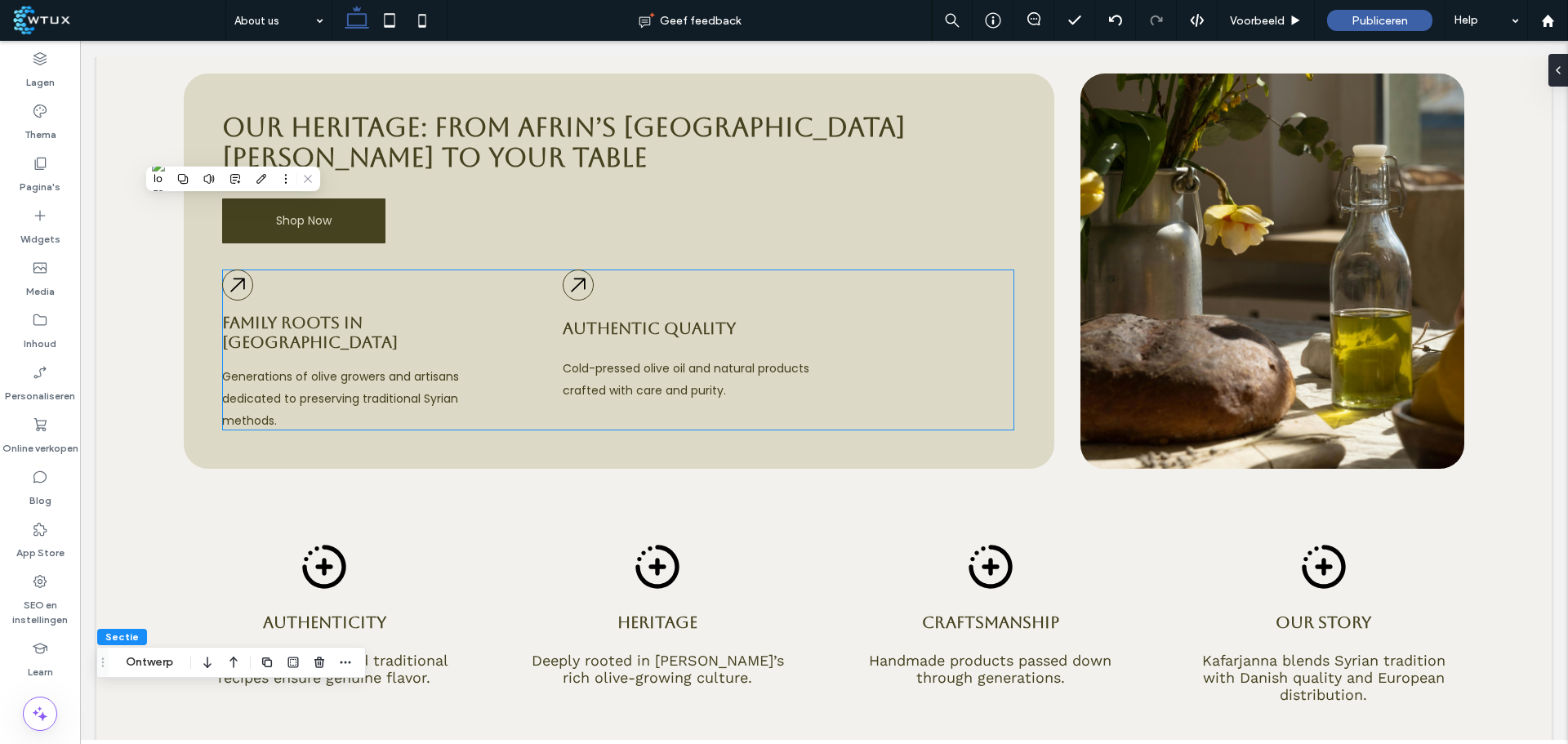
scroll to position [286, 0]
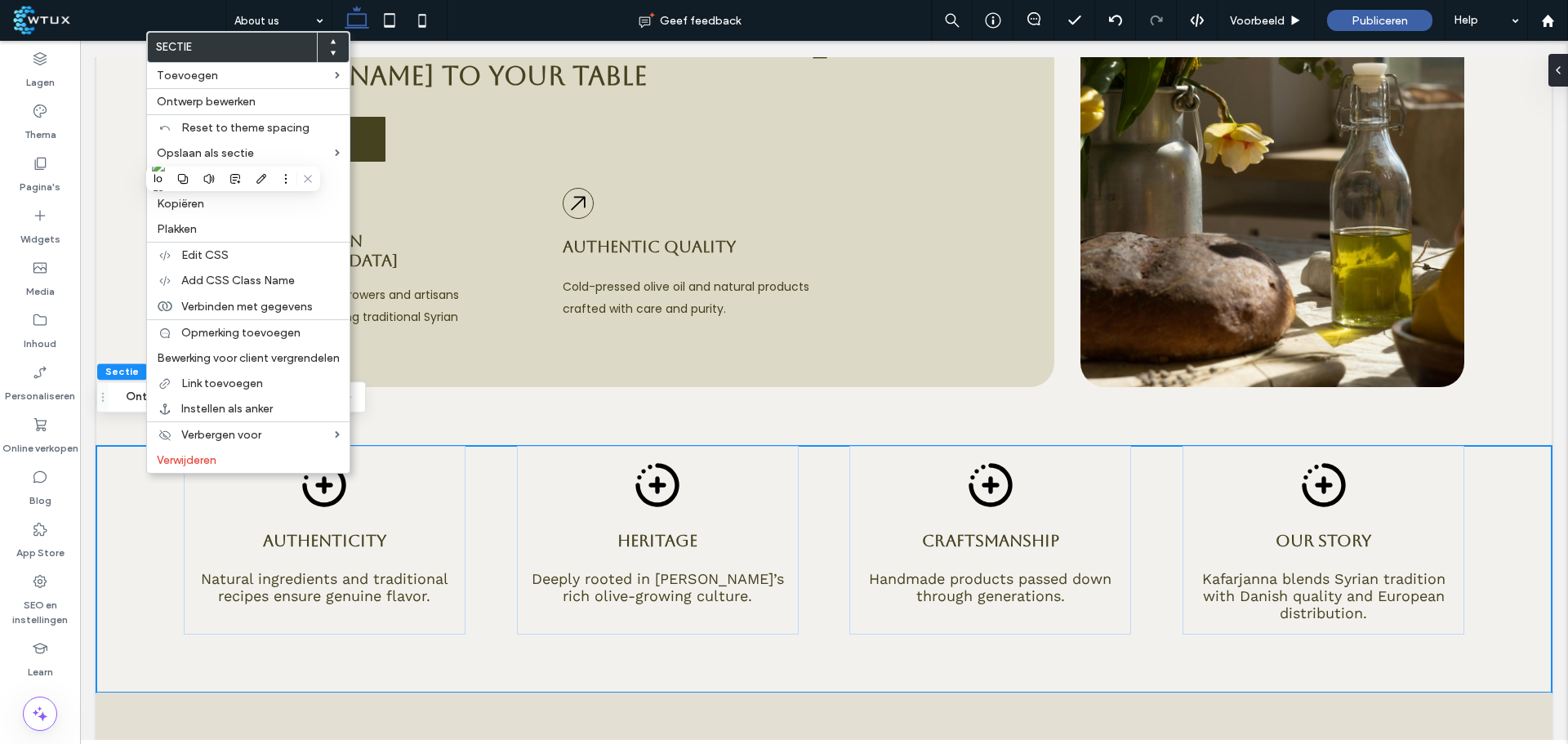
click at [208, 208] on label "Kopiëren" at bounding box center [248, 204] width 183 height 14
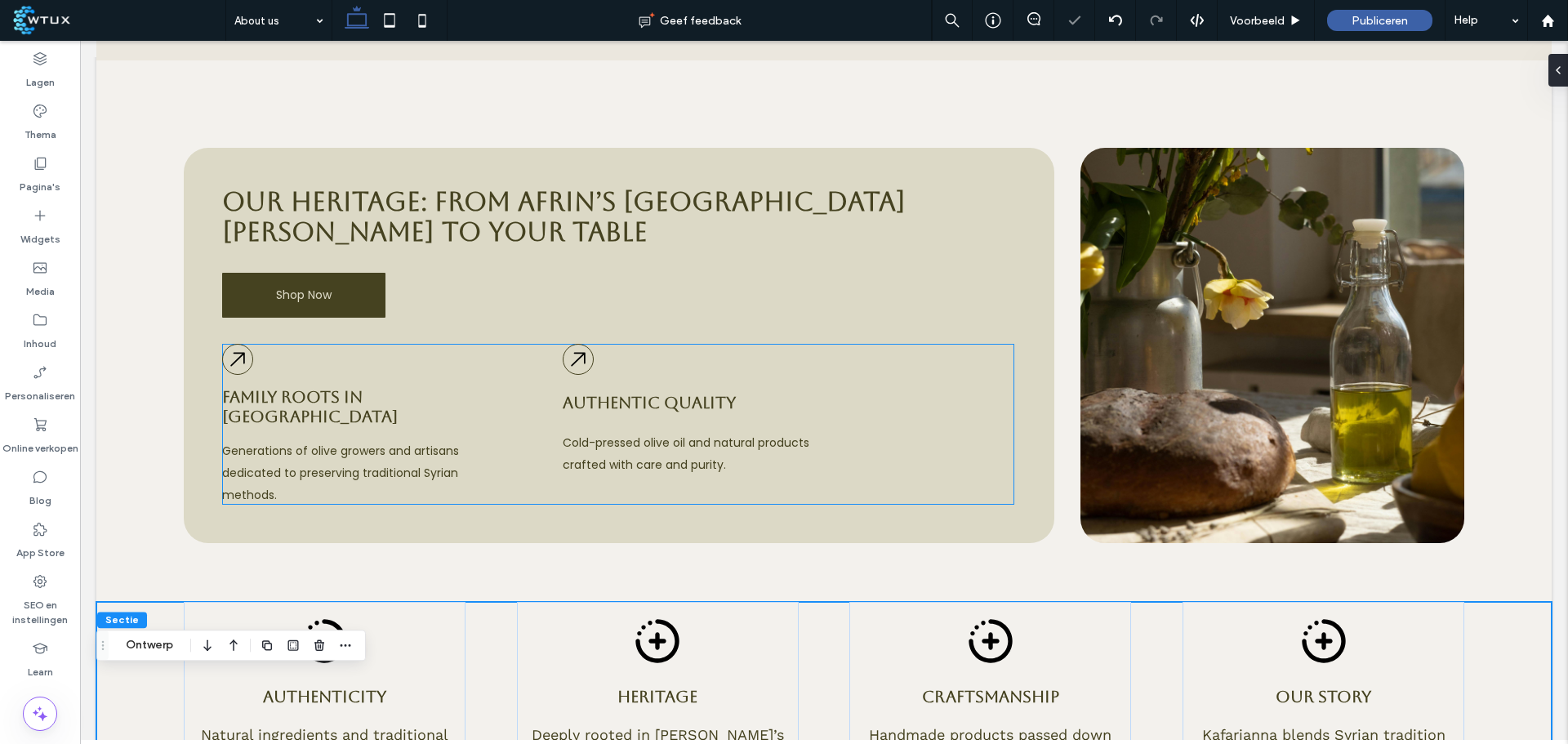
scroll to position [0, 0]
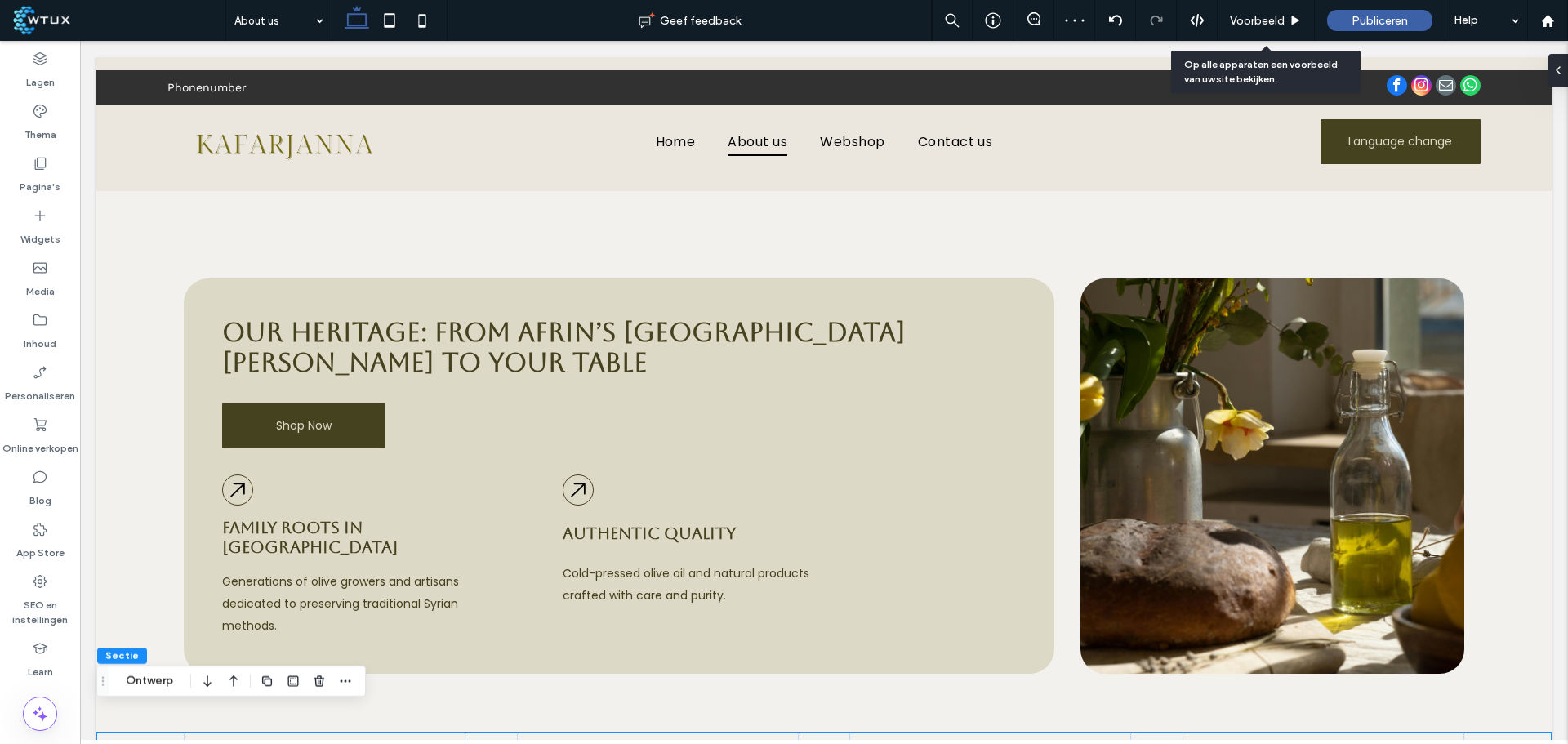
click at [1234, 25] on span "Voorbeeld" at bounding box center [1257, 21] width 55 height 14
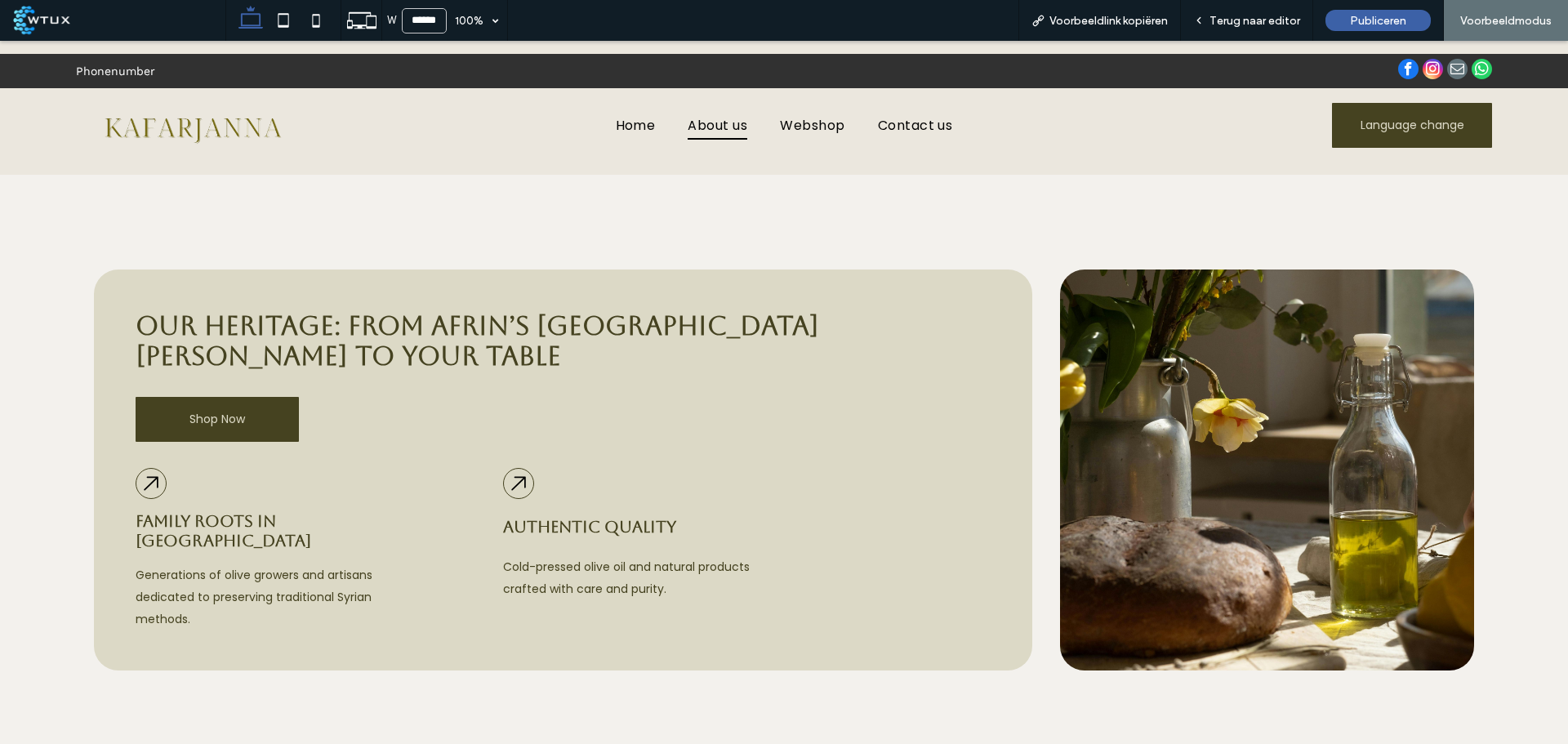
drag, startPoint x: 616, startPoint y: 130, endPoint x: 663, endPoint y: 181, distance: 69.4
click at [616, 130] on span "Home" at bounding box center [636, 124] width 40 height 29
click at [1248, 29] on div "Terug naar editor" at bounding box center [1247, 20] width 132 height 41
click at [1255, 14] on span "Terug naar editor" at bounding box center [1255, 21] width 91 height 14
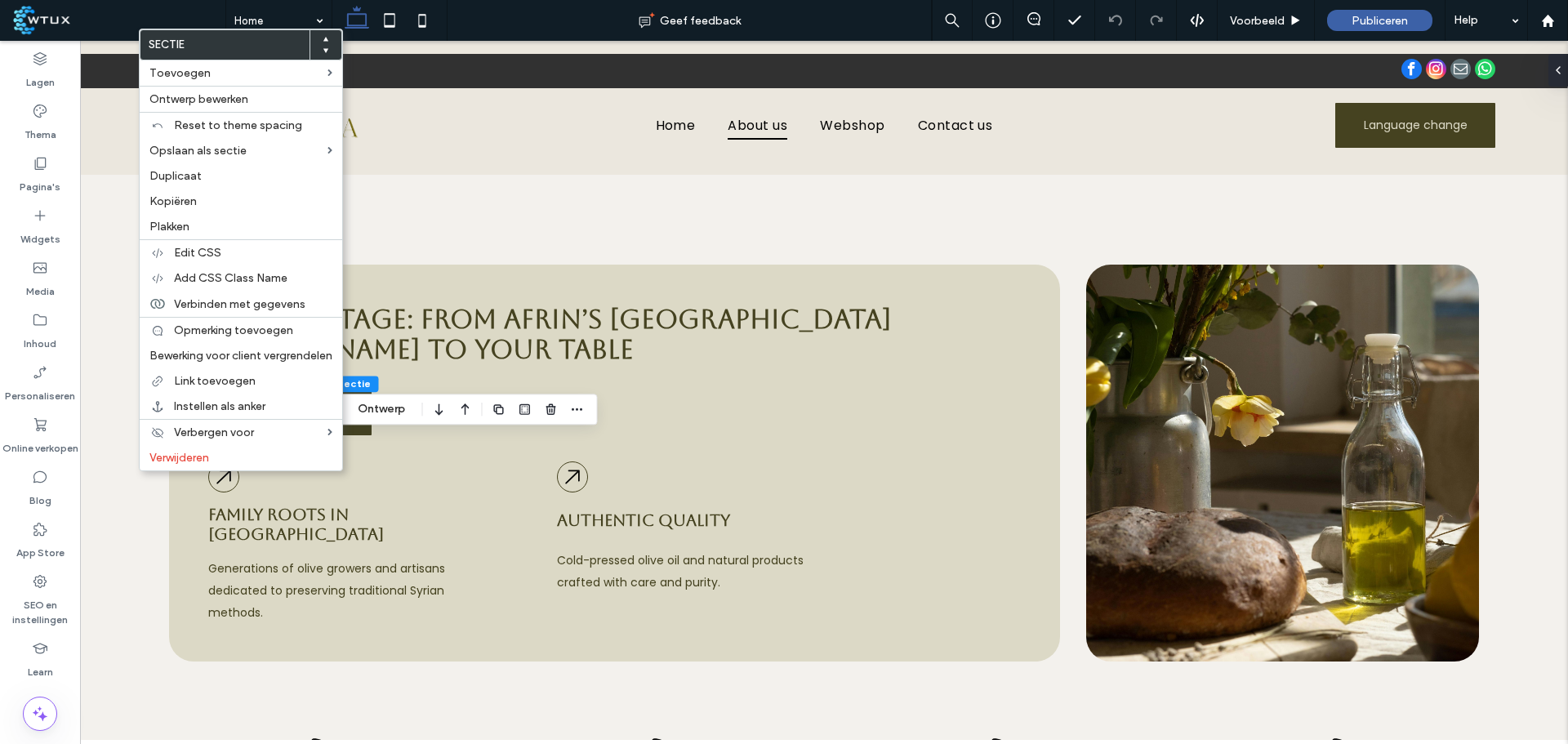
click at [214, 226] on label "Plakken" at bounding box center [241, 227] width 183 height 14
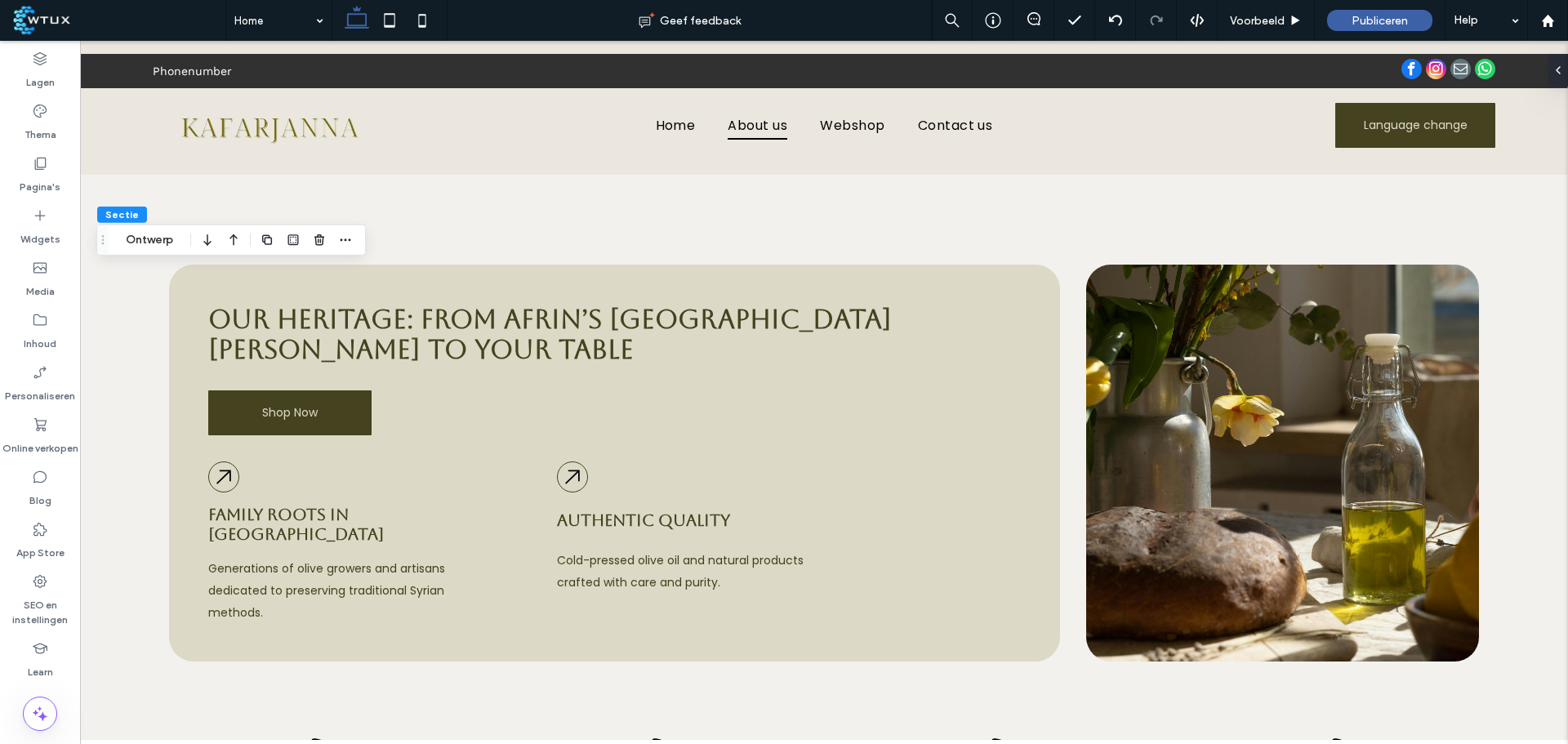
click at [228, 239] on icon "button" at bounding box center [234, 241] width 19 height 30
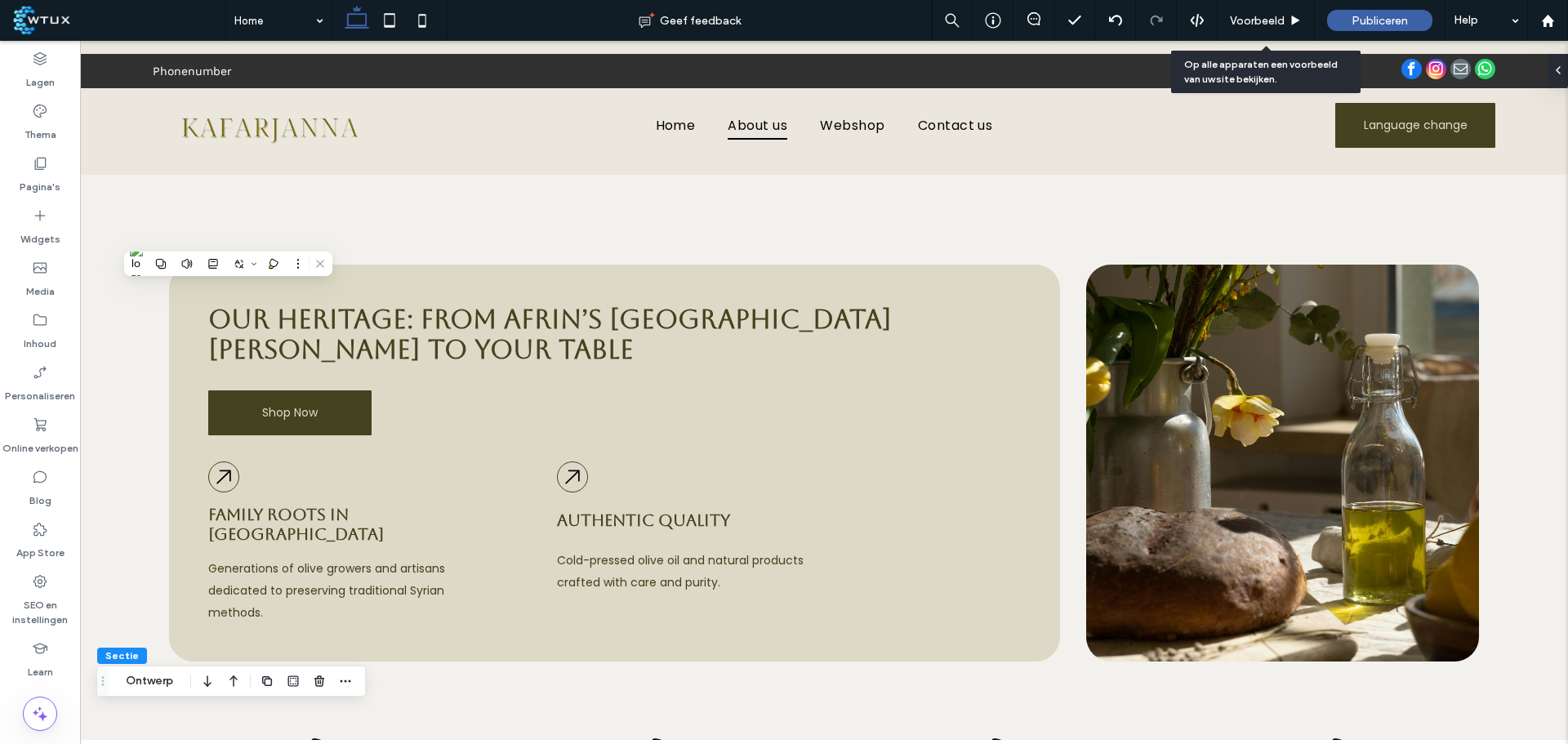
click at [1248, 26] on span "Voorbeeld" at bounding box center [1257, 21] width 55 height 14
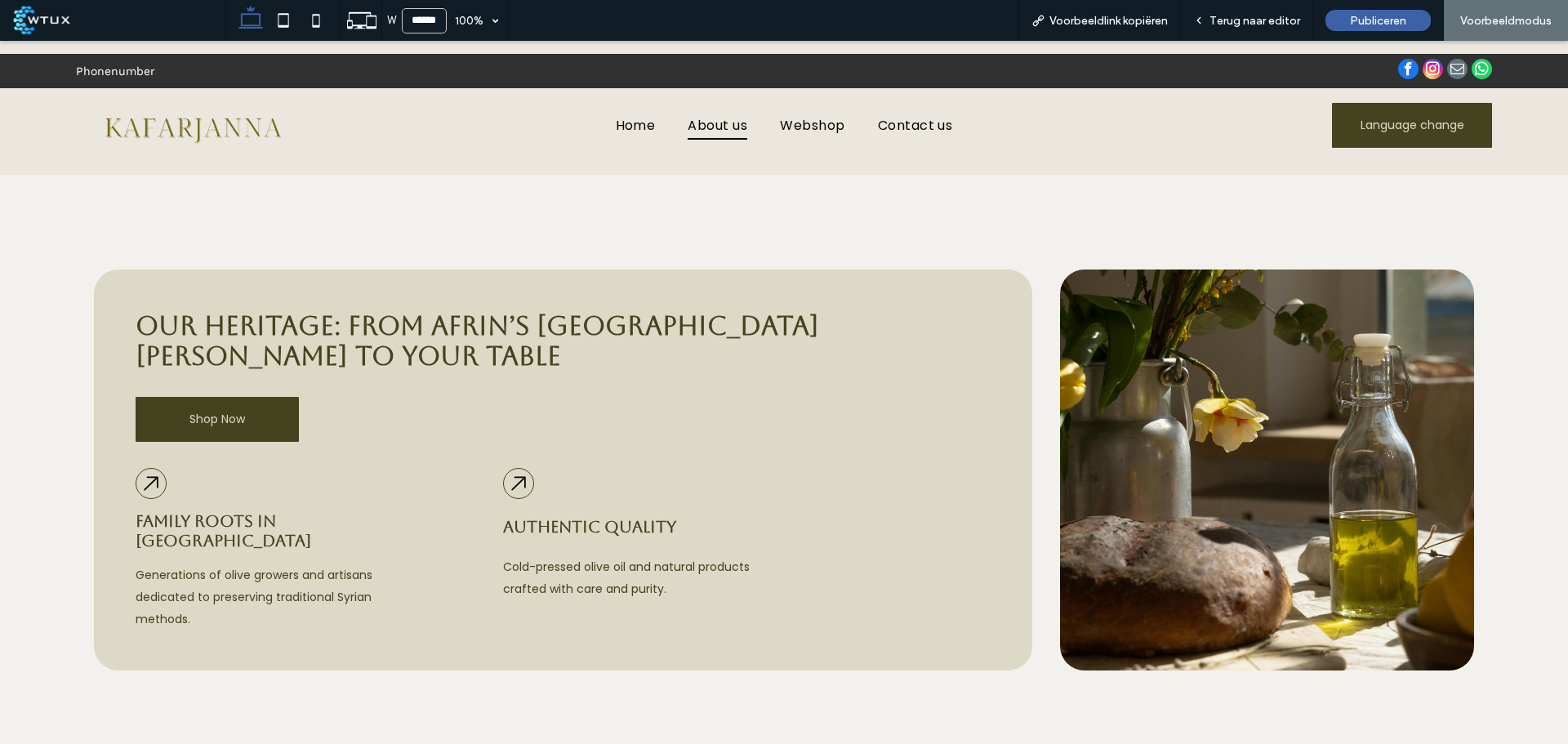
click at [1279, 21] on span "Terug naar editor" at bounding box center [1255, 21] width 91 height 14
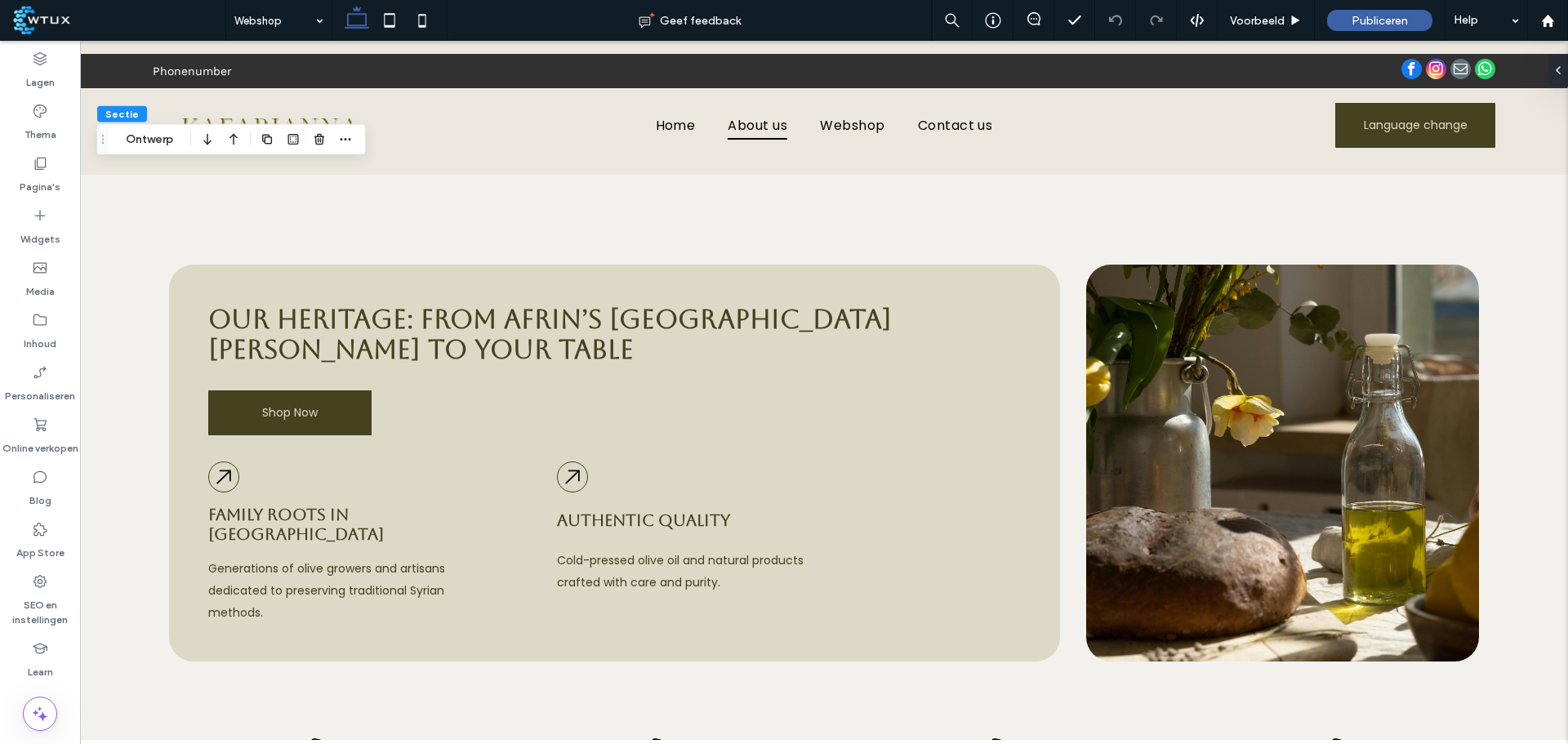
click at [318, 144] on use "button" at bounding box center [319, 139] width 10 height 11
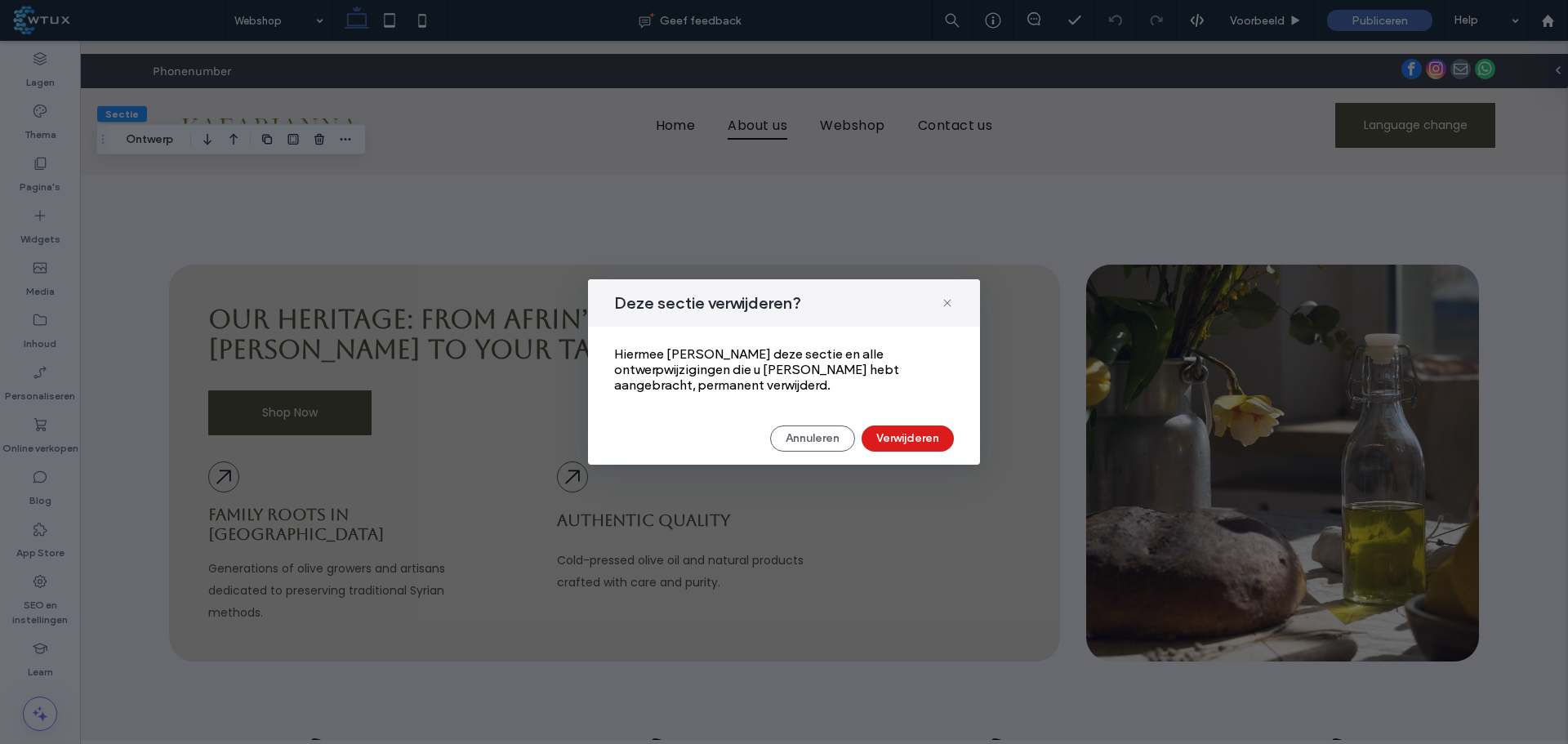
click at [897, 448] on div "Deze sectie verwijderen? Hiermee worden deze sectie en alle ontwerpwijzigingen …" at bounding box center [784, 372] width 392 height 186
click at [898, 439] on button "Verwijderen" at bounding box center [907, 439] width 92 height 26
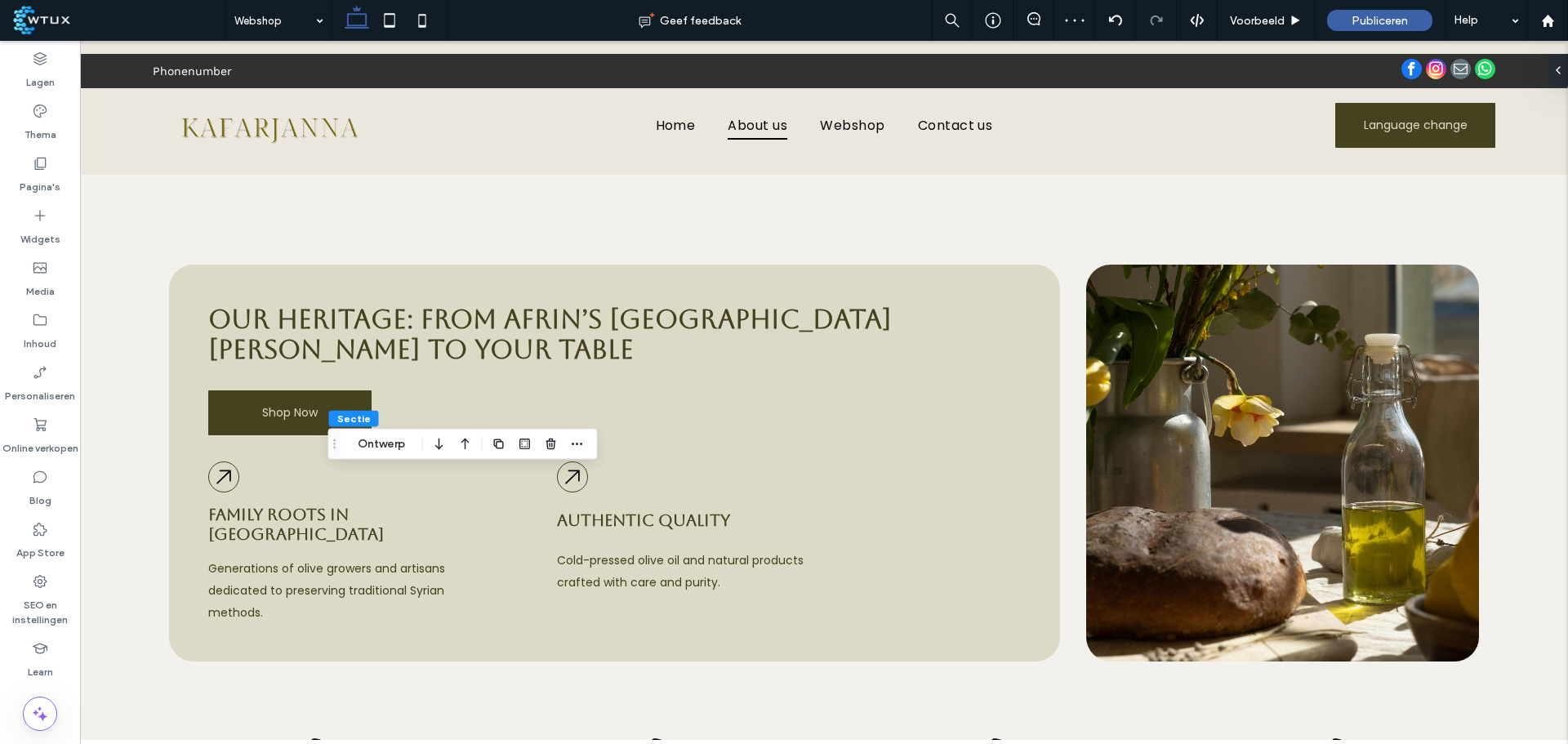
click at [552, 442] on icon "button" at bounding box center [551, 444] width 13 height 13
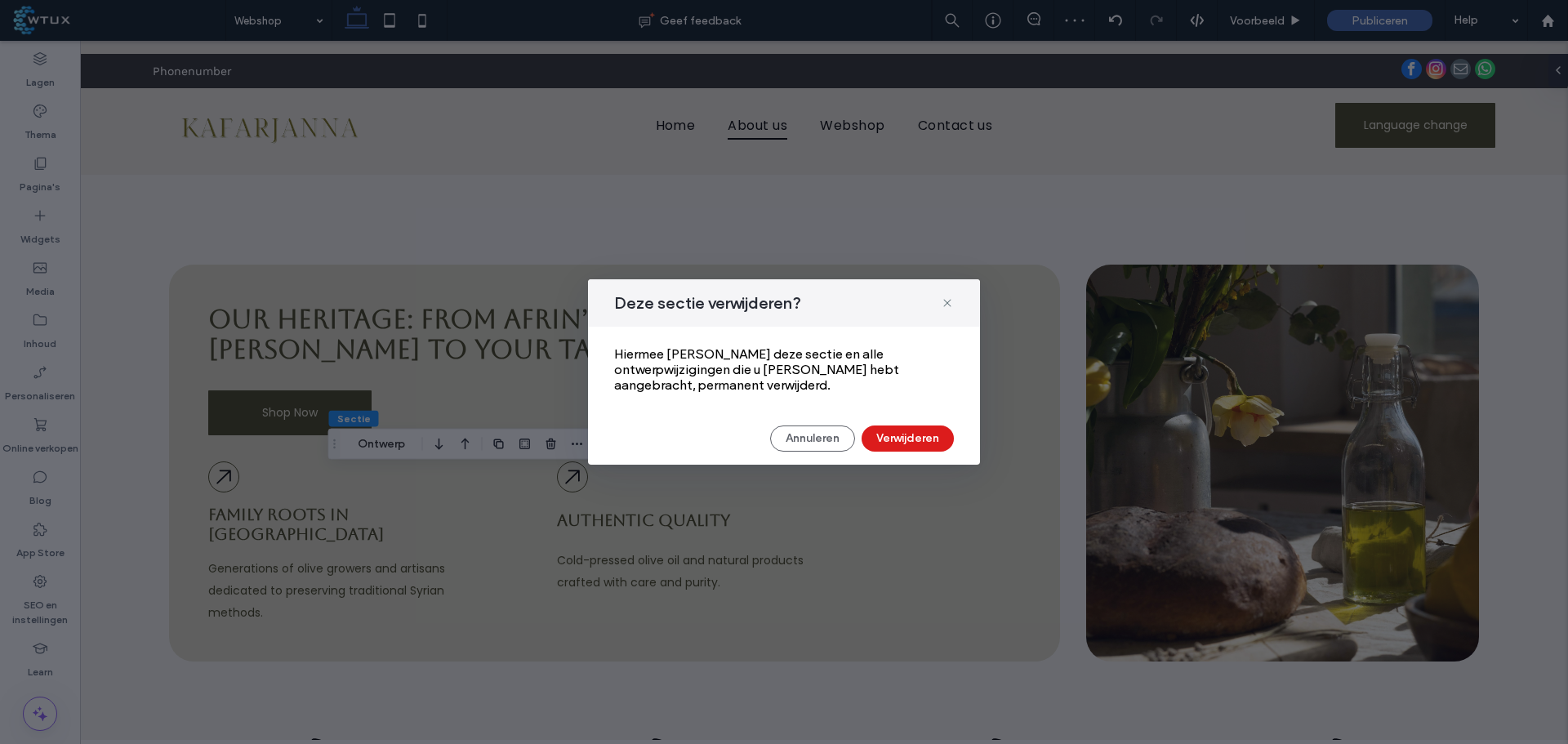
click at [896, 425] on button "Verwijderen" at bounding box center [907, 439] width 92 height 26
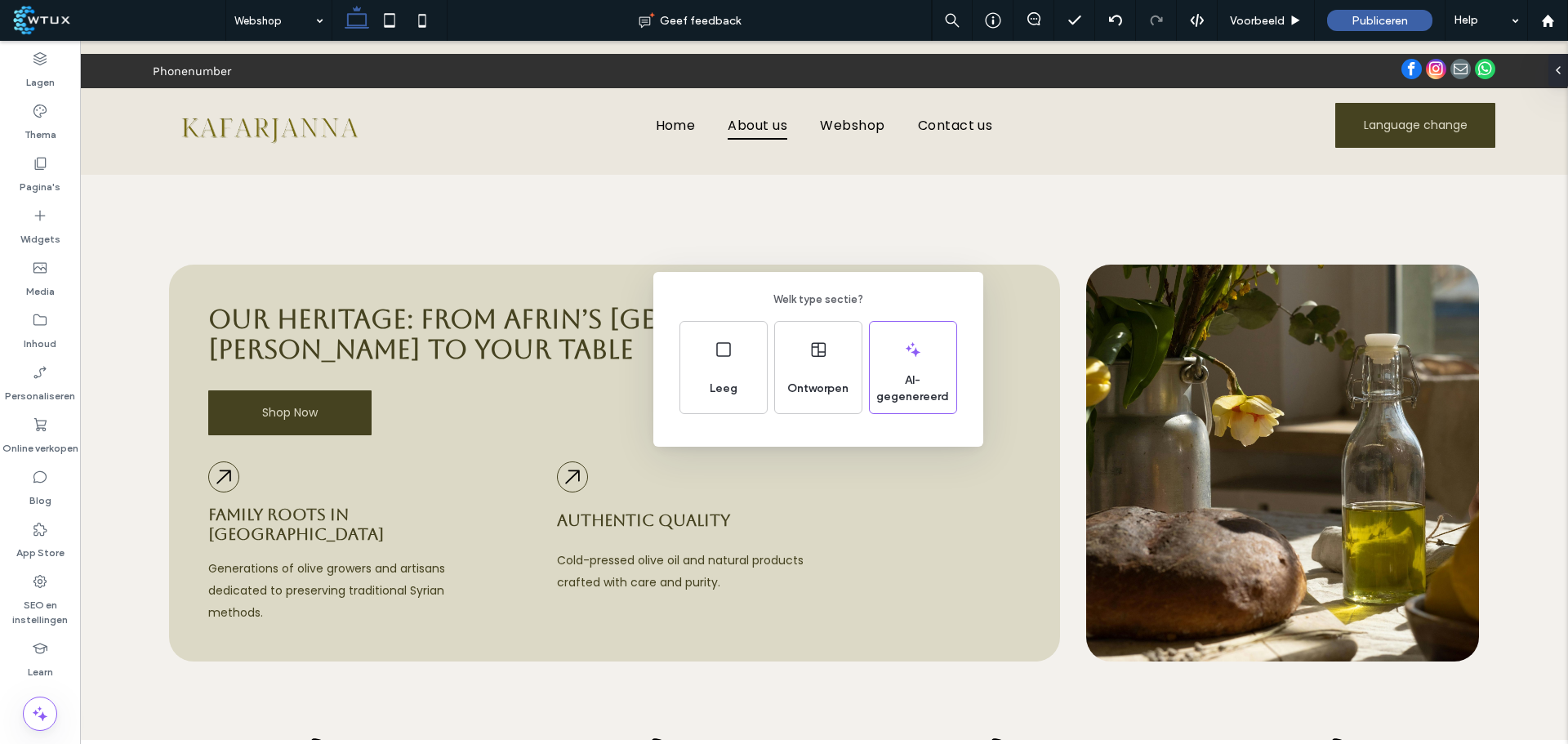
click at [832, 363] on div "Ontworpen" at bounding box center [818, 368] width 87 height 91
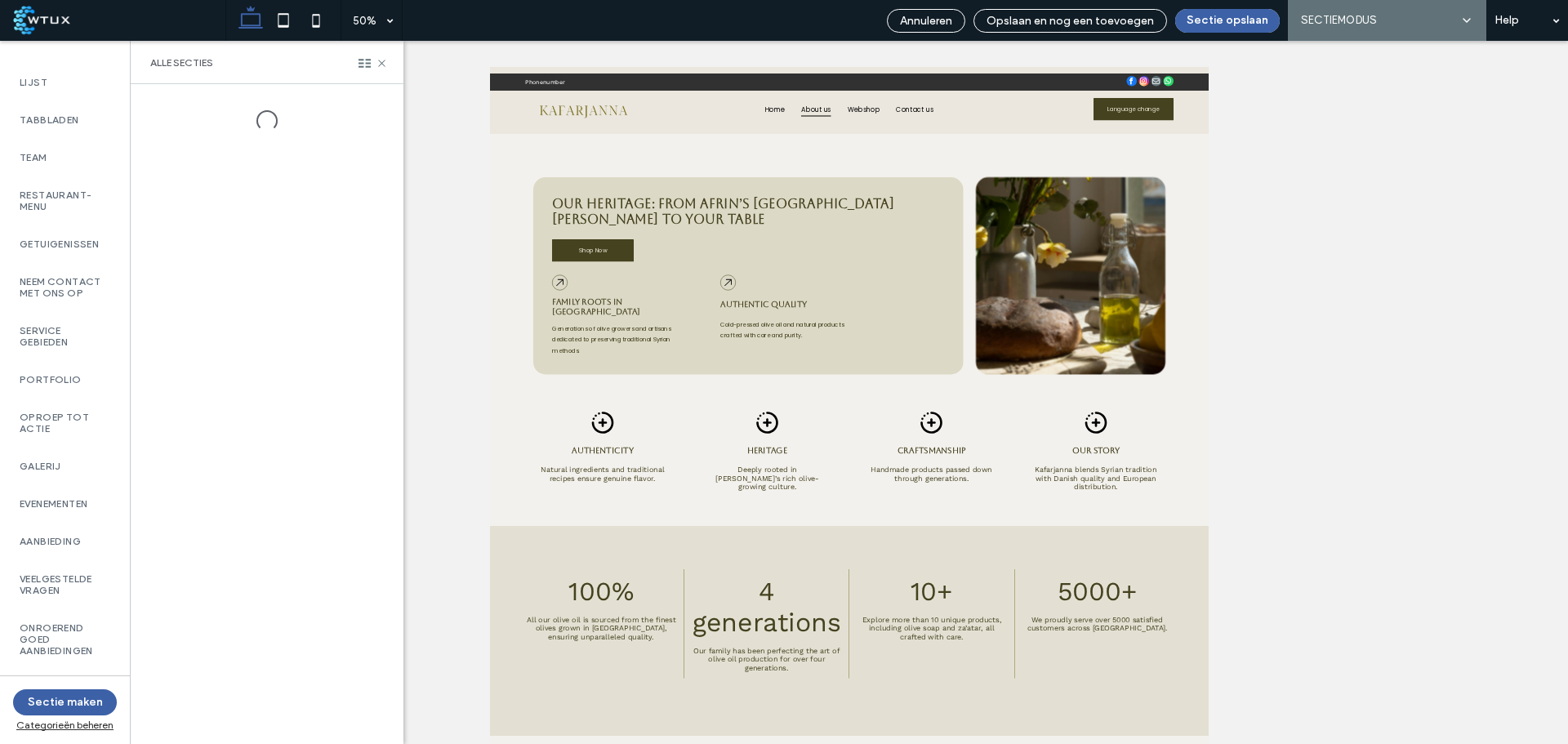
scroll to position [615, 0]
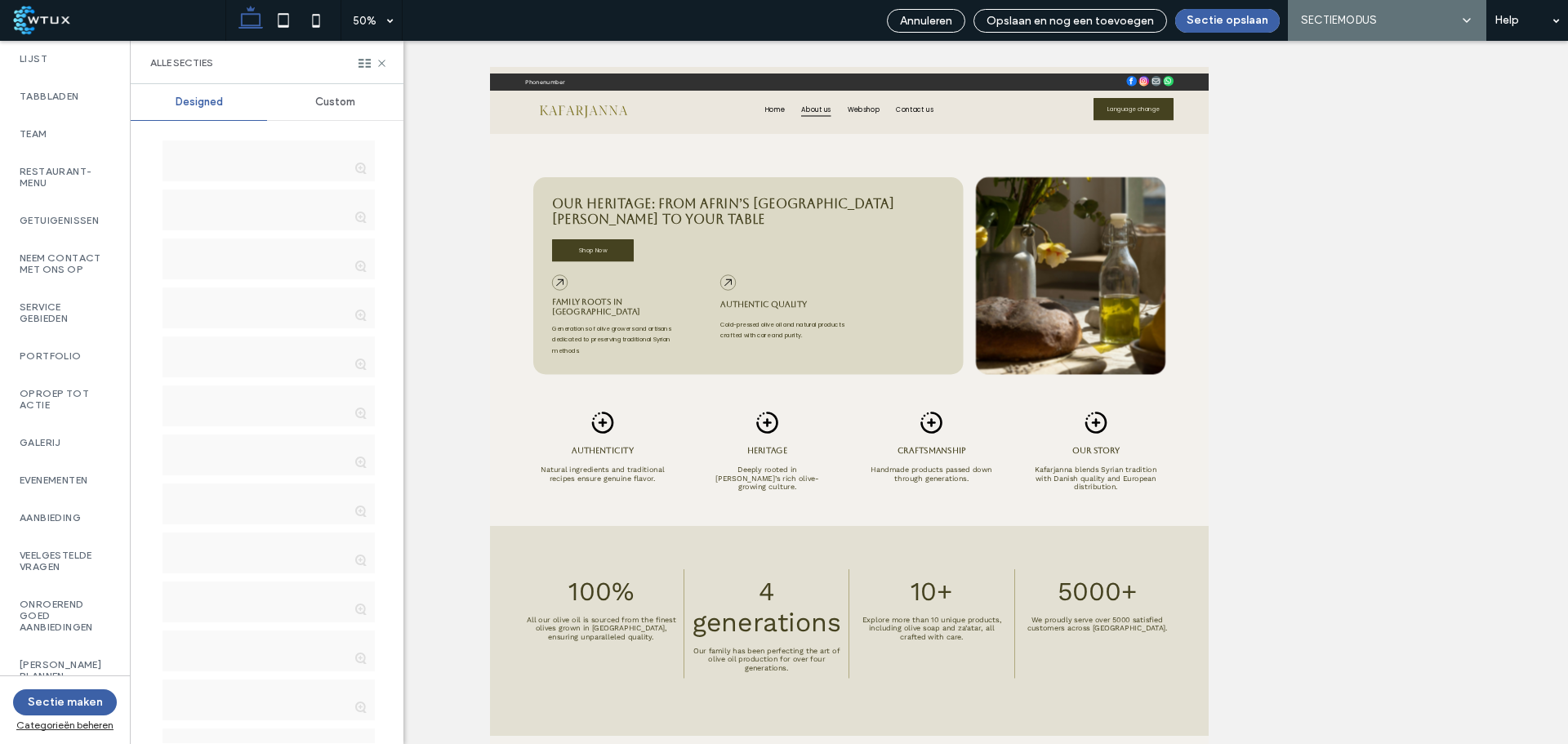
click at [344, 96] on span "Custom" at bounding box center [335, 102] width 40 height 13
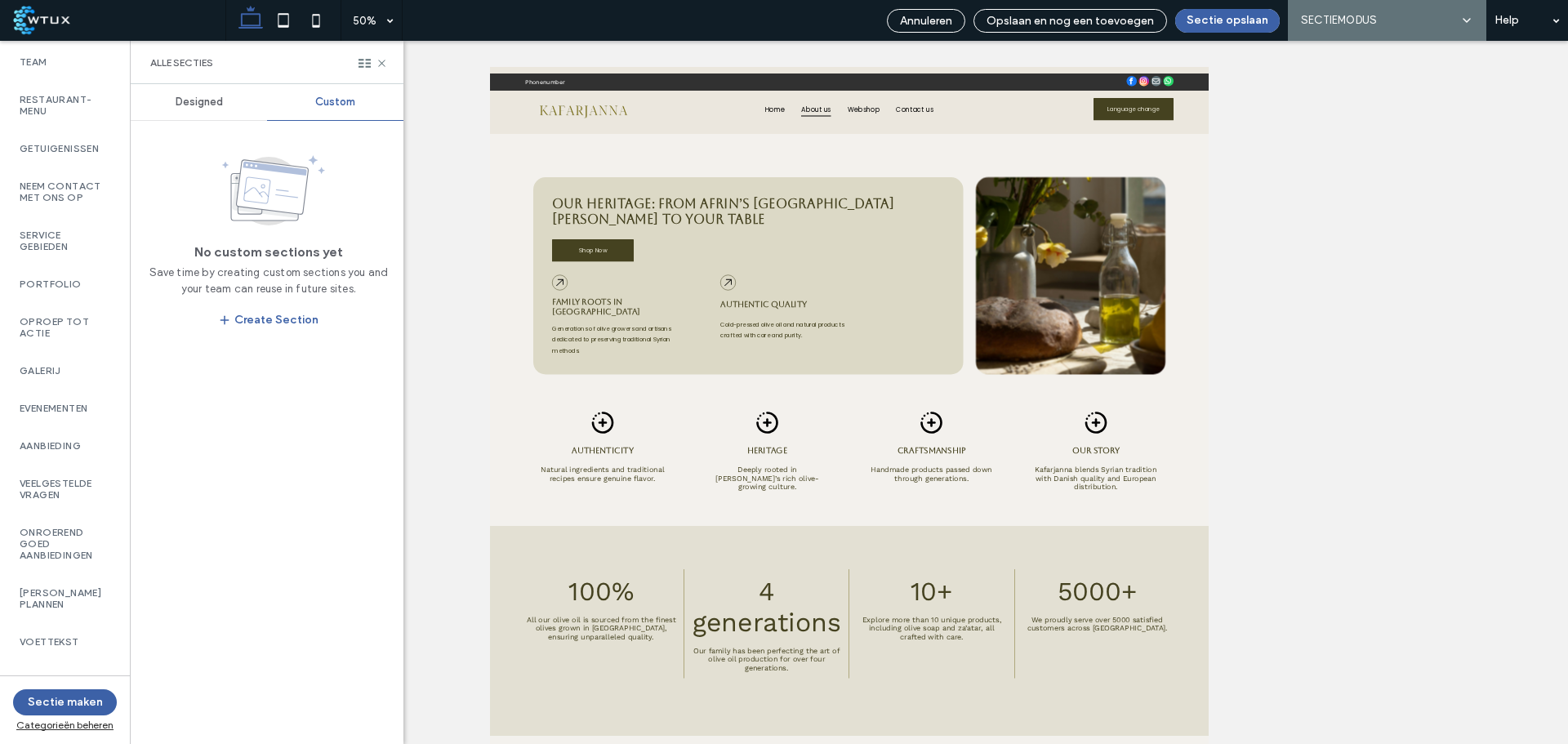
scroll to position [719, 0]
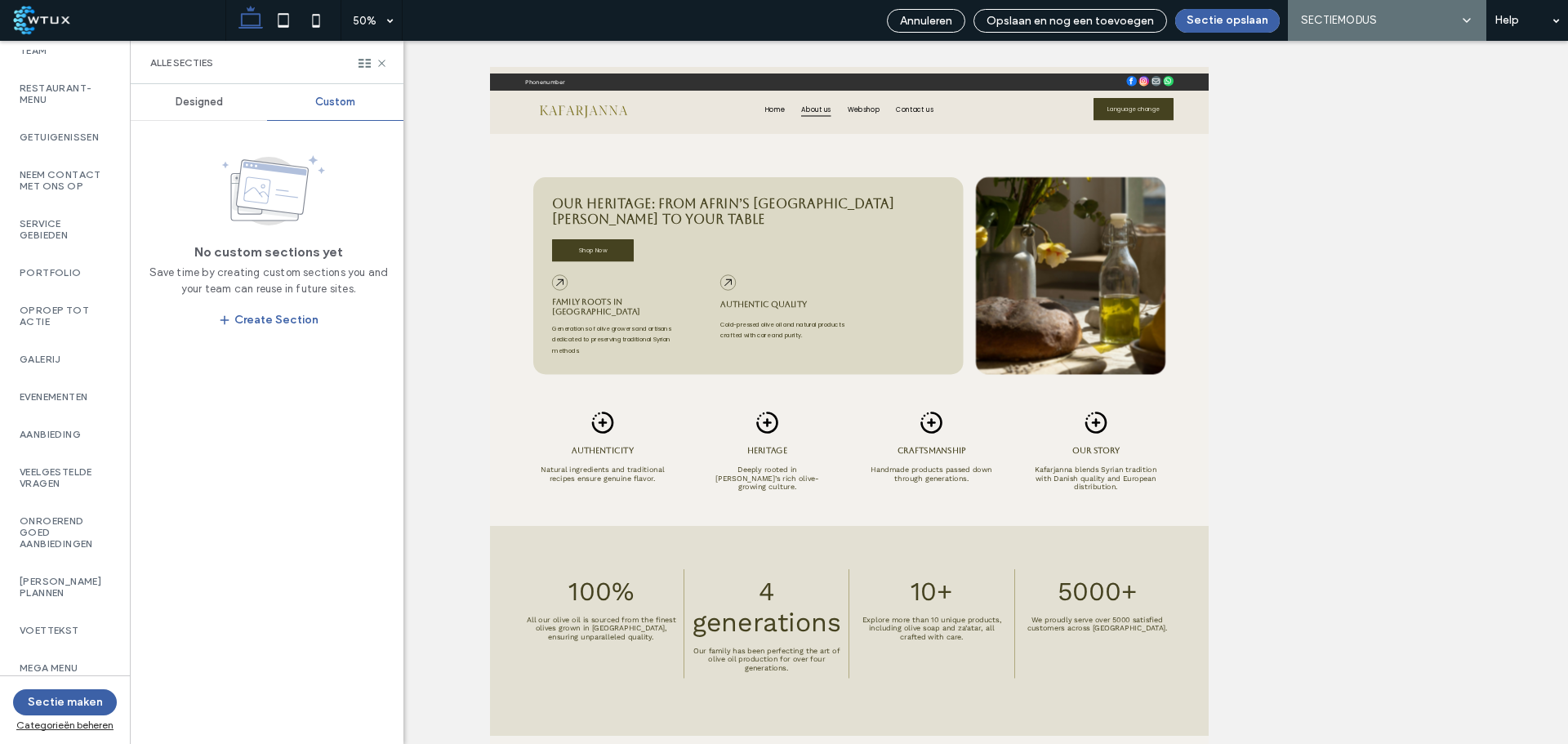
click at [87, 663] on label "Mega menu" at bounding box center [65, 668] width 91 height 11
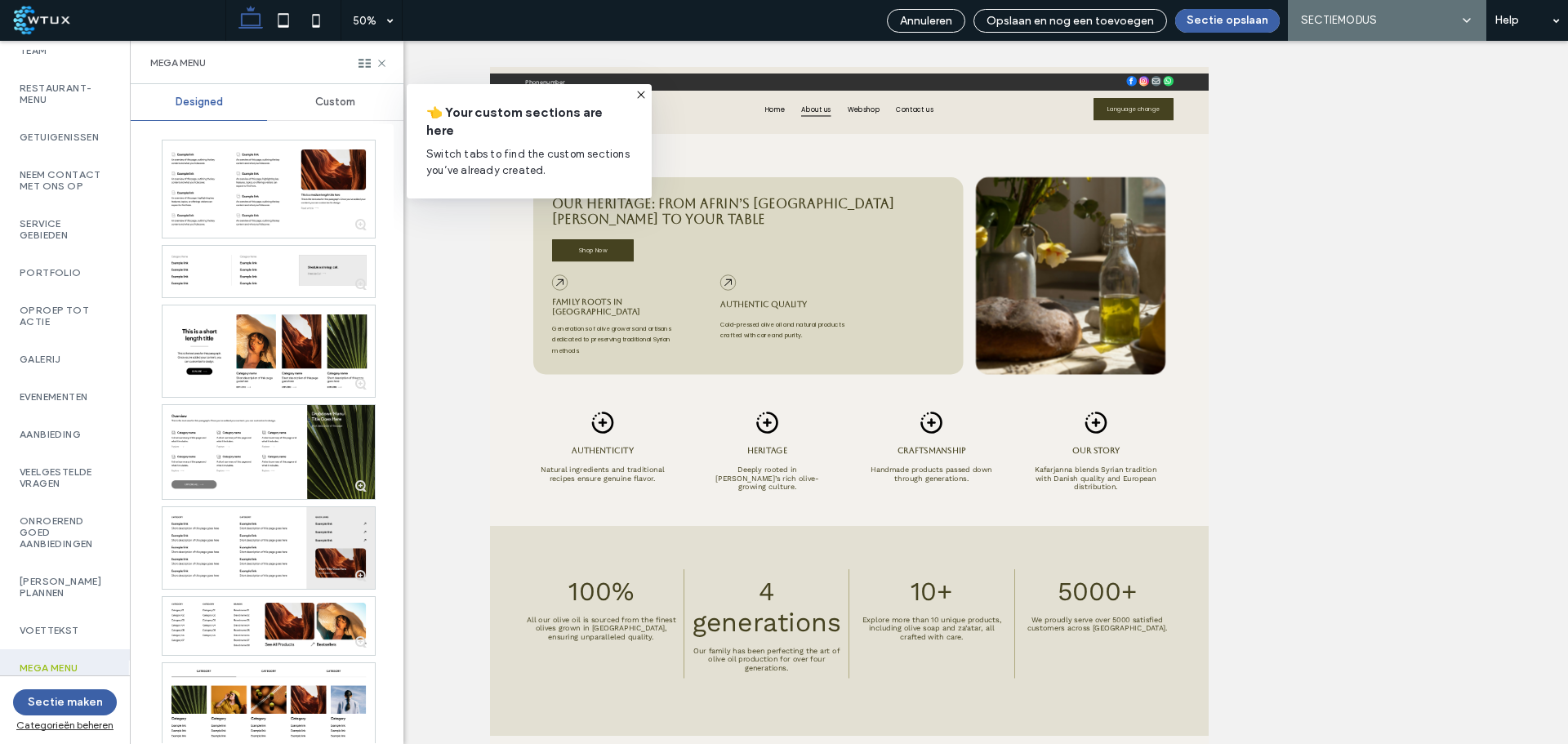
click at [311, 535] on div at bounding box center [269, 547] width 213 height 81
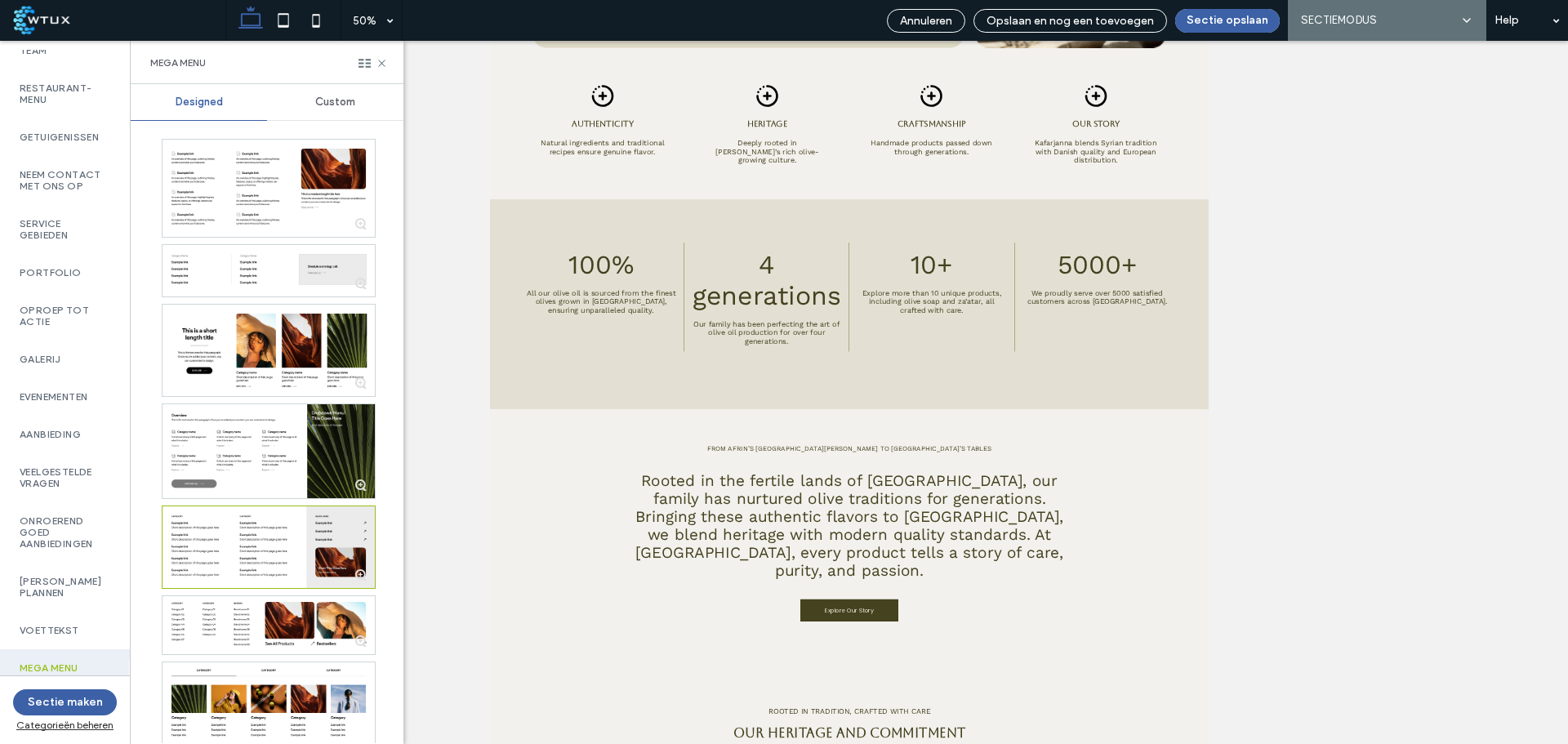
scroll to position [0, 0]
click at [64, 625] on label "Voettekst" at bounding box center [65, 630] width 91 height 11
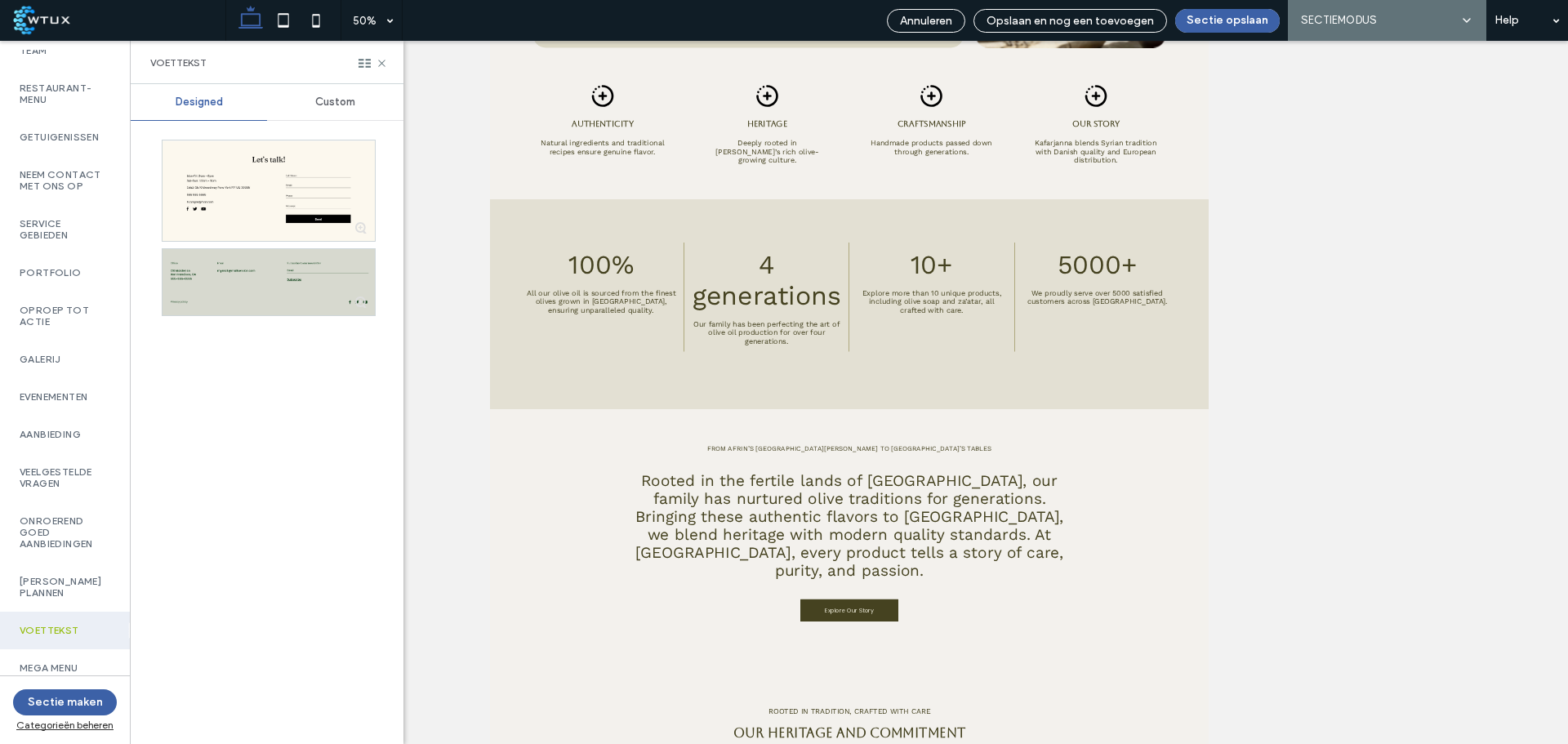
click at [312, 294] on div at bounding box center [269, 283] width 213 height 67
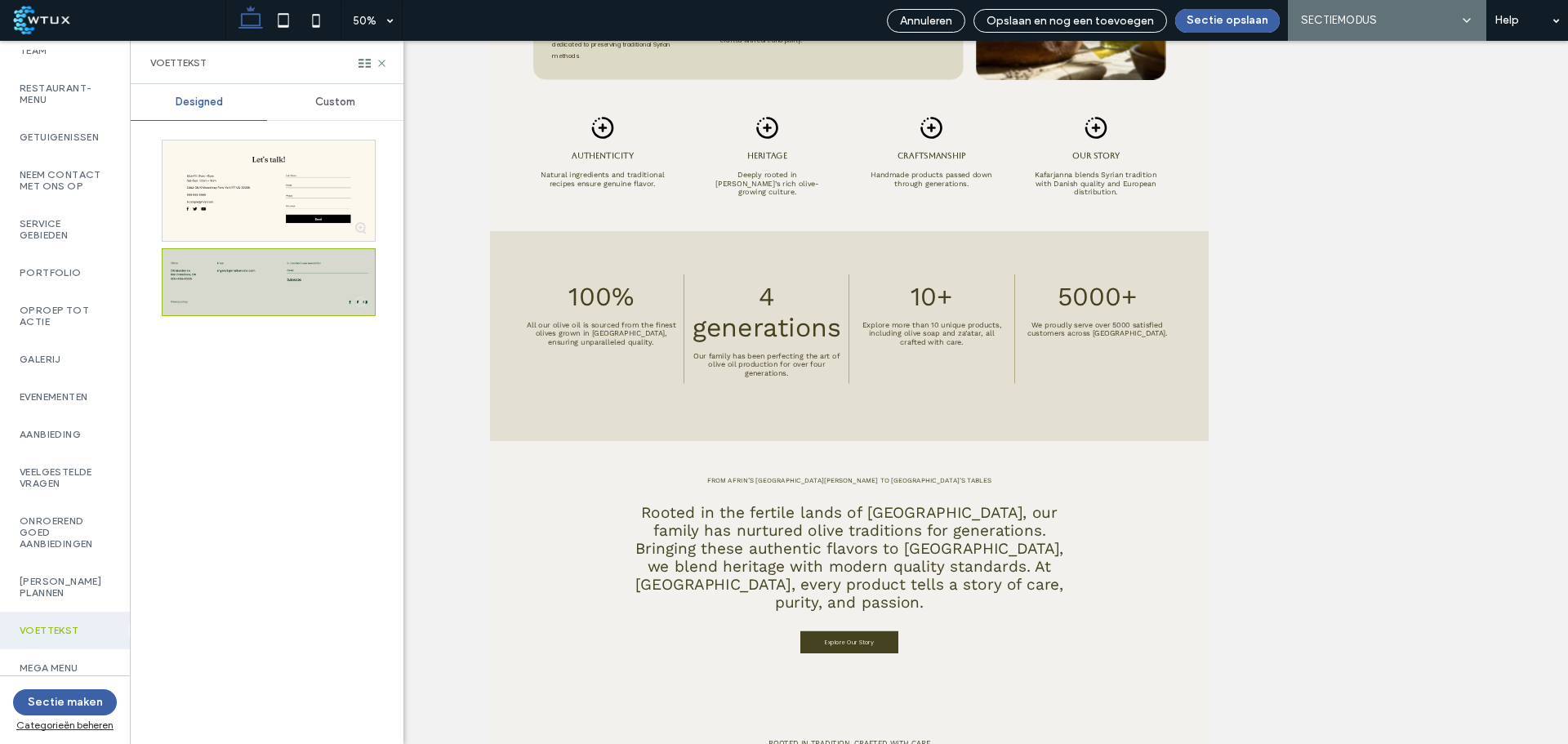
scroll to position [408, 0]
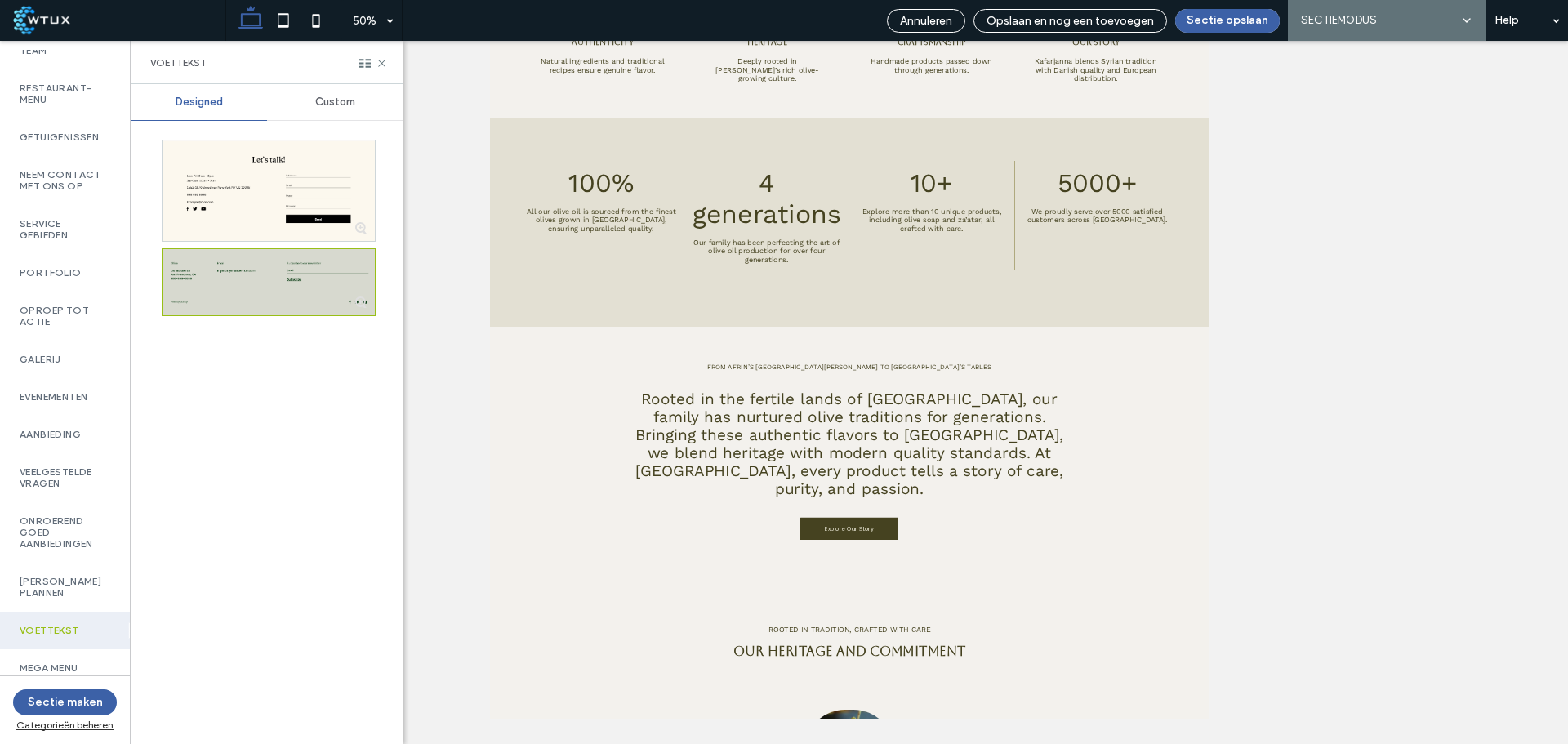
click at [274, 208] on div at bounding box center [269, 190] width 213 height 101
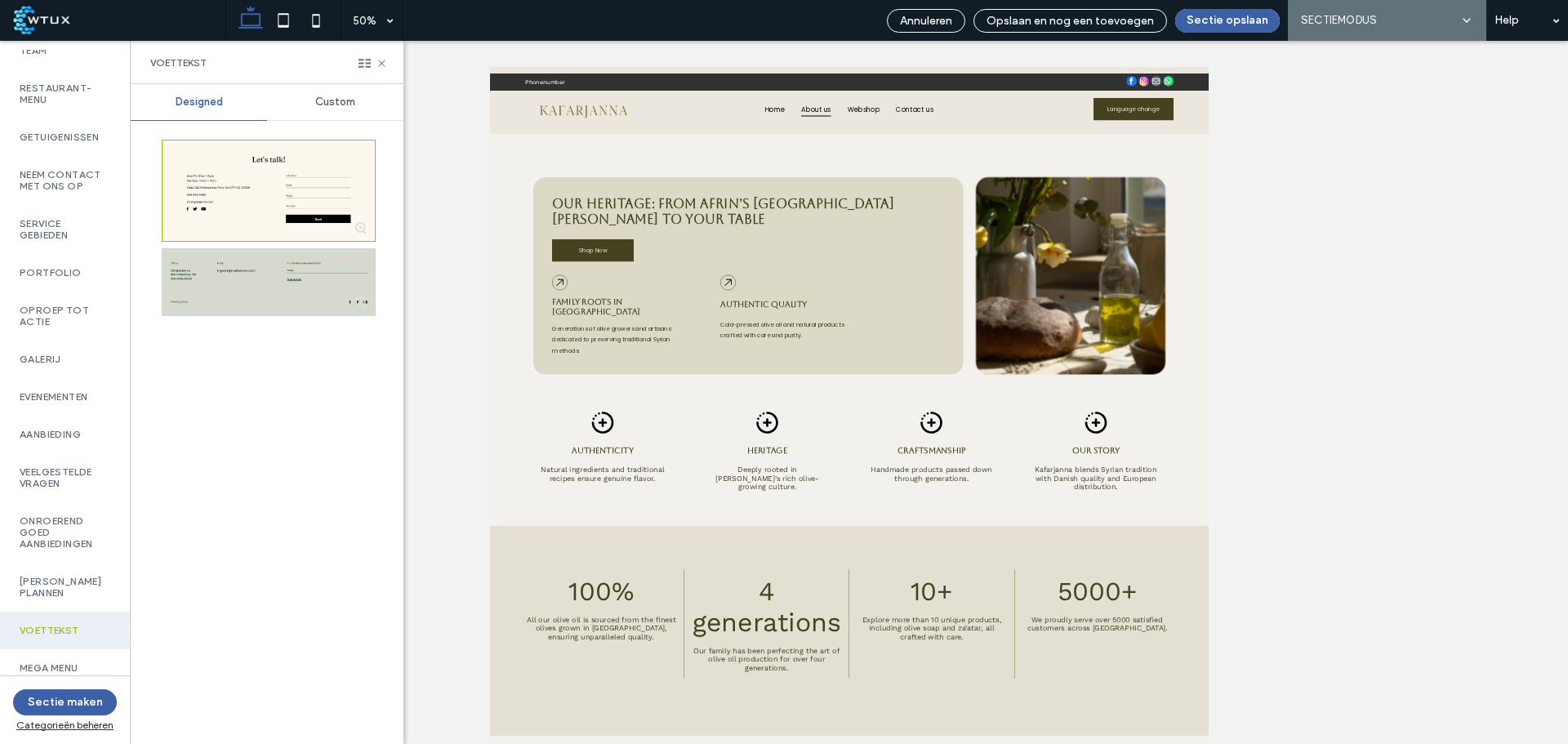
scroll to position [326, 0]
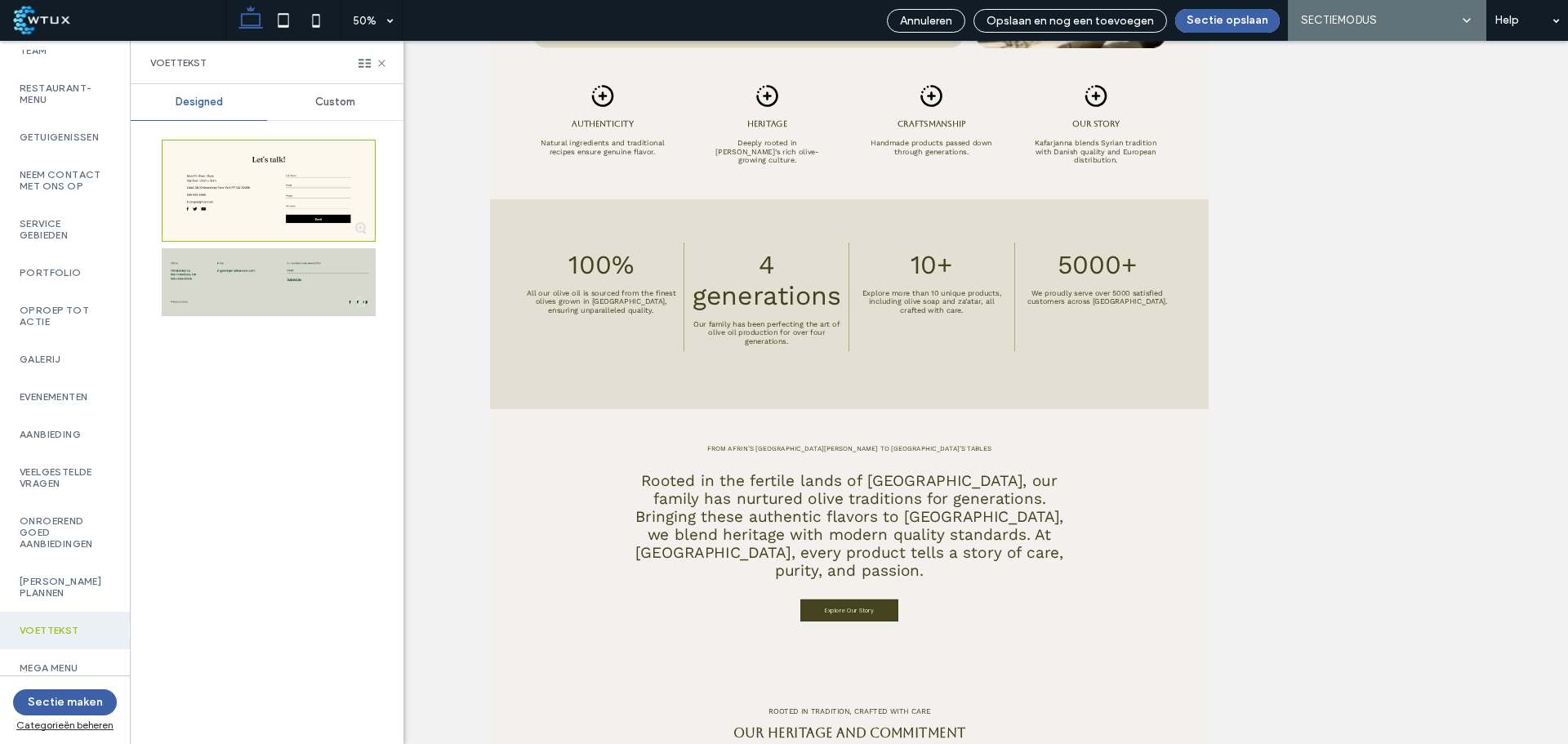
click at [317, 98] on span "Custom" at bounding box center [335, 102] width 40 height 13
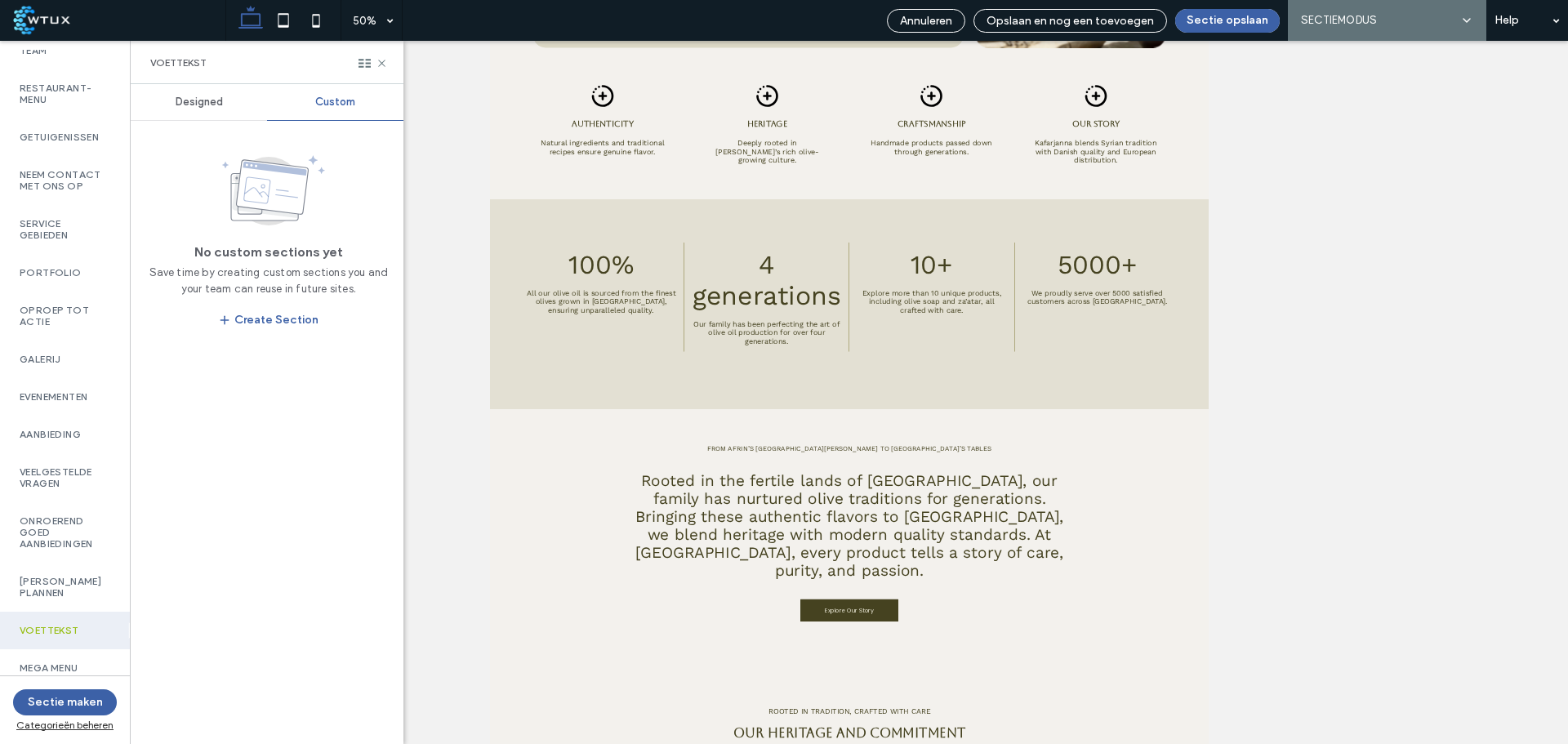
click at [283, 321] on button "Create Section" at bounding box center [269, 320] width 128 height 26
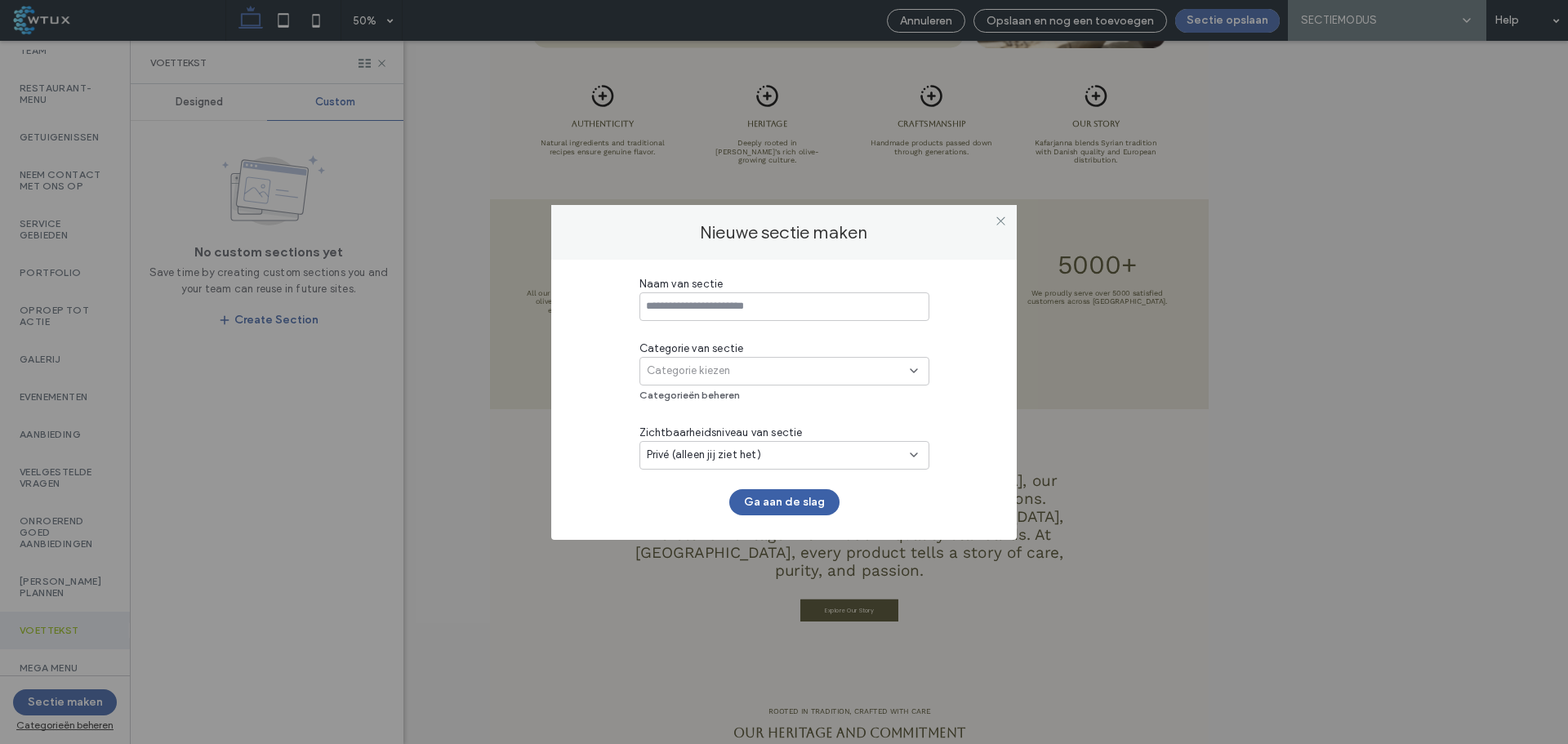
click at [1001, 219] on icon at bounding box center [1001, 221] width 12 height 12
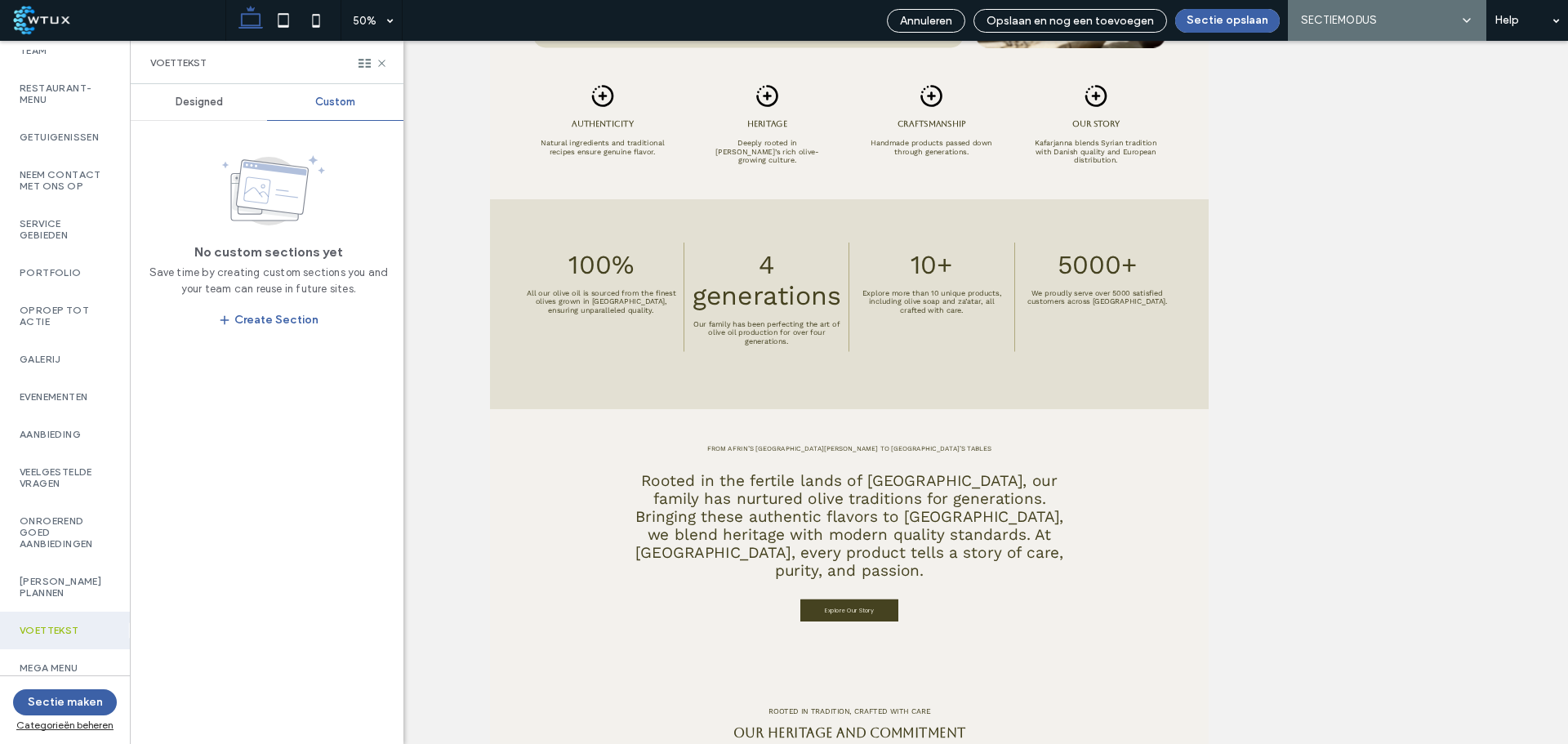
click at [207, 106] on span "Designed" at bounding box center [200, 102] width 47 height 13
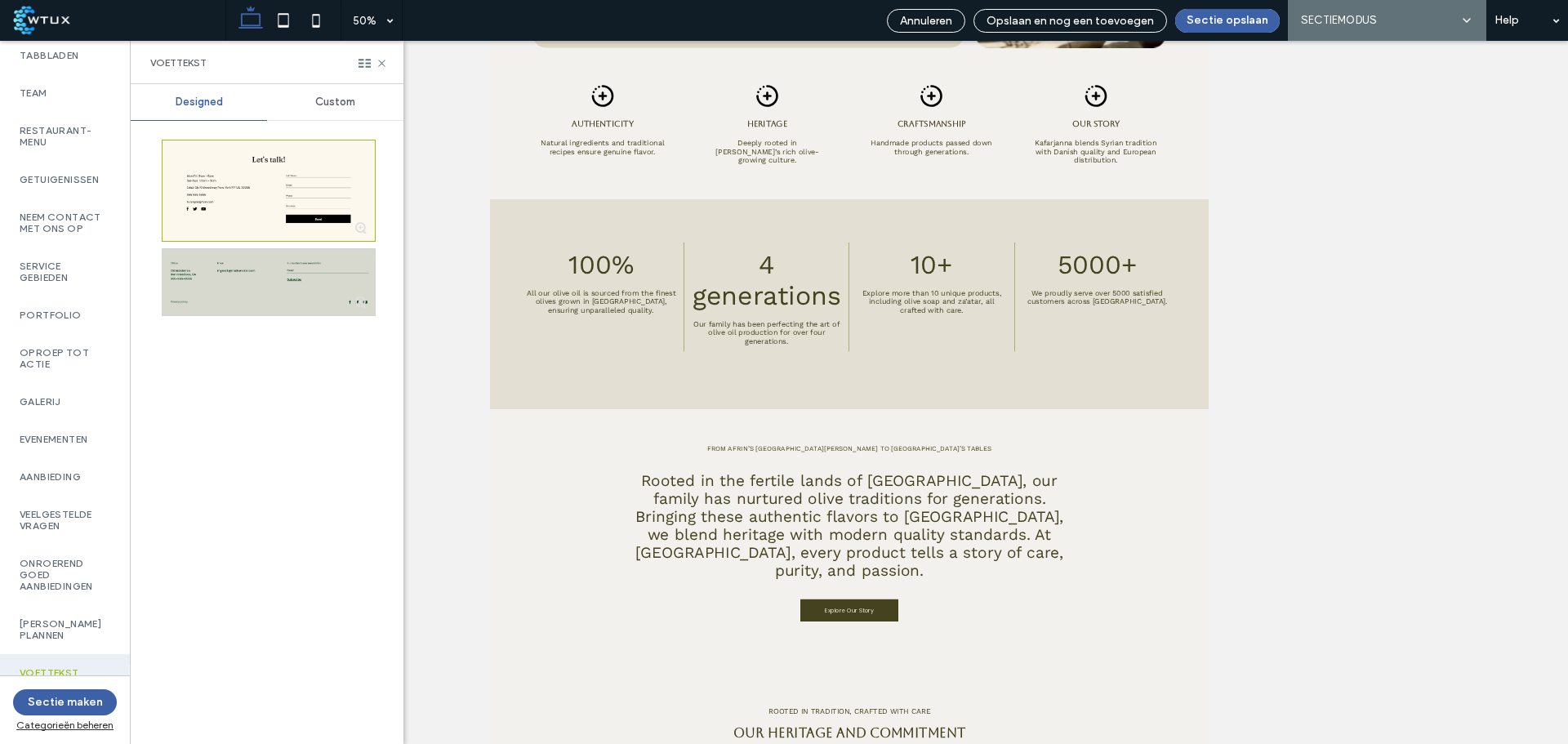
scroll to position [719, 0]
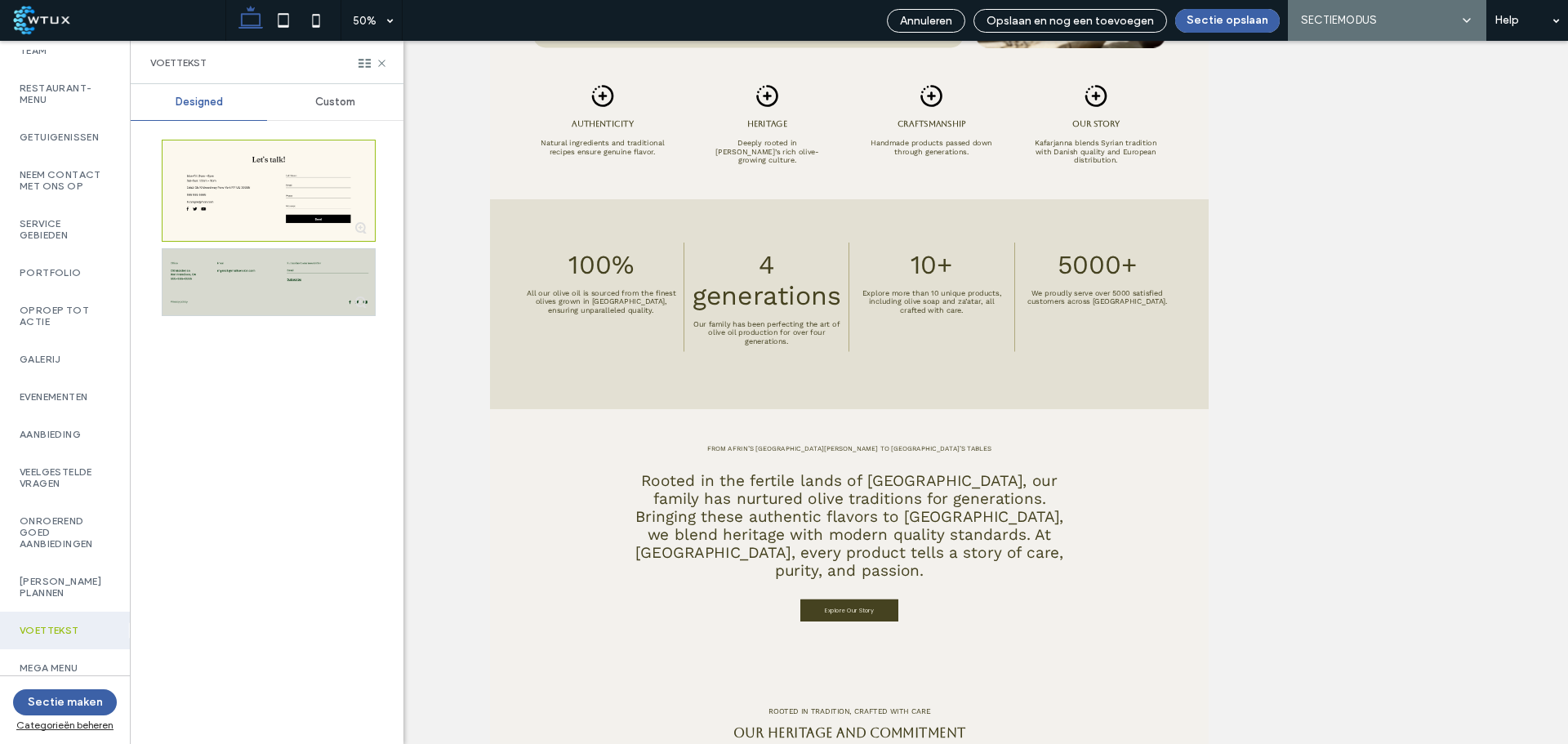
click at [67, 527] on label "Onroerend goed Aanbiedingen" at bounding box center [65, 532] width 91 height 34
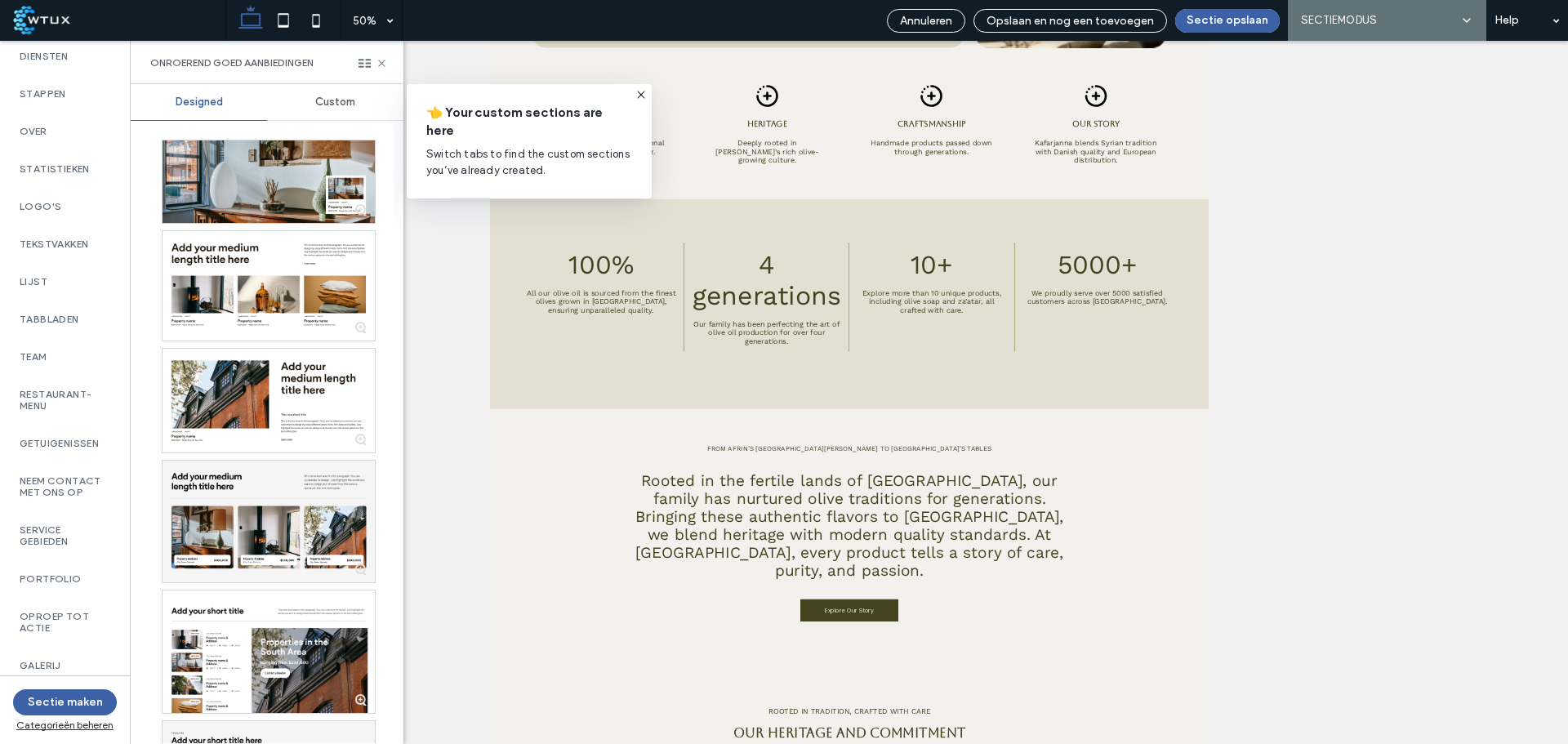
scroll to position [0, 0]
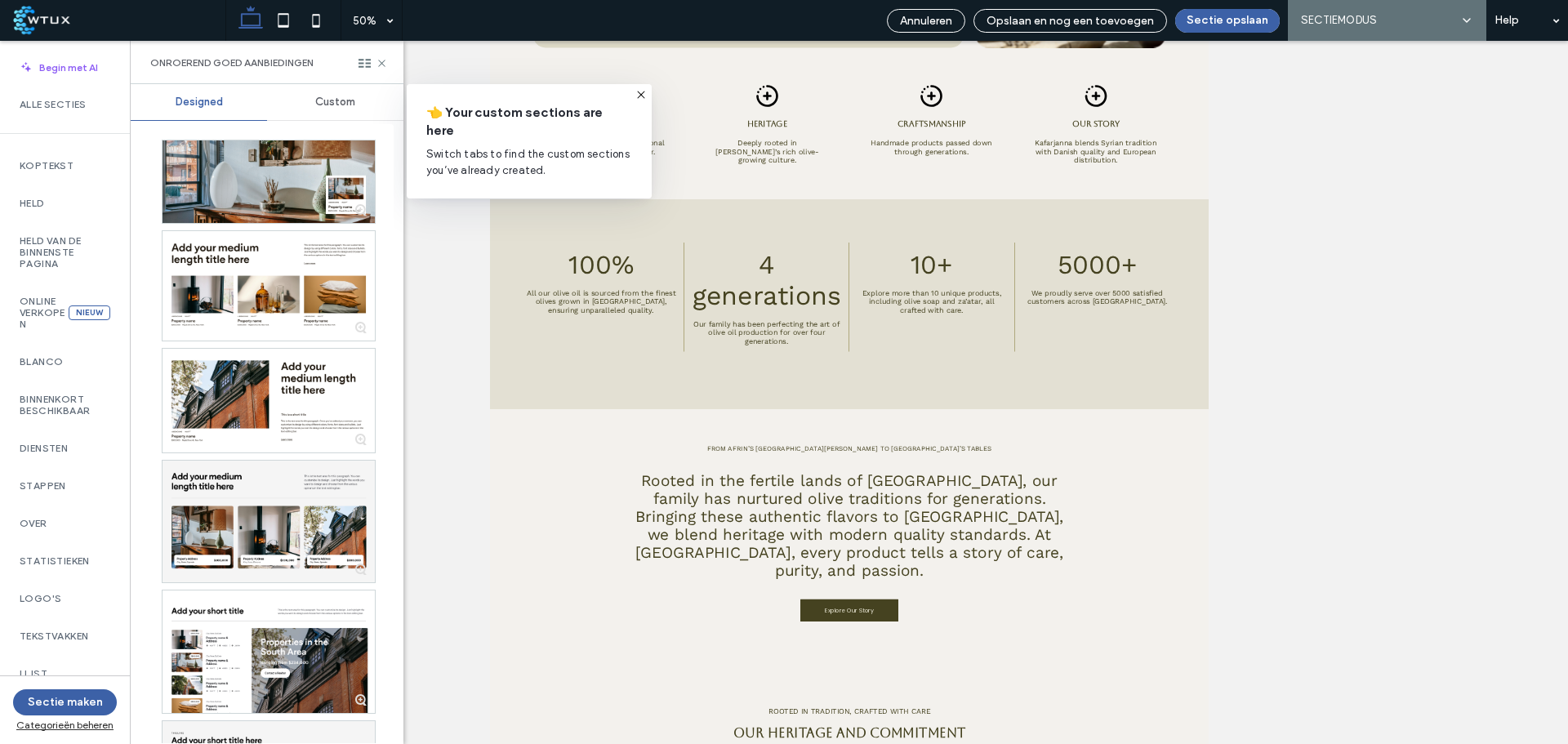
click at [920, 20] on span "Annuleren" at bounding box center [926, 21] width 53 height 14
